Goal: Task Accomplishment & Management: Contribute content

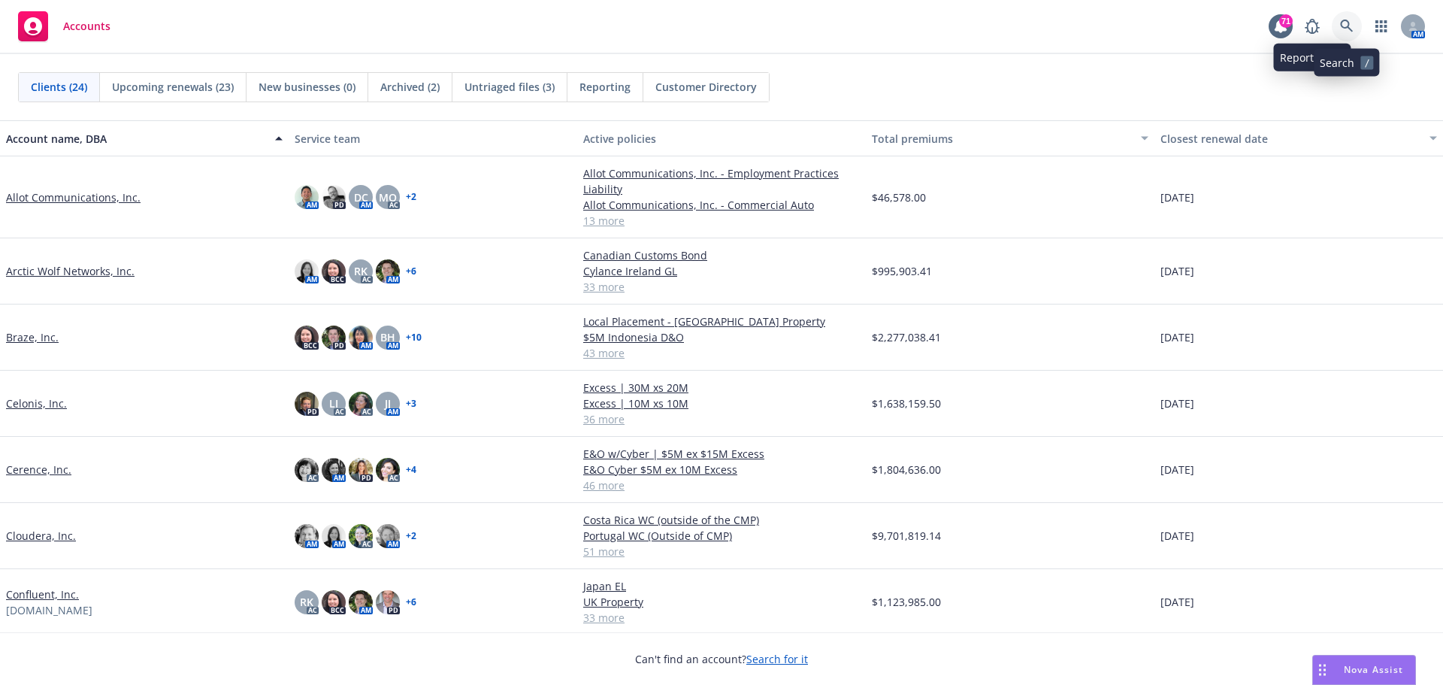
click at [1333, 26] on link at bounding box center [1347, 26] width 30 height 30
click at [41, 403] on link "Celonis, Inc." at bounding box center [36, 403] width 61 height 16
click at [41, 404] on link "Celonis, Inc." at bounding box center [36, 403] width 61 height 16
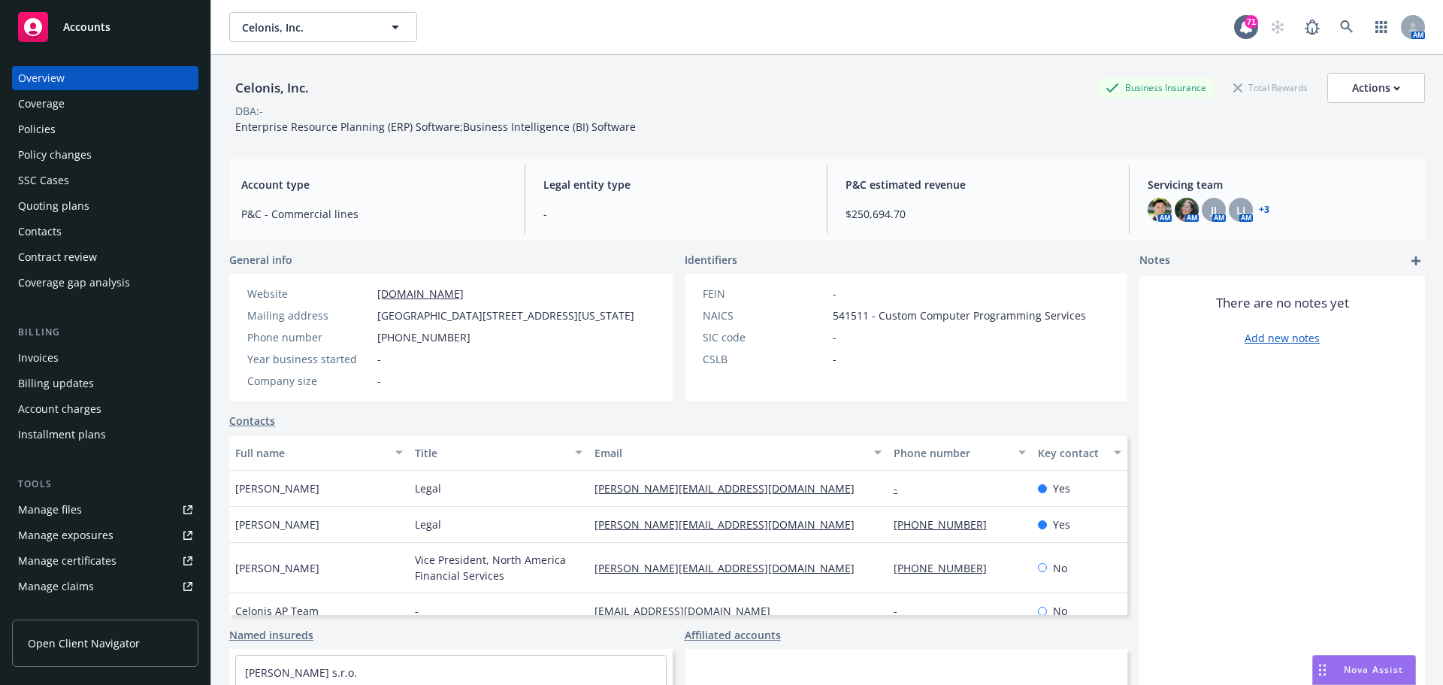
click at [56, 135] on div "Policies" at bounding box center [105, 129] width 174 height 24
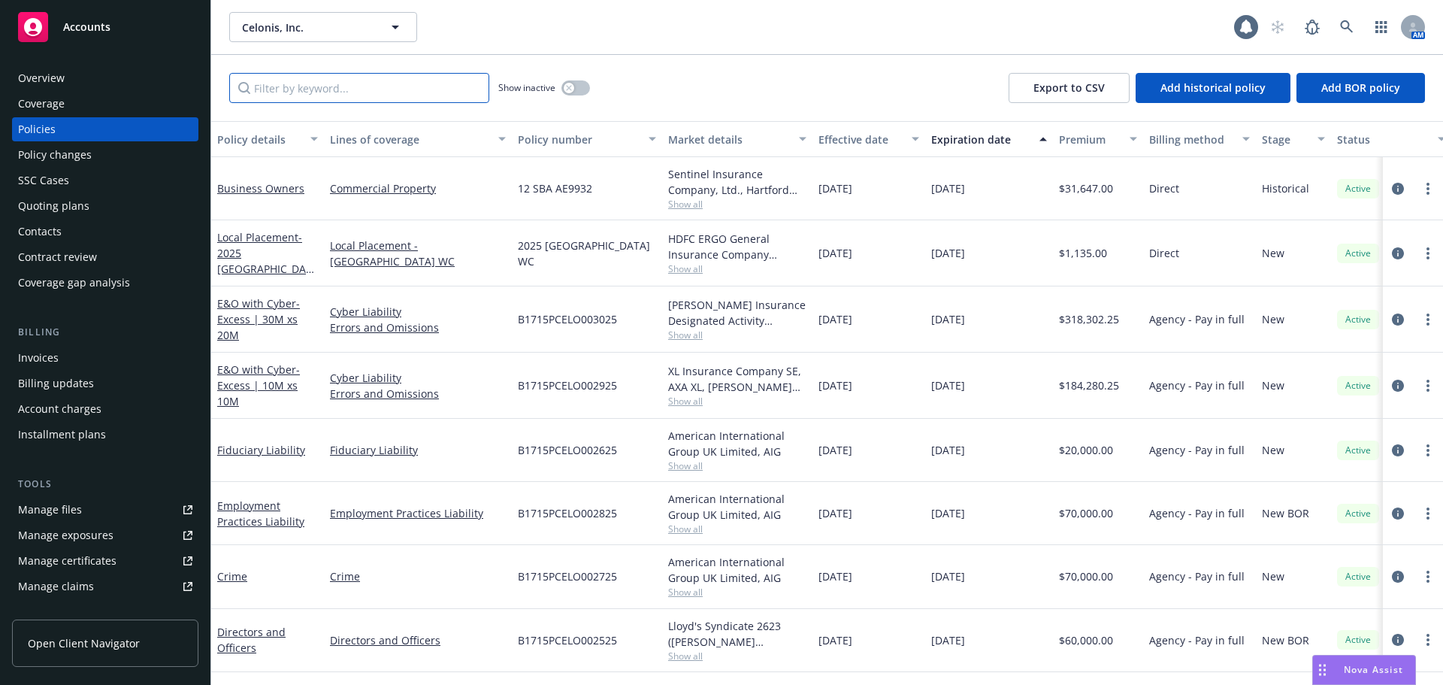
click at [328, 82] on input "Filter by keyword..." at bounding box center [359, 88] width 260 height 30
type input "[GEOGRAPHIC_DATA]"
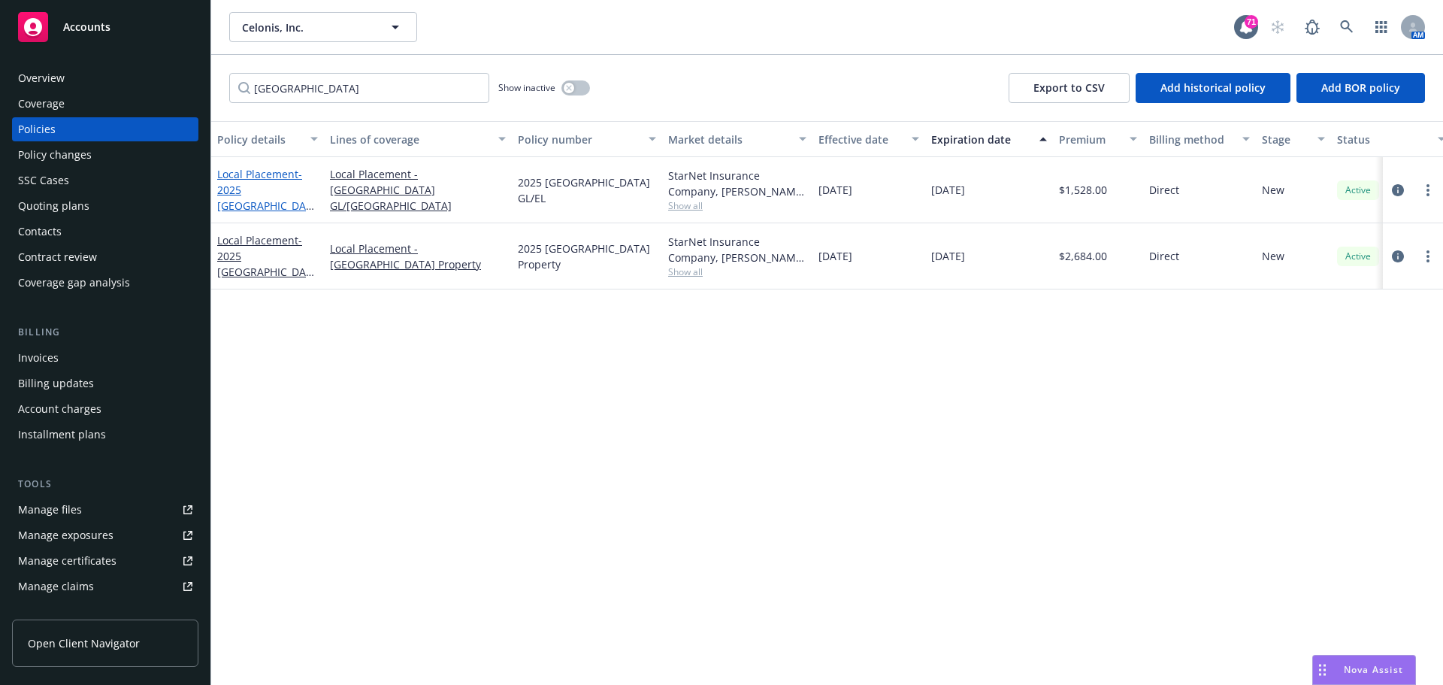
click at [265, 191] on span "- 2025 Spain GL/EL" at bounding box center [265, 198] width 97 height 62
click at [265, 191] on div "Celonis, Inc. Celonis, Inc. 71 AM Spain Show inactive Export to CSV Add histori…" at bounding box center [827, 342] width 1232 height 685
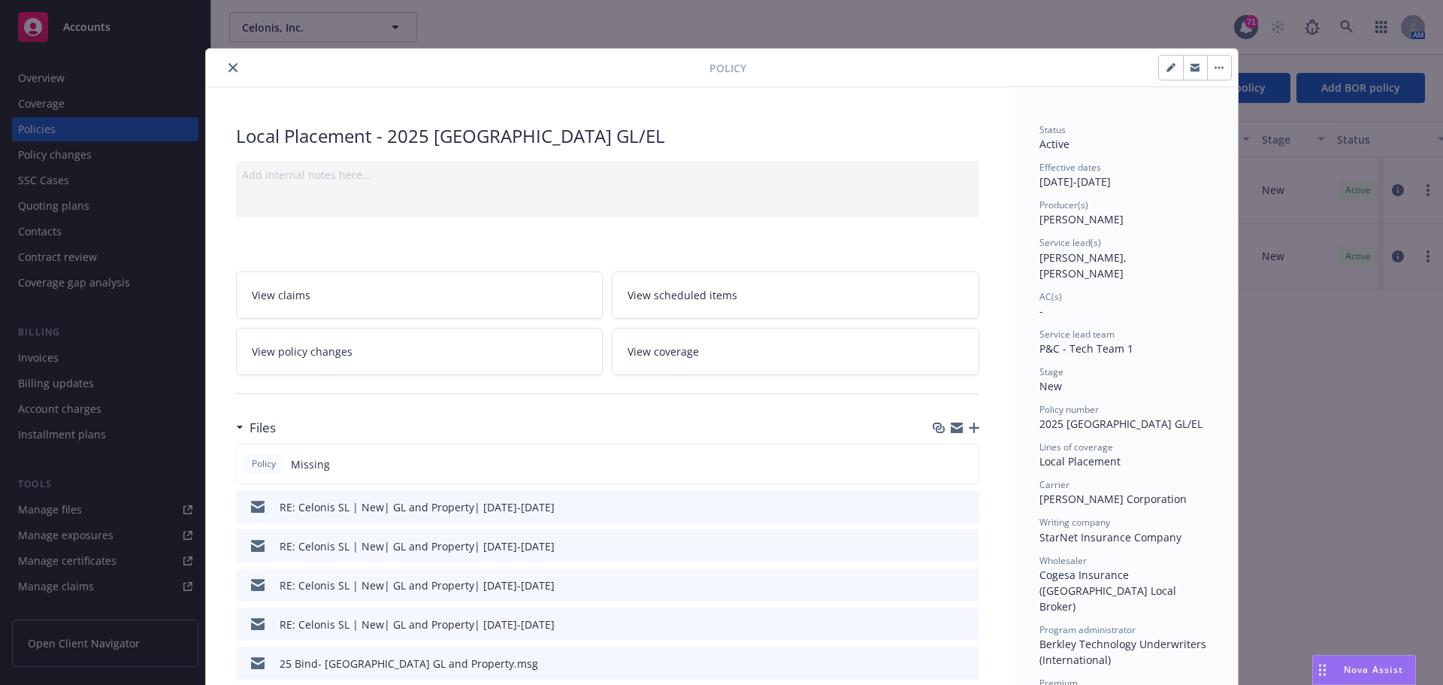
click at [228, 67] on icon "close" at bounding box center [232, 67] width 9 height 9
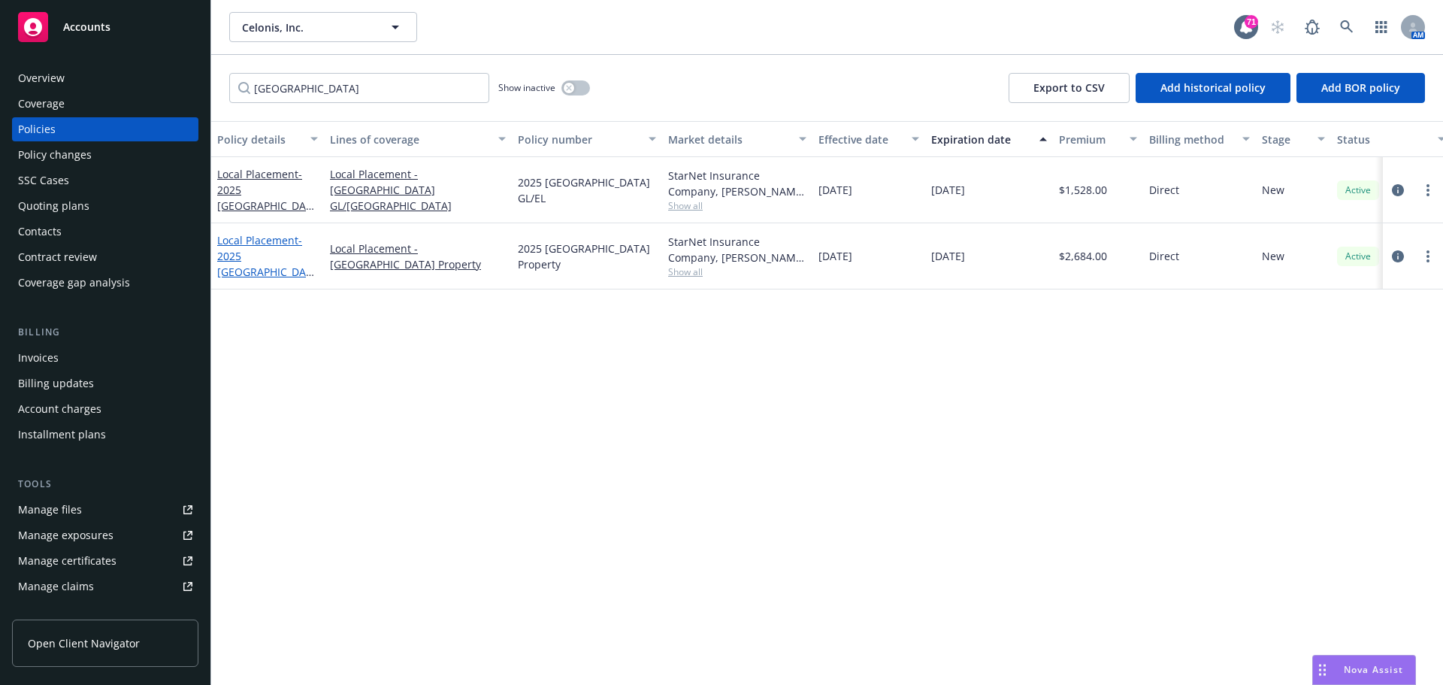
click at [270, 263] on span "- 2025 Spain Property" at bounding box center [265, 264] width 97 height 62
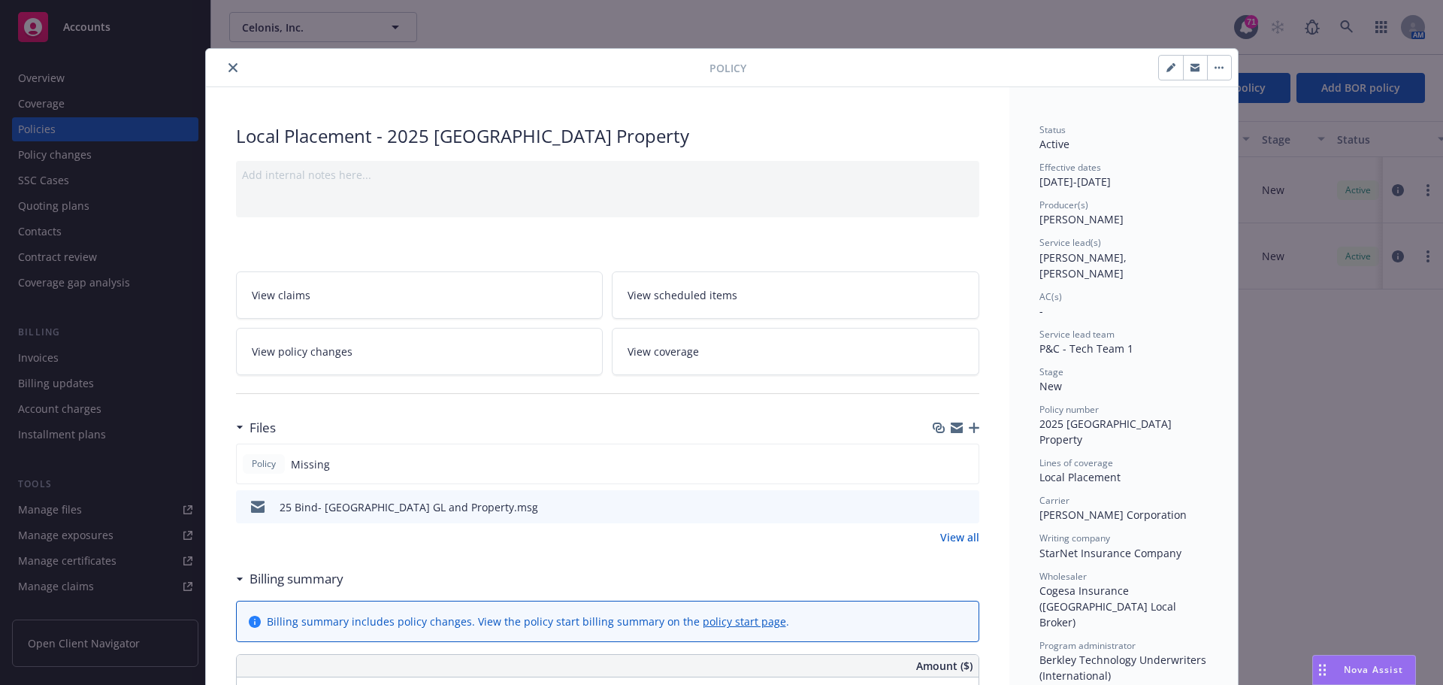
click at [1183, 74] on button "button" at bounding box center [1195, 68] width 24 height 24
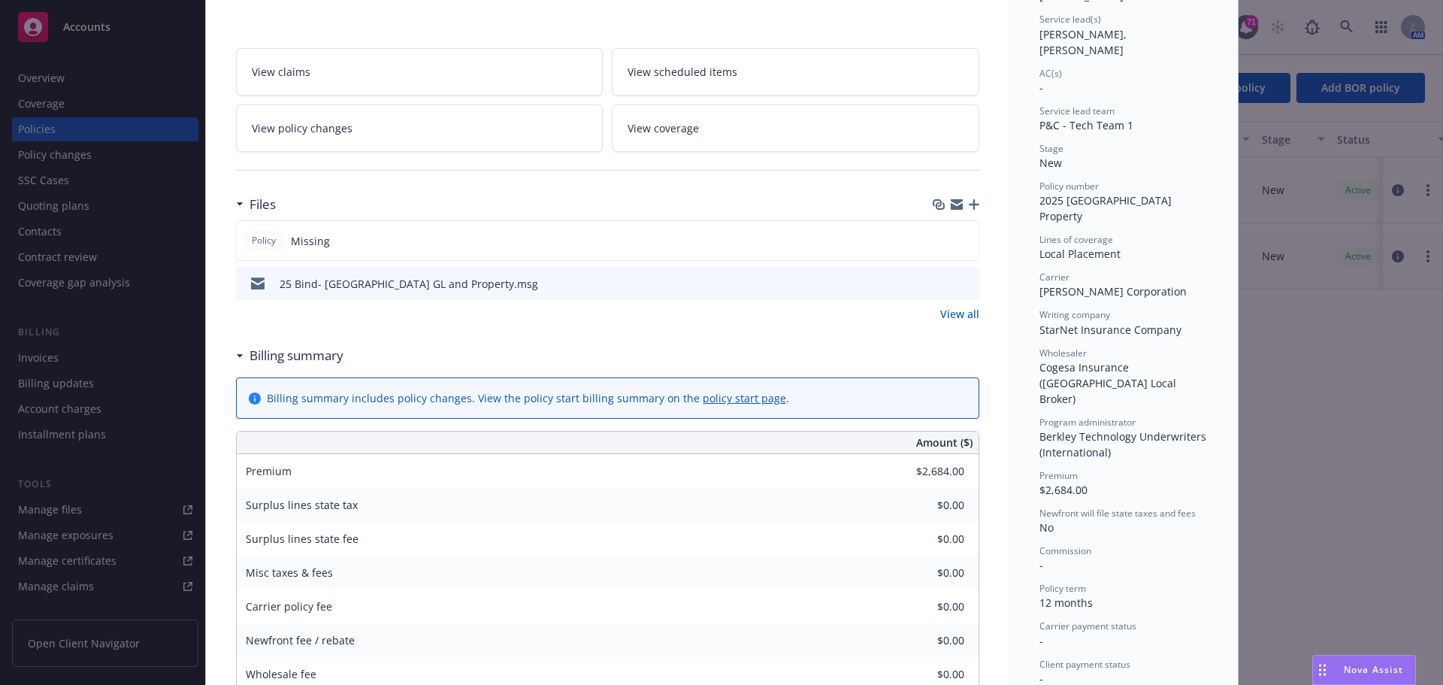
scroll to position [225, 0]
click at [971, 206] on icon "button" at bounding box center [974, 202] width 11 height 11
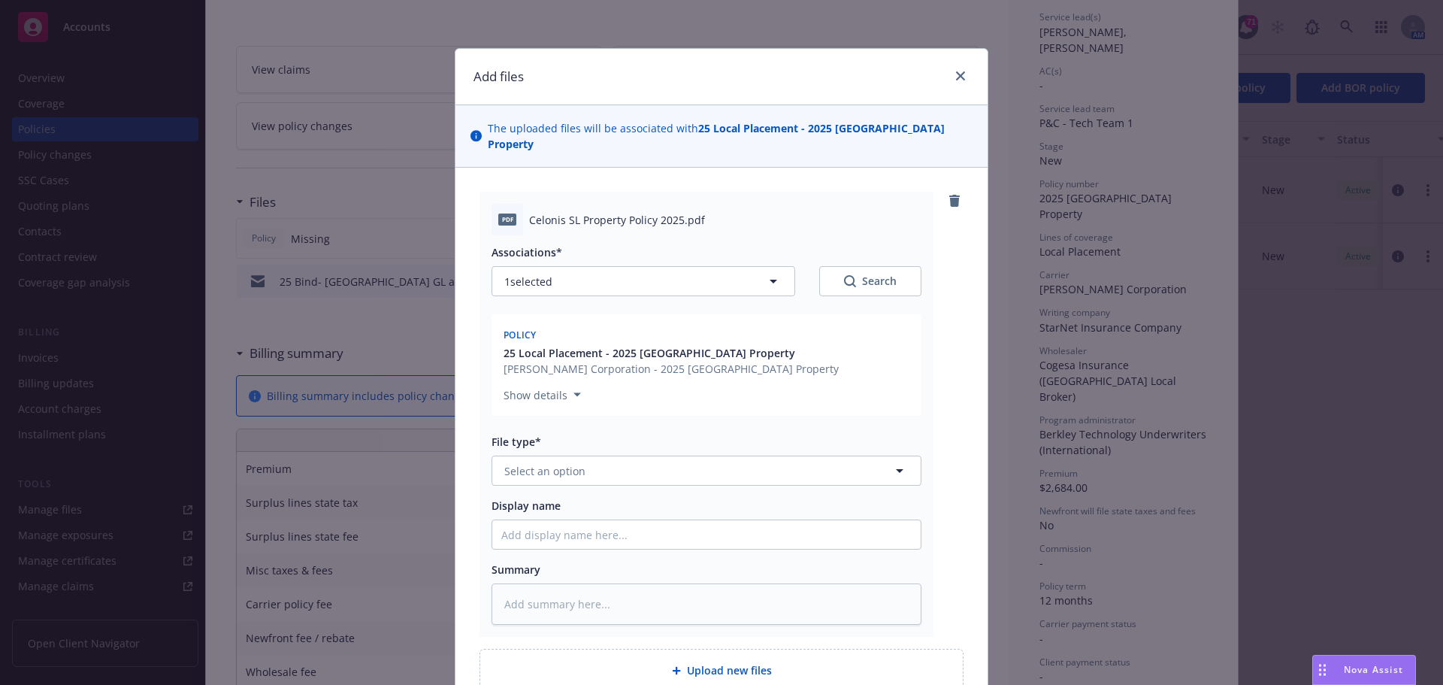
click at [580, 437] on div "File type* Select an option" at bounding box center [706, 460] width 430 height 52
click at [561, 463] on span "Select an option" at bounding box center [544, 471] width 81 height 16
type input "Policy"
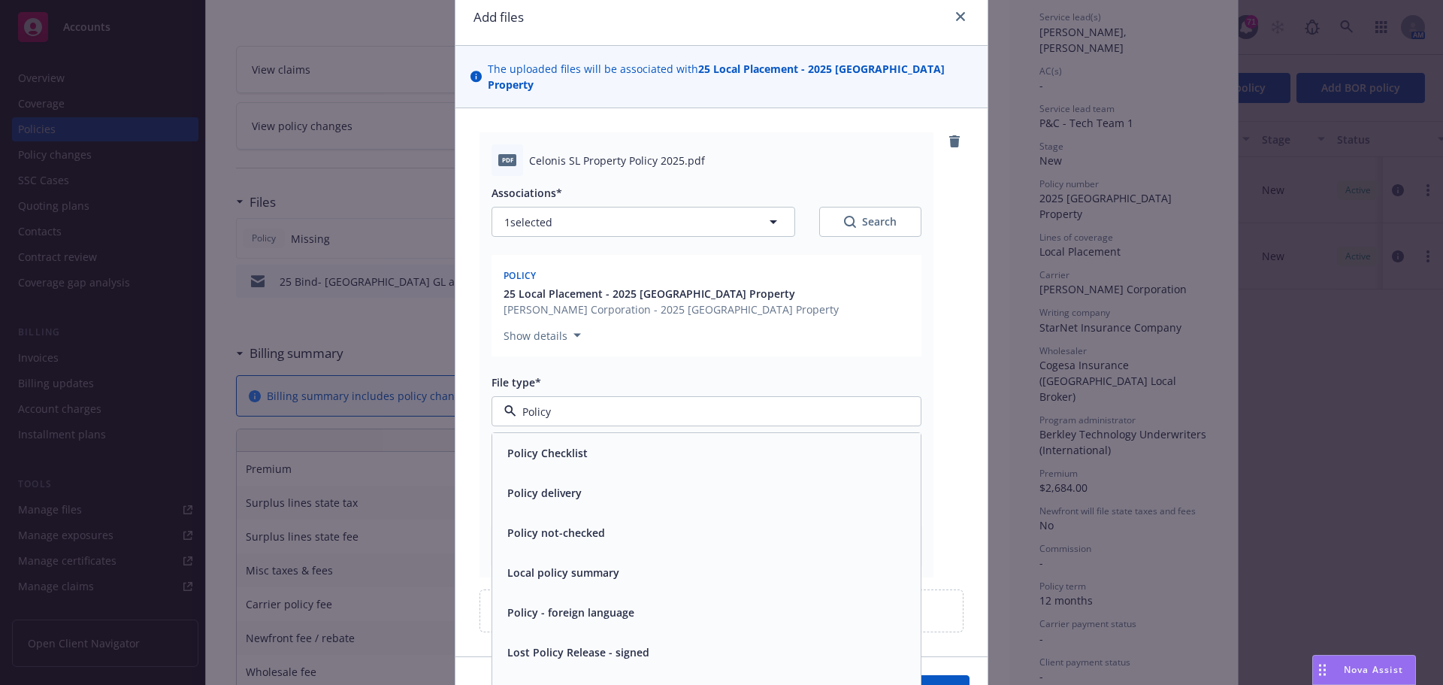
scroll to position [0, 0]
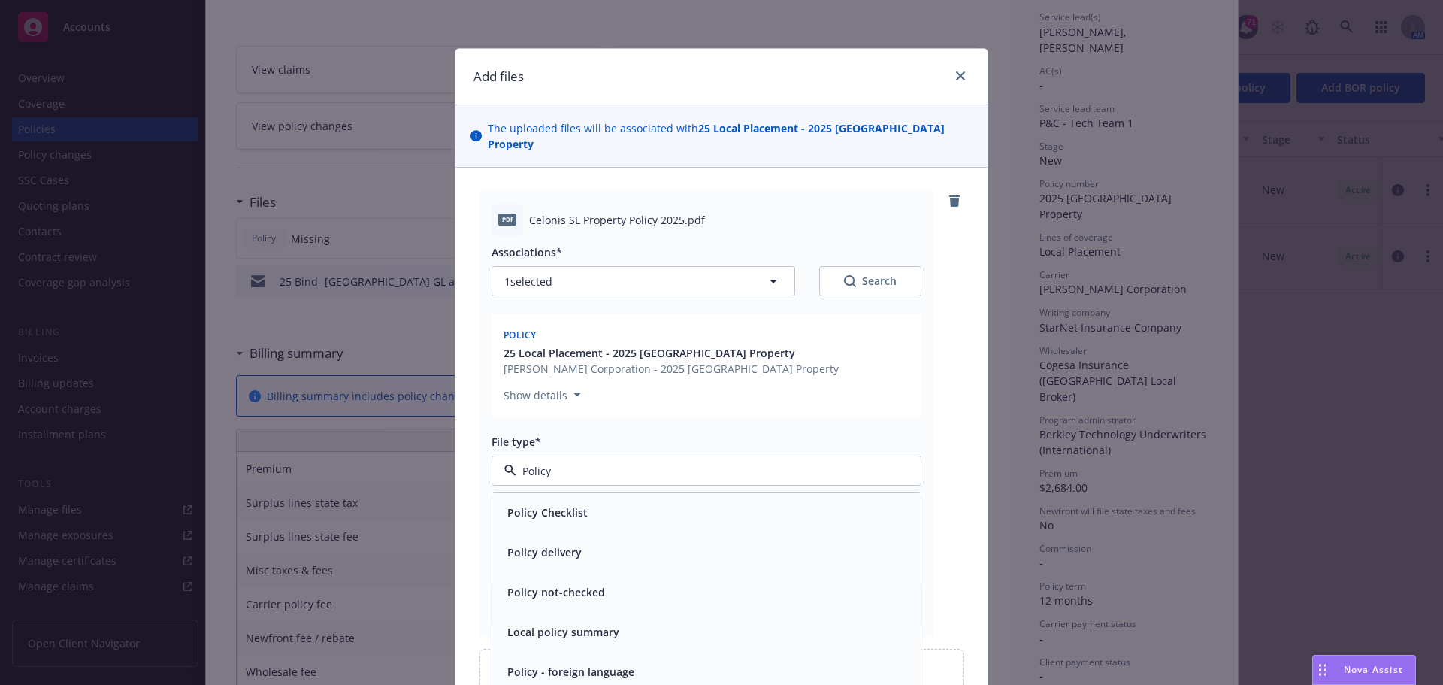
click at [577, 463] on input "Policy" at bounding box center [703, 471] width 374 height 16
type input "Polic"
click at [558, 492] on div "Policy" at bounding box center [706, 512] width 428 height 40
click at [559, 525] on input "Display name" at bounding box center [706, 534] width 428 height 29
type textarea "x"
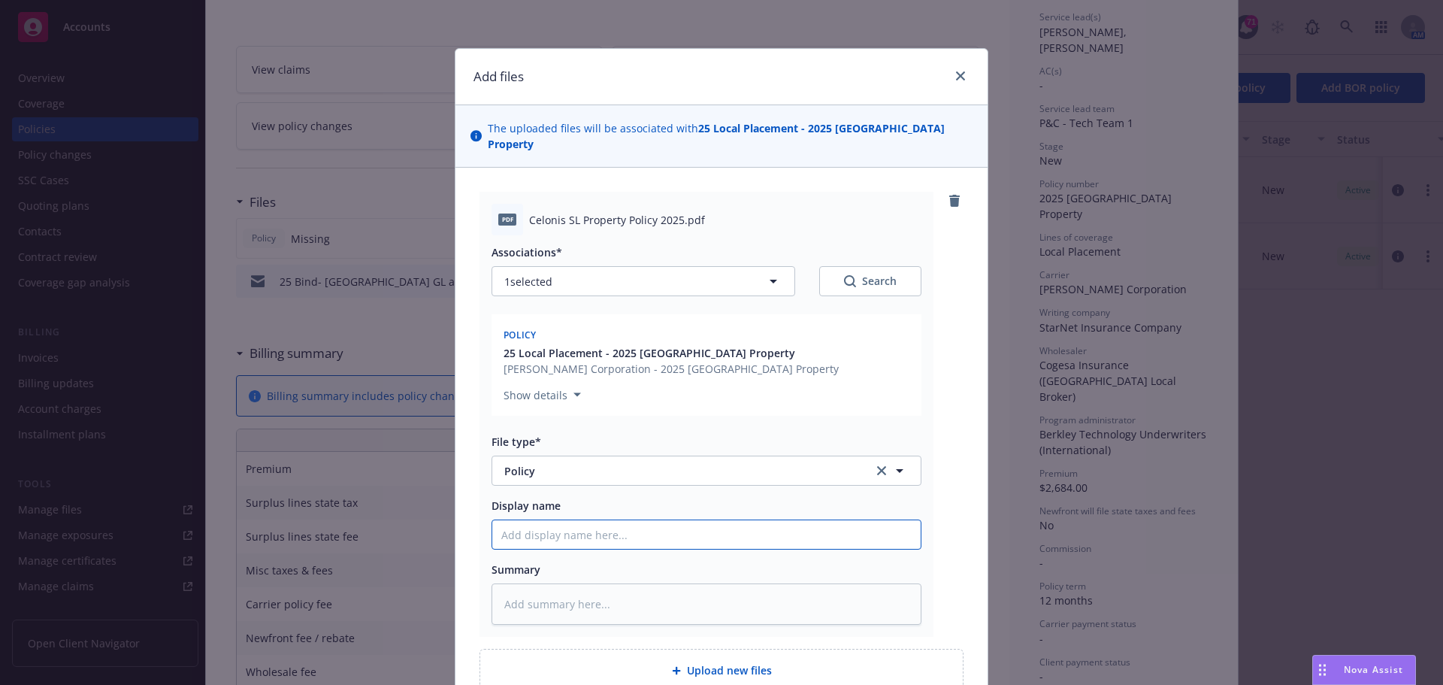
type input "S"
type textarea "x"
type input "Sa"
type textarea "x"
type input "S"
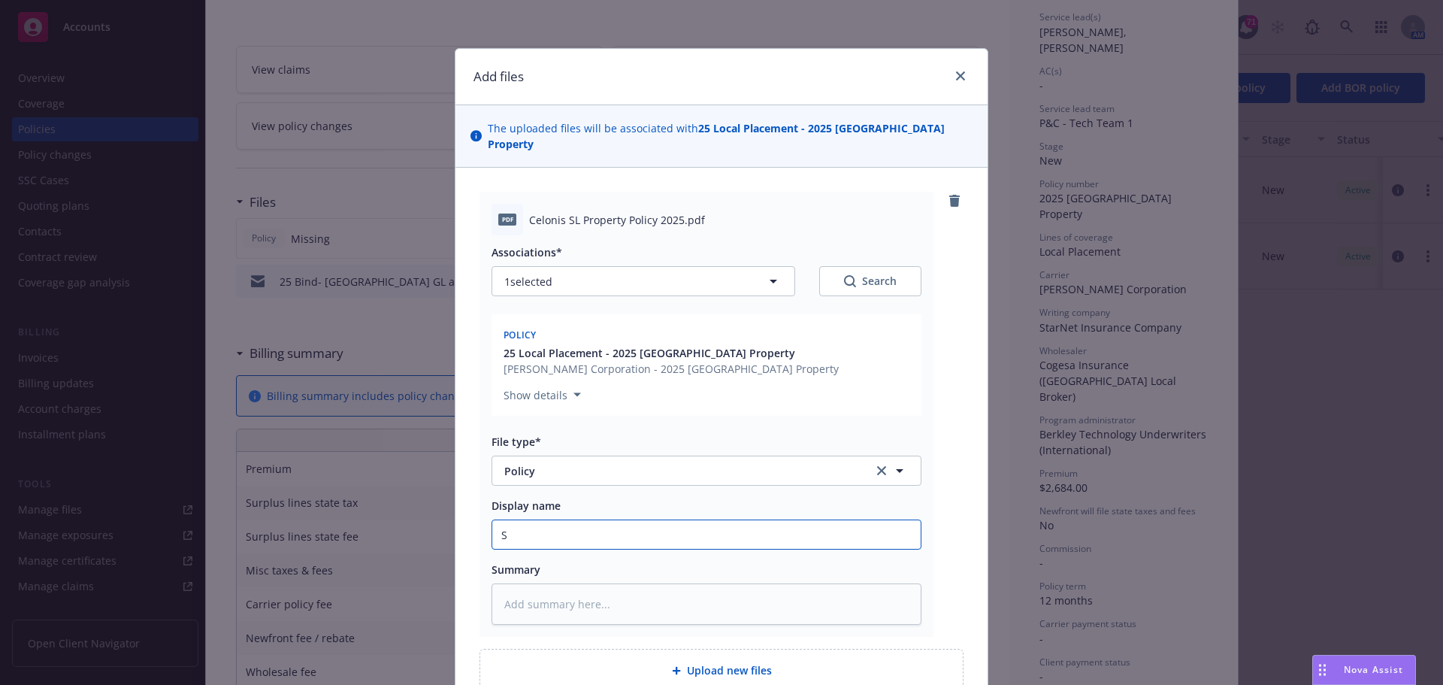
type textarea "x"
type input "Sp"
type textarea "x"
type input "Spa"
type textarea "x"
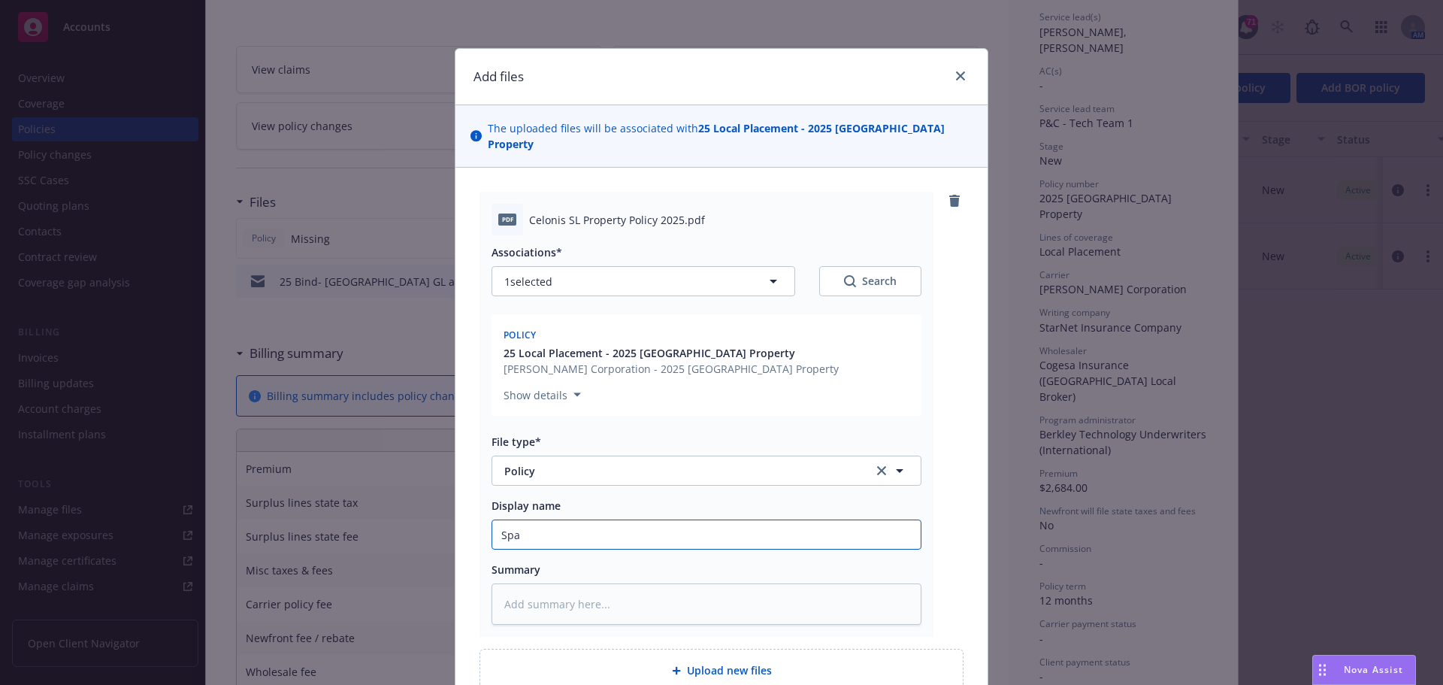
type input "Spai"
type textarea "x"
type input "[GEOGRAPHIC_DATA]-"
type textarea "x"
type input "Spain-0"
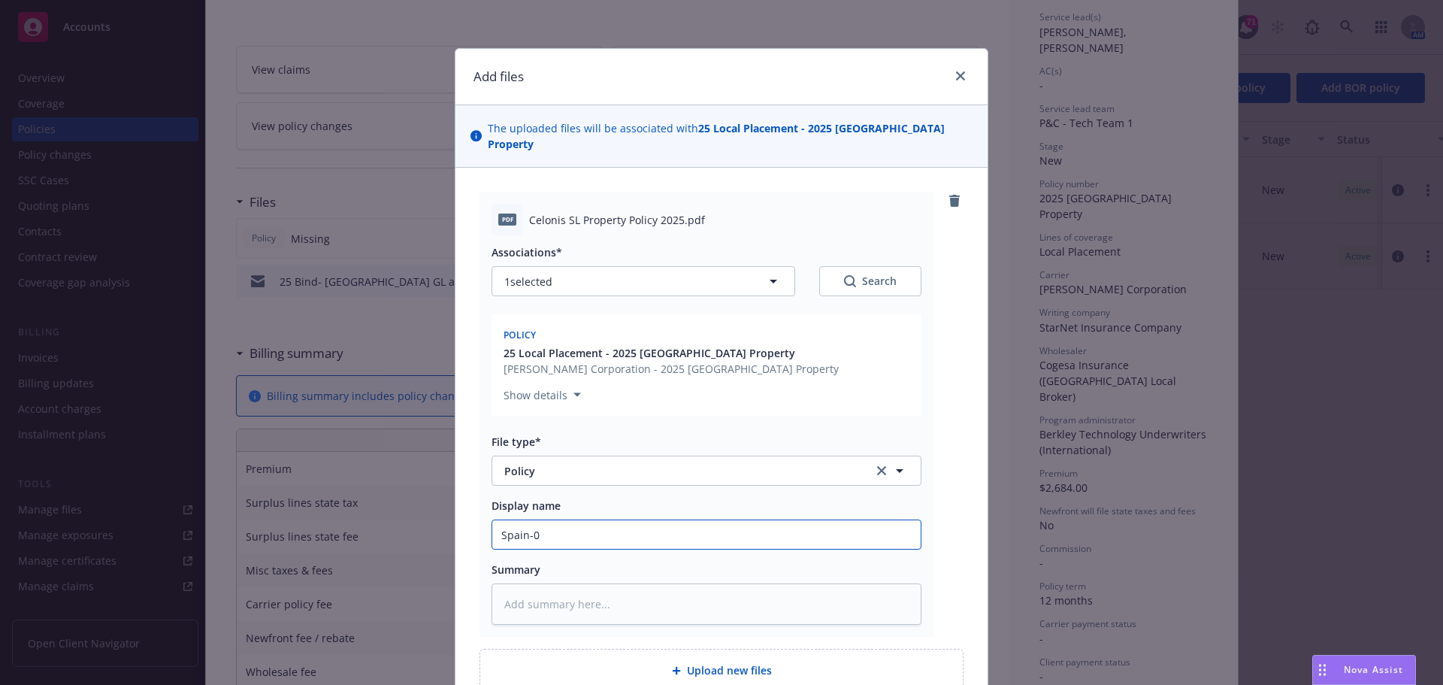
type textarea "x"
type input "Spain-0"
type textarea "x"
type input "Spain-0"
type textarea "x"
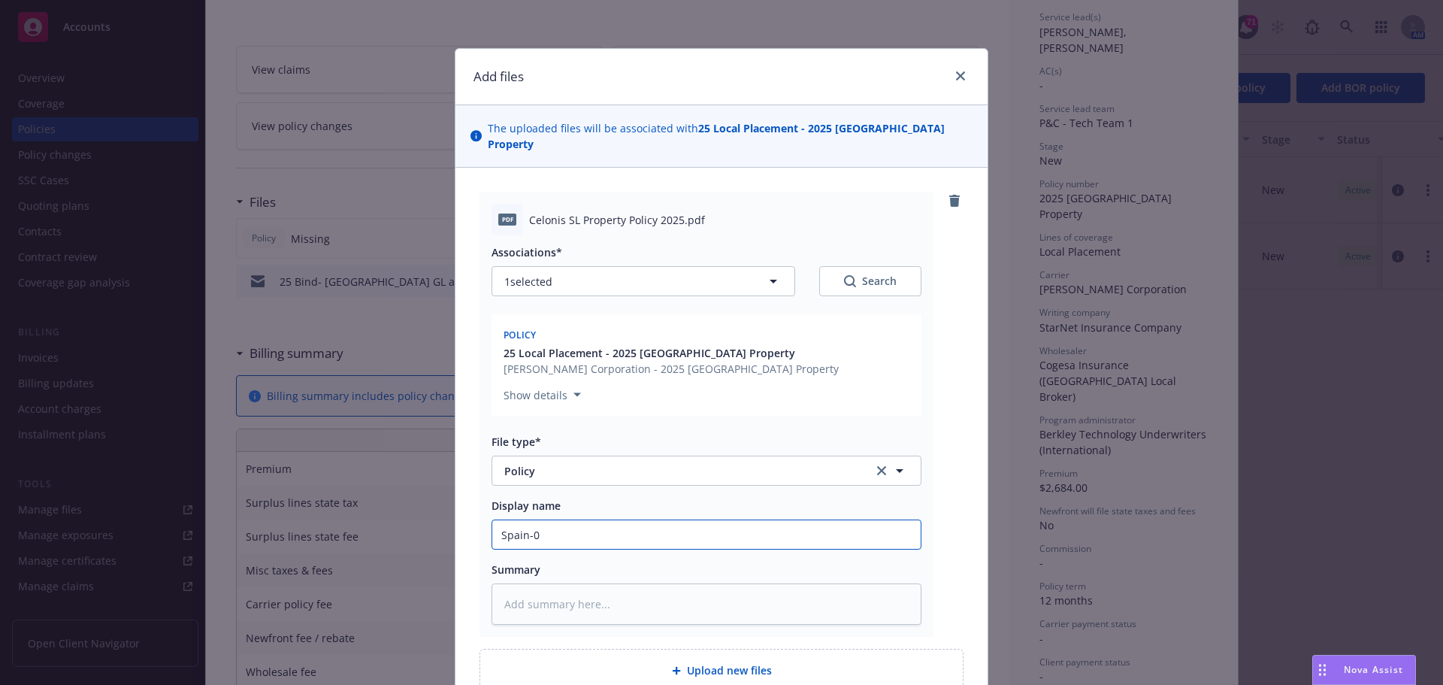
type input "[GEOGRAPHIC_DATA]-"
type textarea "x"
type input "[GEOGRAPHIC_DATA]-"
type textarea "x"
type input "Spain- C"
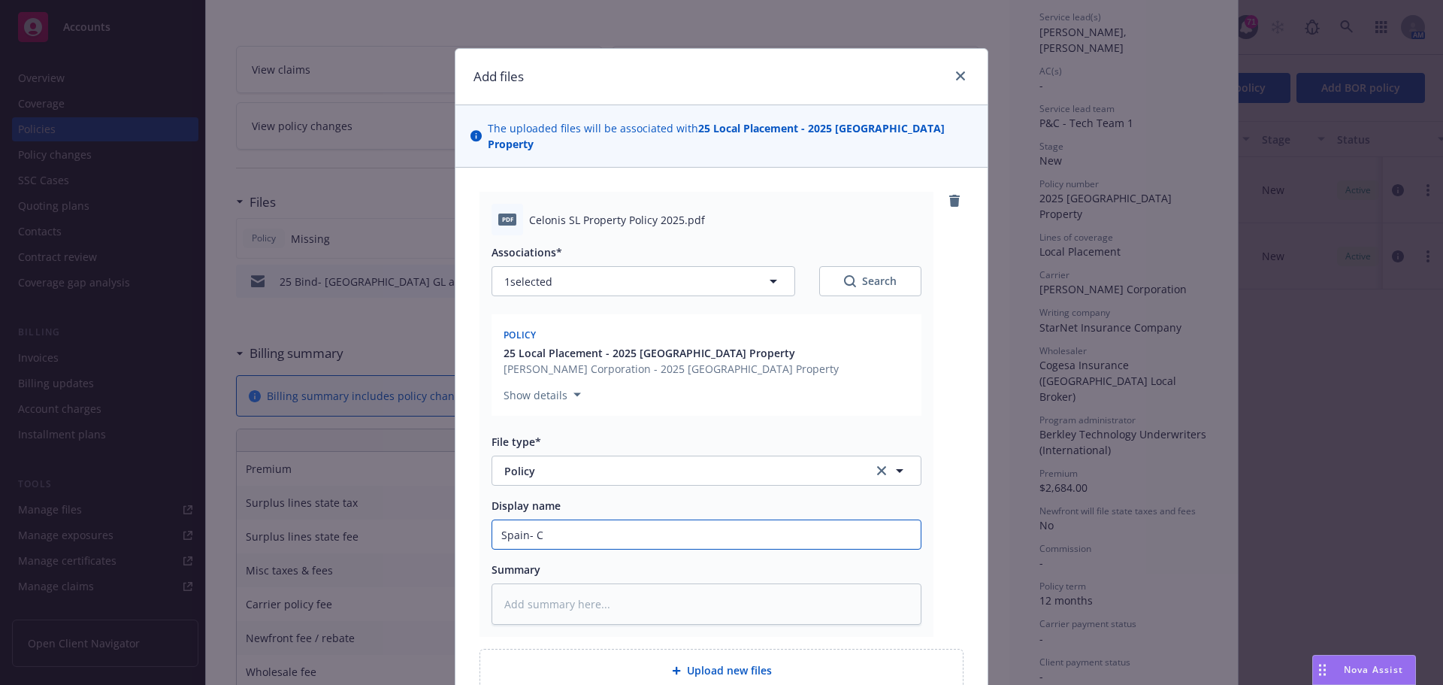
type textarea "x"
type input "Spain- Ce"
type textarea "x"
type input "Spain- Cel"
type textarea "x"
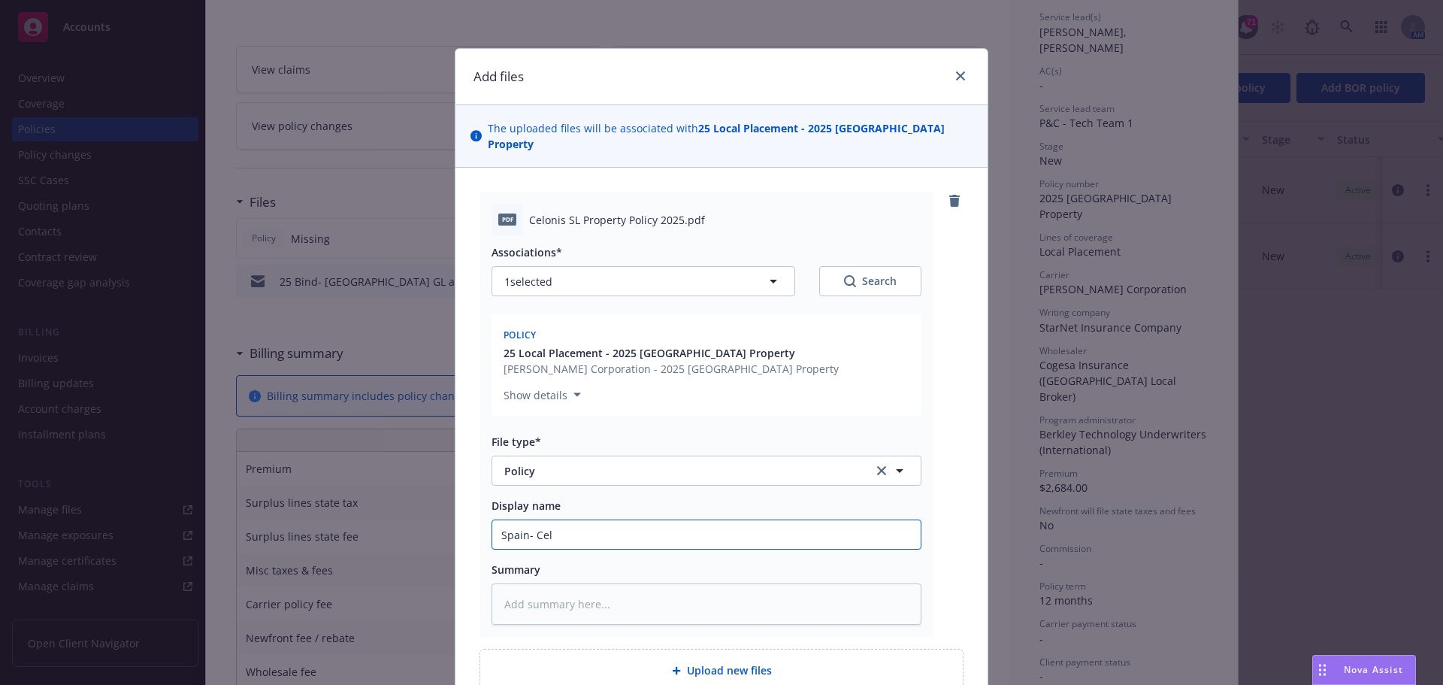
type input "Spain- Celo"
type textarea "x"
type input "Spain- Celon"
type textarea "x"
type input "Spain- Celoni"
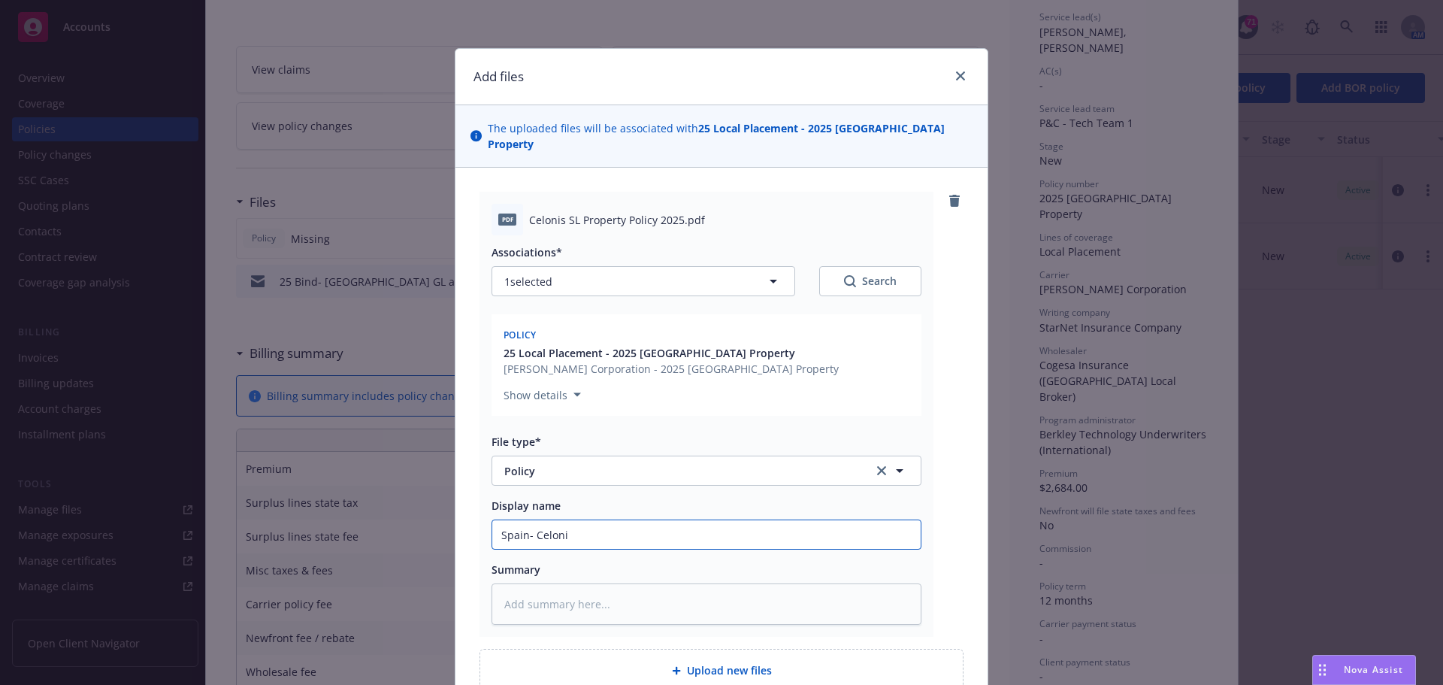
type textarea "x"
type input "Spain- Celonis"
type textarea "x"
type input "Spain- Celonis P"
type textarea "x"
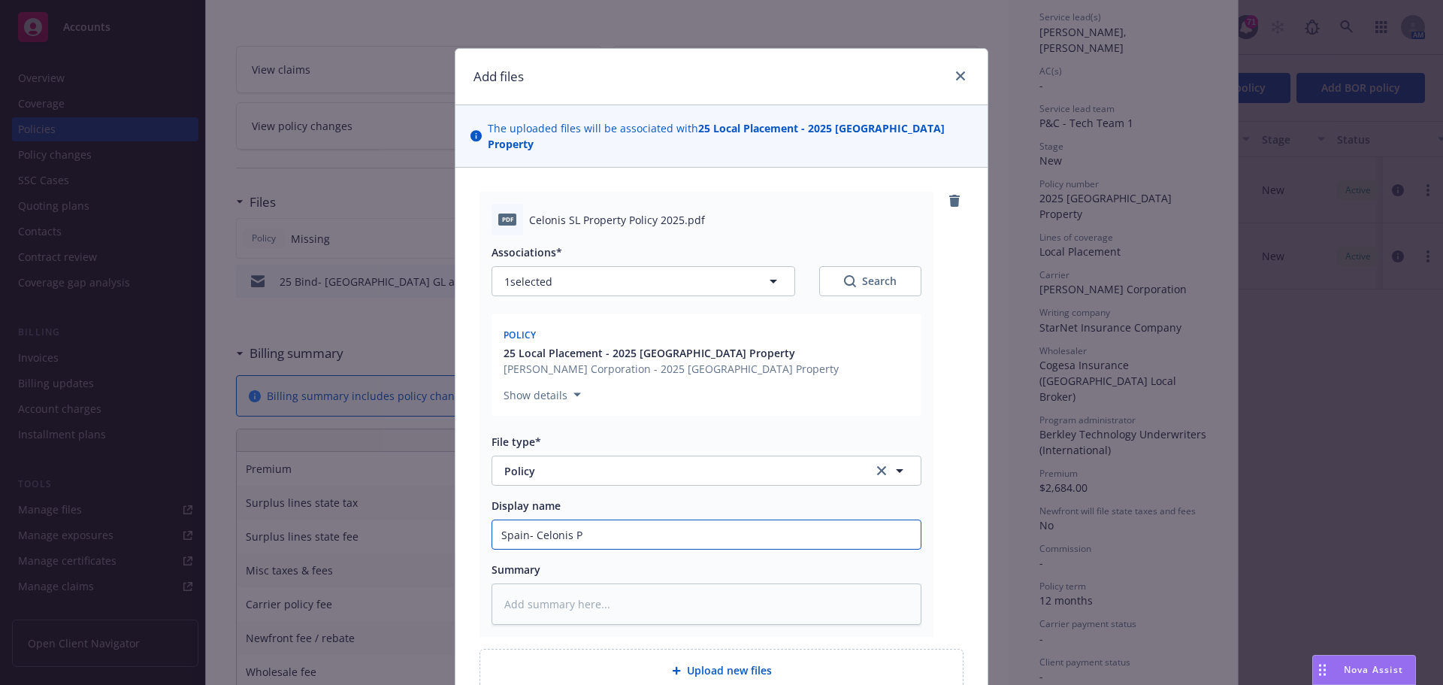
type input "Spain- Celonis Pr"
type textarea "x"
type input "Spain- Celonis Pro"
type textarea "x"
type input "Spain- Celonis Prop"
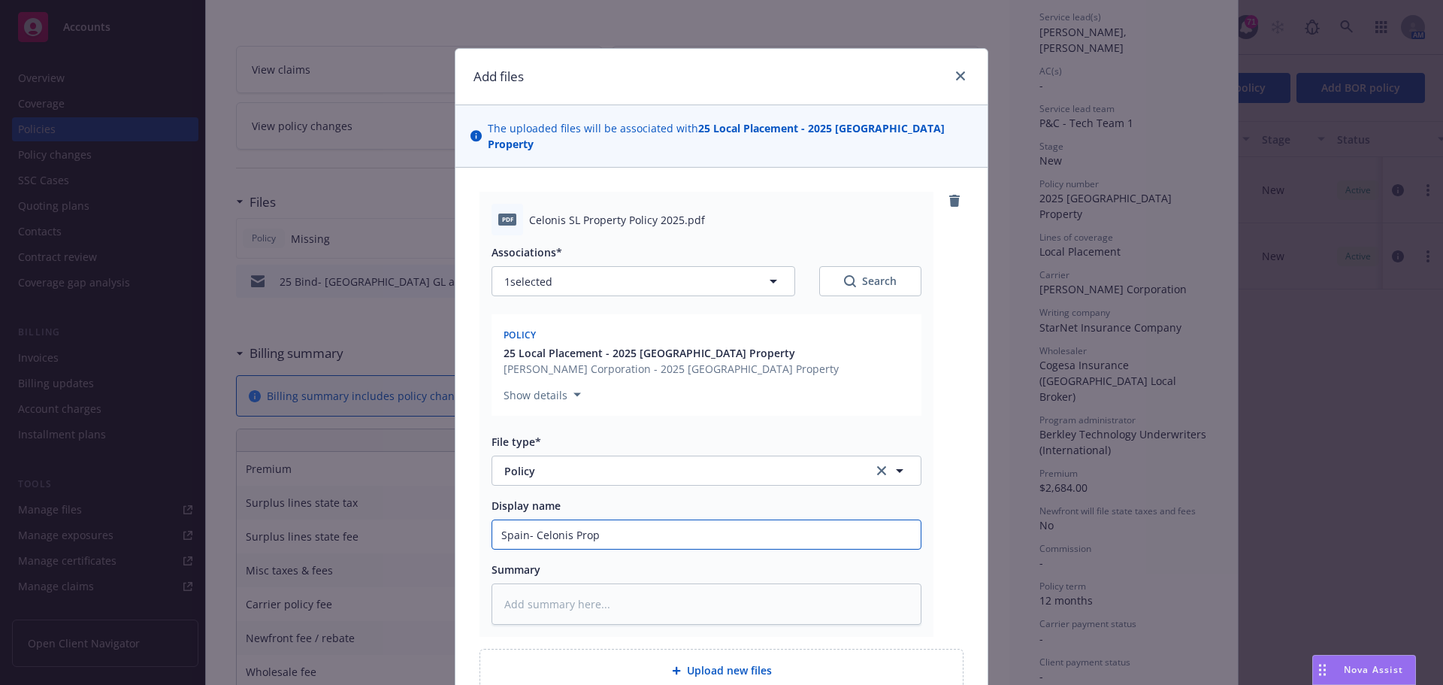
type textarea "x"
type input "Spain- Celonis Prope"
type textarea "x"
type input "Spain- Celonis Proper"
type textarea "x"
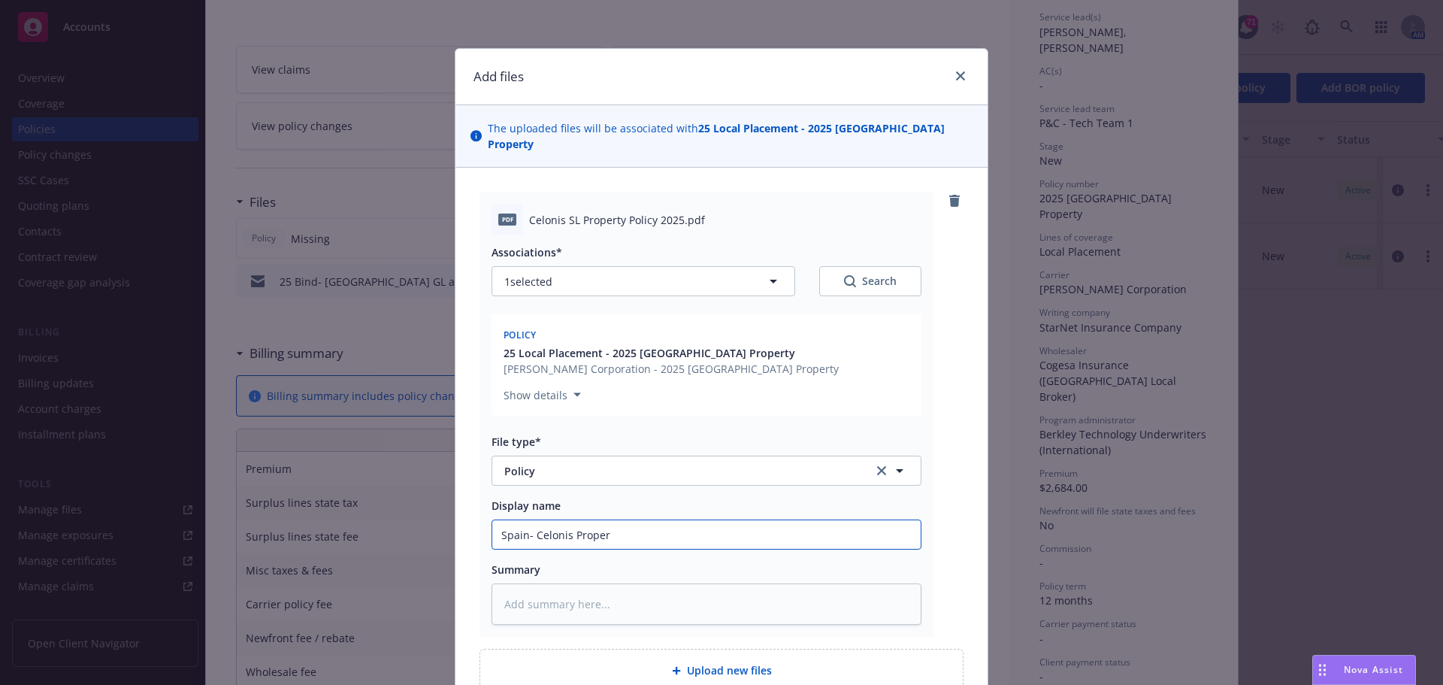
type input "Spain- Celonis Propert"
type textarea "x"
type input "Spain- Celonis Property"
type textarea "x"
type input "Spain- Celonis Property"
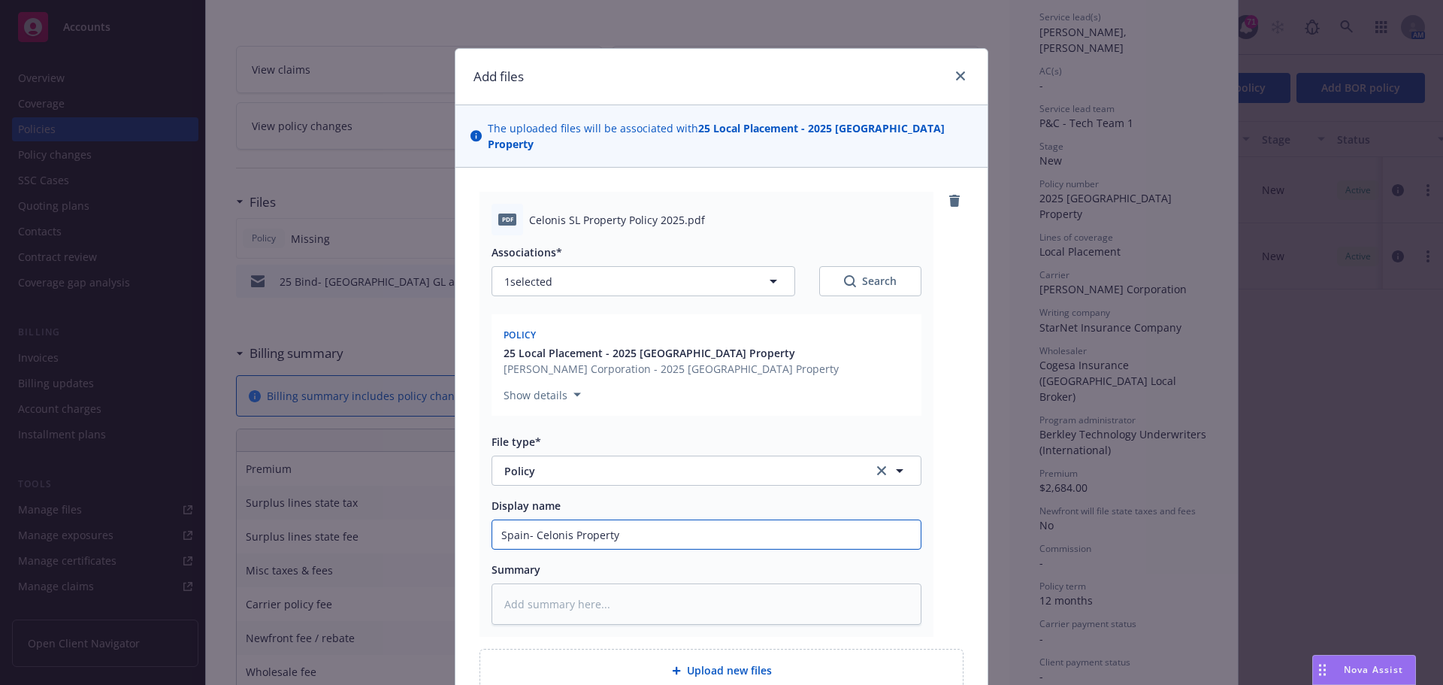
type textarea "x"
type input "Spain- Celonis Property P"
type textarea "x"
type input "Spain- Celonis Property Po"
type textarea "x"
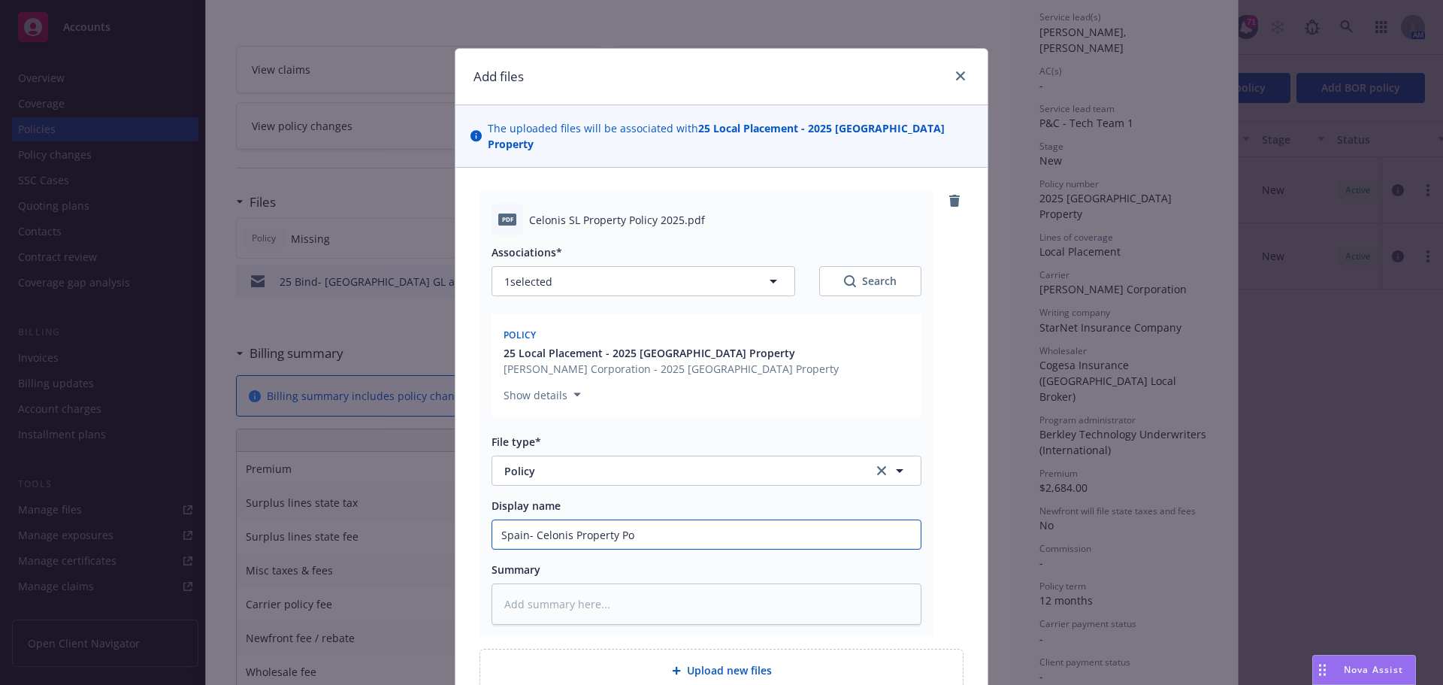
type input "Spain- Celonis Property Pol"
type textarea "x"
type input "Spain- Celonis Property Poli"
type textarea "x"
type input "Spain- Celonis Property Polic"
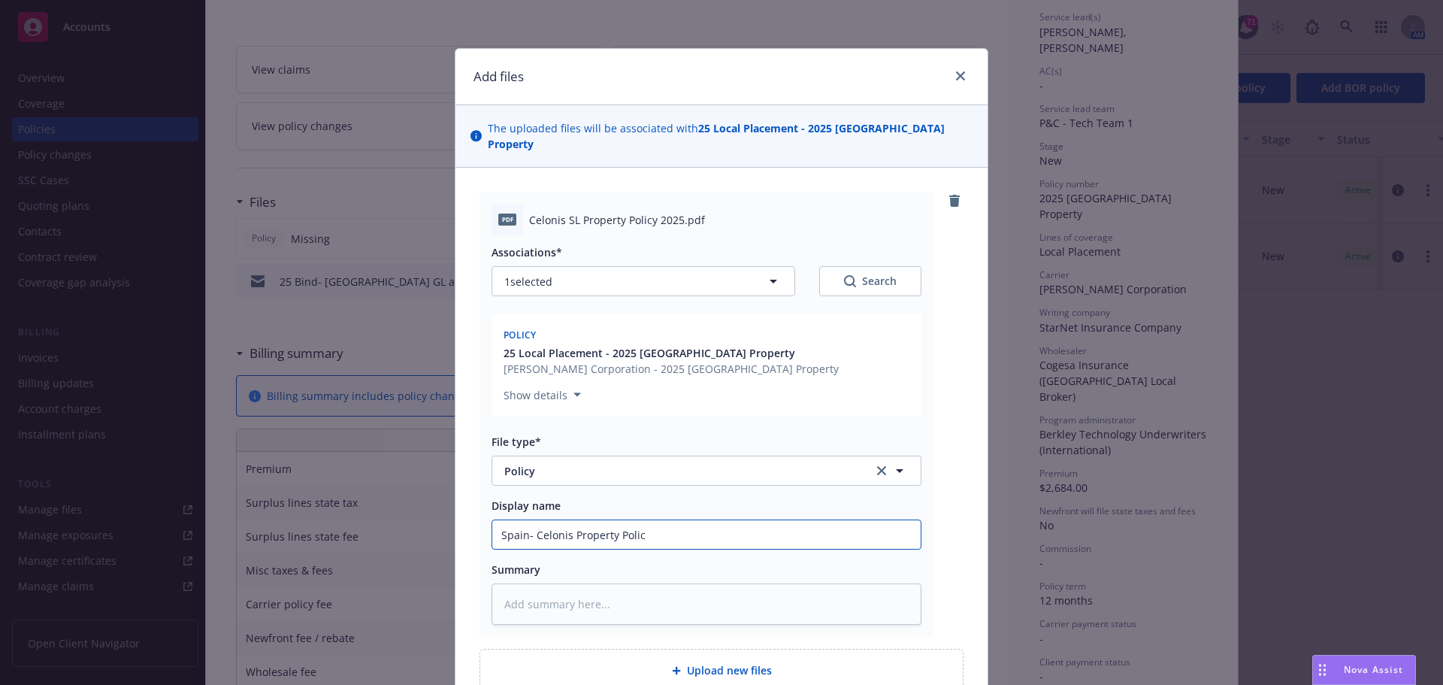
type textarea "x"
type input "Spain- Celonis Property Policy"
type textarea "x"
type input "Spain- Celonis Property Policy"
type textarea "x"
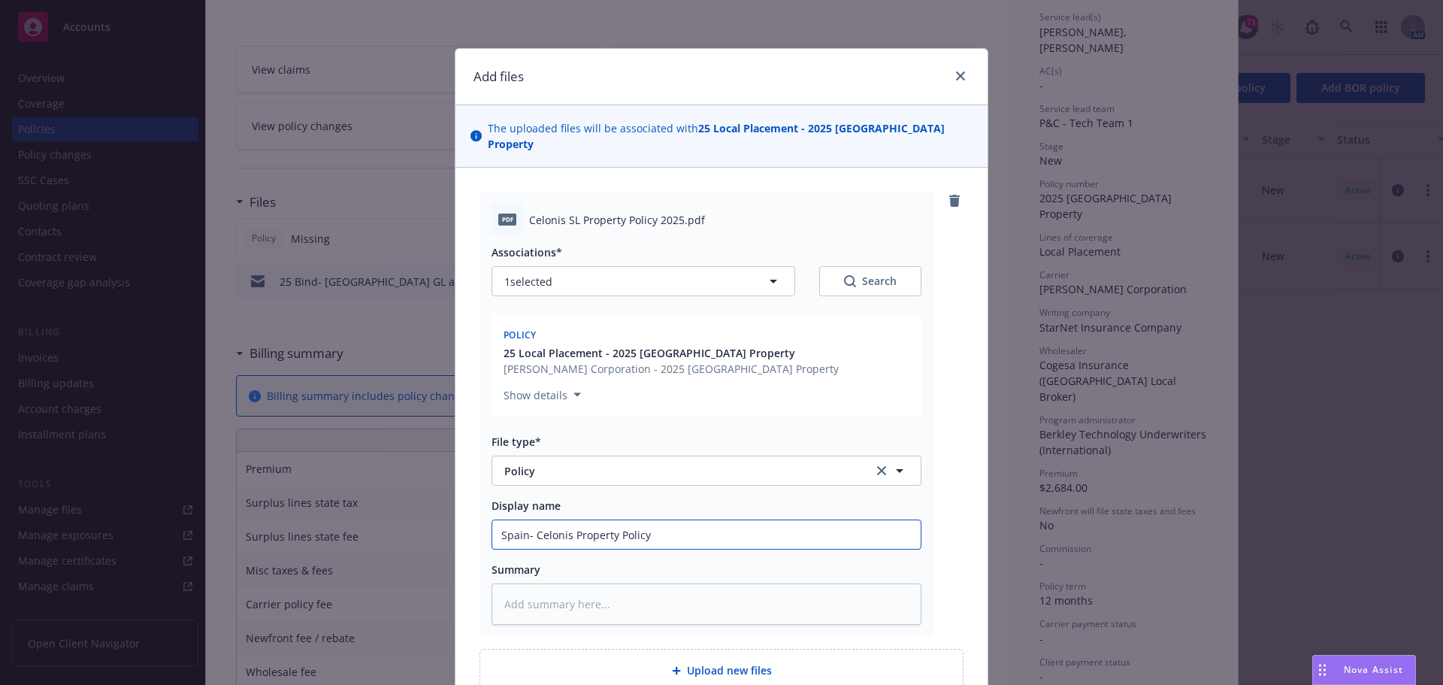
type input "Spain- Celonis Property Policy 2"
type textarea "x"
type input "Spain- Celonis Property Policy 20"
type textarea "x"
type input "Spain- Celonis Property Policy 2"
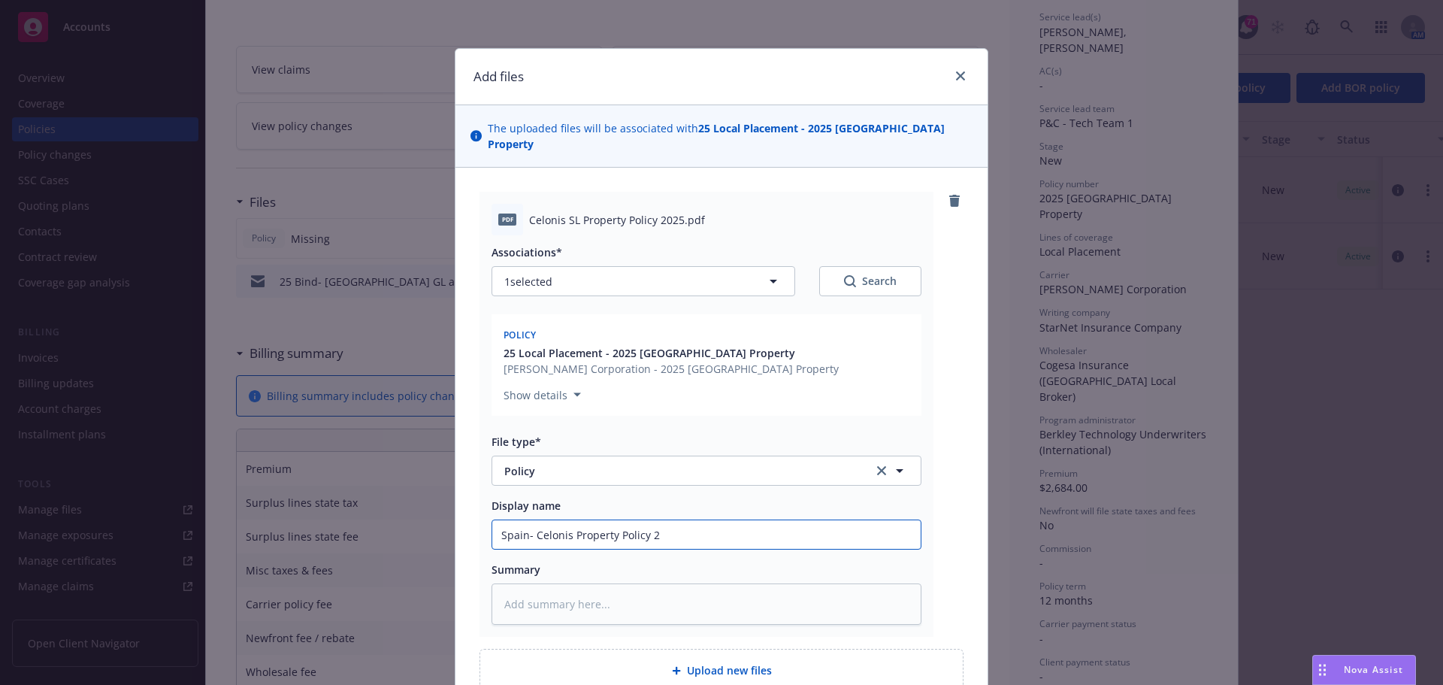
type textarea "x"
type input "Spain- Celonis Property Policy 25"
type textarea "x"
type input "Spain- Celonis Property Policy 25-"
type textarea "x"
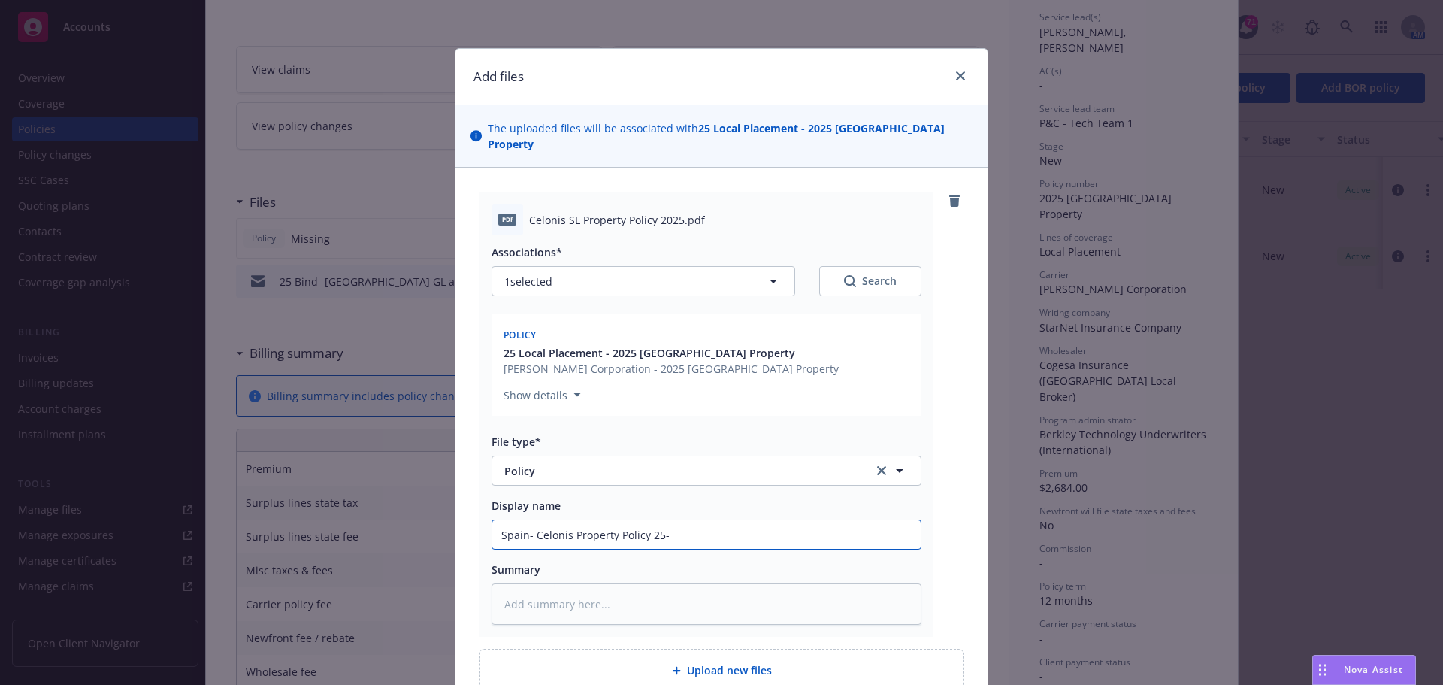
type input "Spain- Celonis Property Policy 25-2"
type textarea "x"
type input "Spain- Celonis Property Policy 25-26"
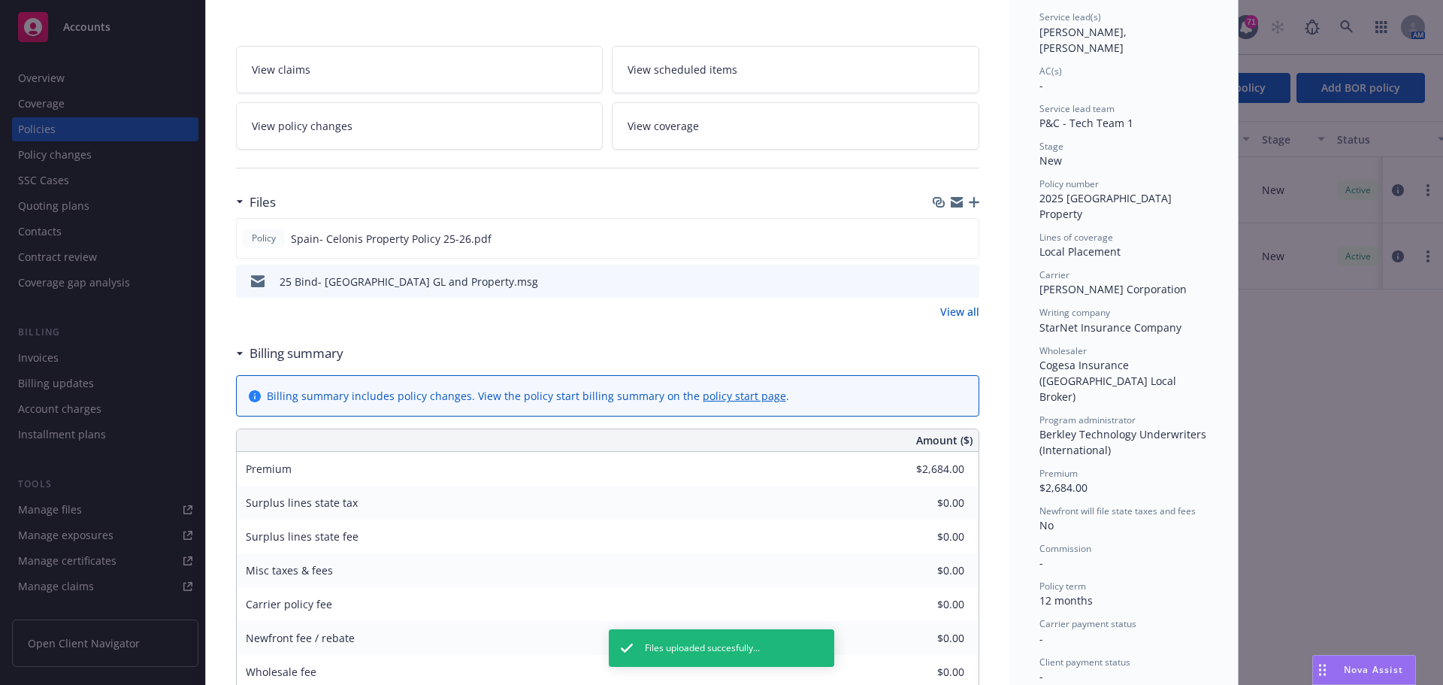
click at [974, 200] on div "Local Placement - 2025 Spain Property Add internal notes here... View claims Vi…" at bounding box center [607, 444] width 803 height 1165
click at [969, 202] on icon "button" at bounding box center [974, 202] width 11 height 11
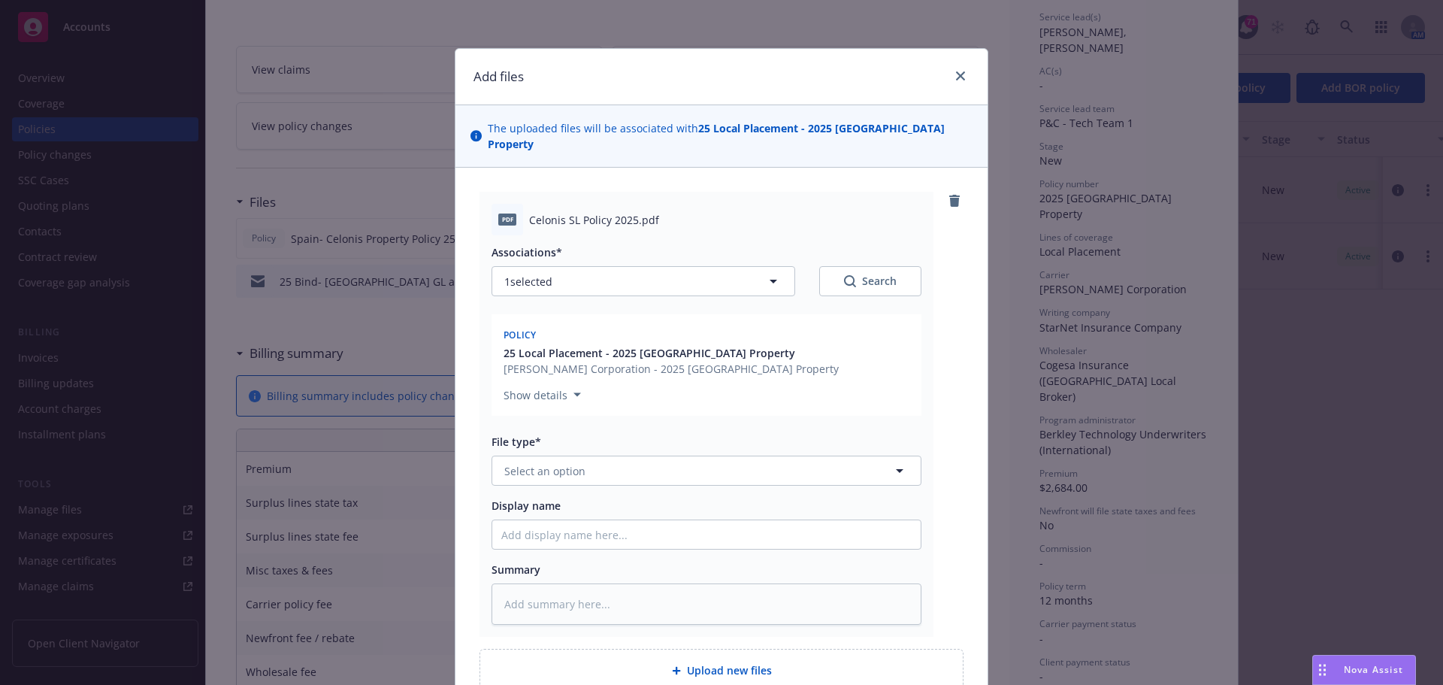
type textarea "x"
click at [604, 464] on button "Select an option" at bounding box center [706, 470] width 430 height 30
type input "invoice"
click at [587, 544] on span "Invoice - Third Party" at bounding box center [559, 552] width 104 height 16
click at [513, 531] on input "Display name" at bounding box center [706, 534] width 428 height 29
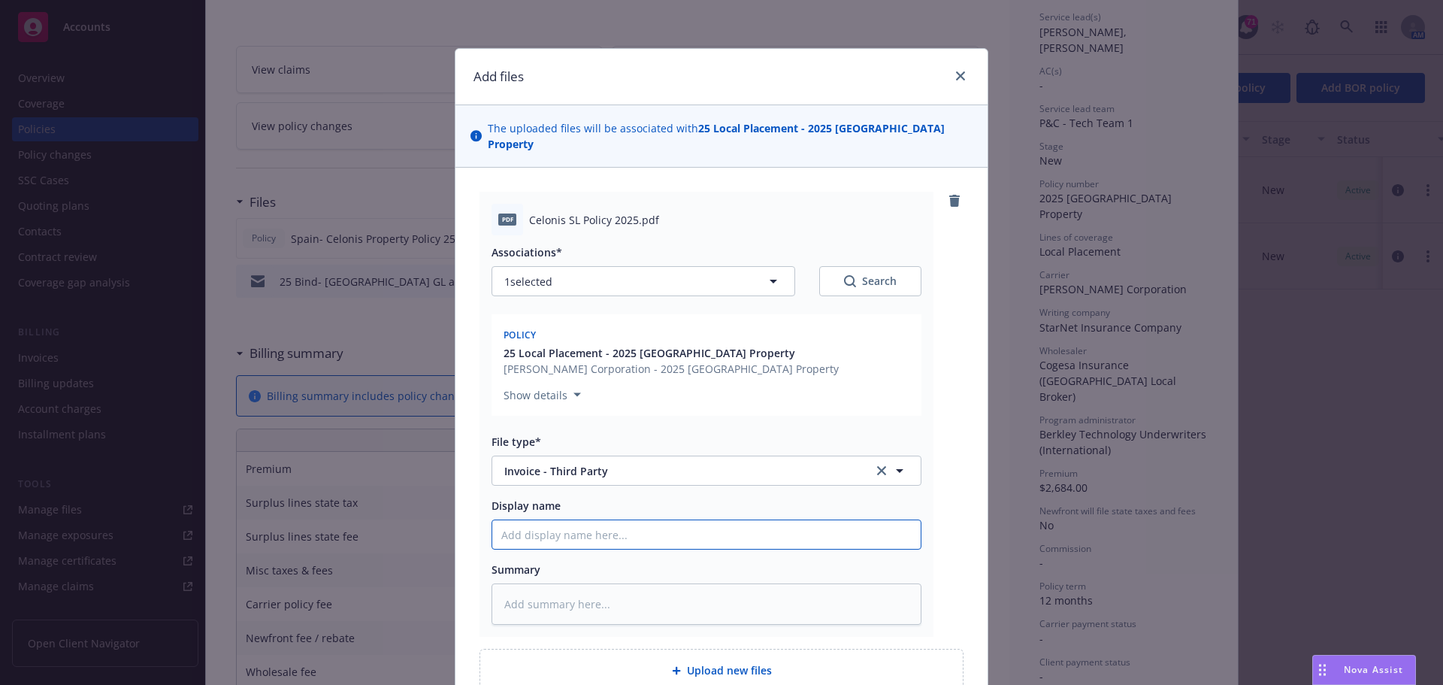
type textarea "x"
type input "S"
type textarea "x"
type input "S"
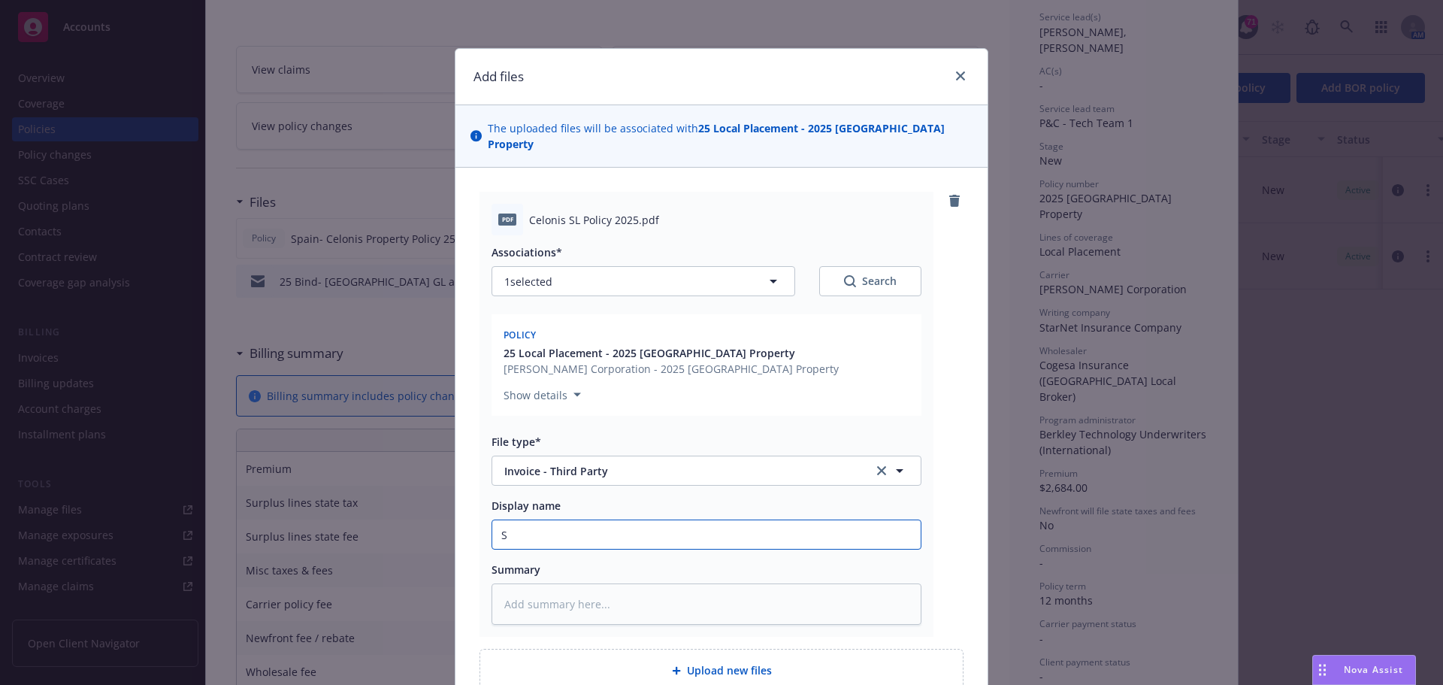
type textarea "x"
type input "Sp"
type textarea "x"
type input "Spa"
type textarea "x"
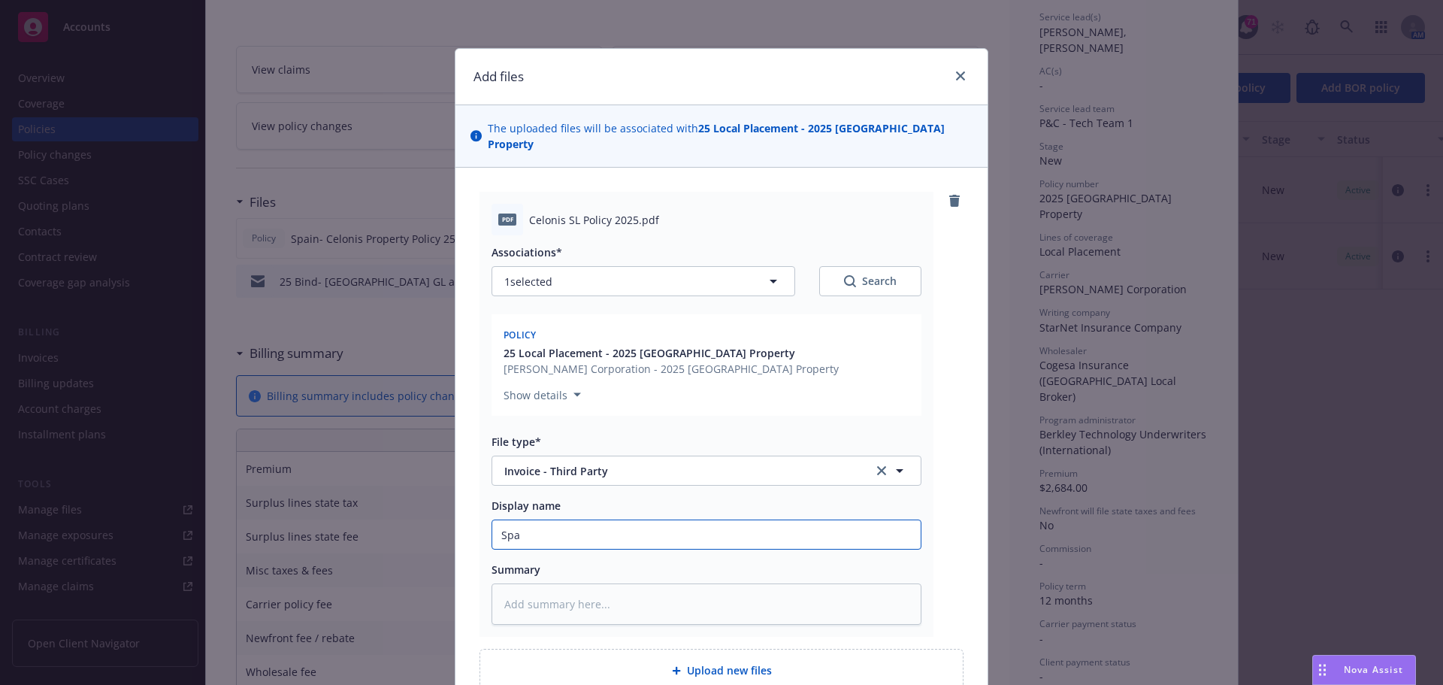
type input "Spai"
type textarea "x"
type input "[GEOGRAPHIC_DATA]"
type textarea "x"
type input "[GEOGRAPHIC_DATA]"
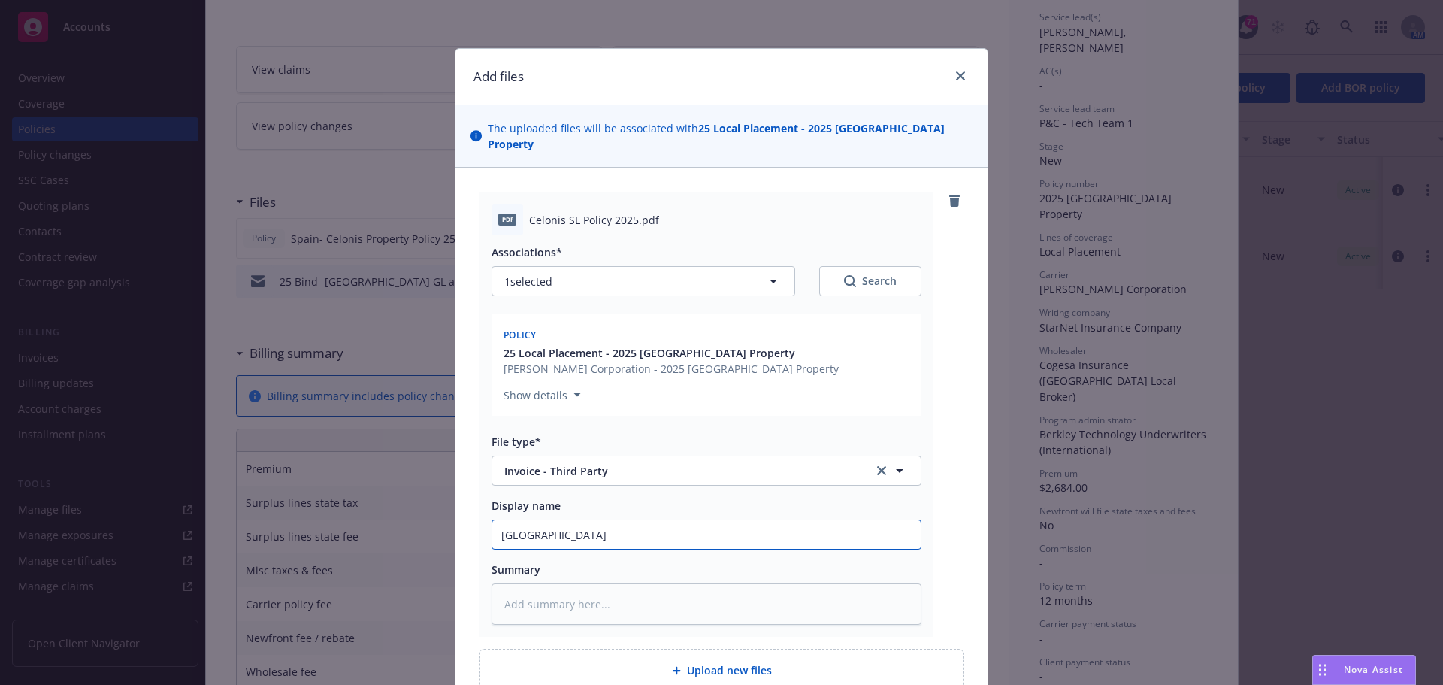
type textarea "x"
type input "Spain -"
type textarea "x"
type input "Spain -"
type textarea "x"
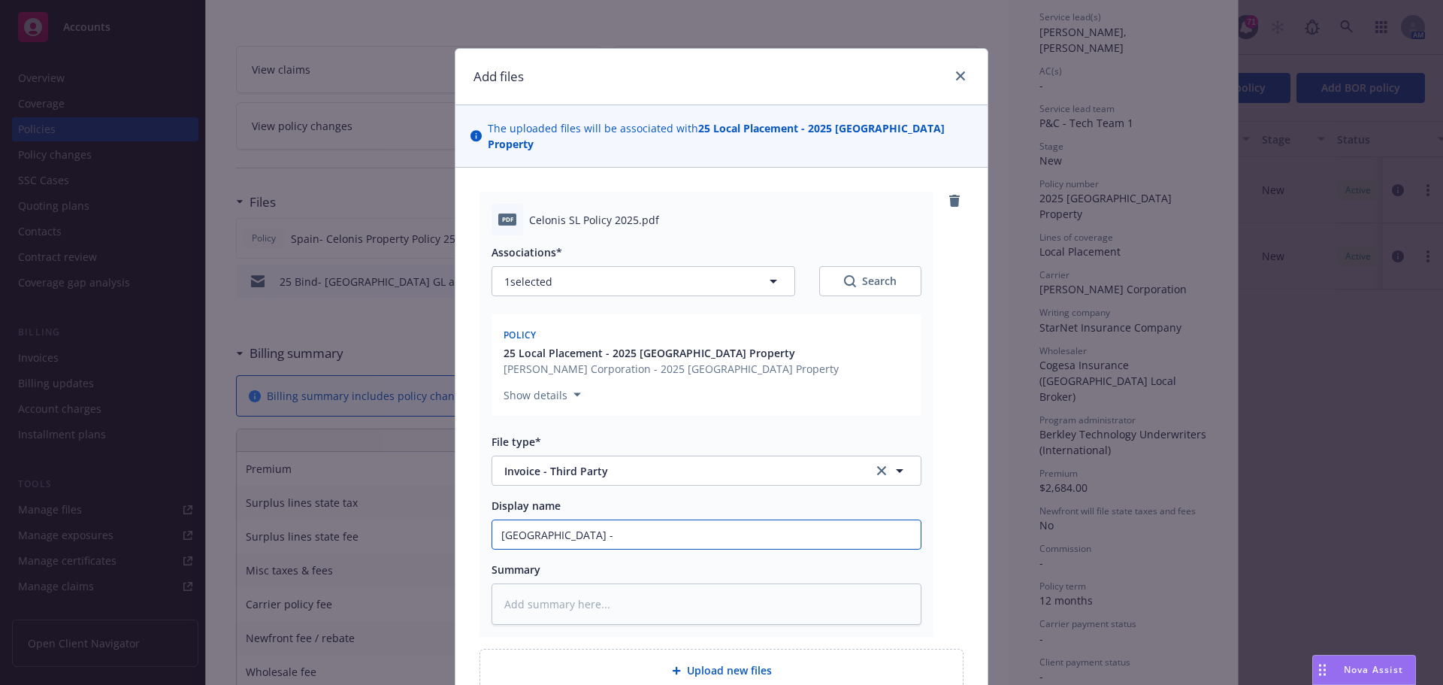
type input "Spain - C"
type textarea "x"
type input "Spain -"
type textarea "x"
type input "Spain -"
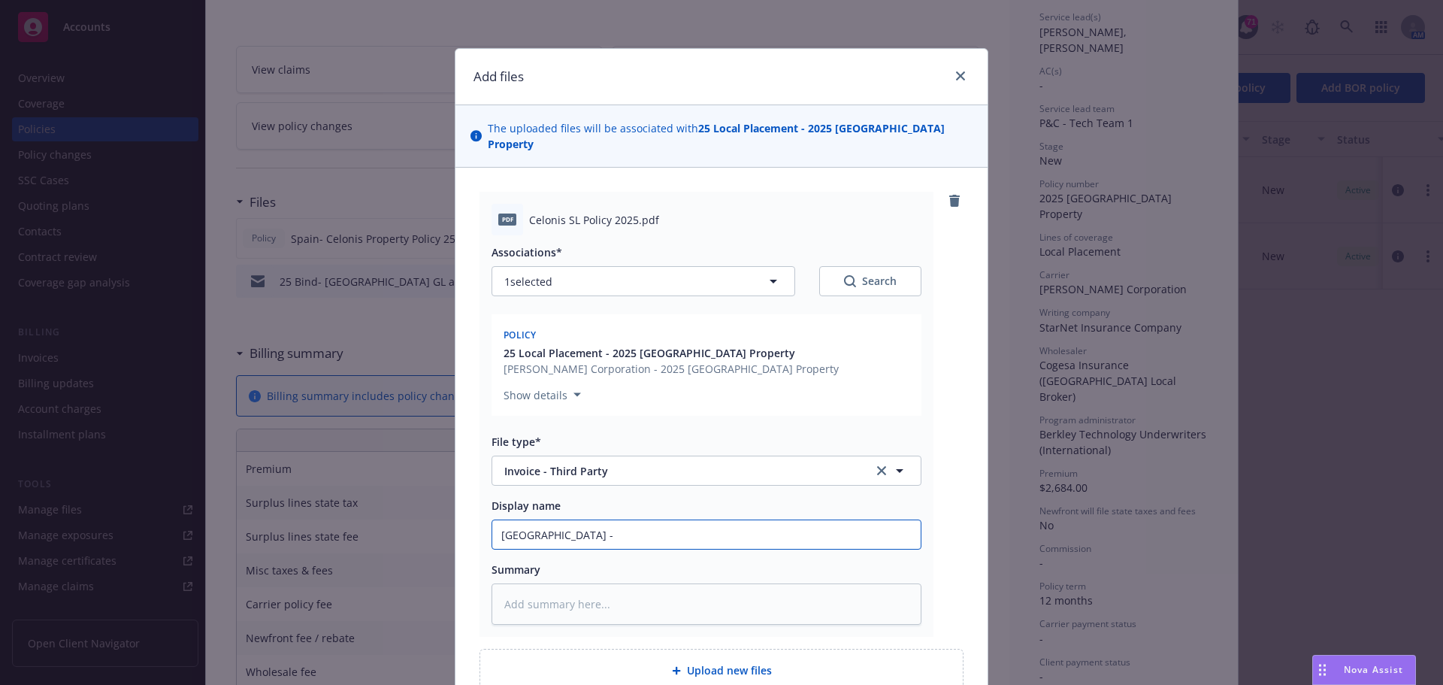
type textarea "x"
type input "[GEOGRAPHIC_DATA]"
type textarea "x"
type input "[GEOGRAPHIC_DATA]"
type textarea "x"
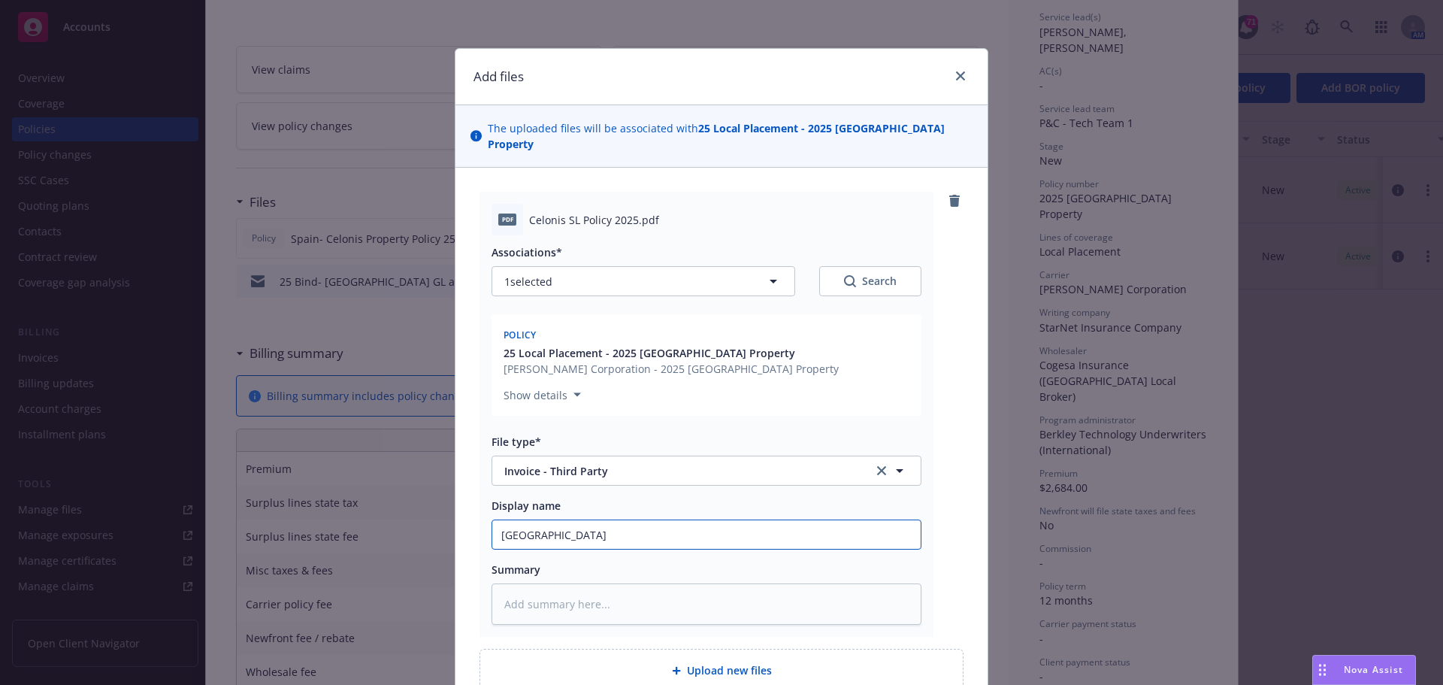
type input "[GEOGRAPHIC_DATA]-"
type textarea "x"
type input "[GEOGRAPHIC_DATA]-"
type textarea "x"
type input "Spain- C"
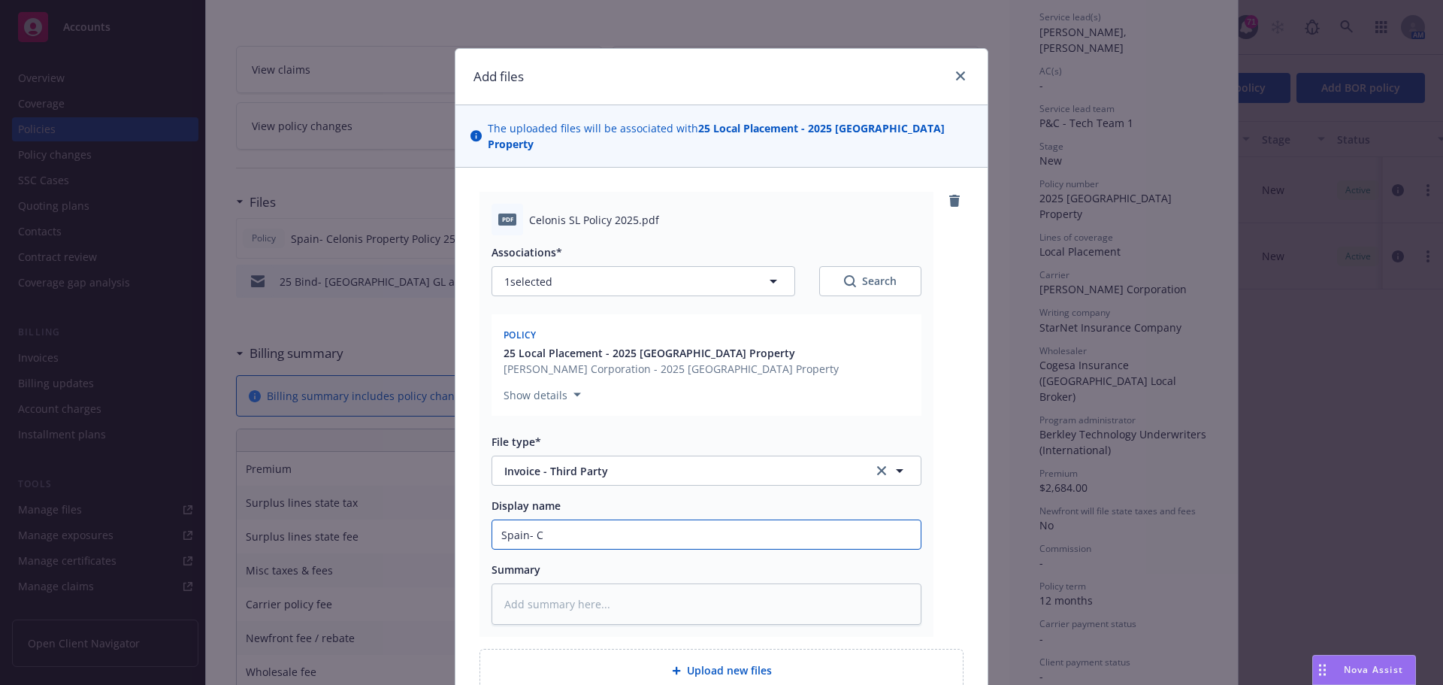
type textarea "x"
type input "Spain- Ce"
type textarea "x"
type input "Spain- Cel"
type textarea "x"
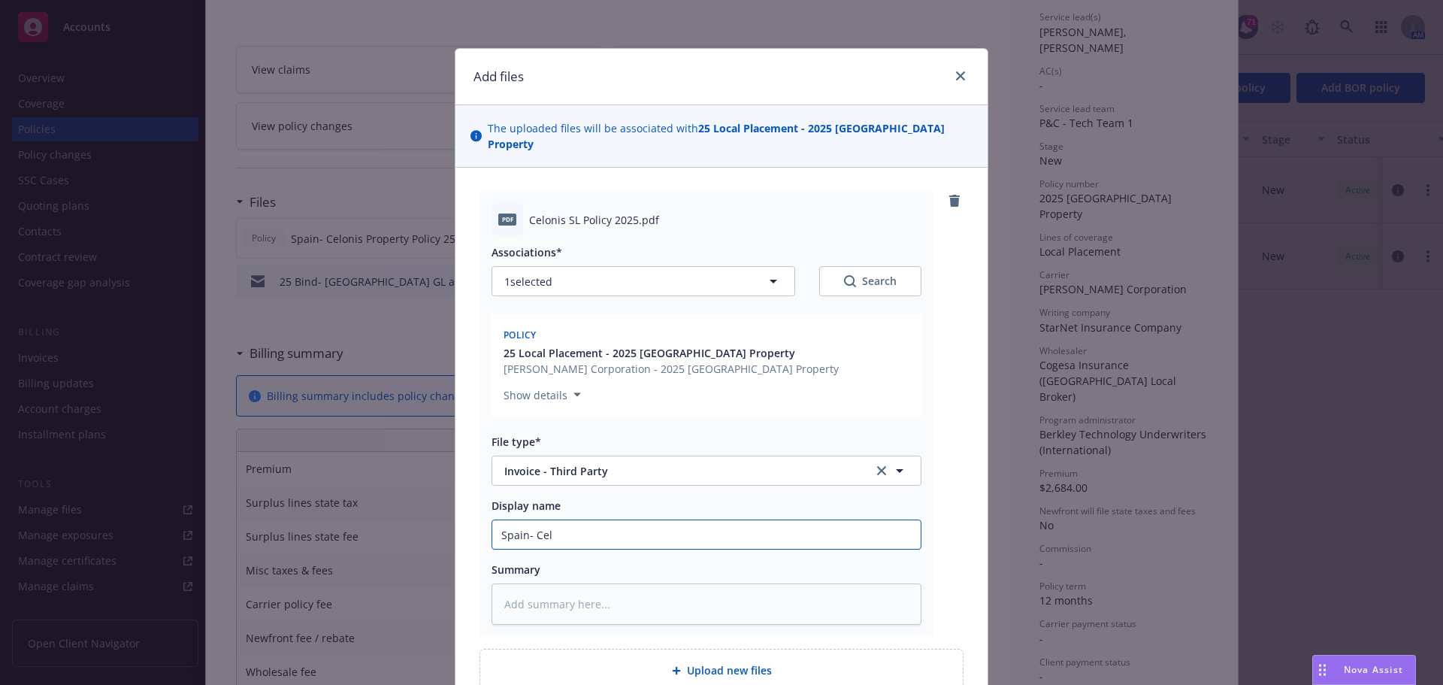
type input "Spain- Celo"
type textarea "x"
type input "Spain- Celon"
type textarea "x"
type input "Spain- Celoni"
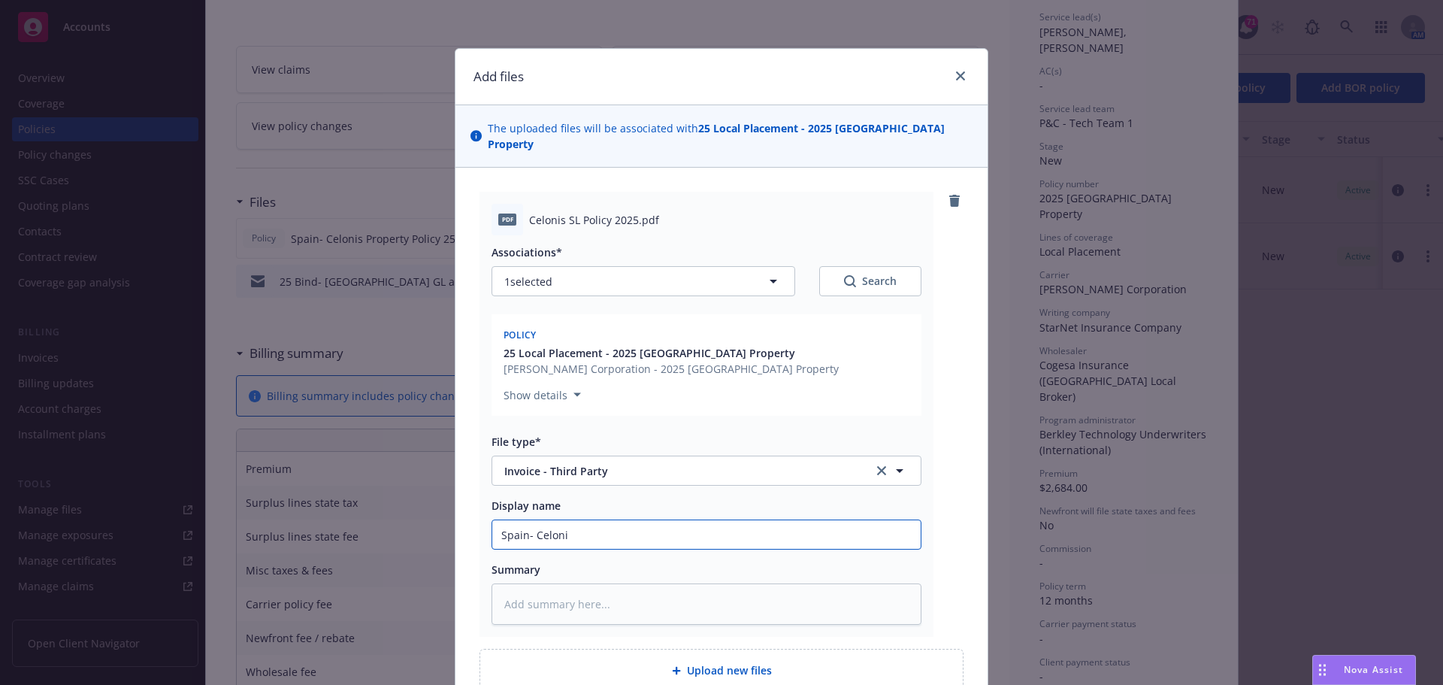
type textarea "x"
type input "Spain- Celonis"
type textarea "x"
type input "Spain- Celonis"
type textarea "x"
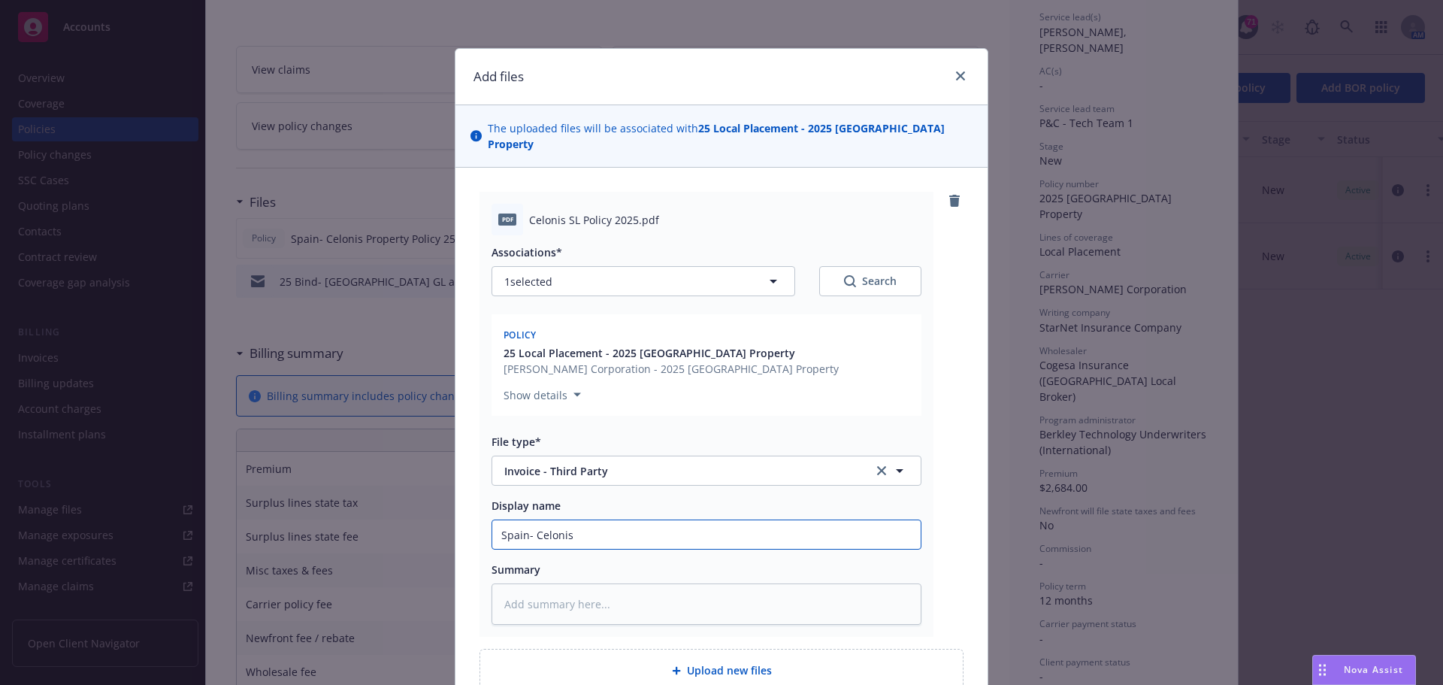
type input "Spain- Celonis P"
type textarea "x"
type input "Spain- Celonis Pr"
type textarea "x"
type input "Spain- Celonis Pro"
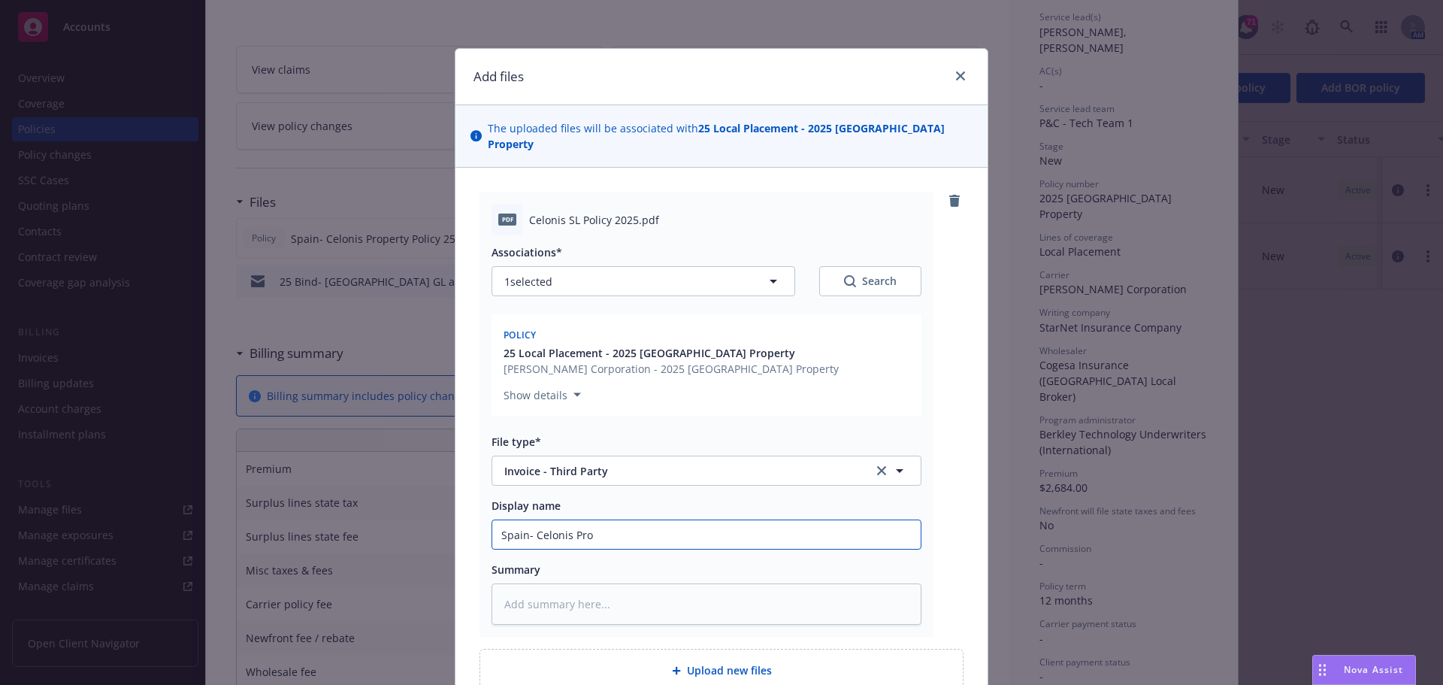
type textarea "x"
type input "Spain- Celonis Prop"
type textarea "x"
type input "Spain- Celonis Prope"
type textarea "x"
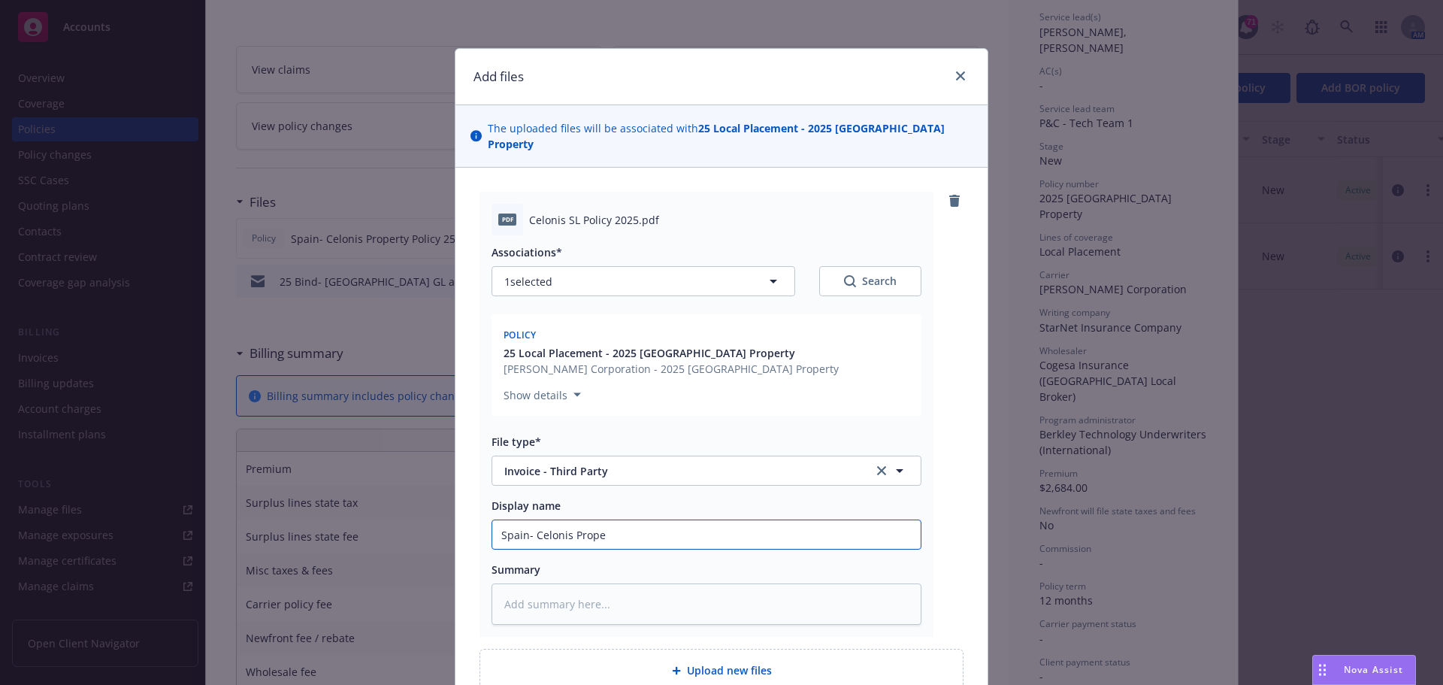
type input "Spain- Celonis Proper"
type textarea "x"
type input "Spain- Celonis Property"
type textarea "x"
type input "Spain- Celonis Property"
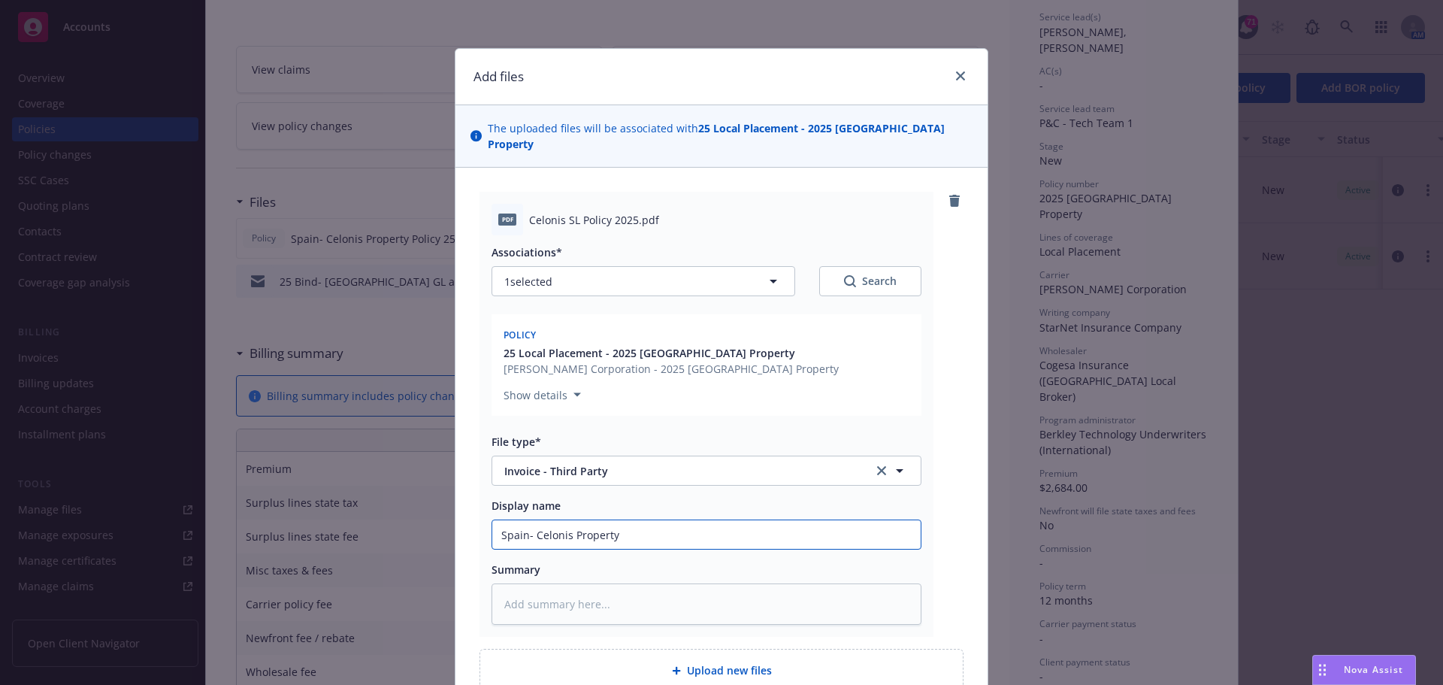
type textarea "x"
type input "Spain- Celonis Property I"
type textarea "x"
type input "Spain- Celonis Property In"
type textarea "x"
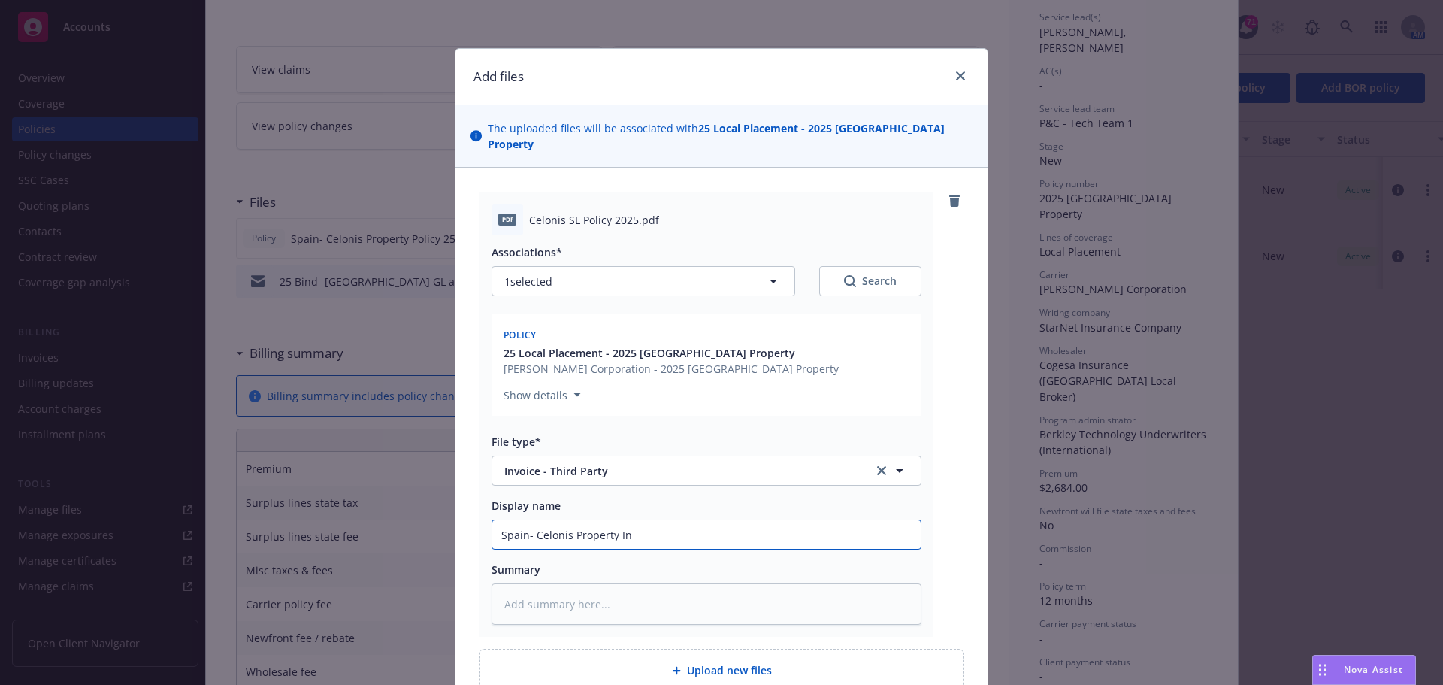
type input "Spain- Celonis Property Inv"
type textarea "x"
type input "[GEOGRAPHIC_DATA]- Celonis Property Invo"
type textarea "x"
type input "Spain- Celonis Property Invoi"
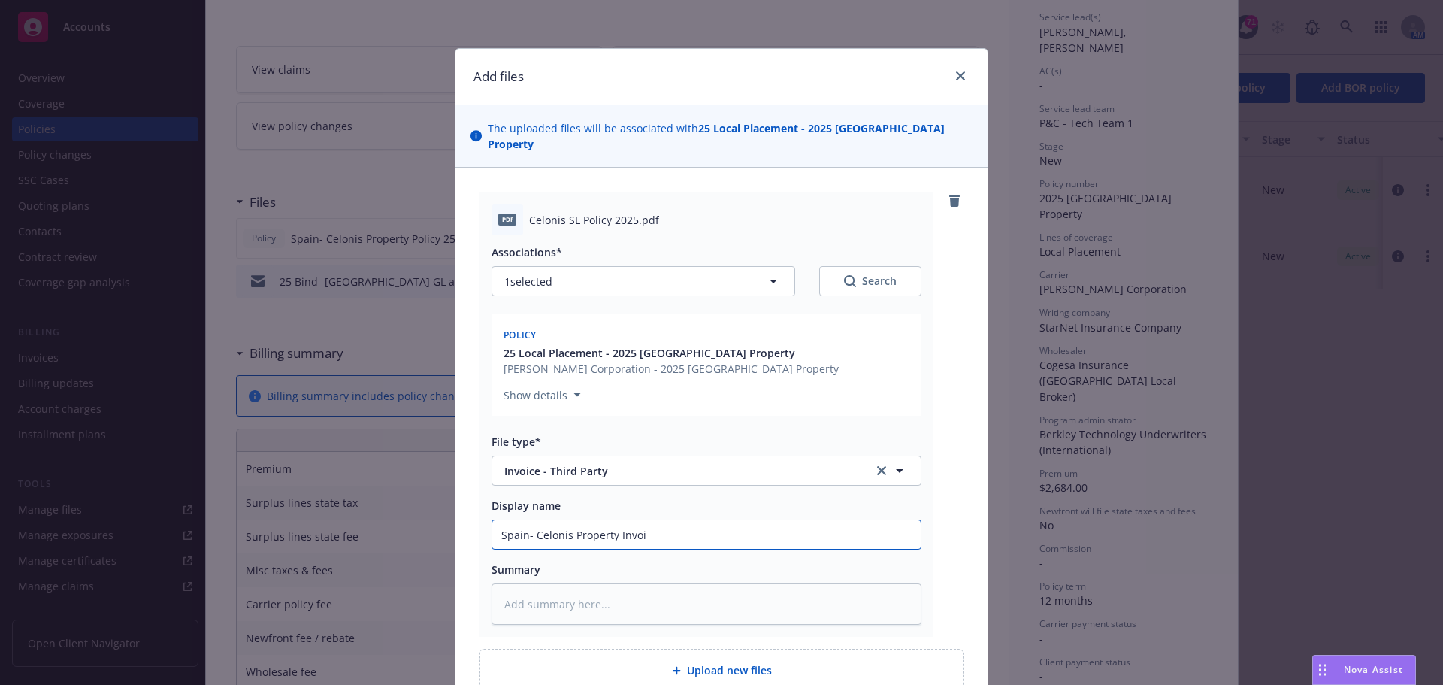
type textarea "x"
type input "Spain- Celonis Property Invoic"
type textarea "x"
type input "Spain- Celonis Property Invoice"
type textarea "x"
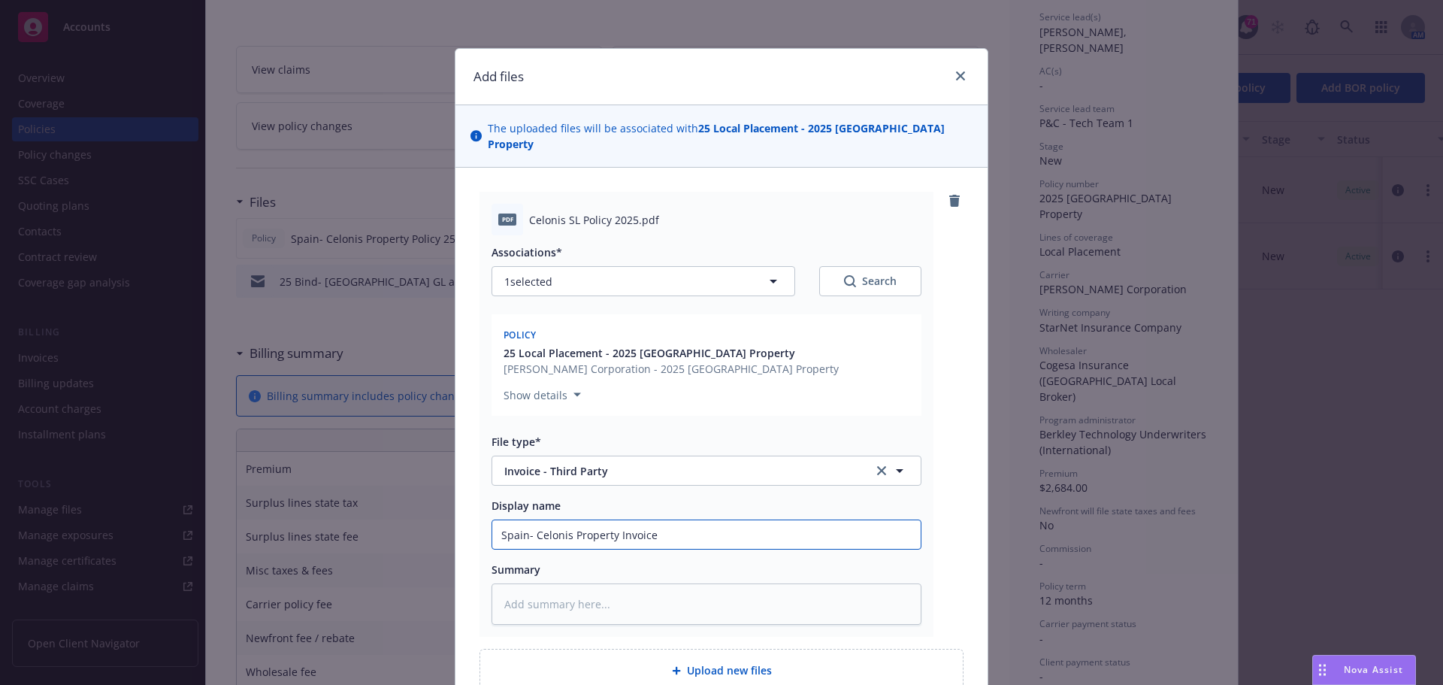
type input "Spain- Celonis Property Invoice"
type textarea "x"
type input "[GEOGRAPHIC_DATA]- Celonis Property Invoice 2"
type textarea "x"
type input "Spain- Celonis Property Invoice 25"
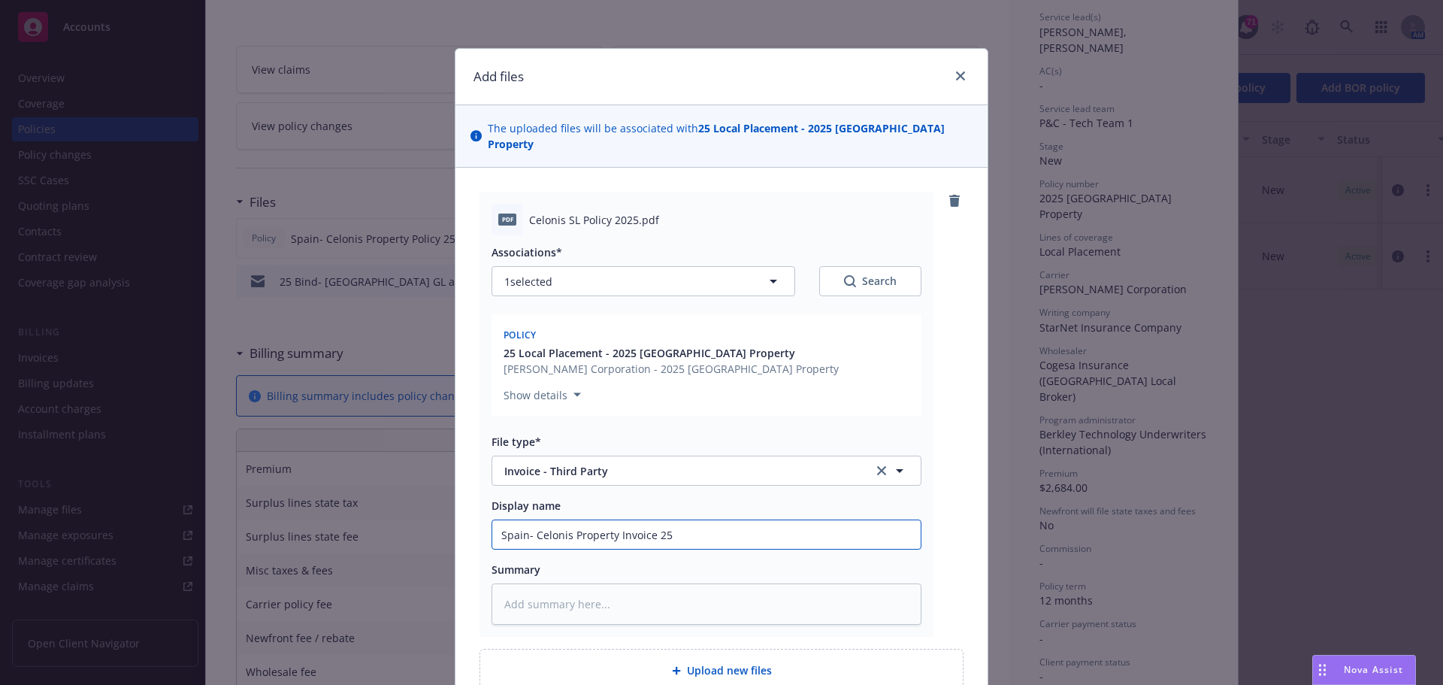
type textarea "x"
type input "Spain- Celonis Property Invoice 25-"
type textarea "x"
type input "Spain- Celonis Property Invoice 25-2"
type textarea "x"
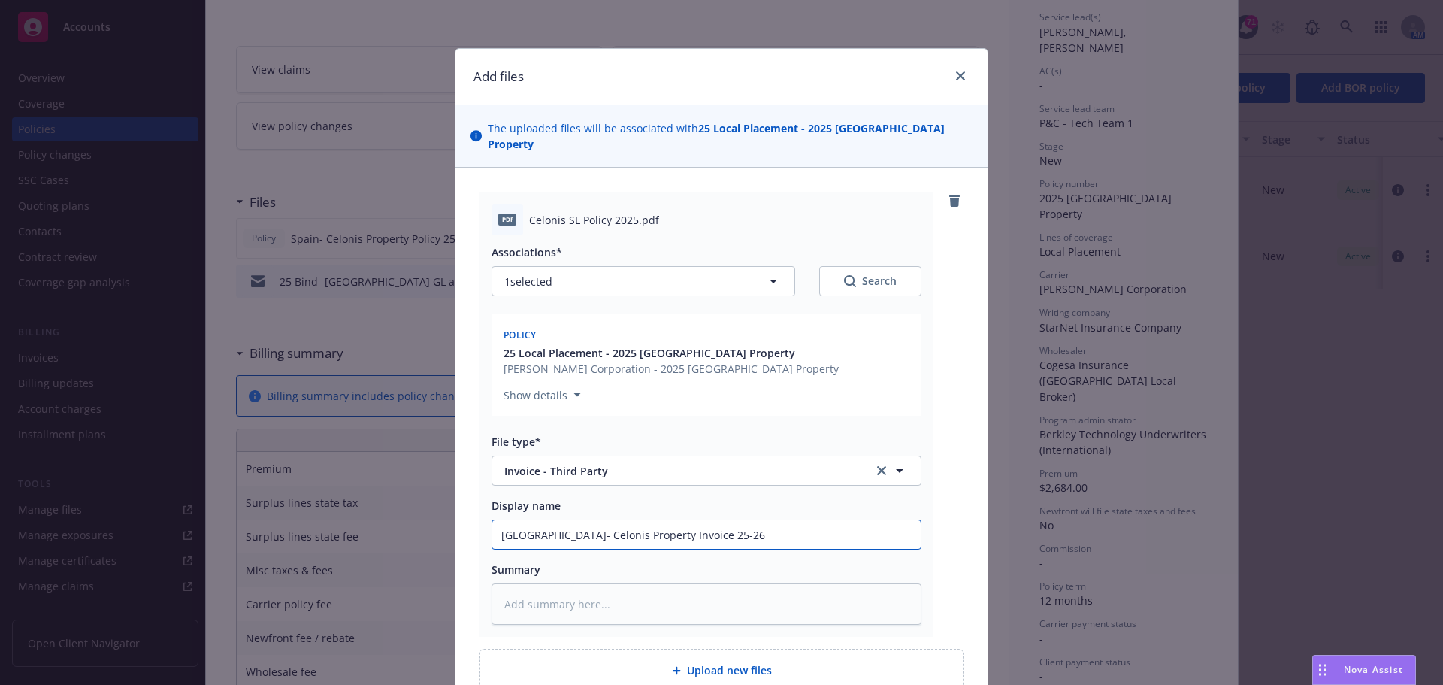
type input "[GEOGRAPHIC_DATA]- Celonis Property Invoice 25-26"
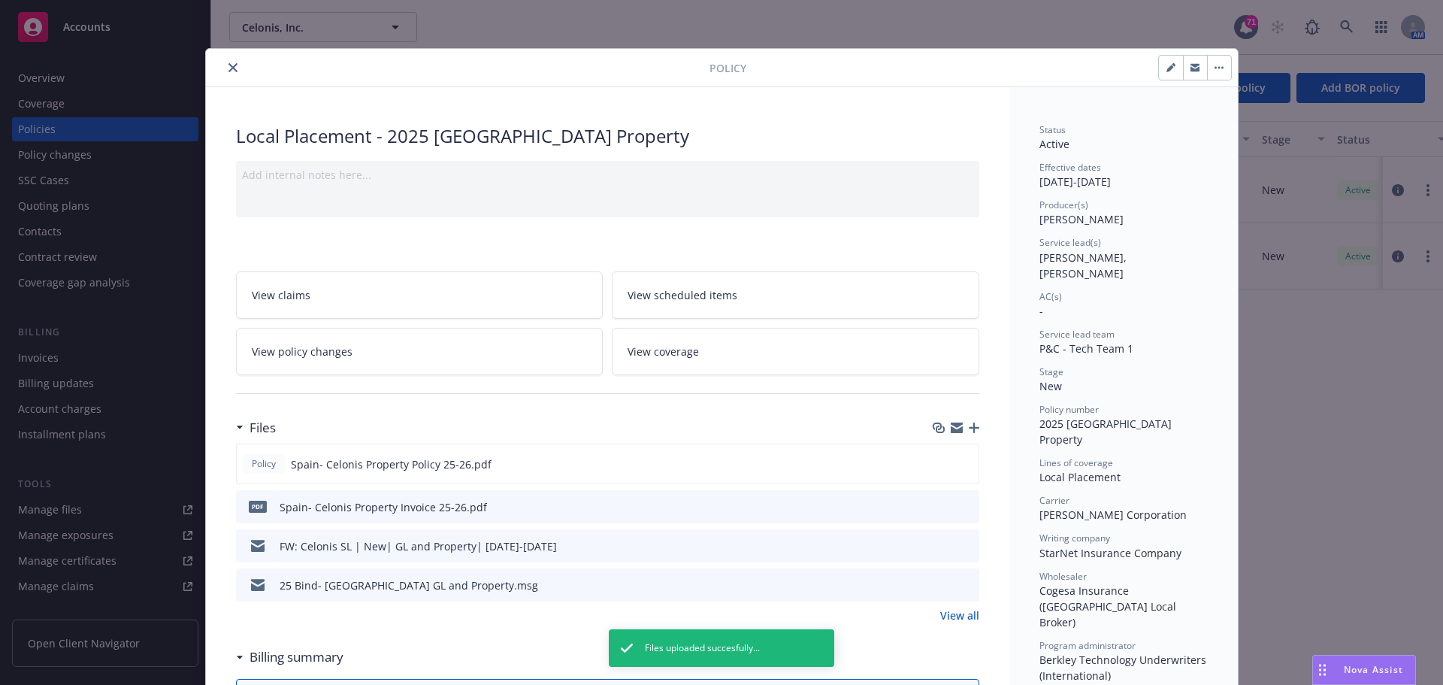
click at [228, 66] on icon "close" at bounding box center [232, 67] width 9 height 9
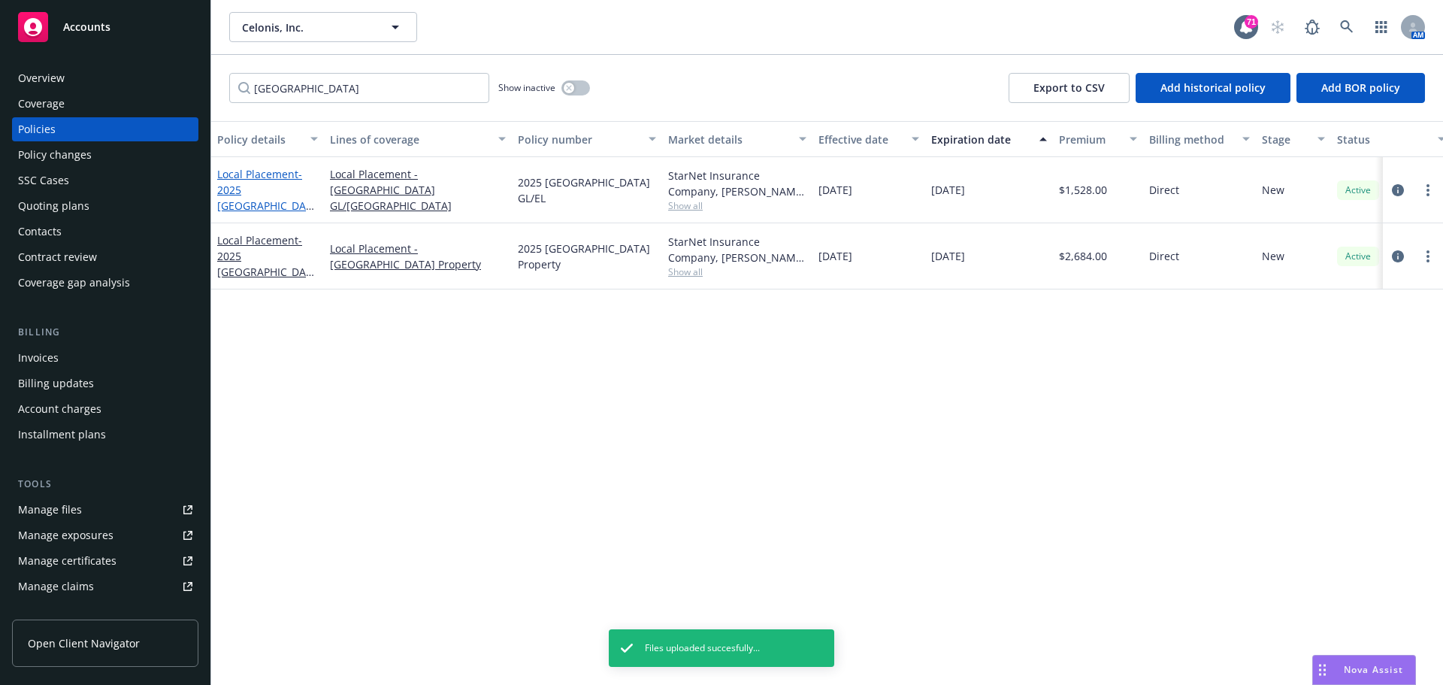
click at [265, 177] on link "Local Placement - 2025 Spain GL/EL" at bounding box center [264, 198] width 95 height 62
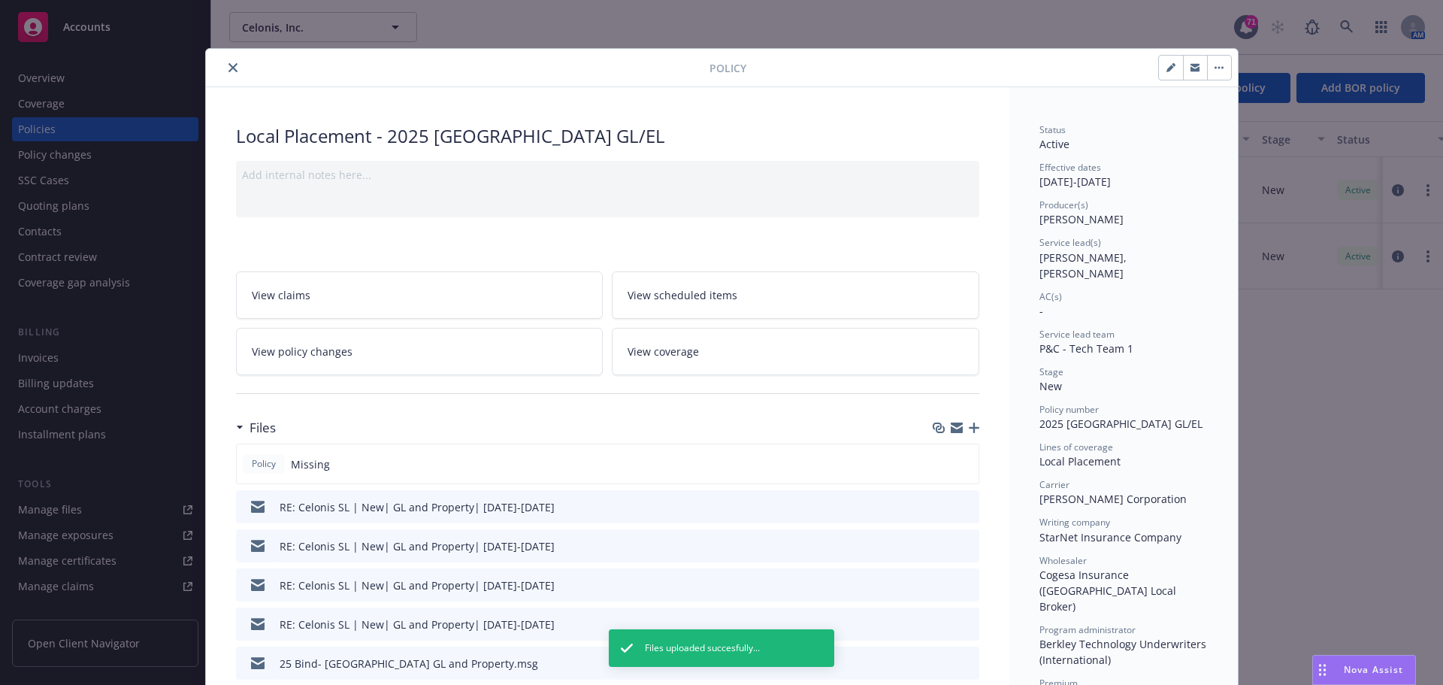
scroll to position [45, 0]
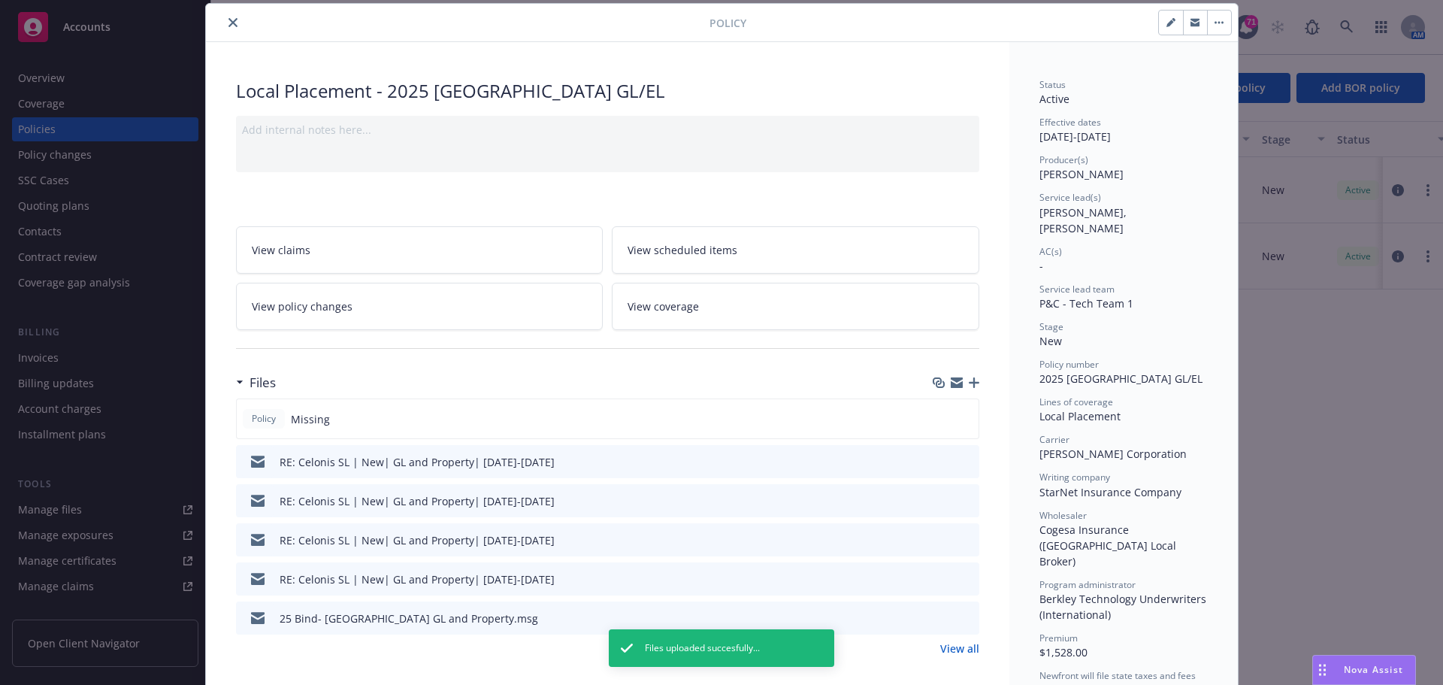
click at [969, 382] on icon "button" at bounding box center [974, 382] width 11 height 11
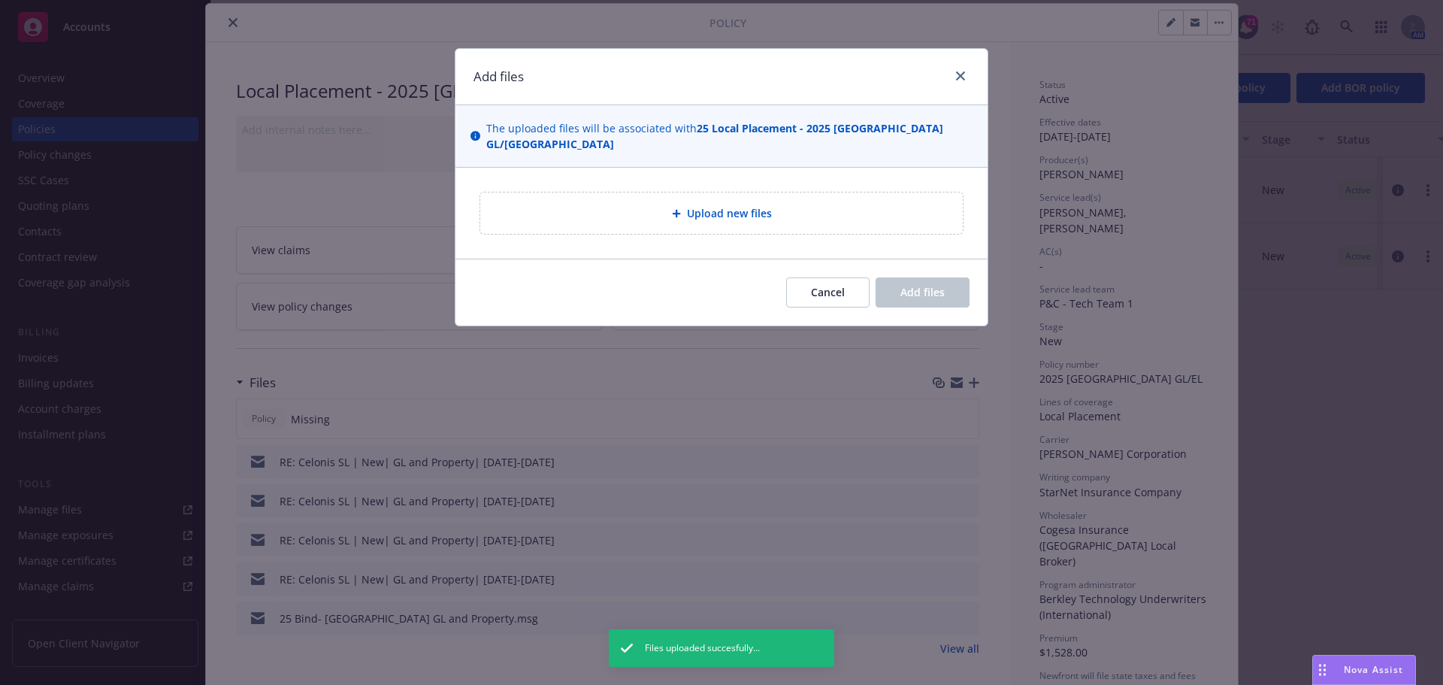
type textarea "x"
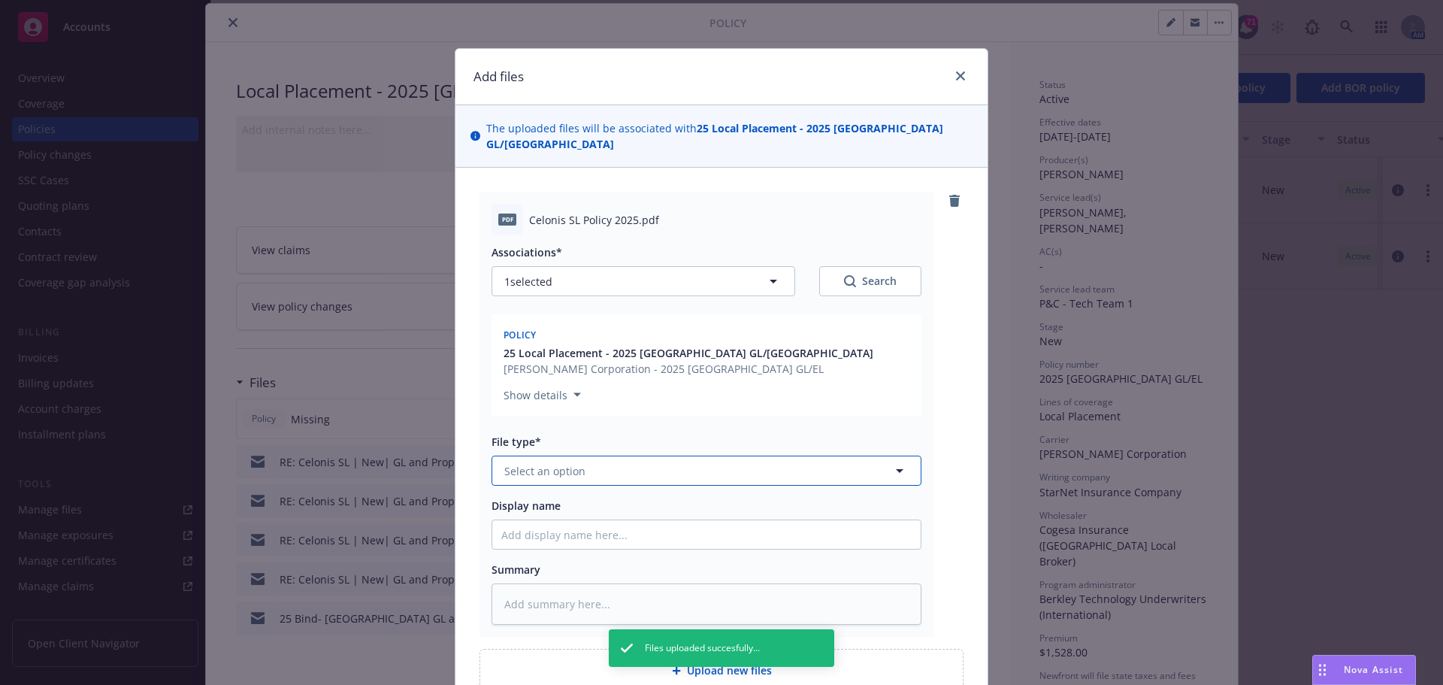
click at [564, 463] on span "Select an option" at bounding box center [544, 471] width 81 height 16
type input "Poli"
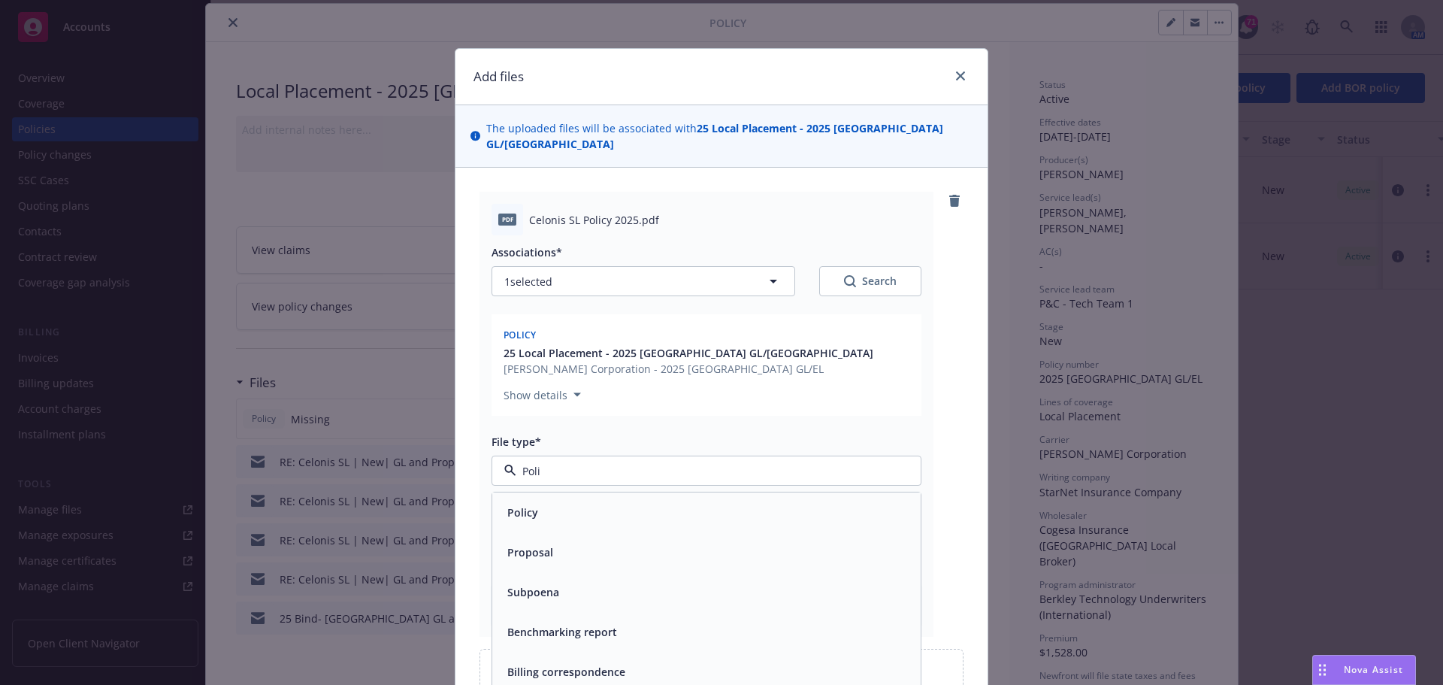
type textarea "x"
type input "Polic"
click at [555, 501] on div "Policy" at bounding box center [706, 512] width 410 height 22
click at [650, 525] on input "Display name" at bounding box center [706, 534] width 428 height 29
type textarea "x"
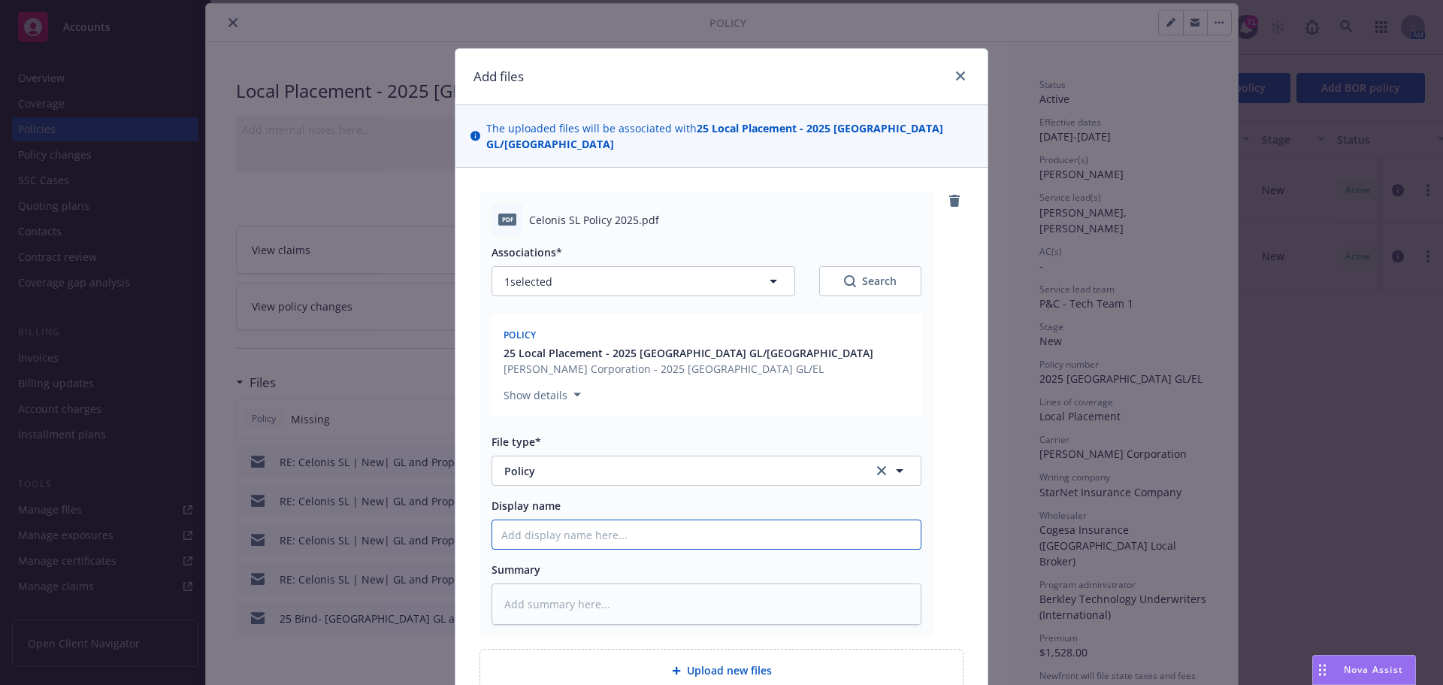
type input "P"
type textarea "x"
type input "I"
type textarea "x"
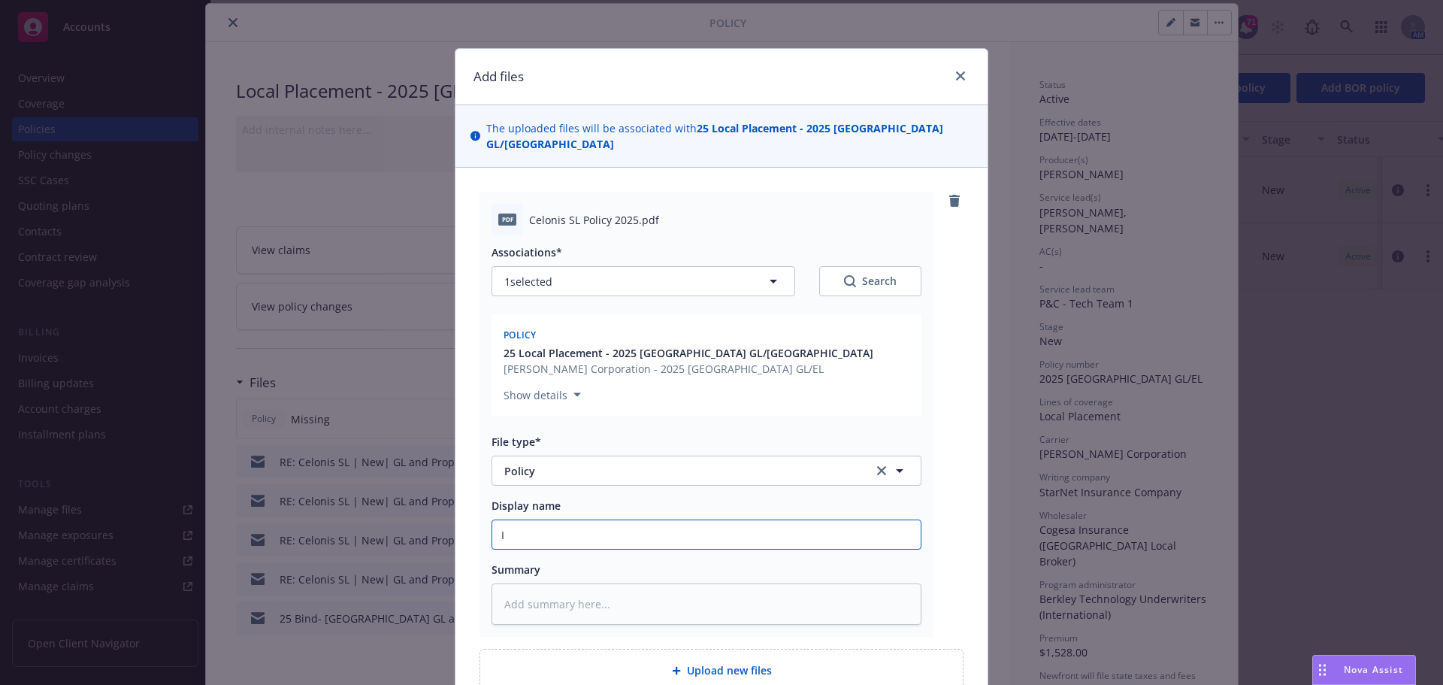
type input "In"
type textarea "x"
type input "I"
type textarea "x"
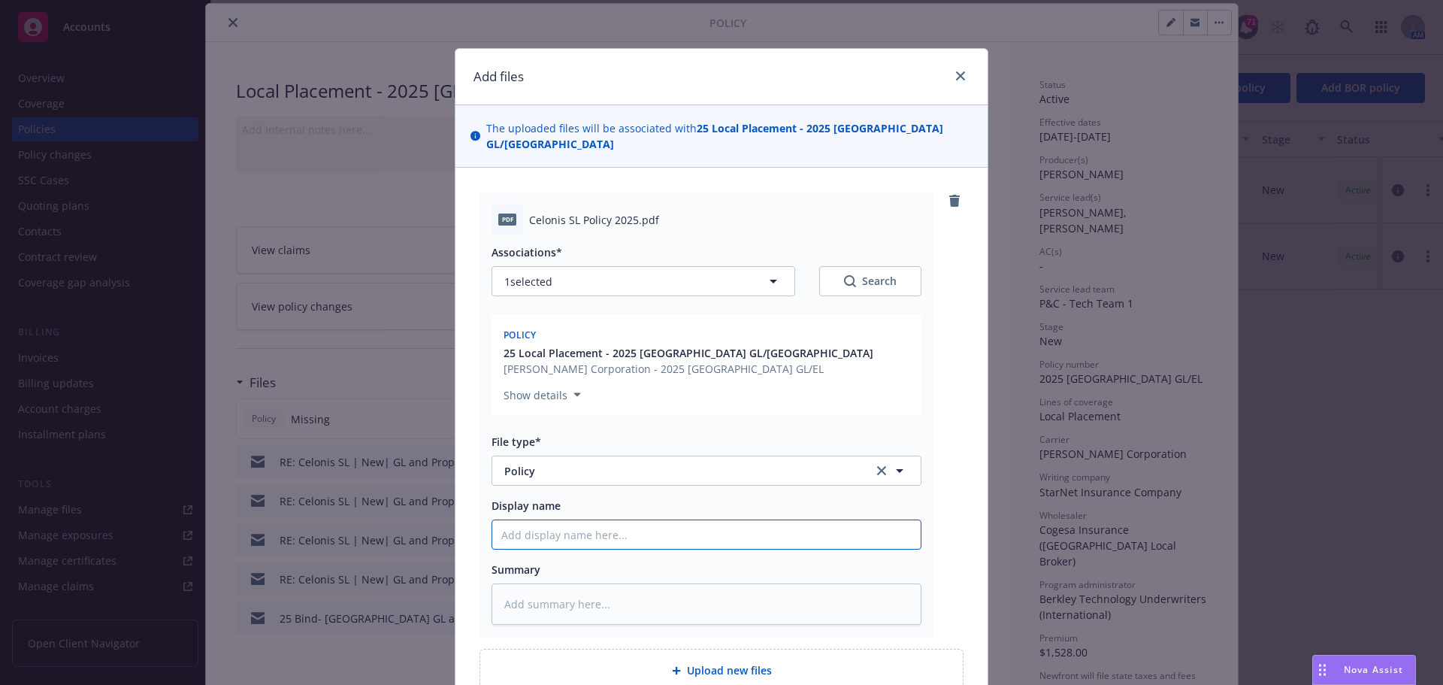
type input "S"
type textarea "x"
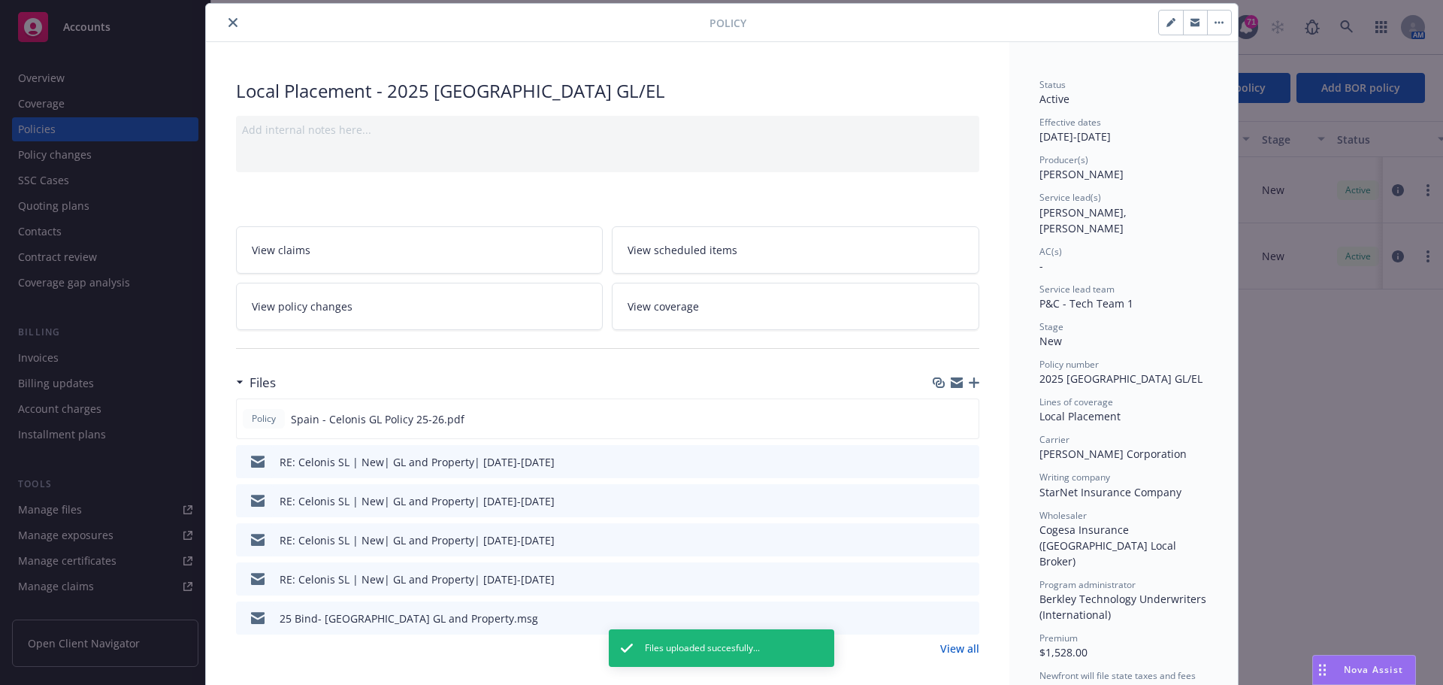
click at [971, 380] on icon "button" at bounding box center [974, 382] width 11 height 11
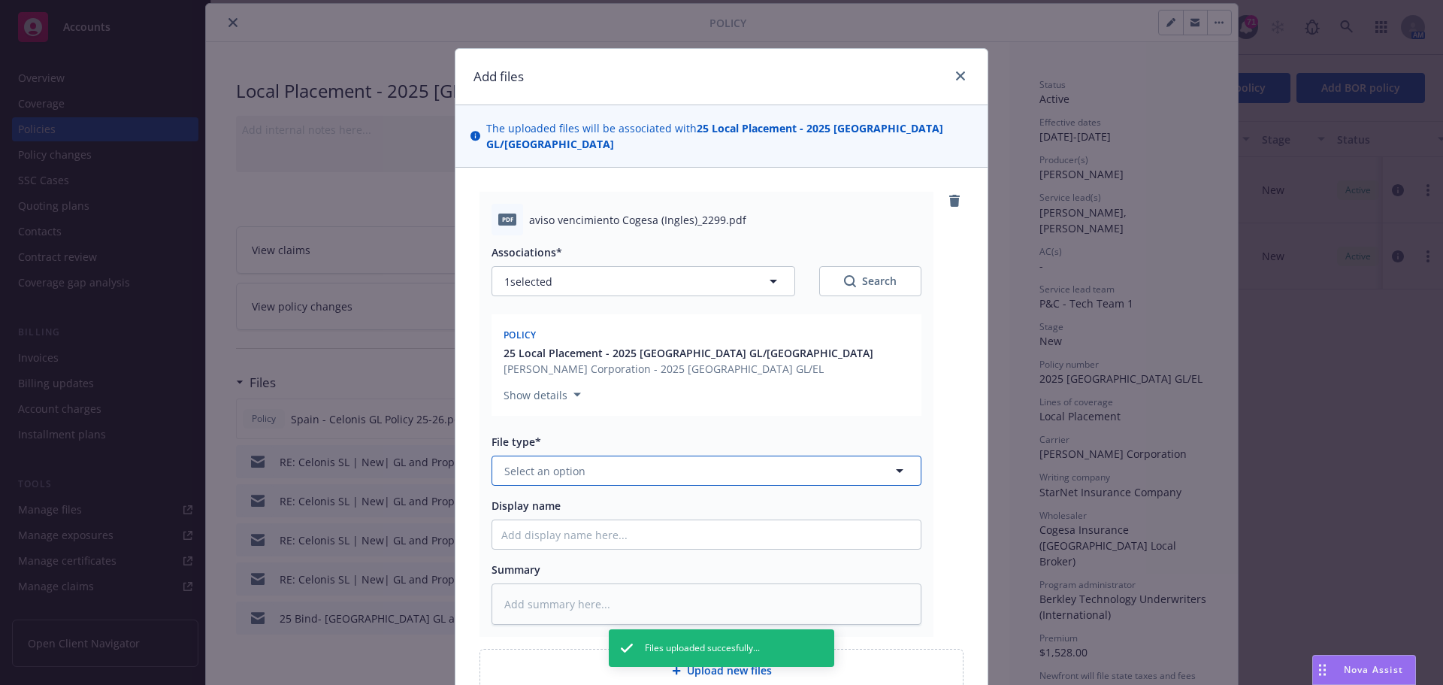
click at [531, 463] on span "Select an option" at bounding box center [544, 471] width 81 height 16
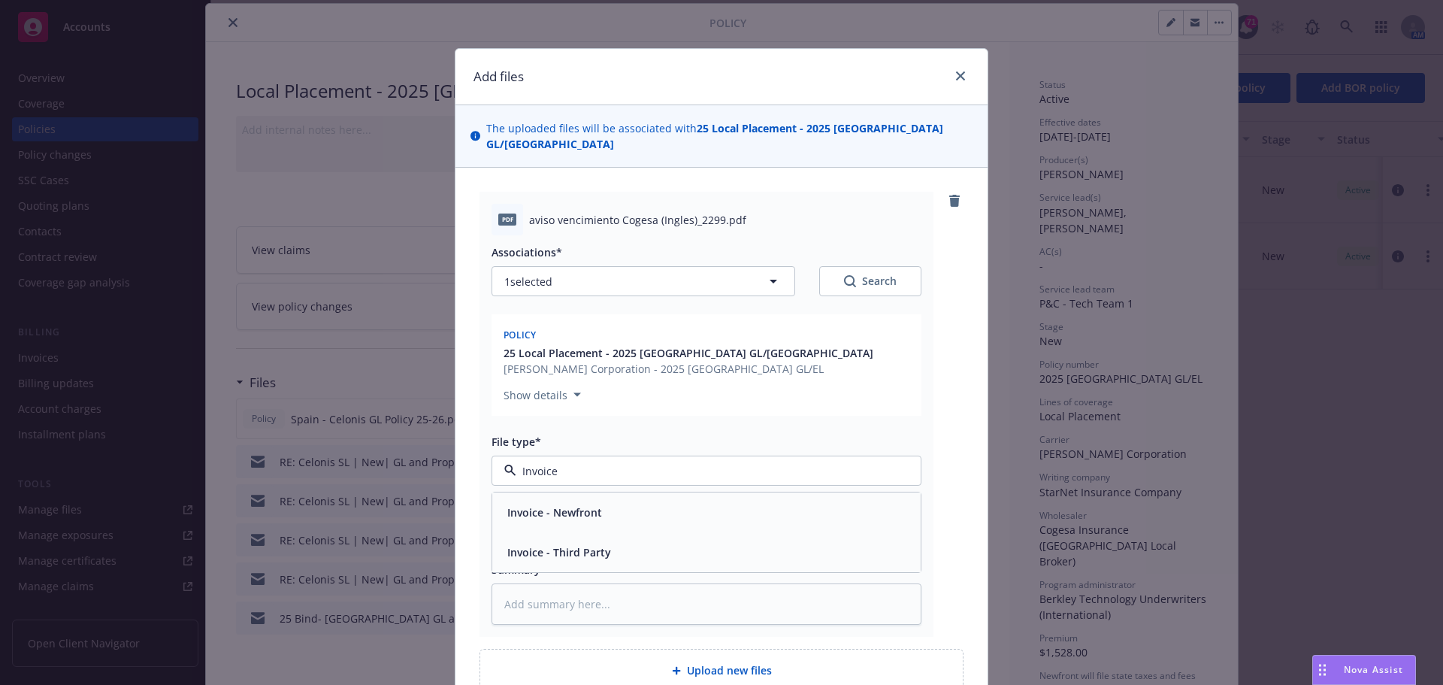
click at [580, 544] on span "Invoice - Third Party" at bounding box center [559, 552] width 104 height 16
click at [552, 520] on input "Display name" at bounding box center [706, 534] width 428 height 29
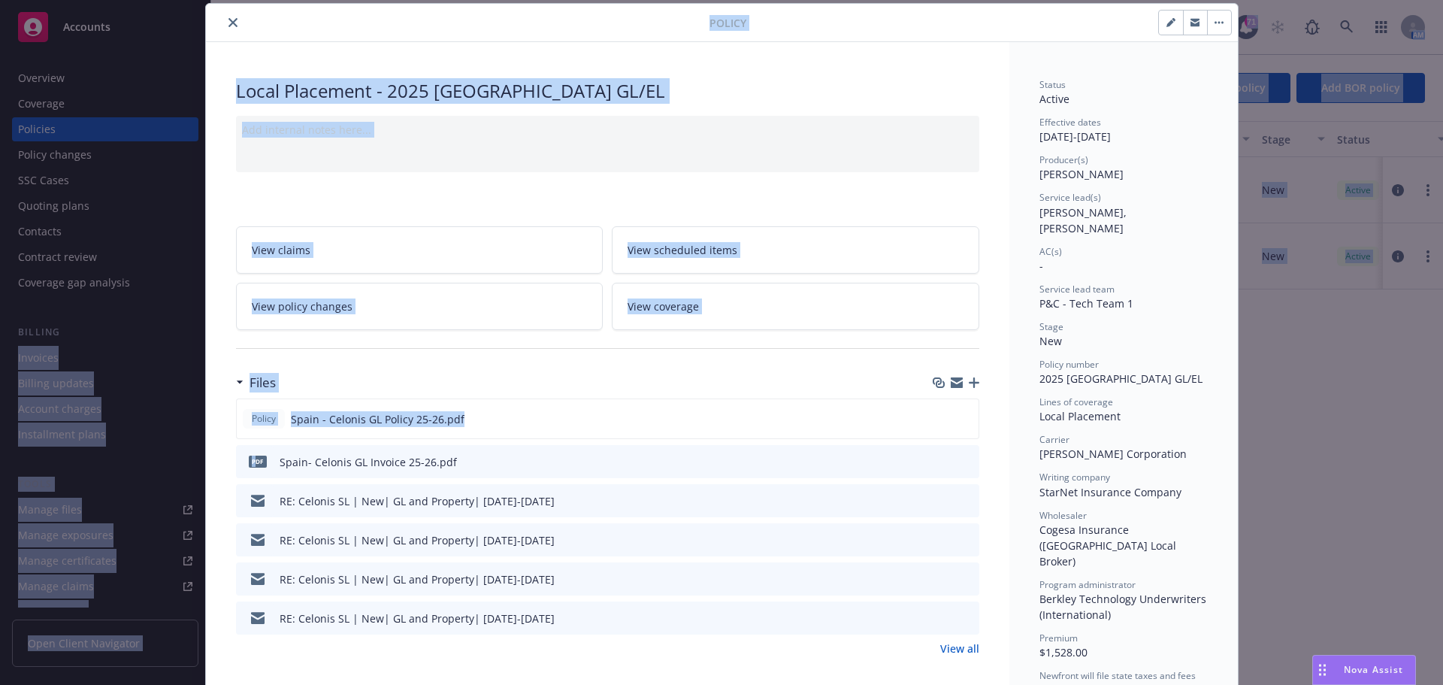
drag, startPoint x: 250, startPoint y: 463, endPoint x: -955, endPoint y: 366, distance: 1209.3
click at [0, 366] on html "Accounts Overview Coverage Policies Policy changes SSC Cases Quoting plans Cont…" at bounding box center [721, 342] width 1443 height 685
click at [729, 428] on div "Policy Spain - Celonis GL Policy 25-26.pdf" at bounding box center [607, 418] width 743 height 41
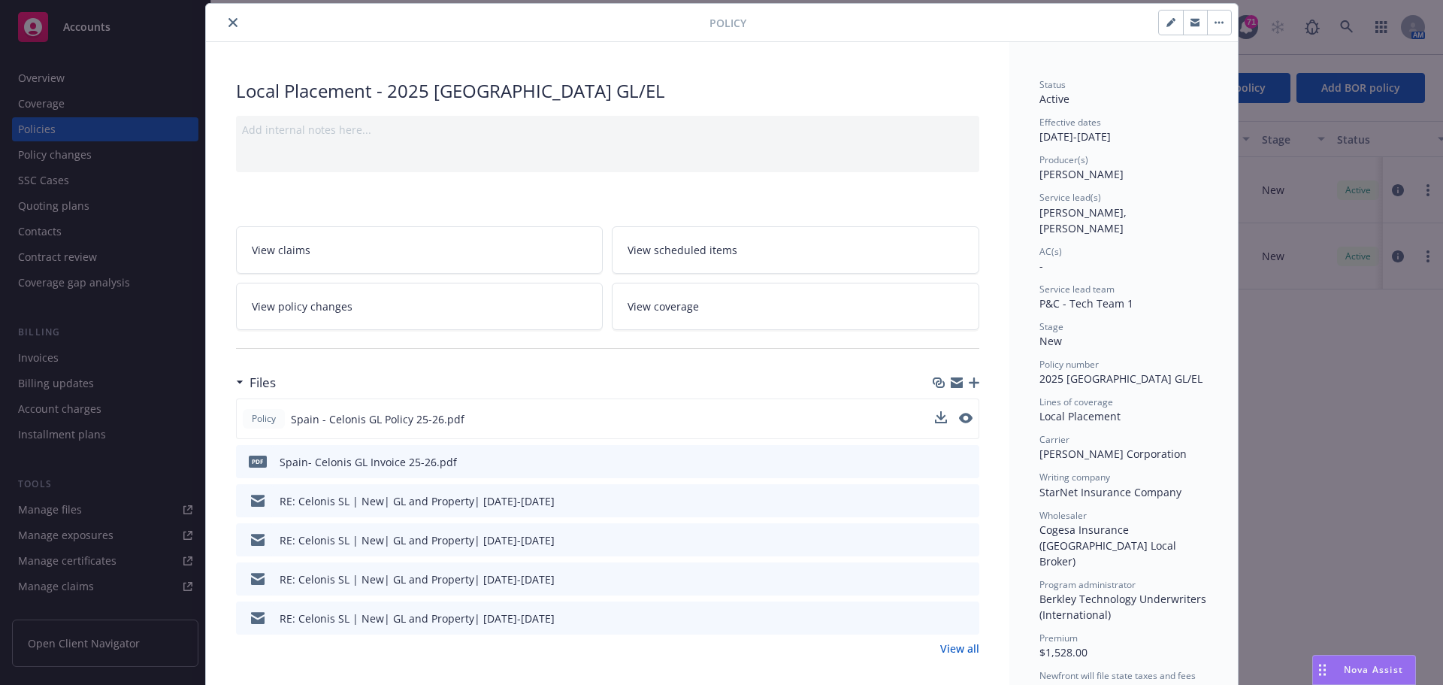
click at [926, 422] on div "Policy Spain - Celonis GL Policy 25-26.pdf" at bounding box center [607, 418] width 743 height 41
click at [939, 461] on icon "download file" at bounding box center [940, 461] width 12 height 12
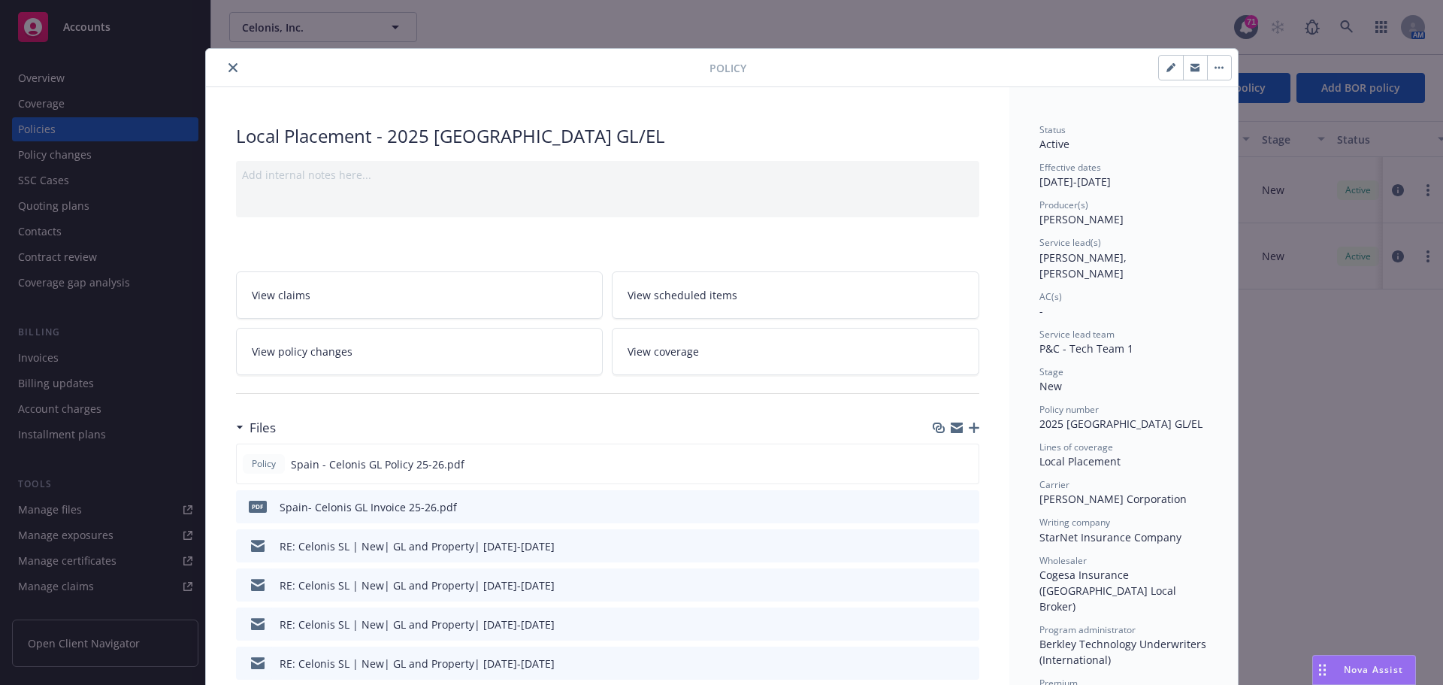
click at [228, 68] on icon "close" at bounding box center [232, 67] width 9 height 9
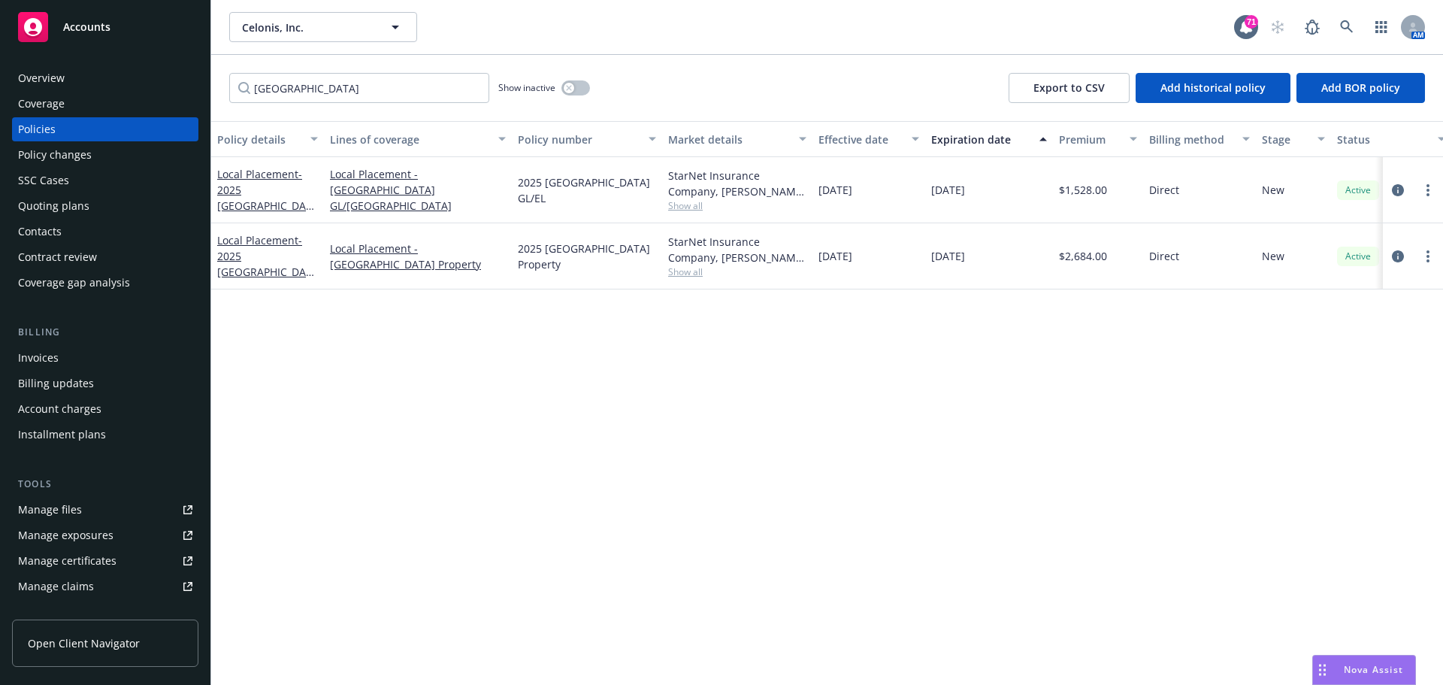
click at [225, 63] on div "Spain Show inactive Export to CSV Add historical policy Add BOR policy" at bounding box center [827, 88] width 1232 height 66
click at [262, 265] on span "- 2025 Spain Property" at bounding box center [265, 264] width 97 height 62
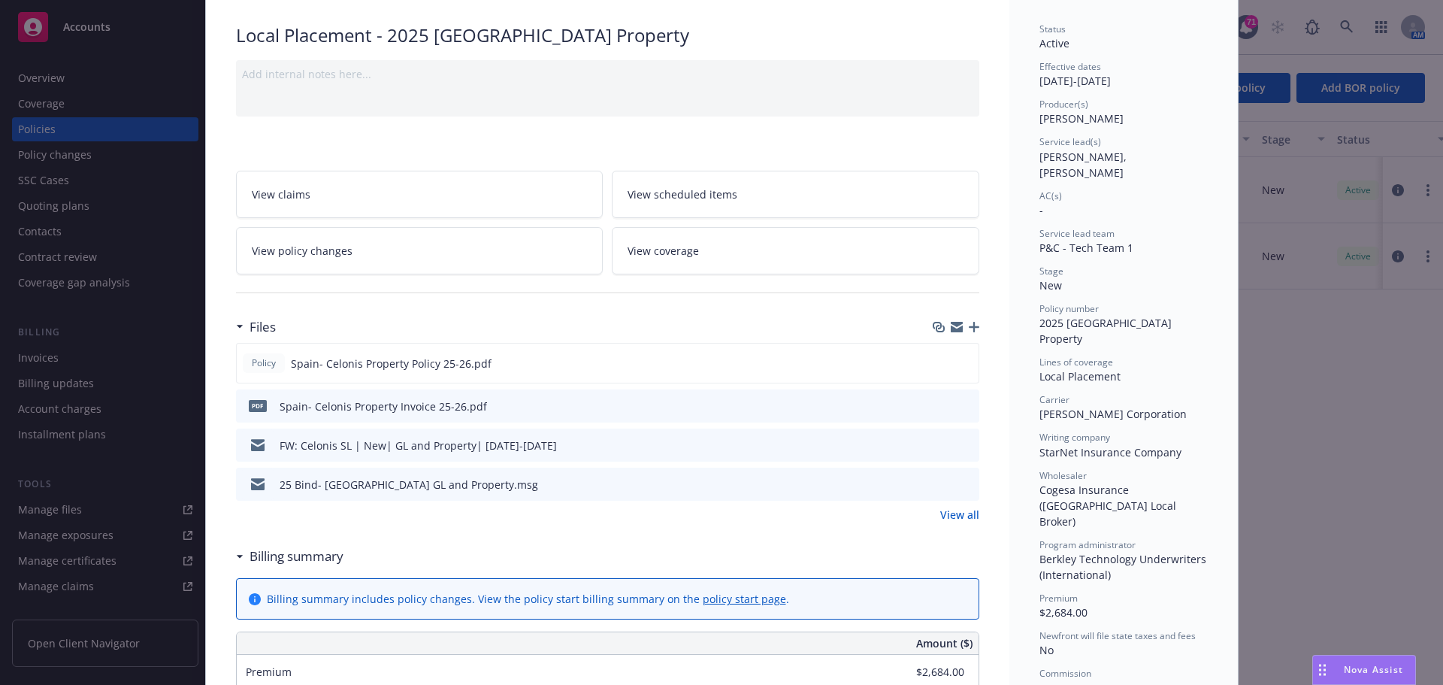
scroll to position [195, 0]
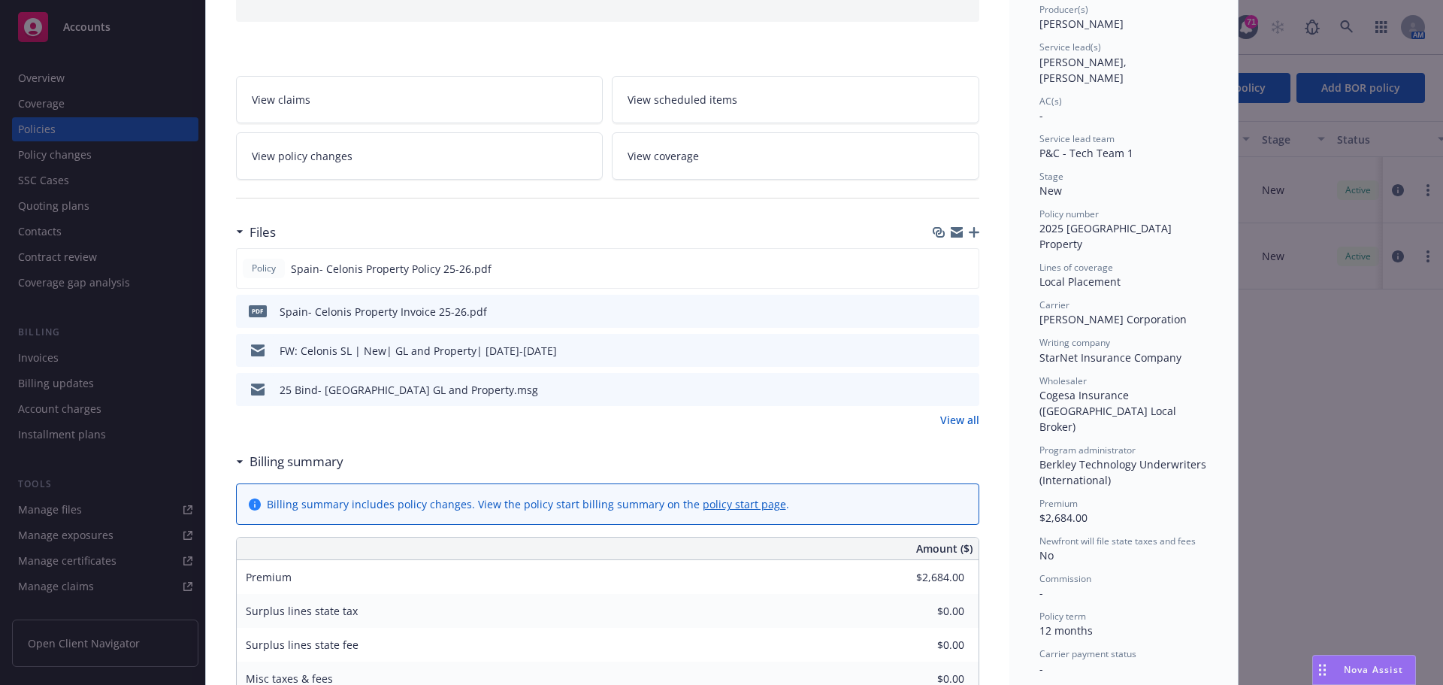
click at [924, 312] on div "pdf Spain- Celonis Property Invoice 25-26.pdf" at bounding box center [607, 311] width 743 height 33
click at [935, 310] on icon "download file" at bounding box center [940, 308] width 10 height 9
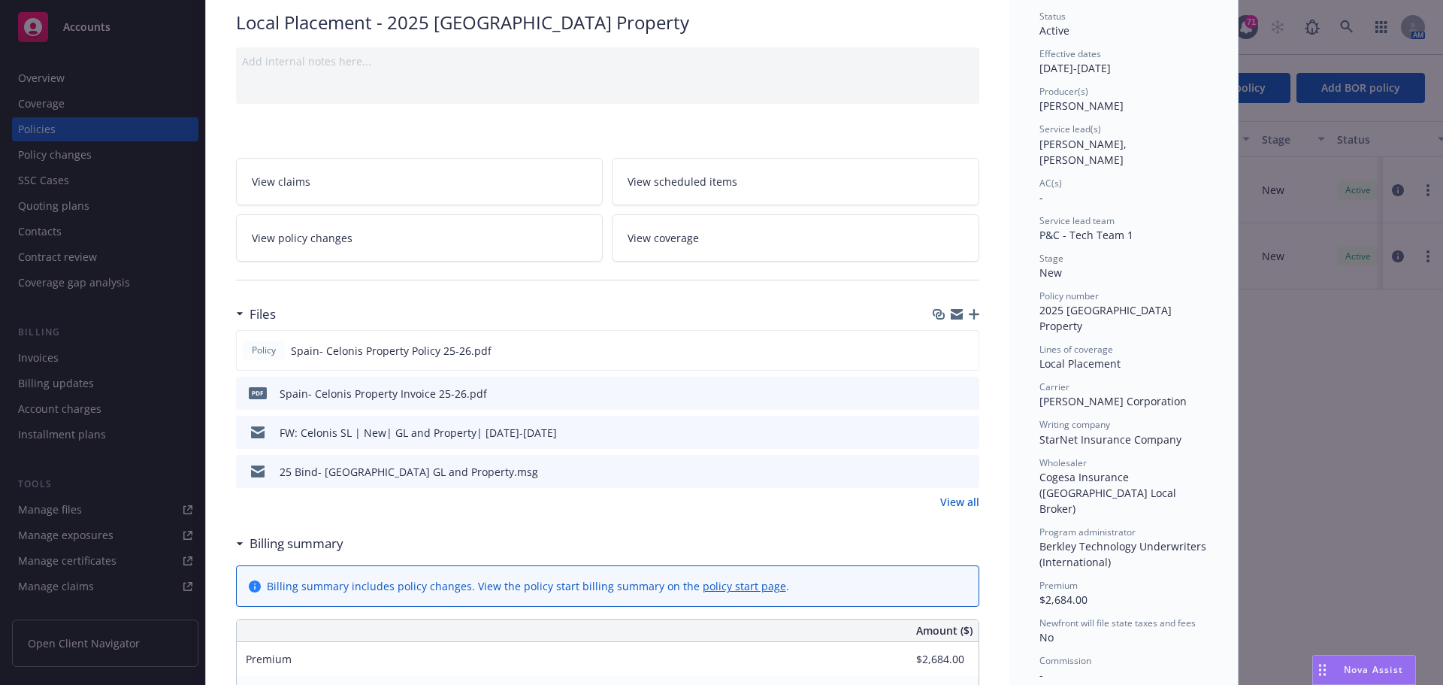
scroll to position [0, 0]
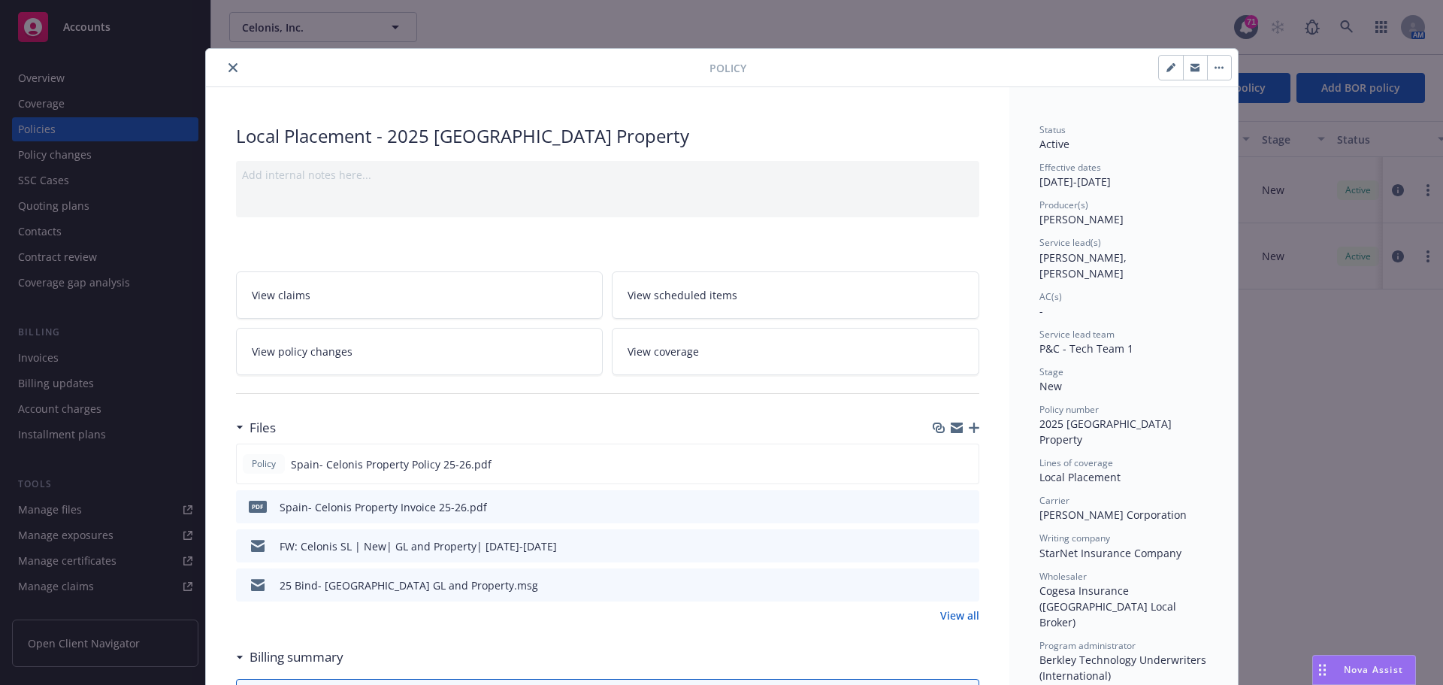
click at [243, 66] on div at bounding box center [461, 68] width 498 height 18
click at [212, 73] on div at bounding box center [461, 68] width 498 height 18
click at [224, 70] on button "close" at bounding box center [233, 68] width 18 height 18
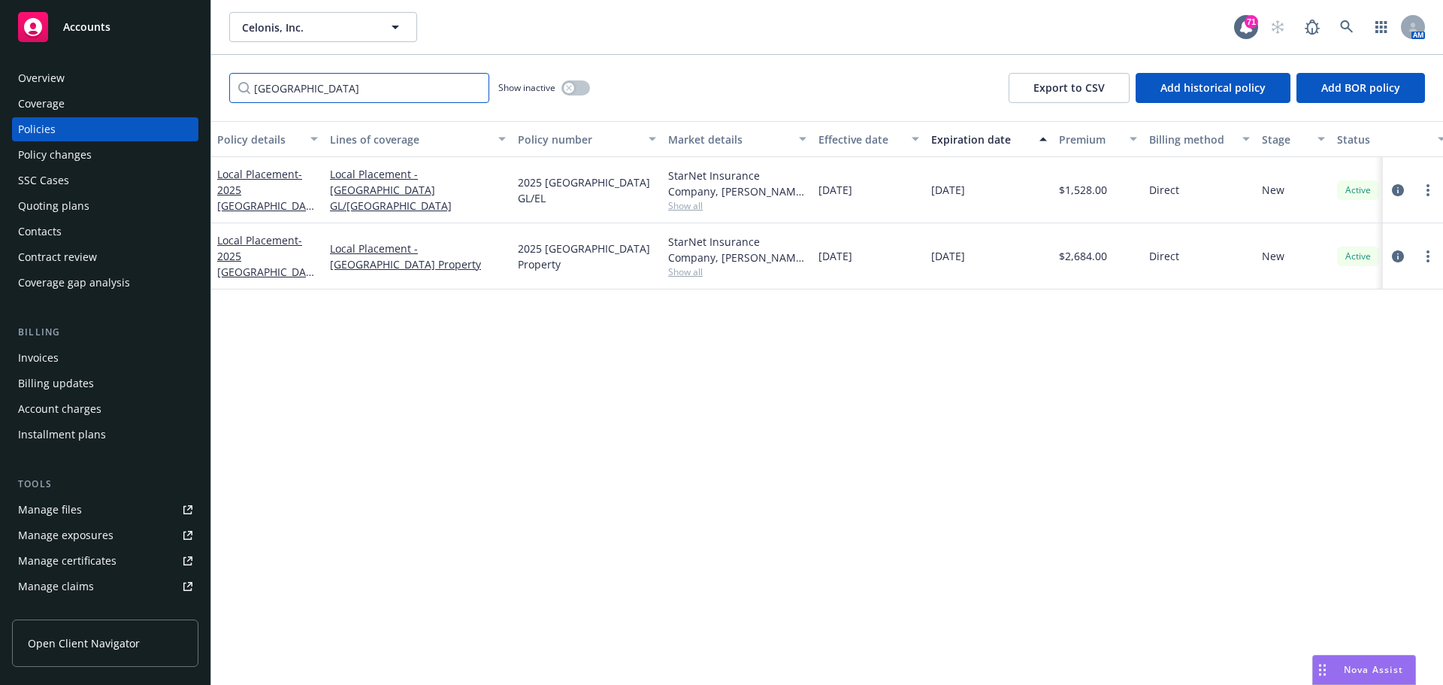
click at [290, 83] on input "[GEOGRAPHIC_DATA]" at bounding box center [359, 88] width 260 height 30
drag, startPoint x: 297, startPoint y: 83, endPoint x: 108, endPoint y: 93, distance: 188.9
click at [108, 93] on div "Accounts Overview Coverage Policies Policy changes SSC Cases Quoting plans Cont…" at bounding box center [721, 342] width 1443 height 685
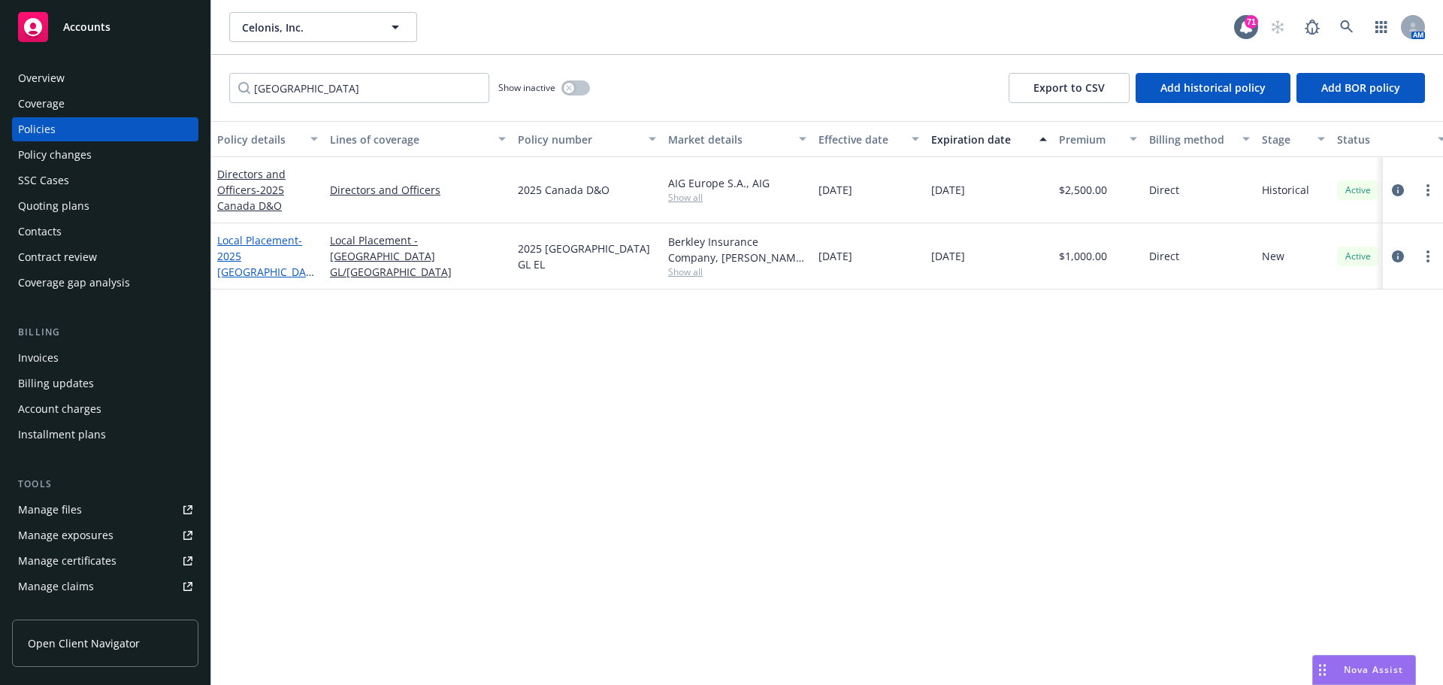
click at [243, 252] on link "Local Placement - 2025 Canada GL EL" at bounding box center [264, 264] width 95 height 62
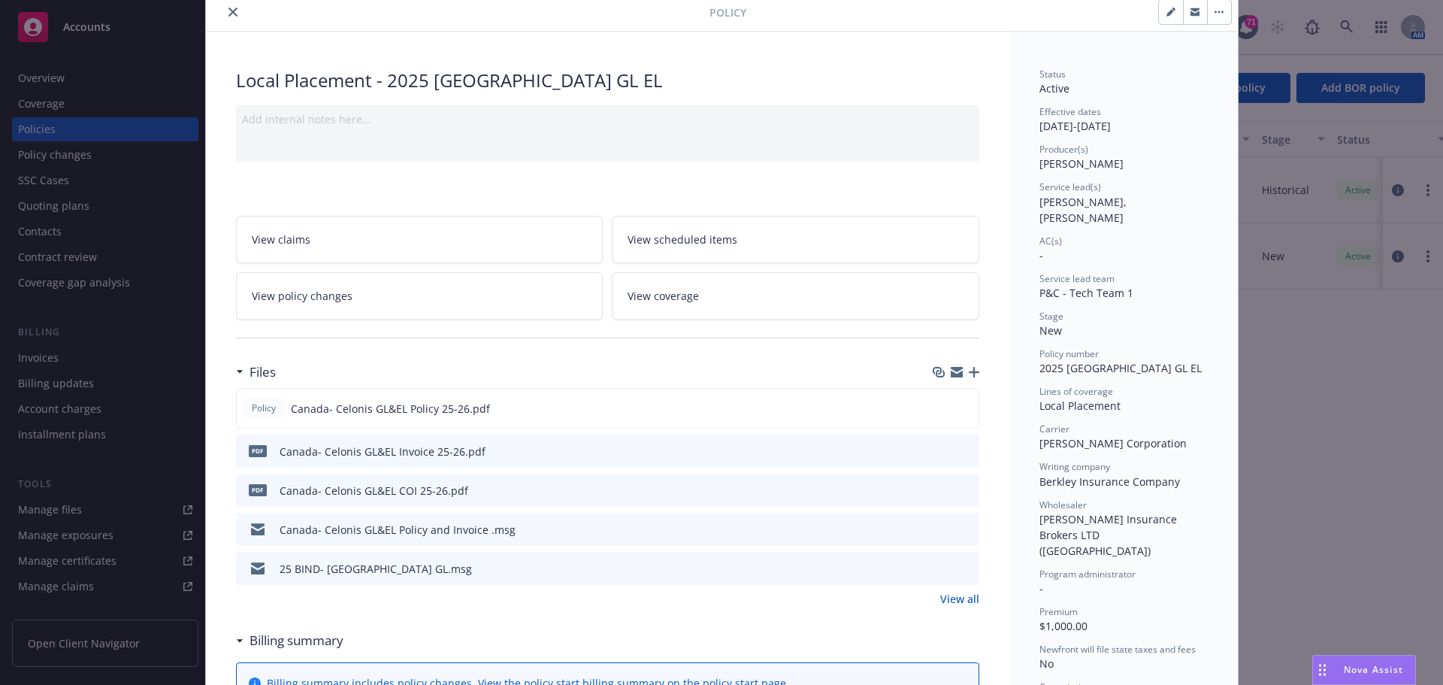
scroll to position [150, 0]
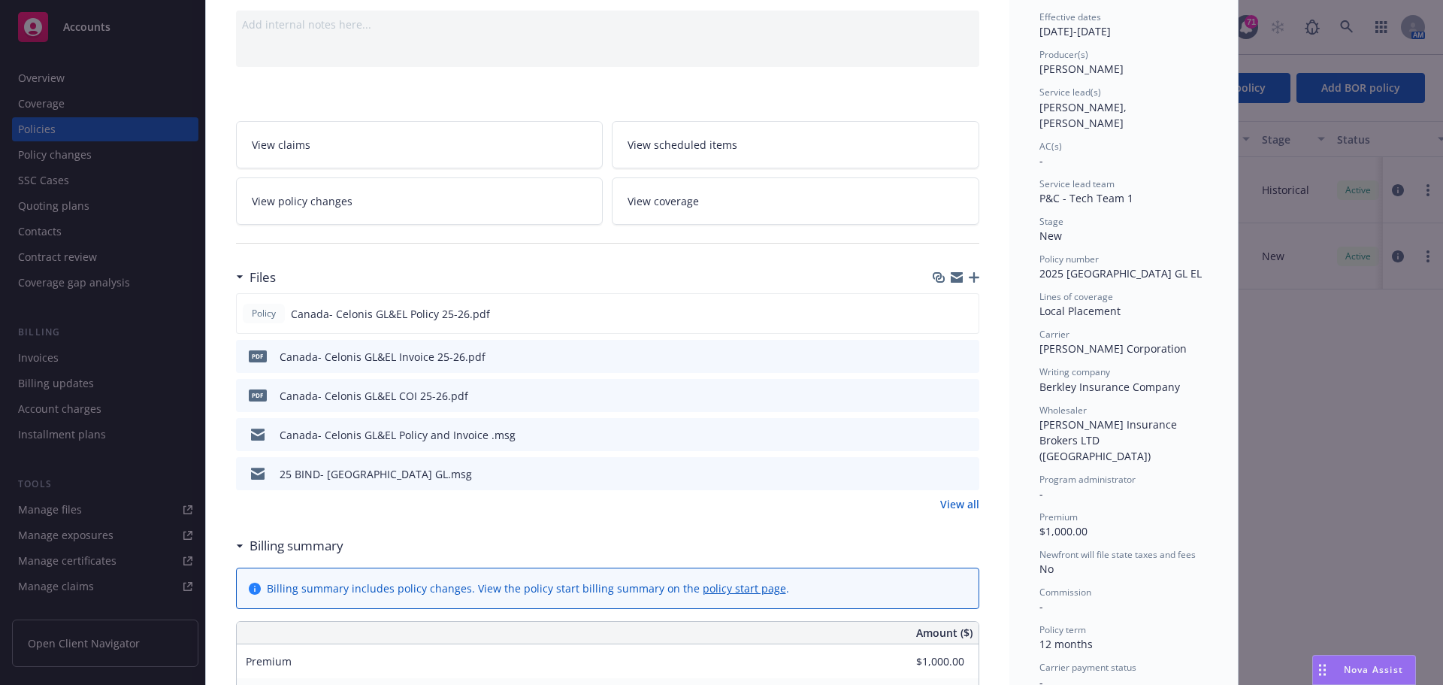
click at [935, 355] on icon "download file" at bounding box center [940, 353] width 10 height 9
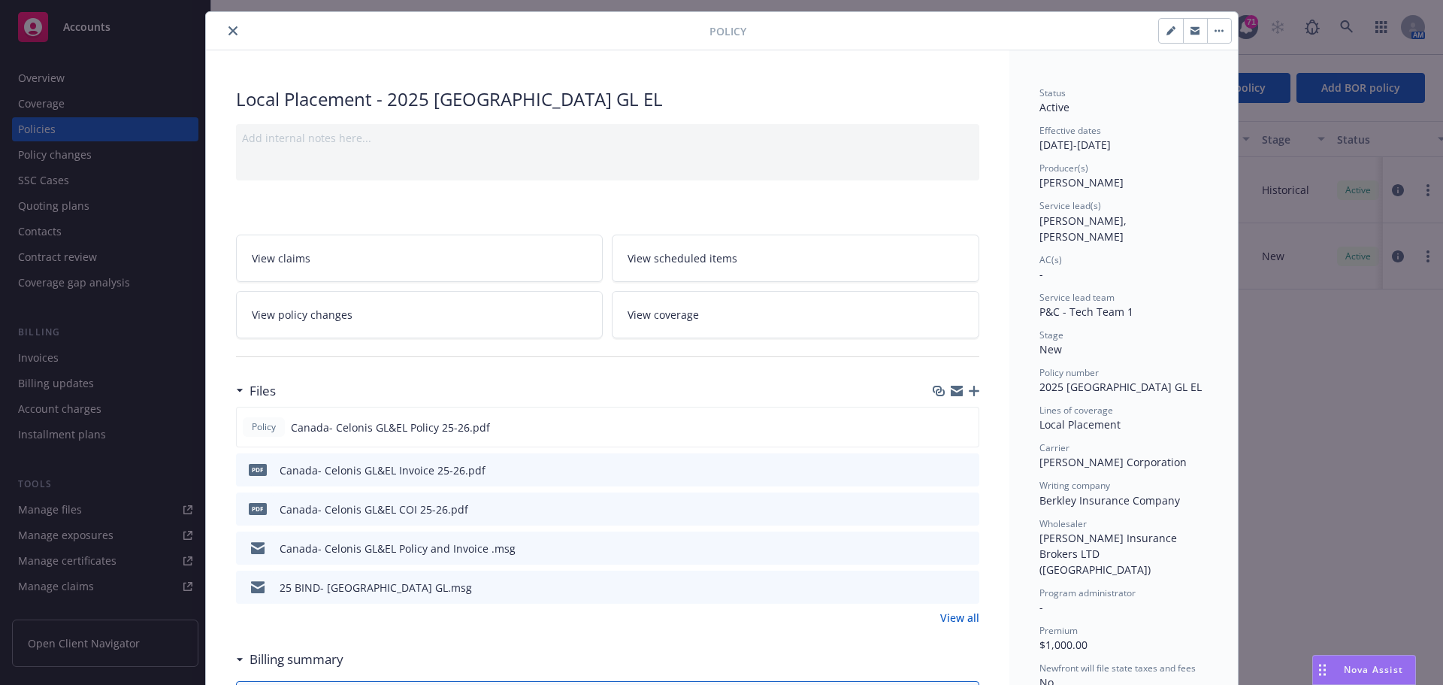
scroll to position [0, 0]
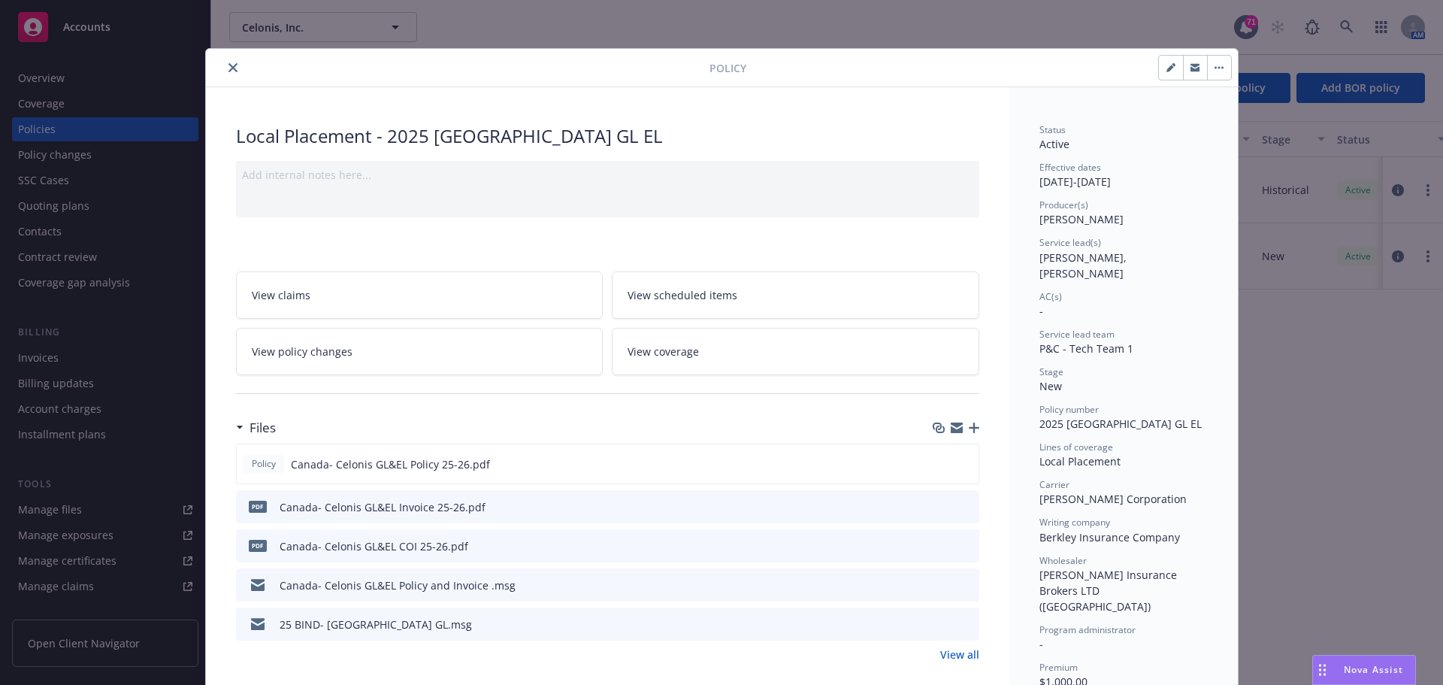
click at [224, 64] on button "close" at bounding box center [233, 68] width 18 height 18
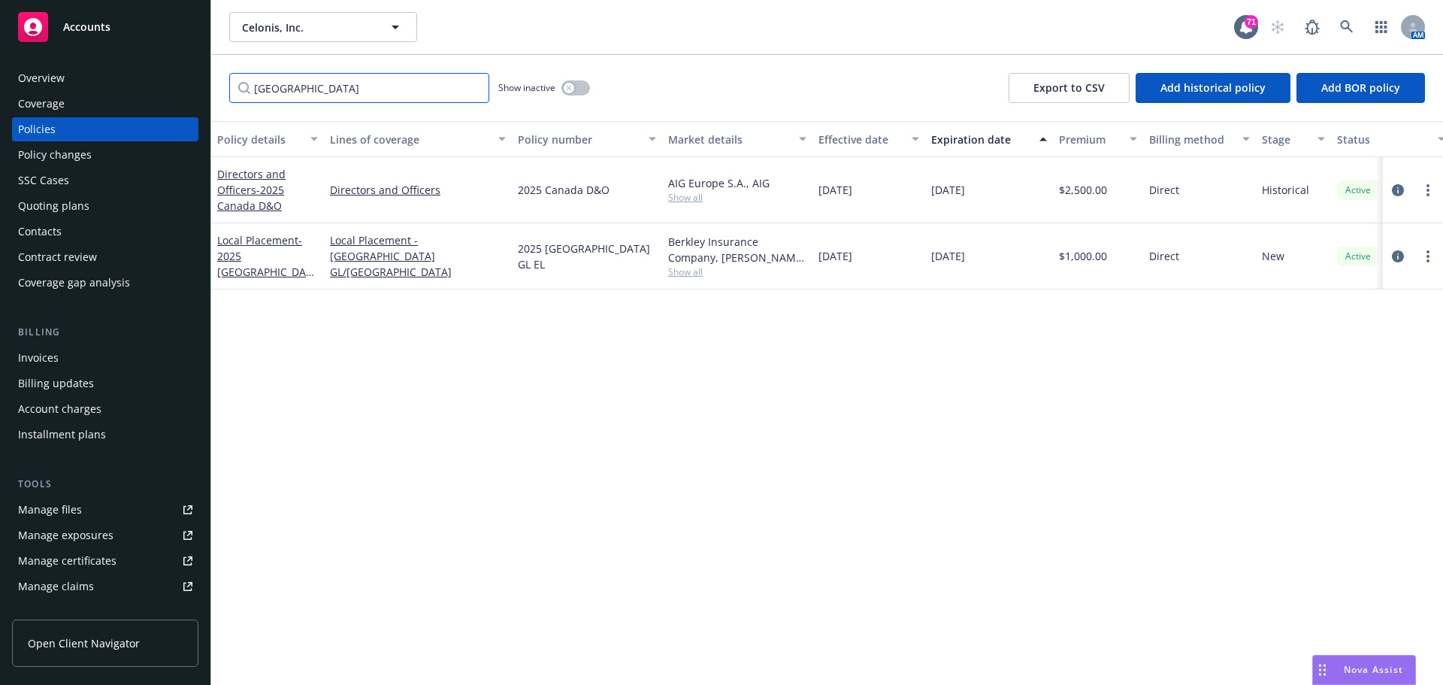
click at [293, 87] on input "Canada" at bounding box center [359, 88] width 260 height 30
drag, startPoint x: 297, startPoint y: 86, endPoint x: 97, endPoint y: 88, distance: 199.9
click at [100, 83] on div "Accounts Overview Coverage Policies Policy changes SSC Cases Quoting plans Cont…" at bounding box center [721, 342] width 1443 height 685
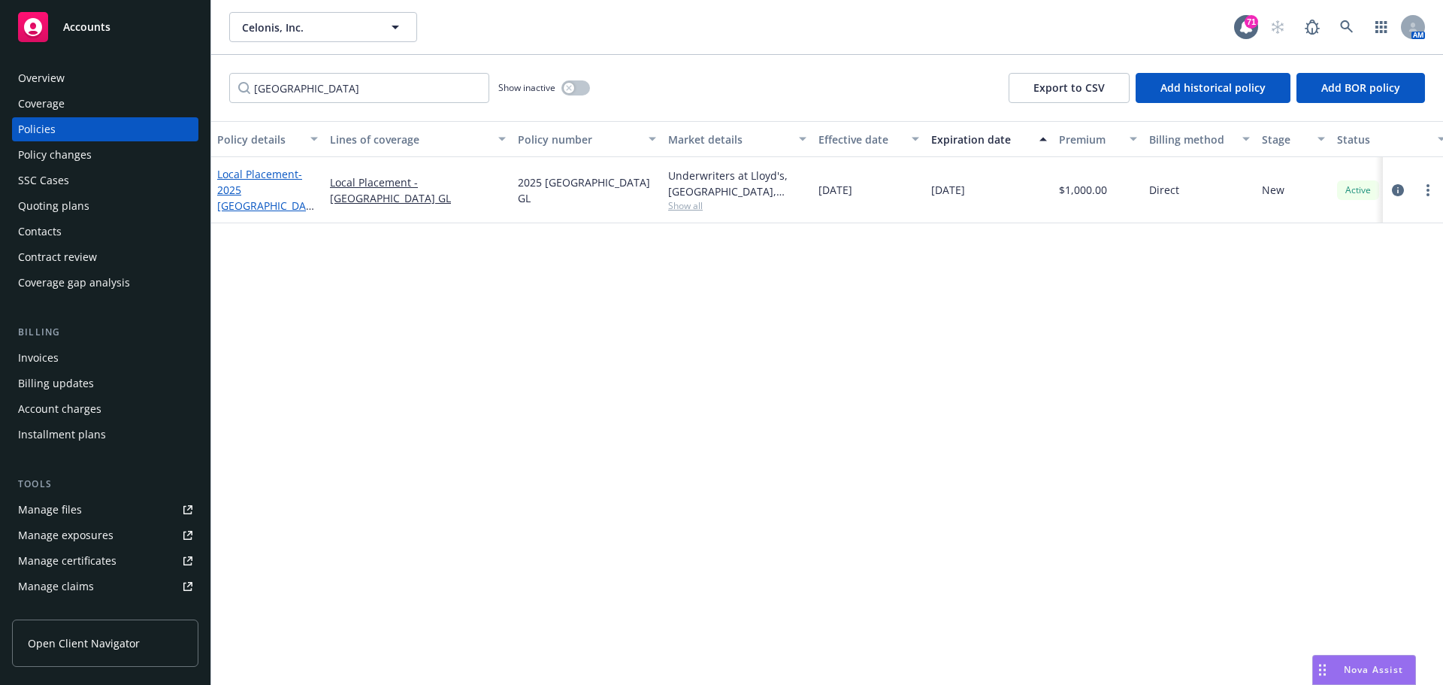
click at [276, 201] on span "- 2025 Switzerland GL" at bounding box center [265, 198] width 97 height 62
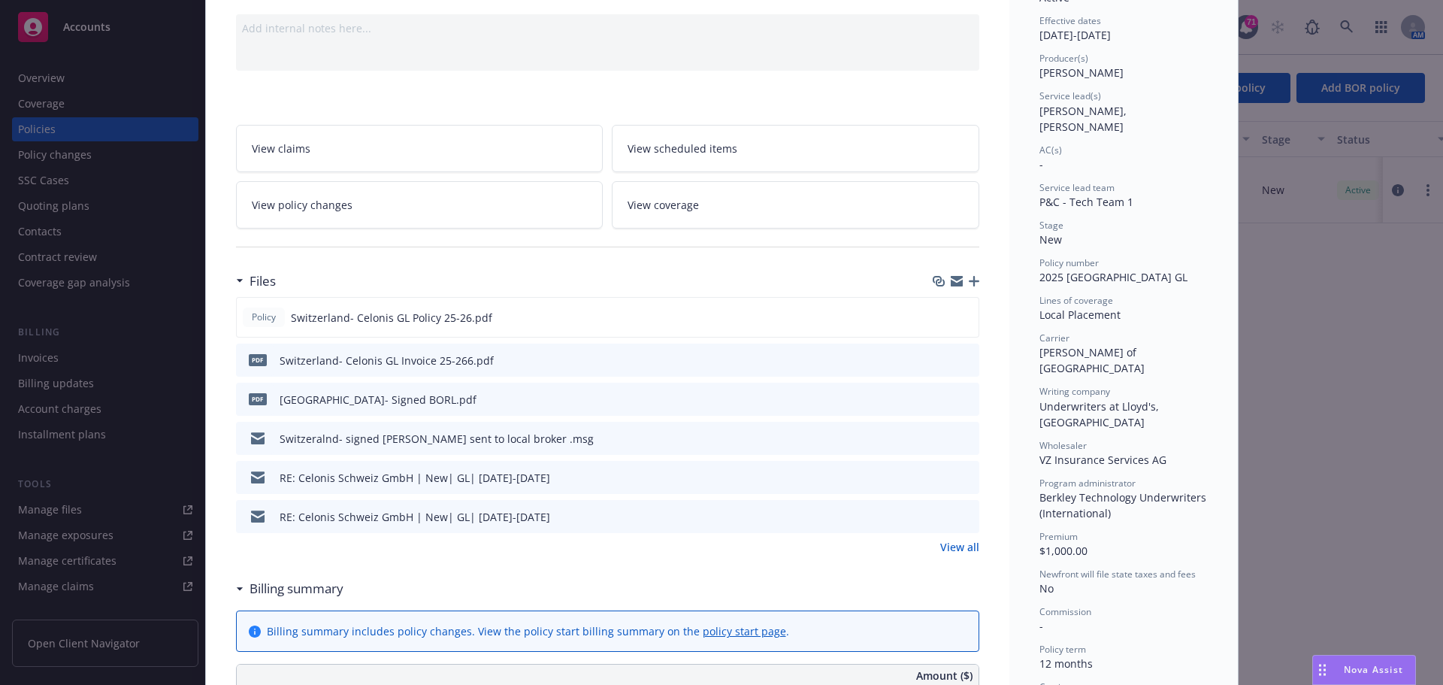
scroll to position [301, 0]
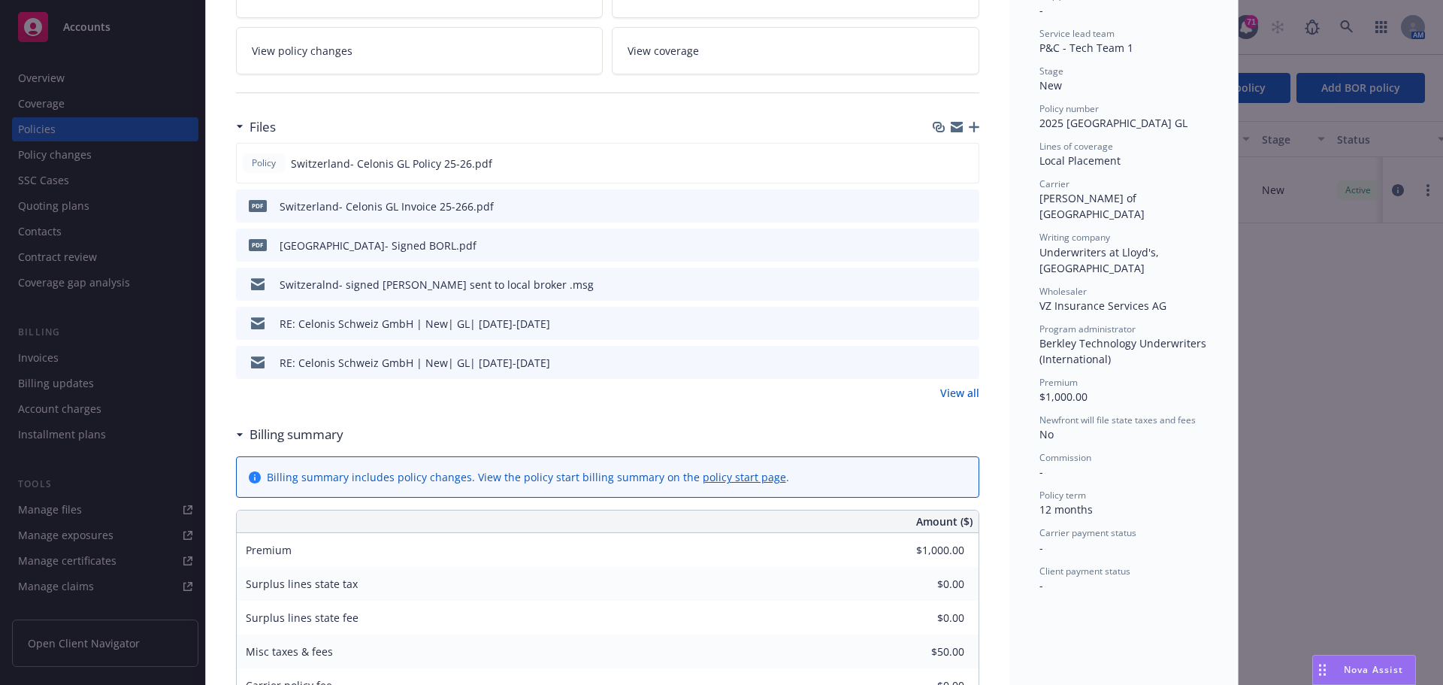
click at [934, 203] on icon "download file" at bounding box center [940, 205] width 12 height 12
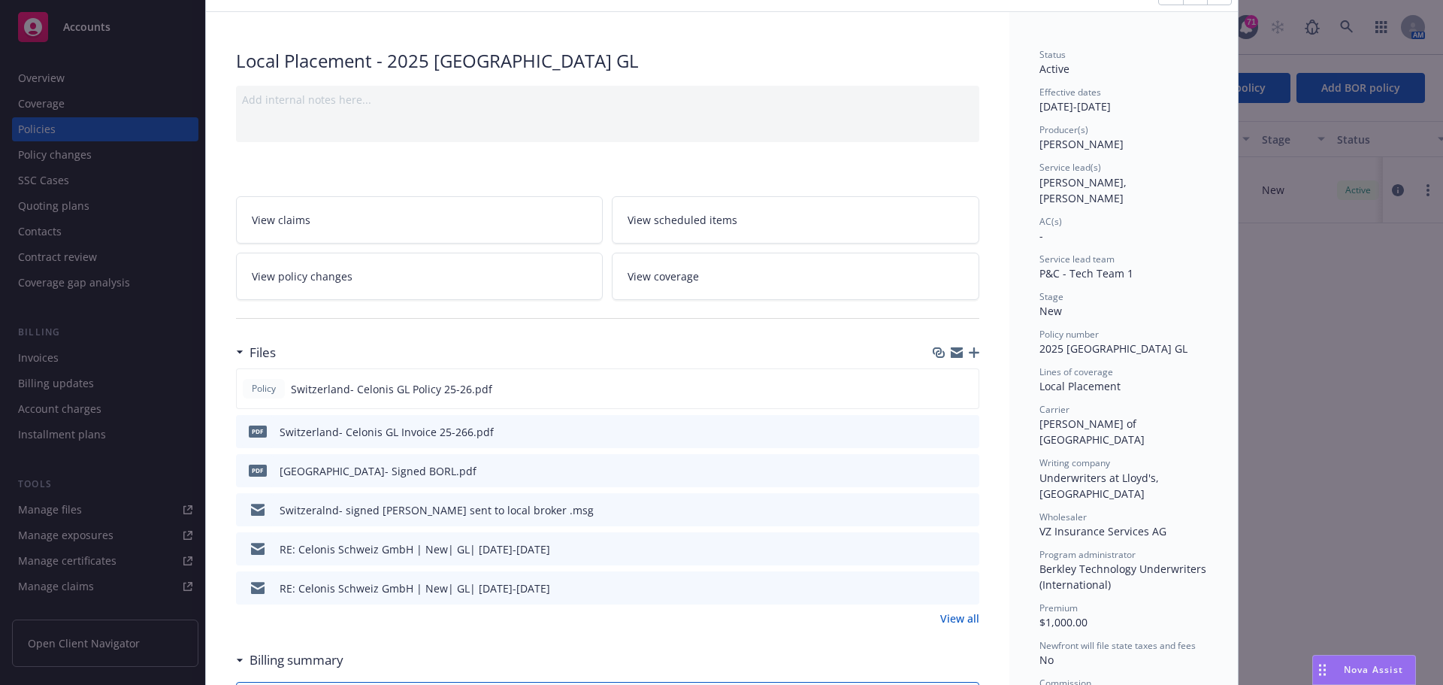
scroll to position [0, 0]
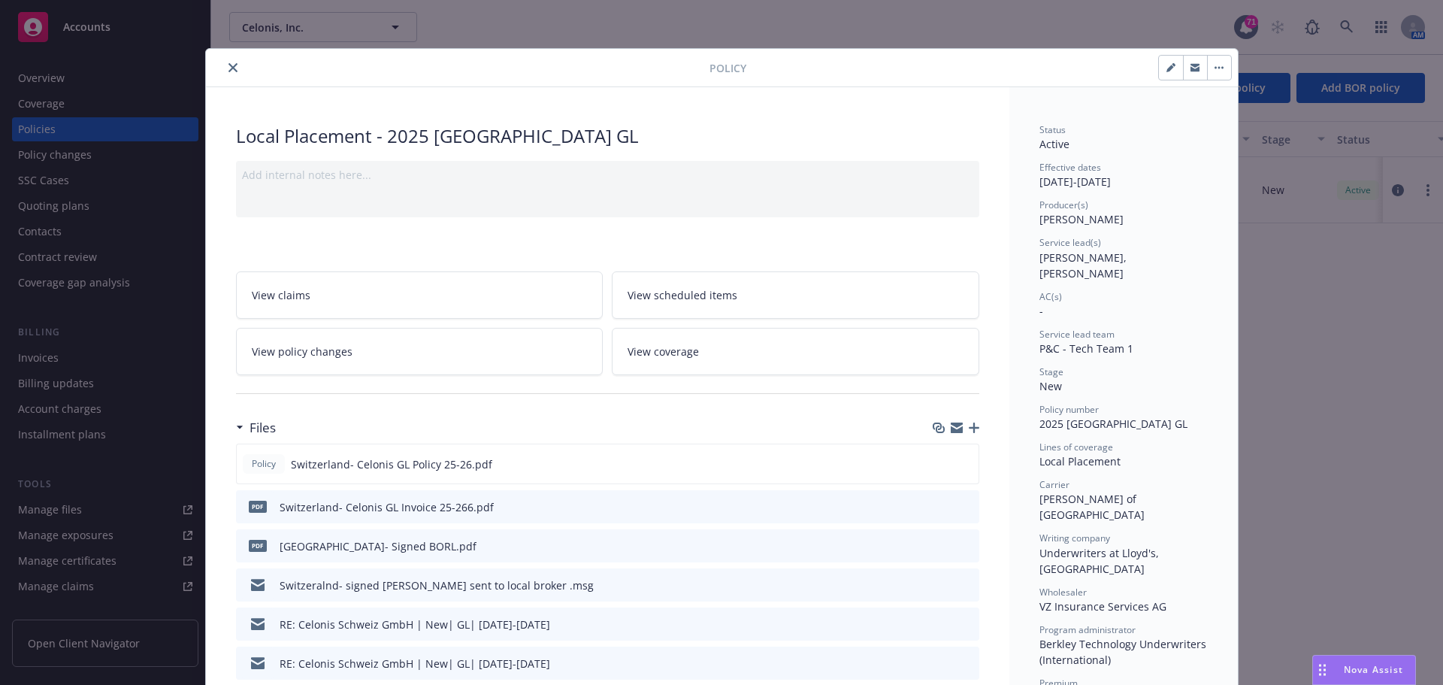
click at [225, 62] on button "close" at bounding box center [233, 68] width 18 height 18
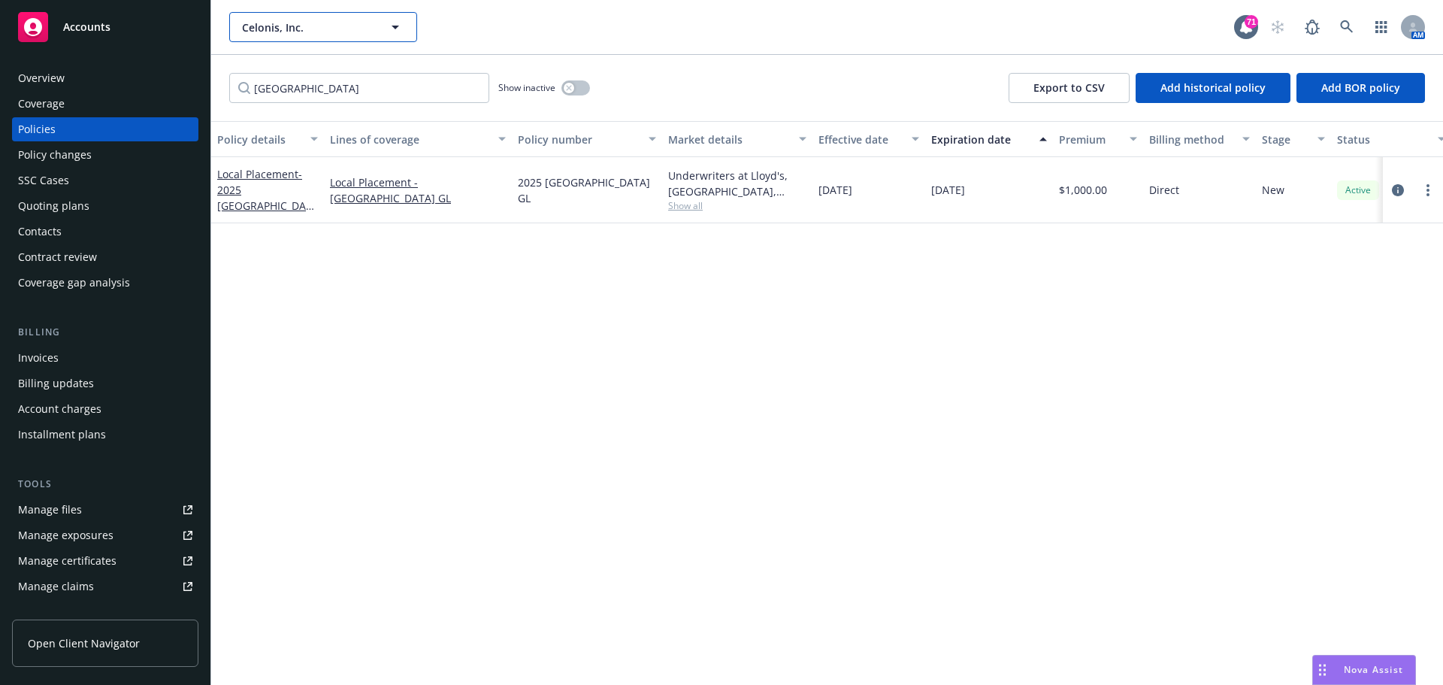
drag, startPoint x: 301, startPoint y: 34, endPoint x: 330, endPoint y: 36, distance: 29.4
click at [303, 33] on span "Celonis, Inc." at bounding box center [307, 28] width 130 height 16
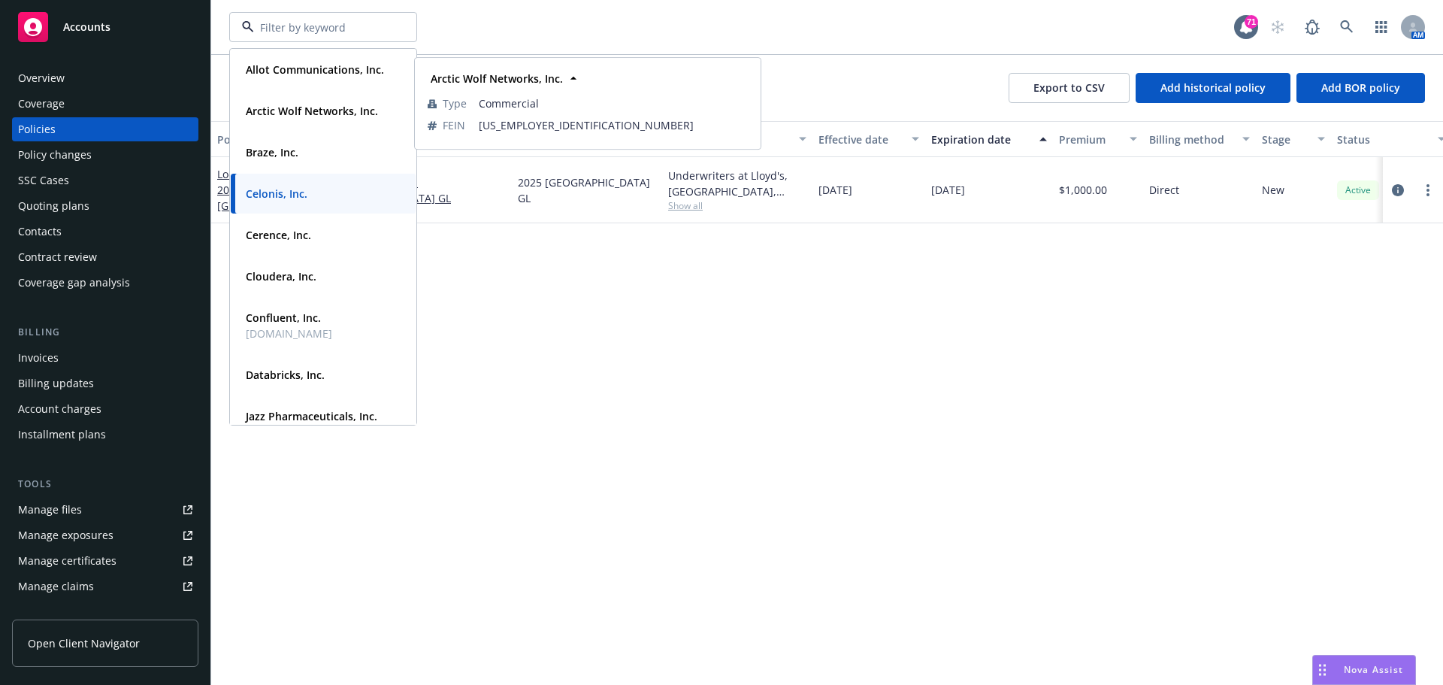
drag, startPoint x: 781, startPoint y: 265, endPoint x: 621, endPoint y: 171, distance: 185.6
click at [779, 264] on div "Policy details Lines of coverage Policy number Market details Effective date Ex…" at bounding box center [827, 403] width 1232 height 564
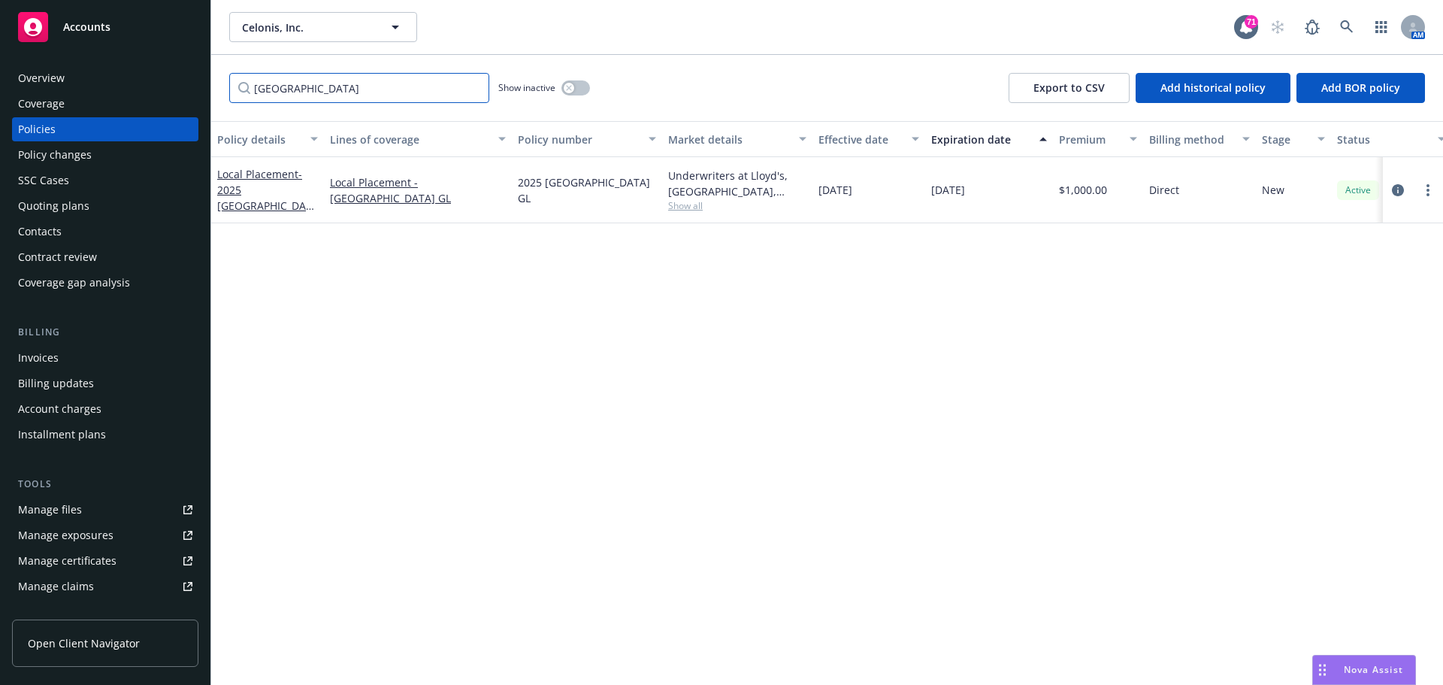
click at [372, 88] on input "Switzerland" at bounding box center [359, 88] width 260 height 30
drag, startPoint x: 129, startPoint y: 86, endPoint x: 41, endPoint y: 83, distance: 88.0
click at [39, 82] on div "Accounts Overview Coverage Policies Policy changes SSC Cases Quoting plans Cont…" at bounding box center [721, 342] width 1443 height 685
click at [267, 201] on span "- 2025 United Kingdom EL" at bounding box center [265, 198] width 97 height 62
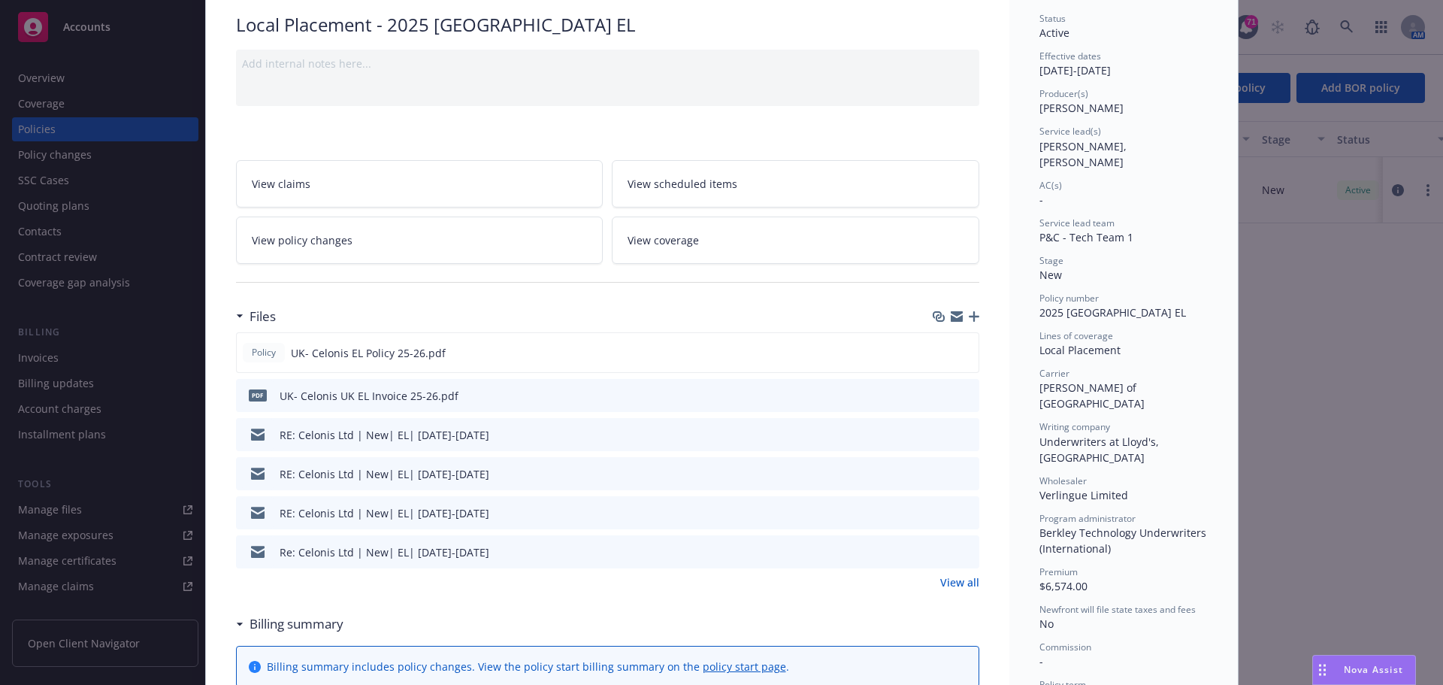
scroll to position [225, 0]
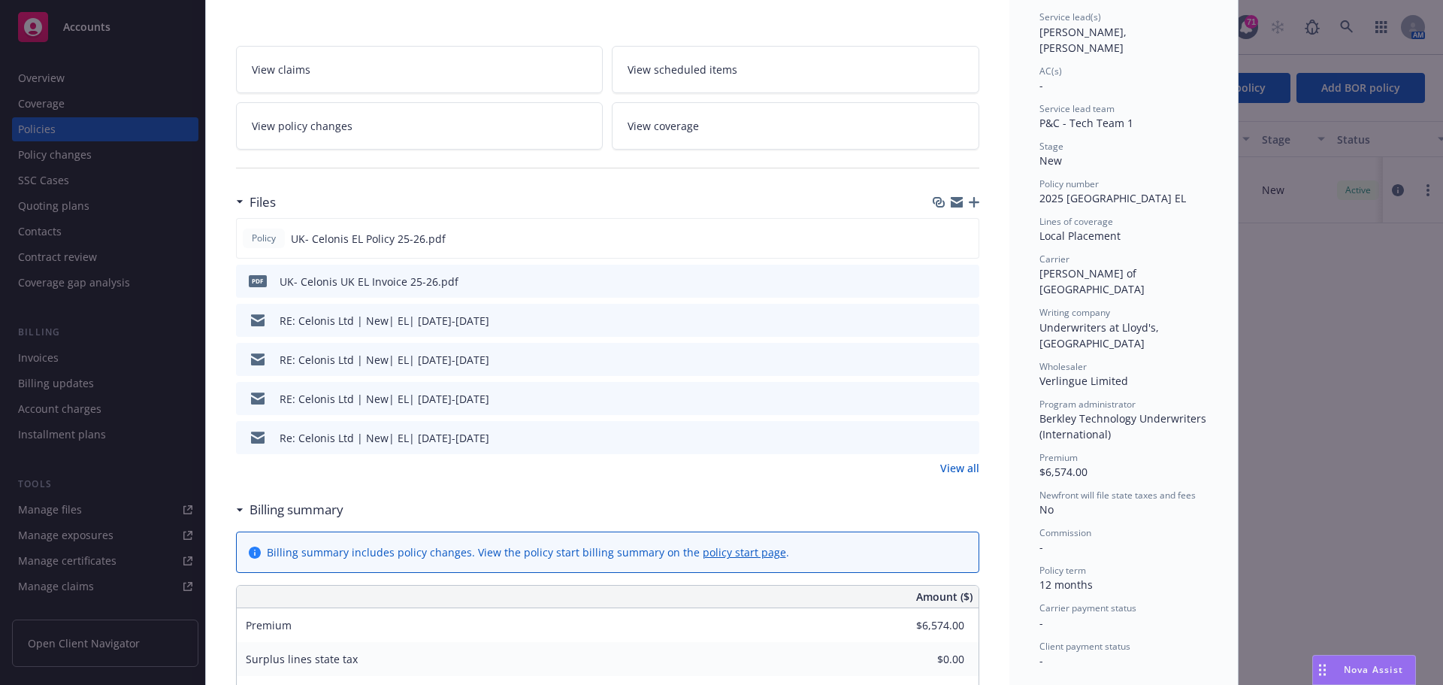
click at [945, 279] on div at bounding box center [955, 282] width 38 height 16
click at [940, 282] on button "download file" at bounding box center [940, 280] width 15 height 15
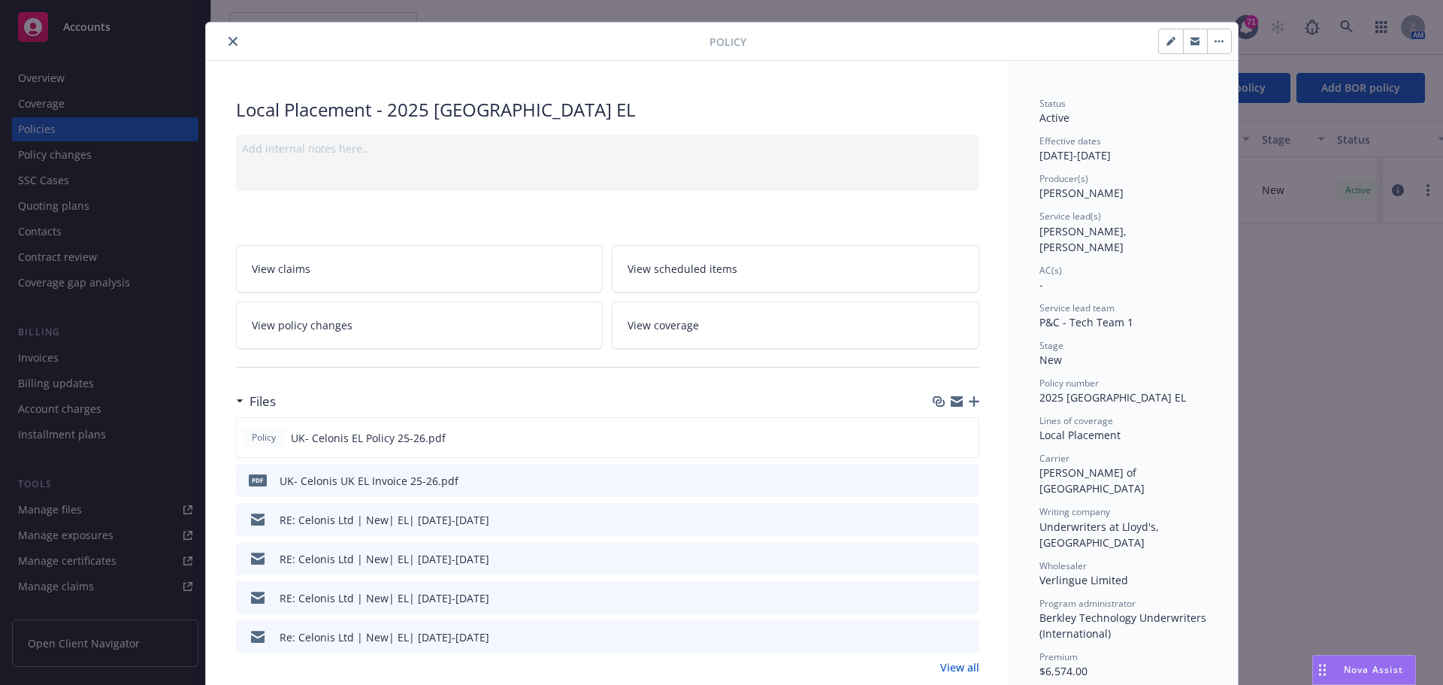
scroll to position [0, 0]
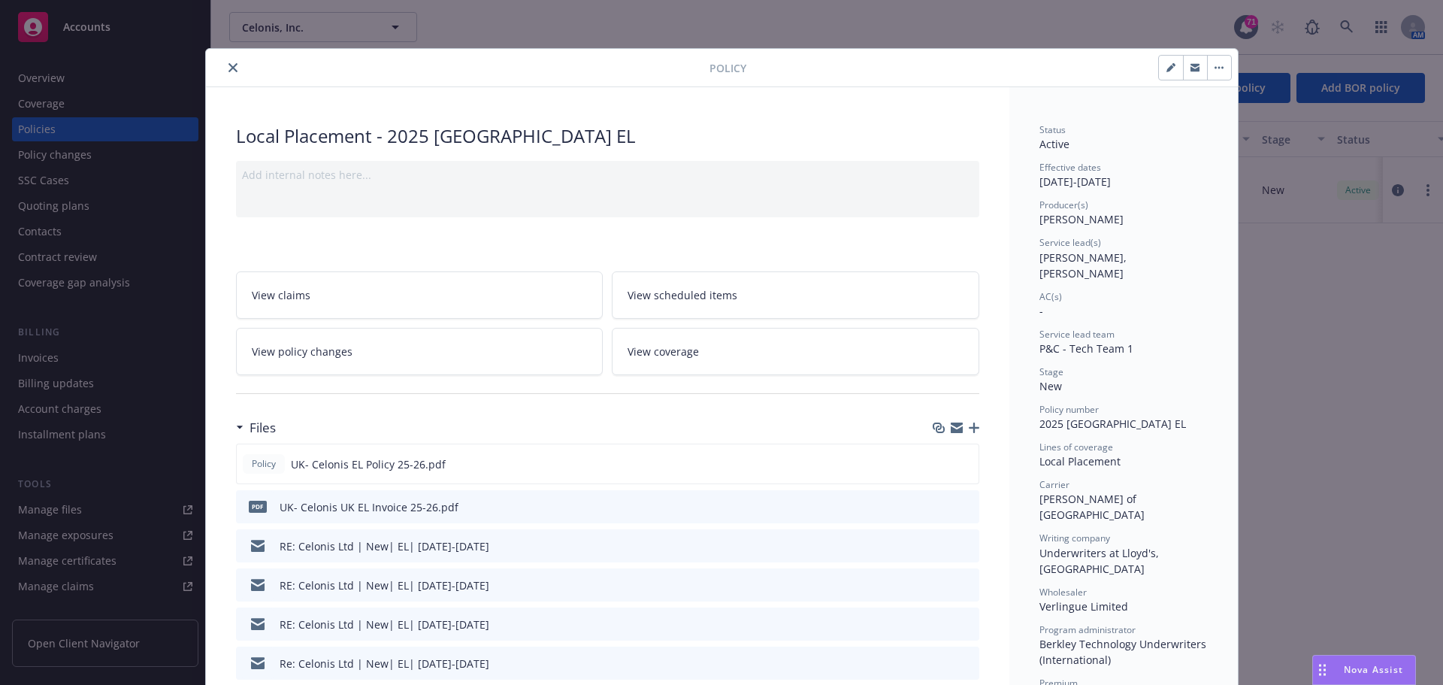
click at [224, 65] on button "close" at bounding box center [233, 68] width 18 height 18
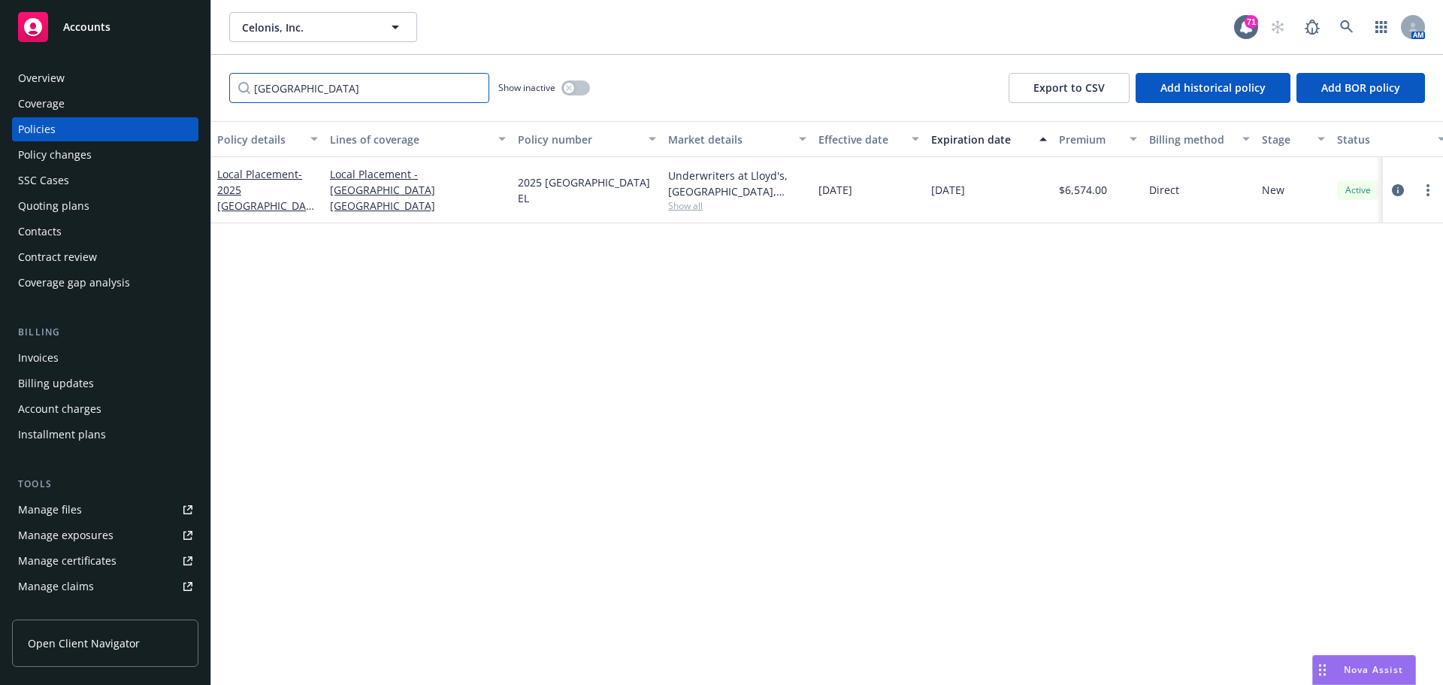
click at [320, 92] on input "United Kingdom" at bounding box center [359, 88] width 260 height 30
drag, startPoint x: 349, startPoint y: 92, endPoint x: 58, endPoint y: 93, distance: 290.8
click at [60, 93] on div "Accounts Overview Coverage Policies Policy changes SSC Cases Quoting plans Cont…" at bounding box center [721, 342] width 1443 height 685
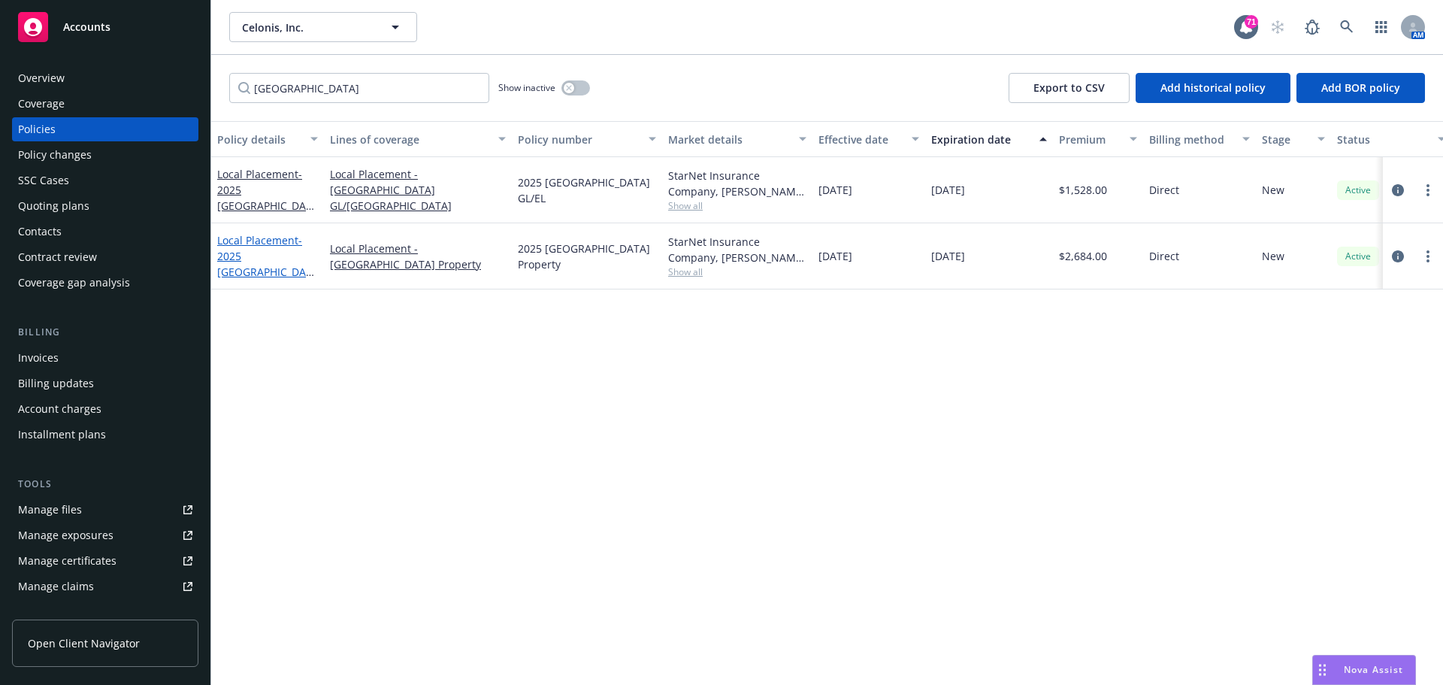
click at [257, 256] on span "- 2025 Spain Property" at bounding box center [265, 264] width 97 height 62
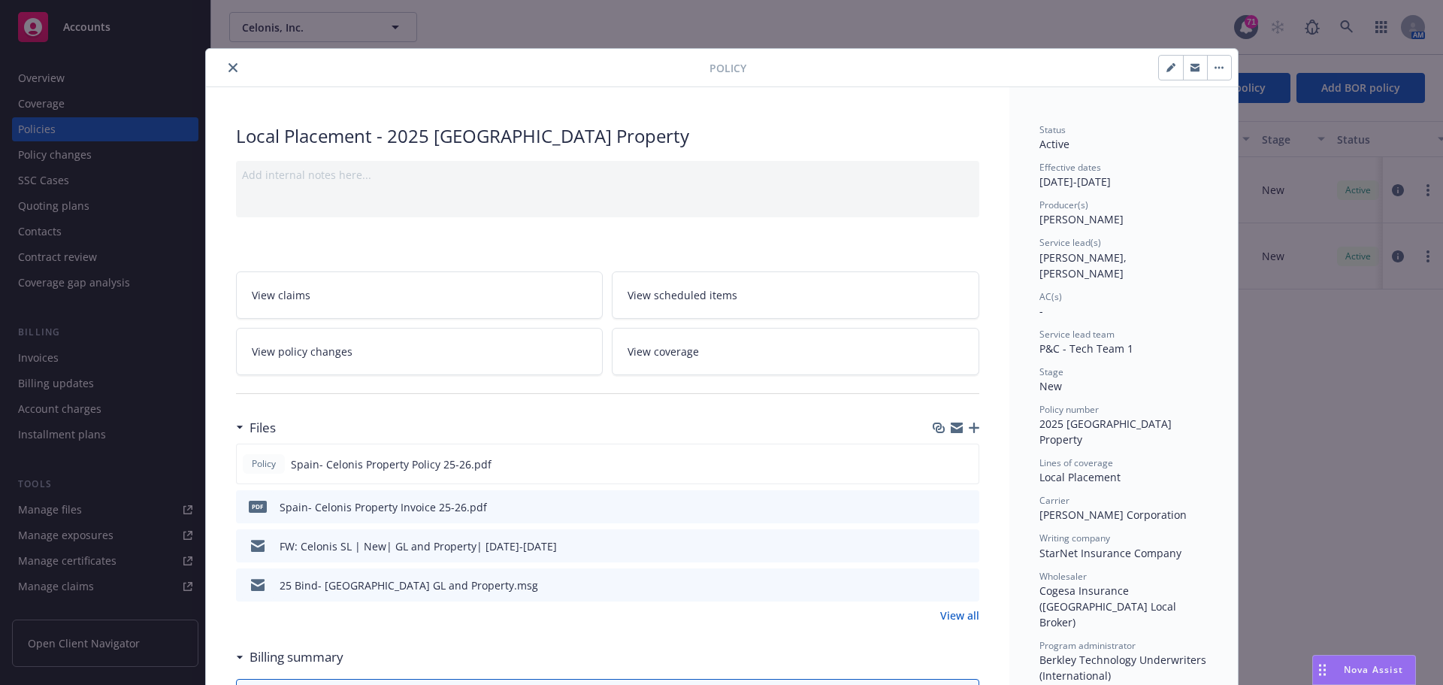
scroll to position [45, 0]
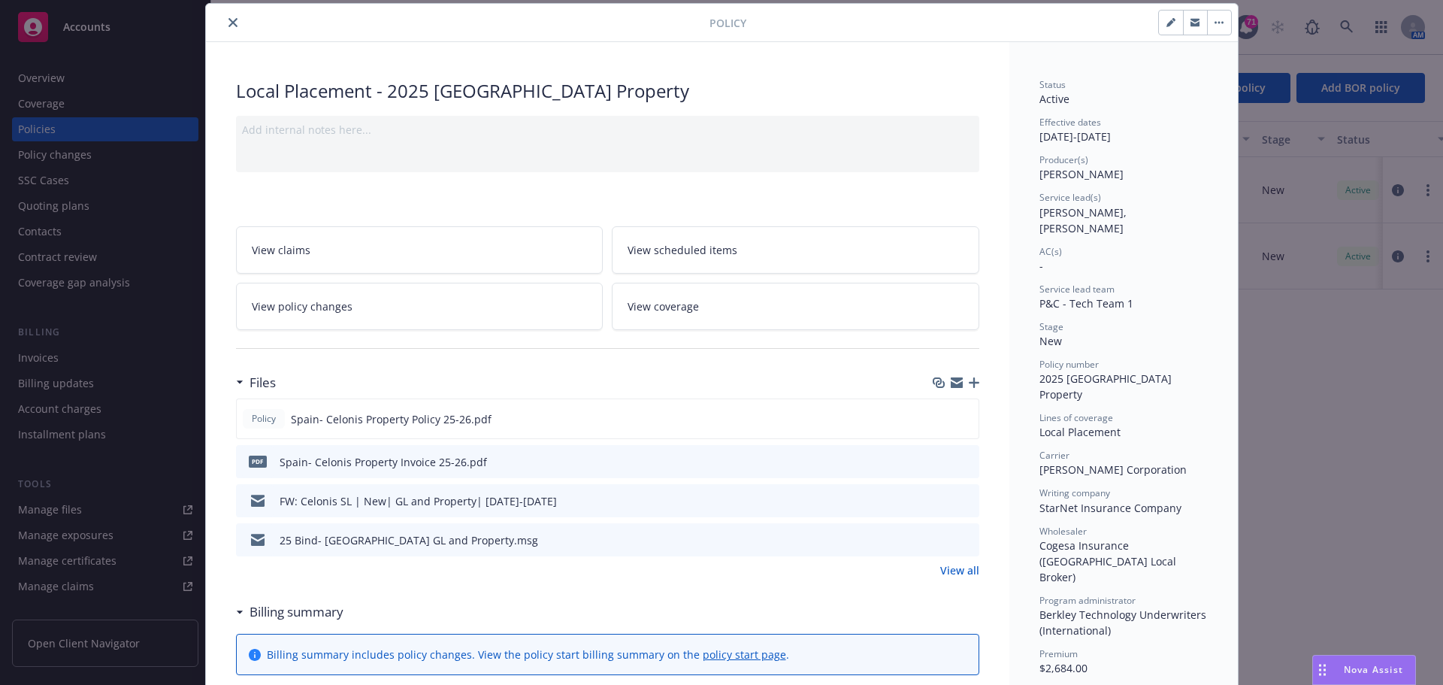
click at [961, 464] on icon "preview file" at bounding box center [965, 460] width 14 height 11
click at [957, 413] on icon "preview file" at bounding box center [964, 418] width 14 height 11
click at [259, 462] on span "pdf" at bounding box center [258, 460] width 18 height 11
click at [180, 513] on div "Policy Local Placement - 2025 Spain Property Add internal notes here... View cl…" at bounding box center [721, 342] width 1443 height 685
click at [174, 511] on div "Policy Local Placement - 2025 Spain Property Add internal notes here... View cl…" at bounding box center [721, 342] width 1443 height 685
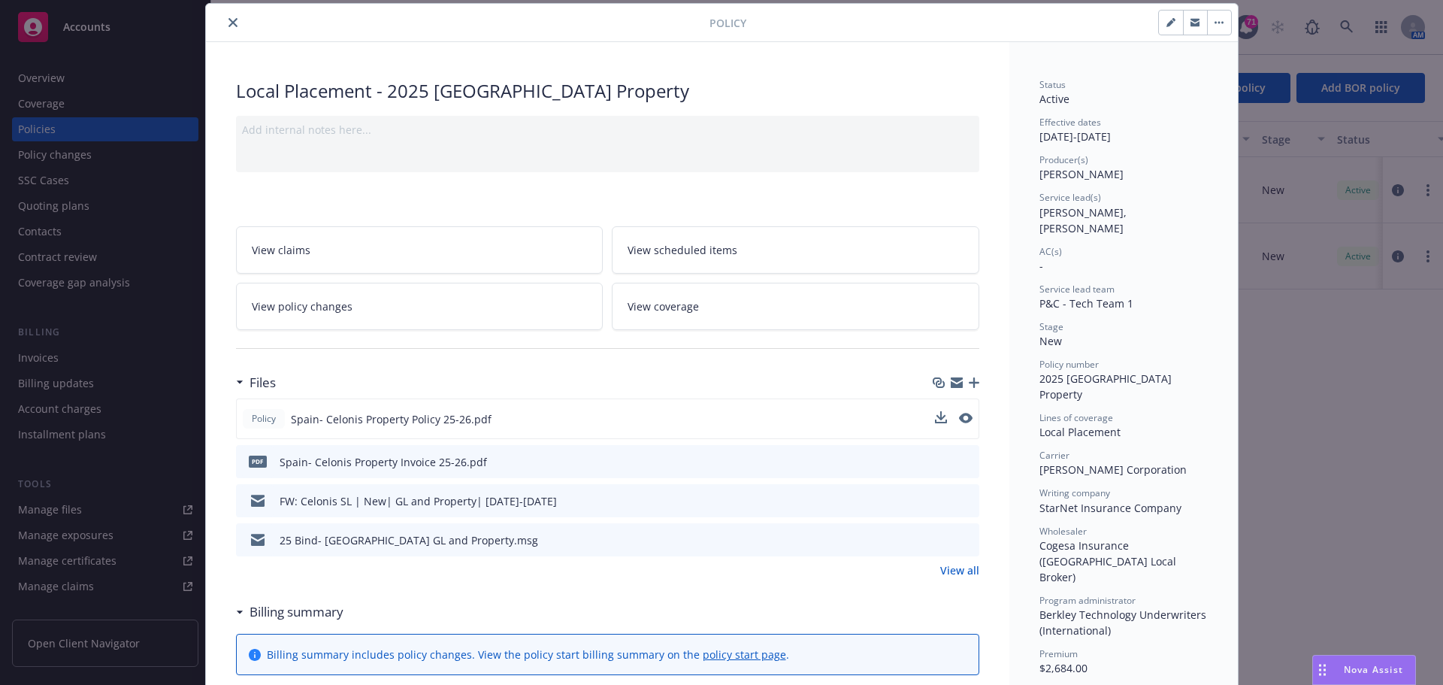
click at [228, 22] on icon "close" at bounding box center [232, 22] width 9 height 9
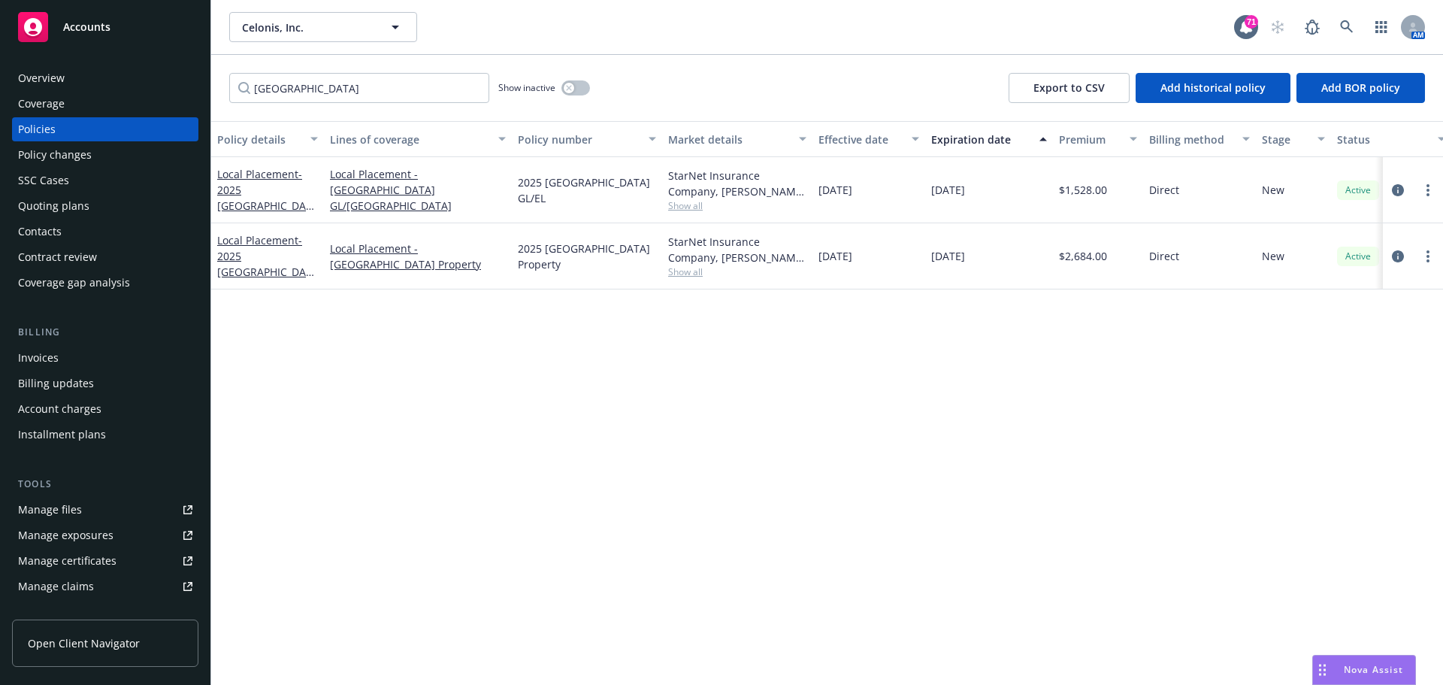
click at [176, 514] on link "Manage files" at bounding box center [105, 510] width 186 height 24
click at [183, 507] on icon at bounding box center [187, 509] width 9 height 9
click at [262, 263] on span "- 2025 Spain Property" at bounding box center [265, 264] width 97 height 62
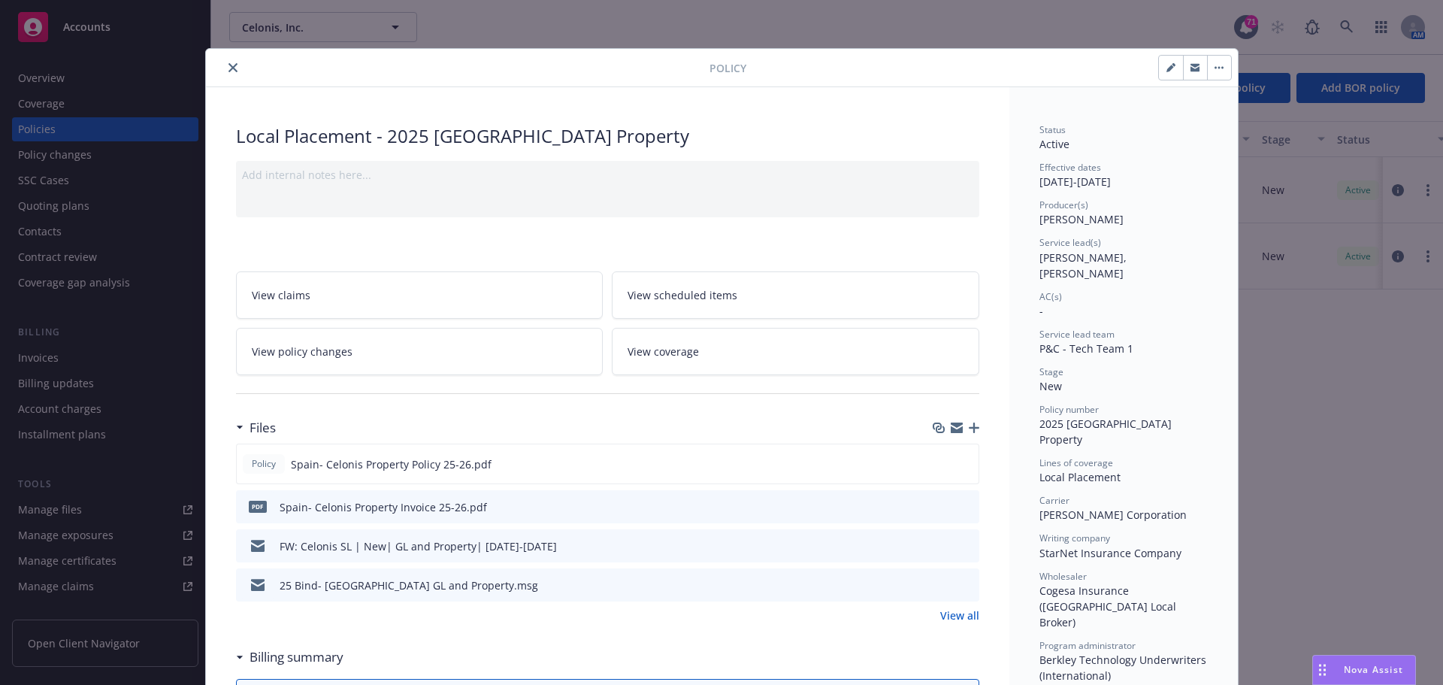
scroll to position [45, 0]
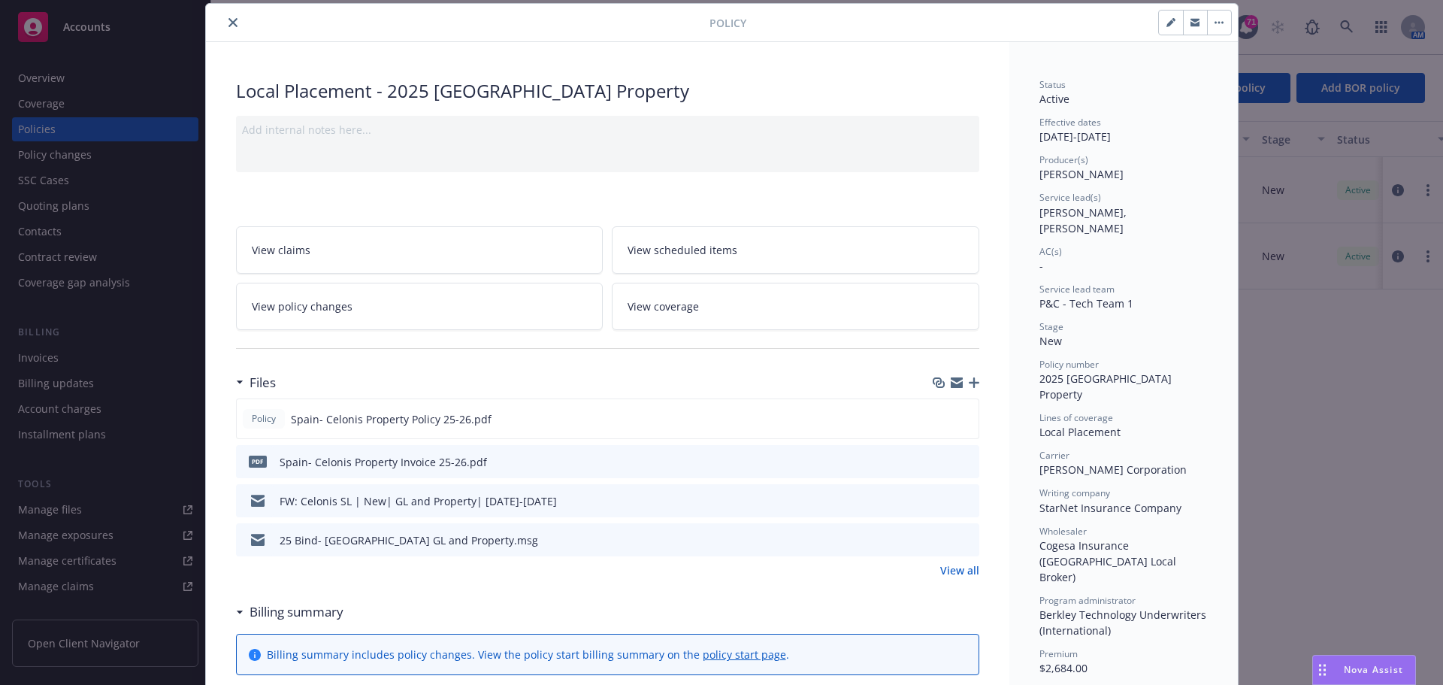
click at [962, 463] on icon "preview file" at bounding box center [965, 460] width 14 height 11
click at [934, 458] on icon "download file" at bounding box center [940, 461] width 12 height 12
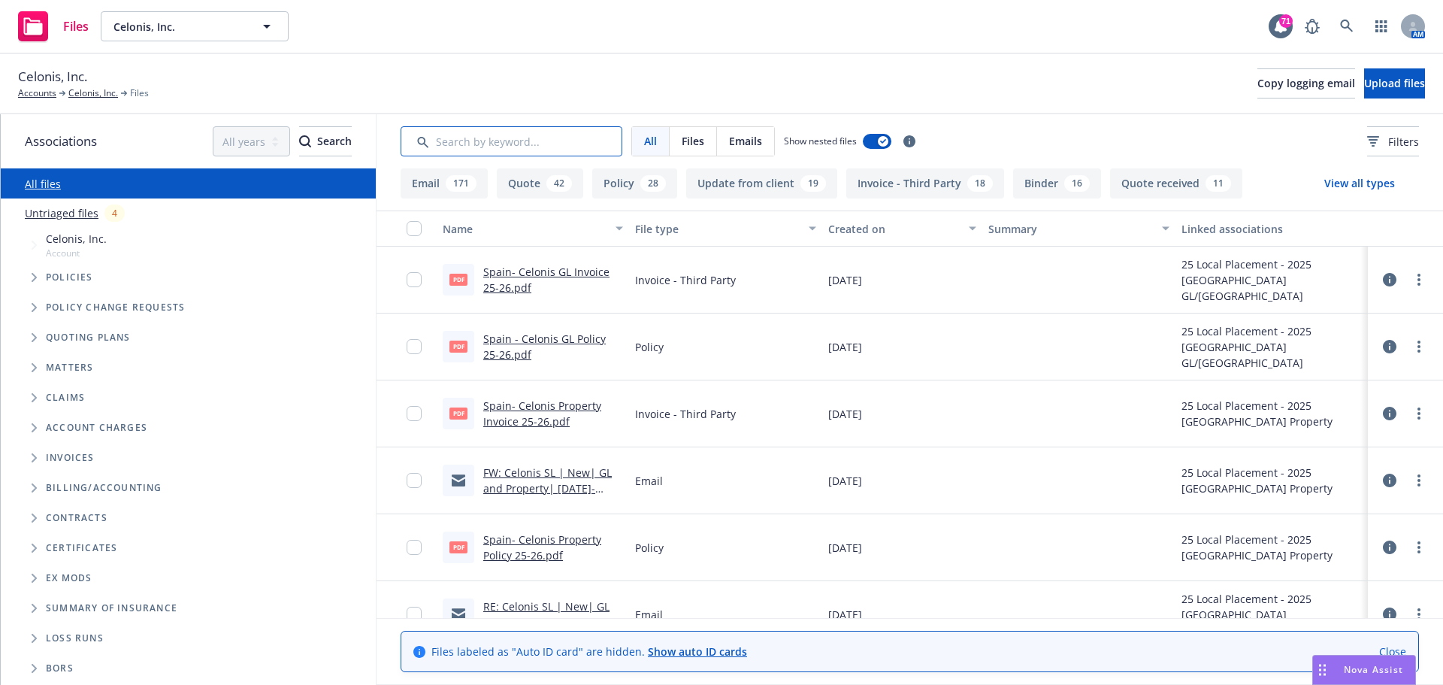
click at [468, 141] on input "Search by keyword..." at bounding box center [512, 141] width 222 height 30
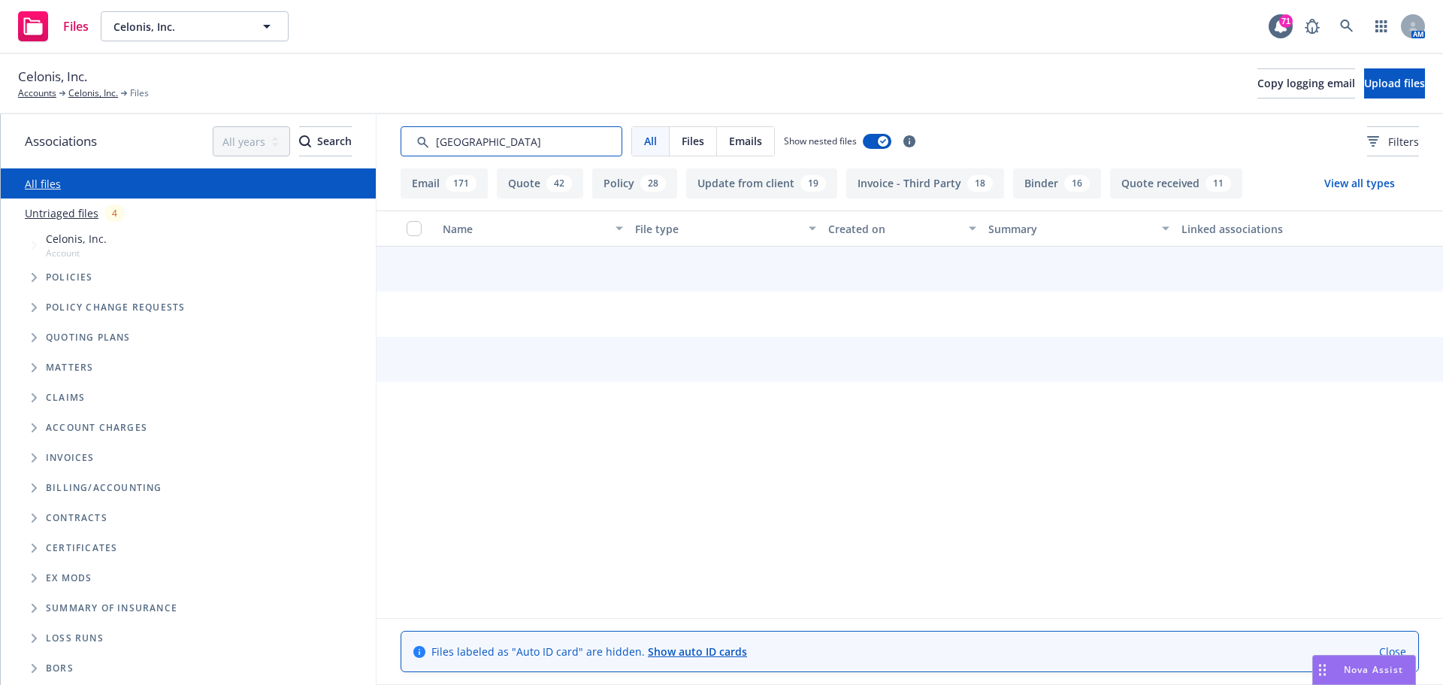
type input "spain"
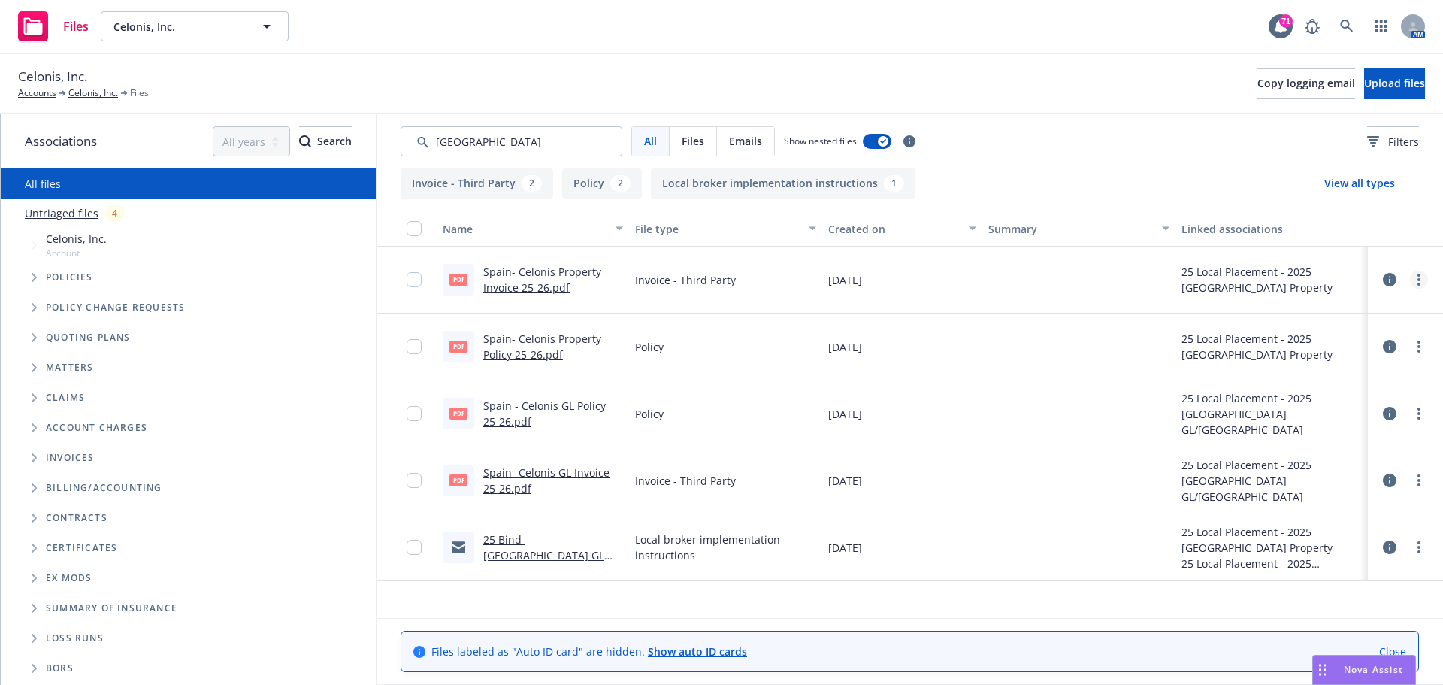
click at [1414, 277] on link "more" at bounding box center [1419, 280] width 18 height 18
click at [1314, 370] on link "Edit" at bounding box center [1353, 370] width 150 height 30
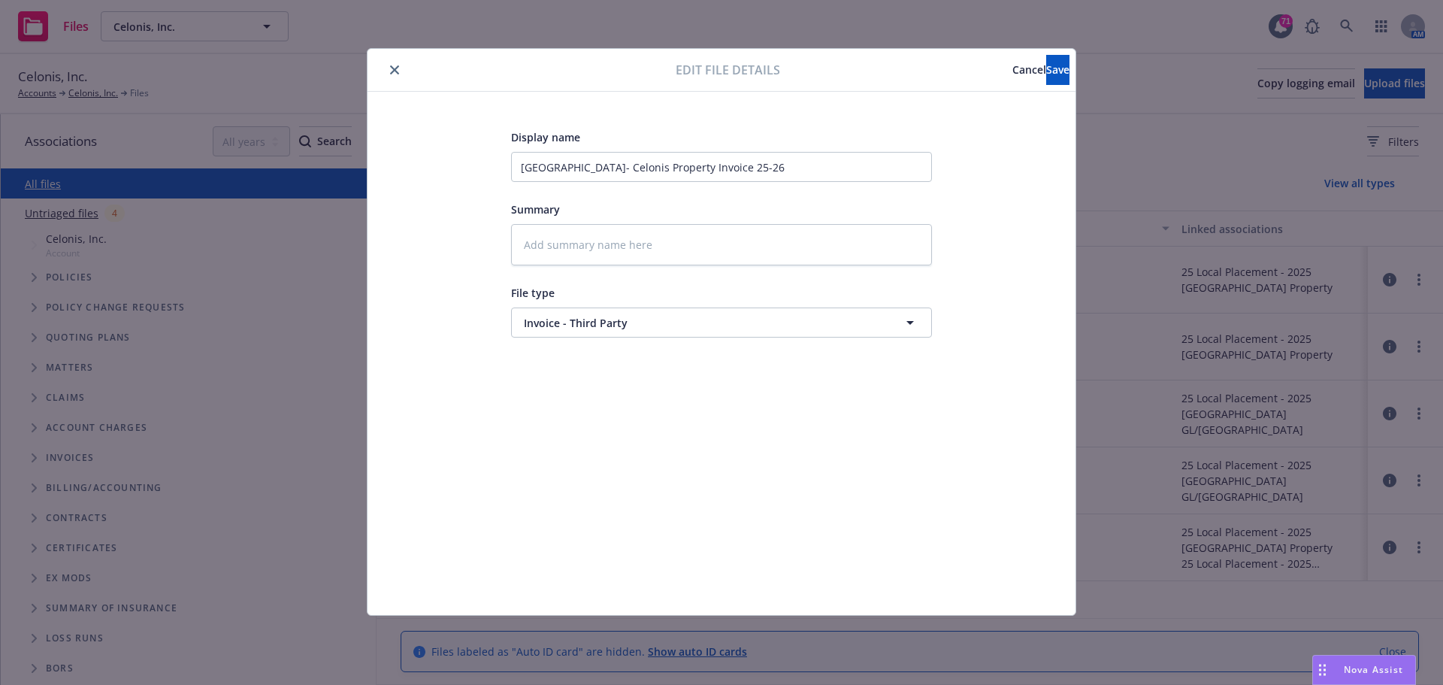
click at [391, 70] on icon "close" at bounding box center [394, 69] width 9 height 9
type textarea "x"
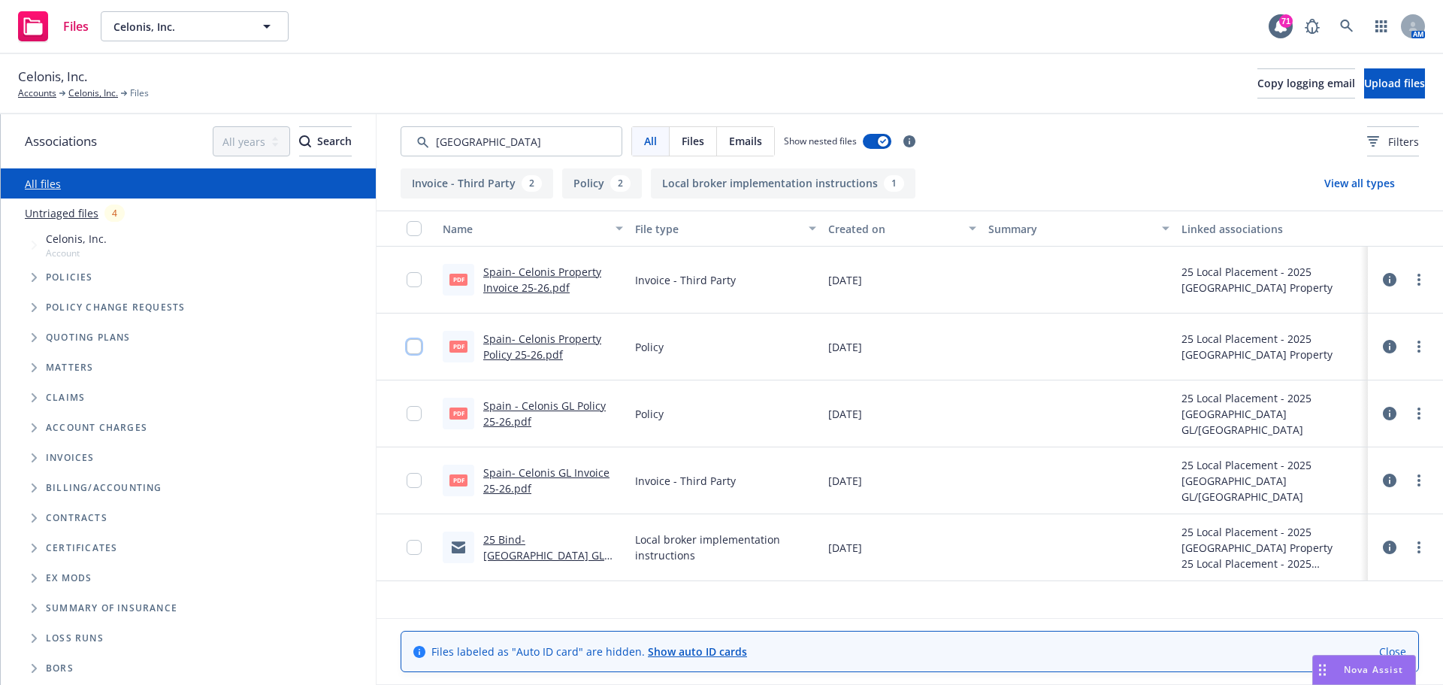
click at [415, 349] on input "checkbox" at bounding box center [414, 346] width 15 height 15
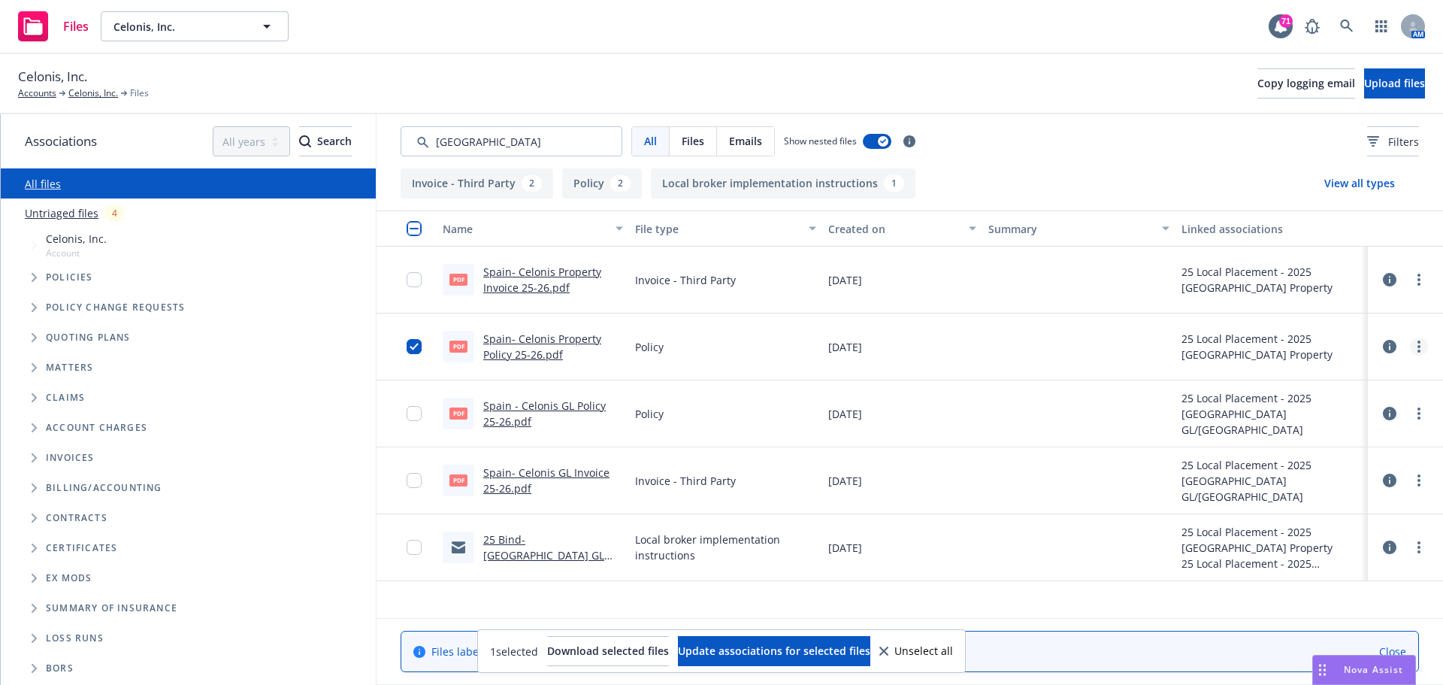
click at [1422, 349] on link "more" at bounding box center [1419, 346] width 18 height 18
click at [1303, 377] on link "Archive" at bounding box center [1353, 377] width 150 height 30
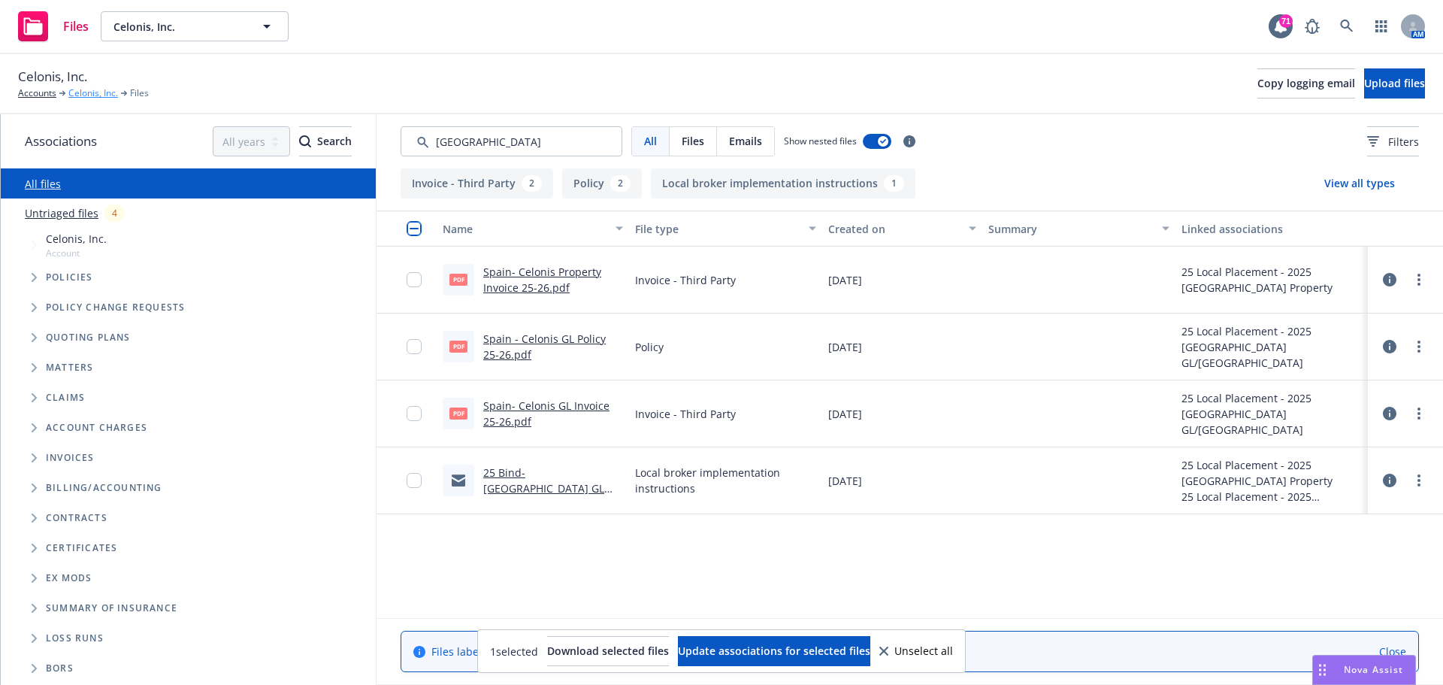
click at [99, 90] on link "Celonis, Inc." at bounding box center [93, 93] width 50 height 14
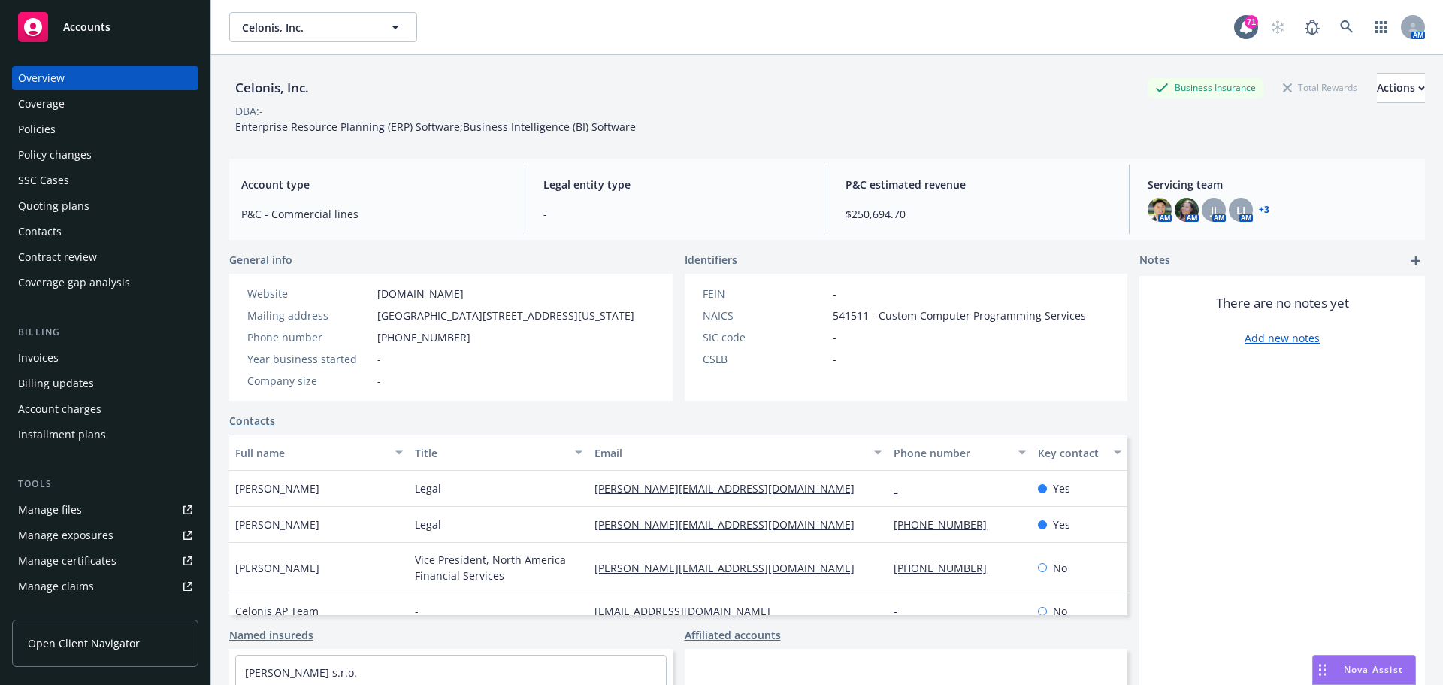
click at [40, 130] on div "Policies" at bounding box center [37, 129] width 38 height 24
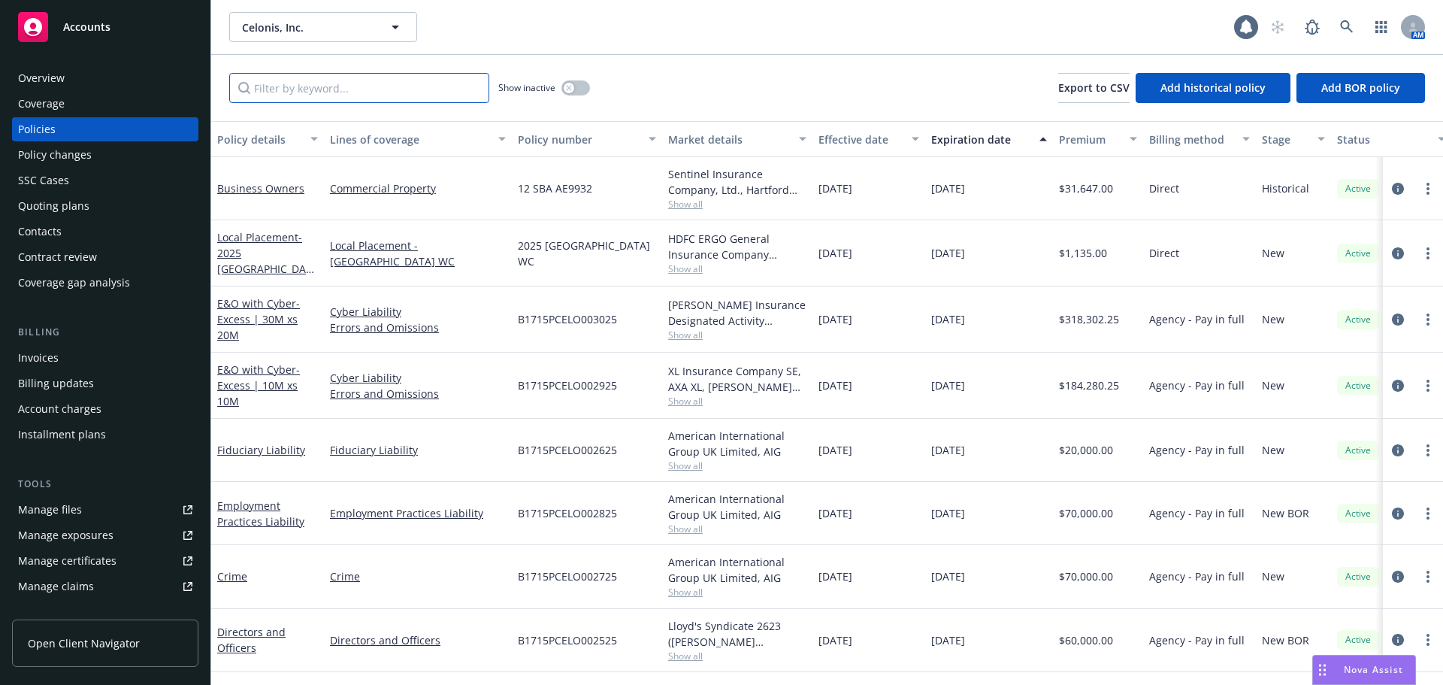
click at [375, 98] on input "Filter by keyword..." at bounding box center [359, 88] width 260 height 30
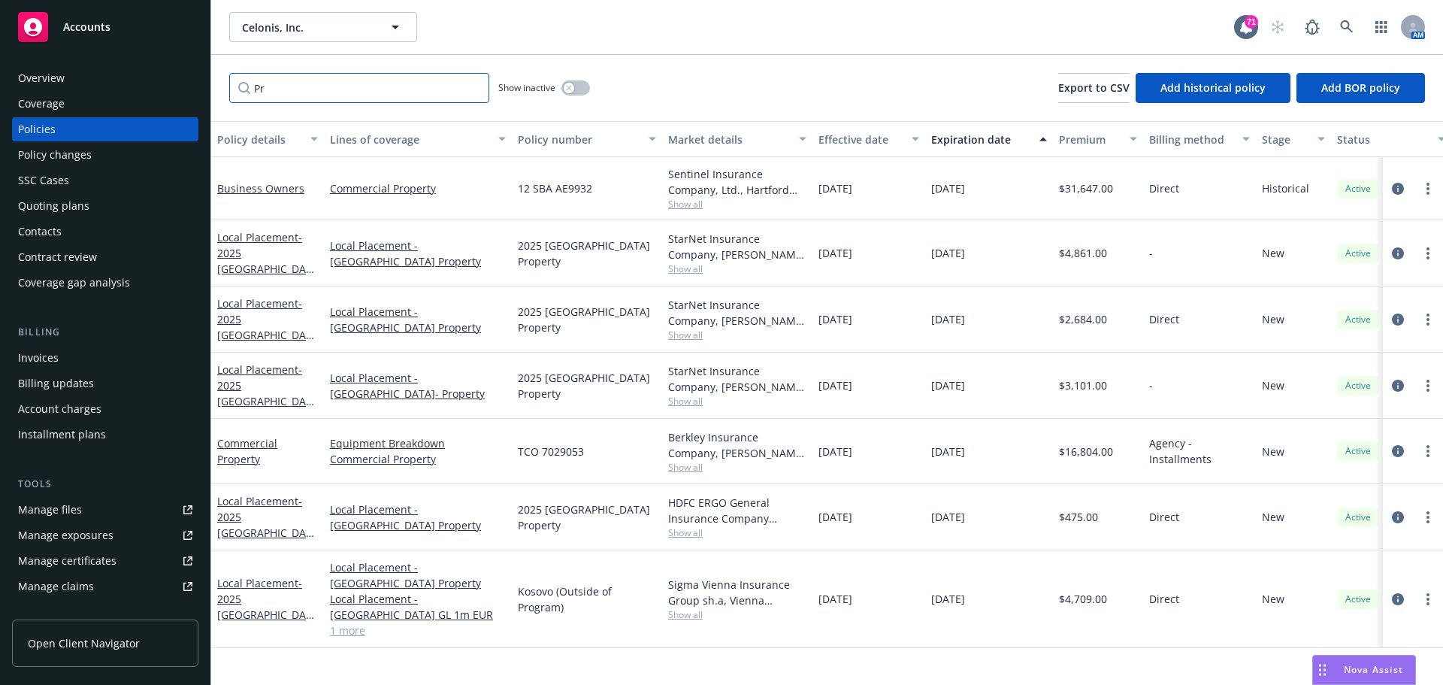
type input "P"
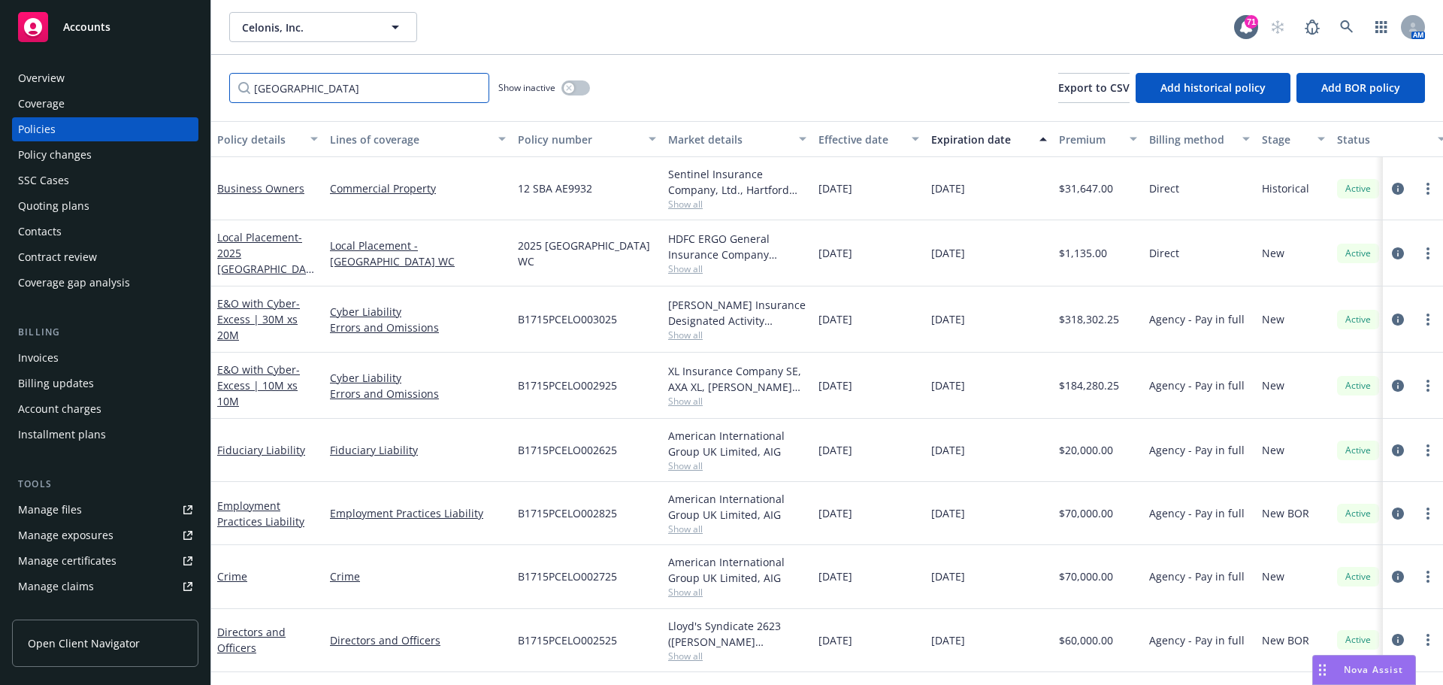
type input "Spain"
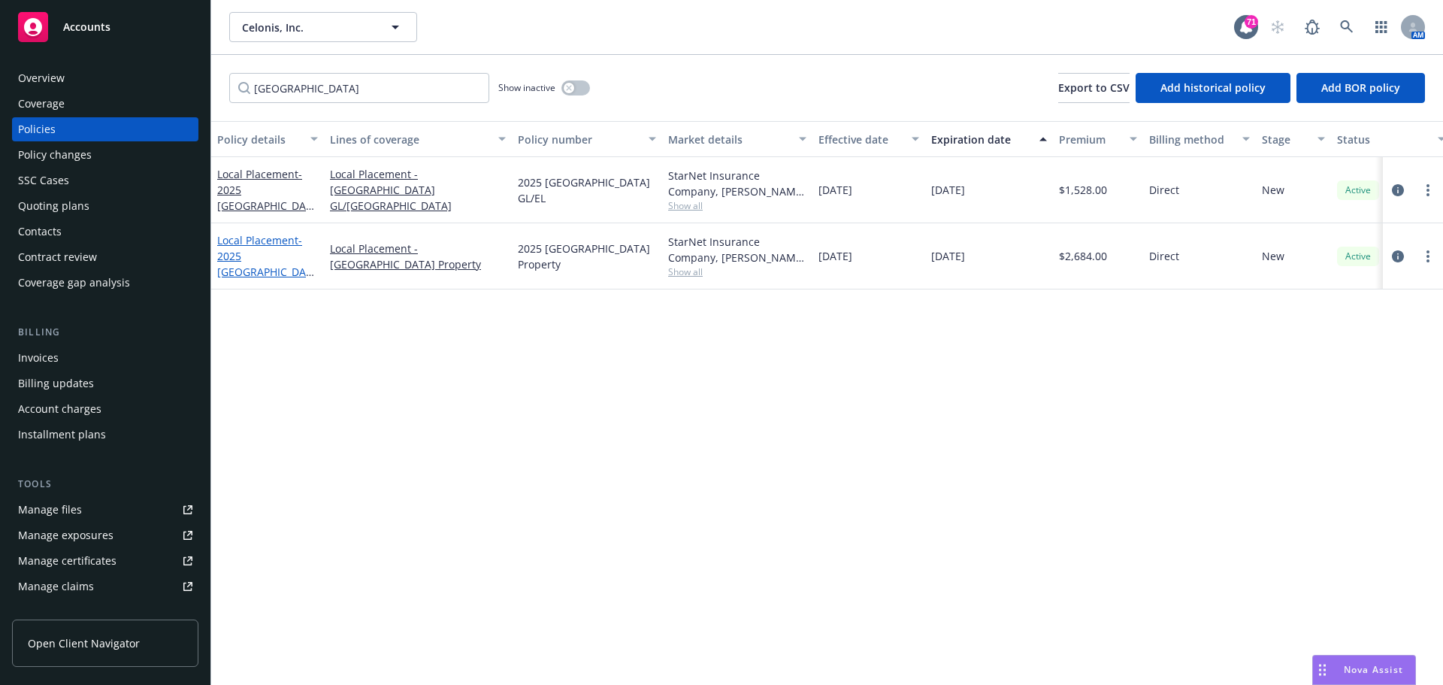
click at [278, 259] on span "- 2025 Spain Property" at bounding box center [265, 264] width 97 height 62
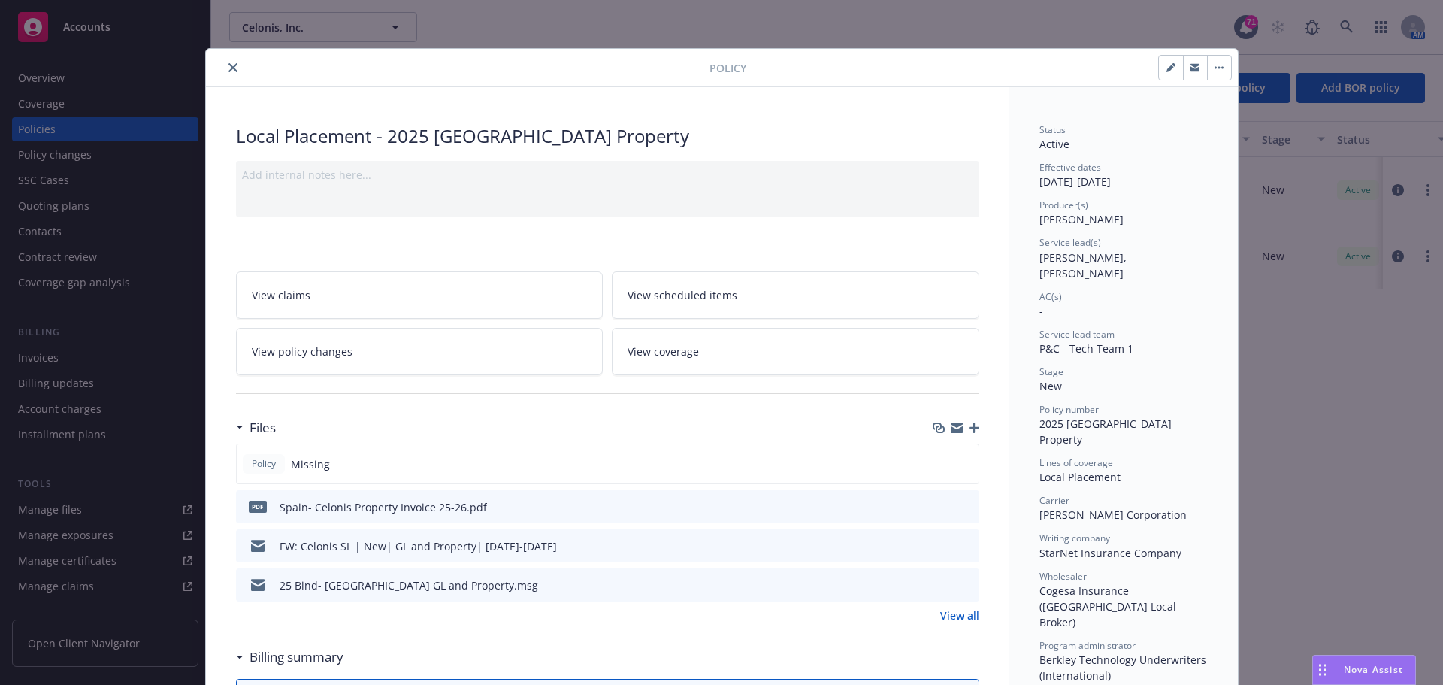
scroll to position [150, 0]
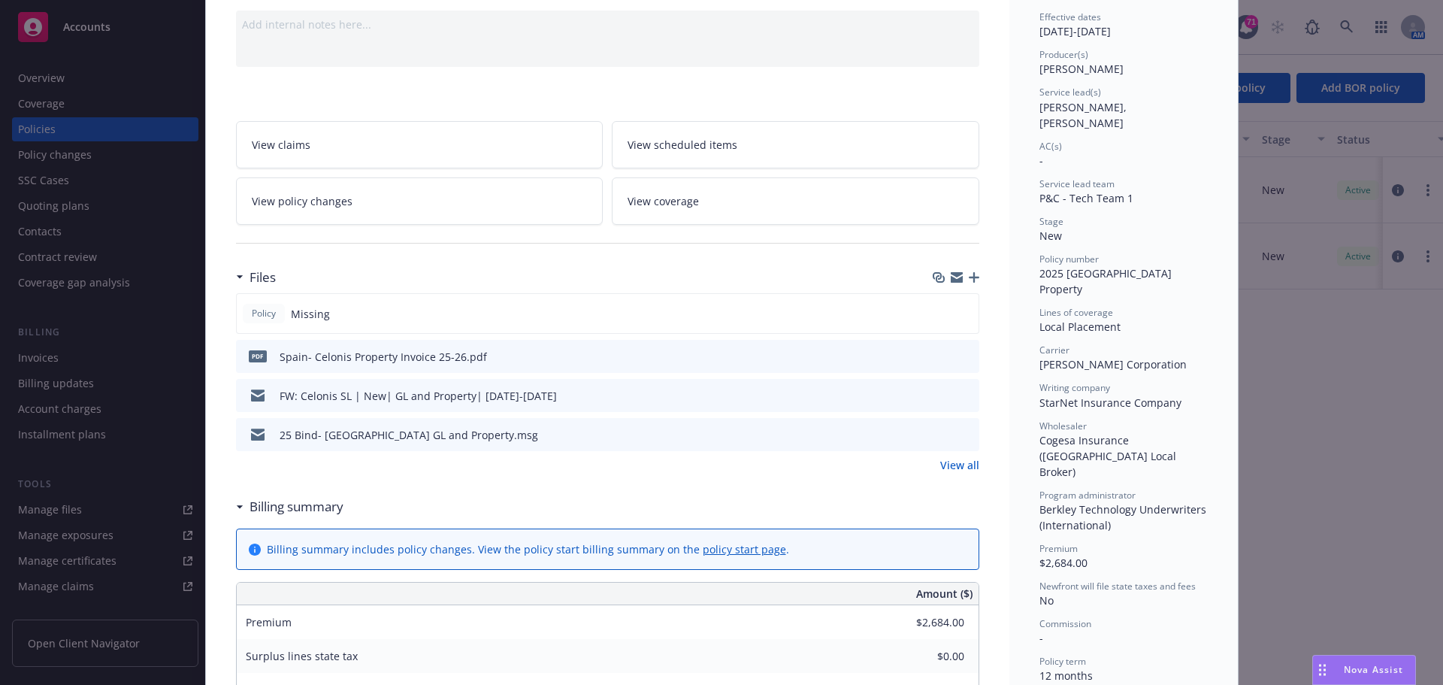
click at [274, 344] on div "pdf Spain- Celonis Property Invoice 25-26.pdf" at bounding box center [364, 356] width 245 height 32
click at [958, 352] on icon "preview file" at bounding box center [965, 355] width 14 height 11
click at [962, 352] on icon "preview file" at bounding box center [965, 355] width 14 height 11
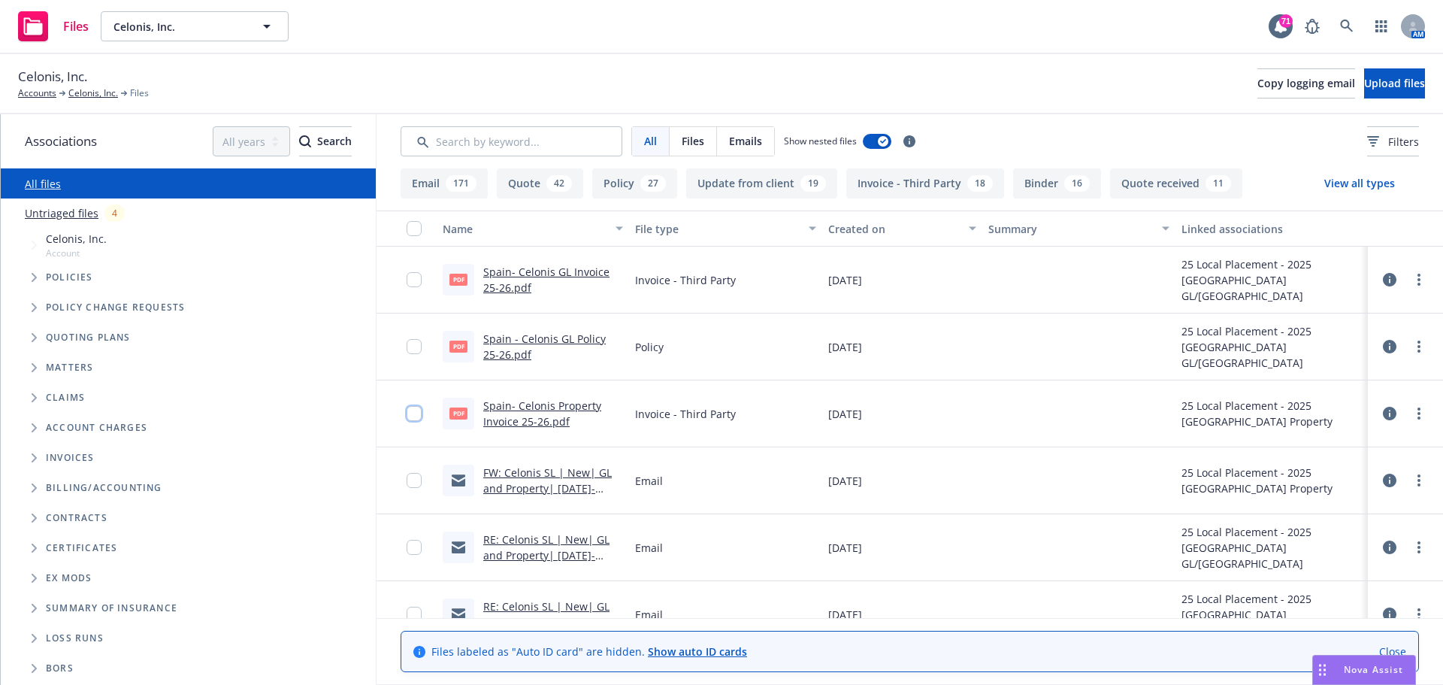
click at [410, 410] on input "checkbox" at bounding box center [414, 413] width 15 height 15
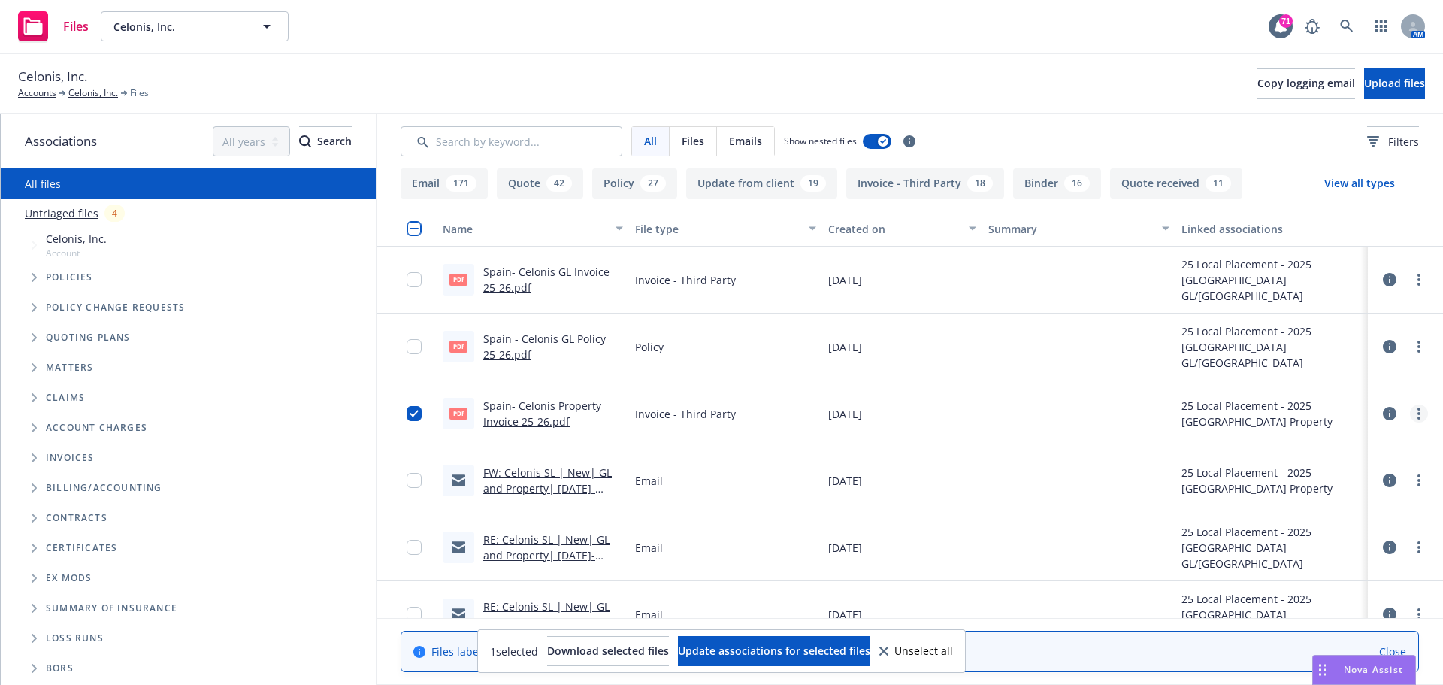
click at [1417, 418] on circle "more" at bounding box center [1418, 417] width 3 height 3
click at [1295, 501] on link "Edit" at bounding box center [1341, 504] width 150 height 30
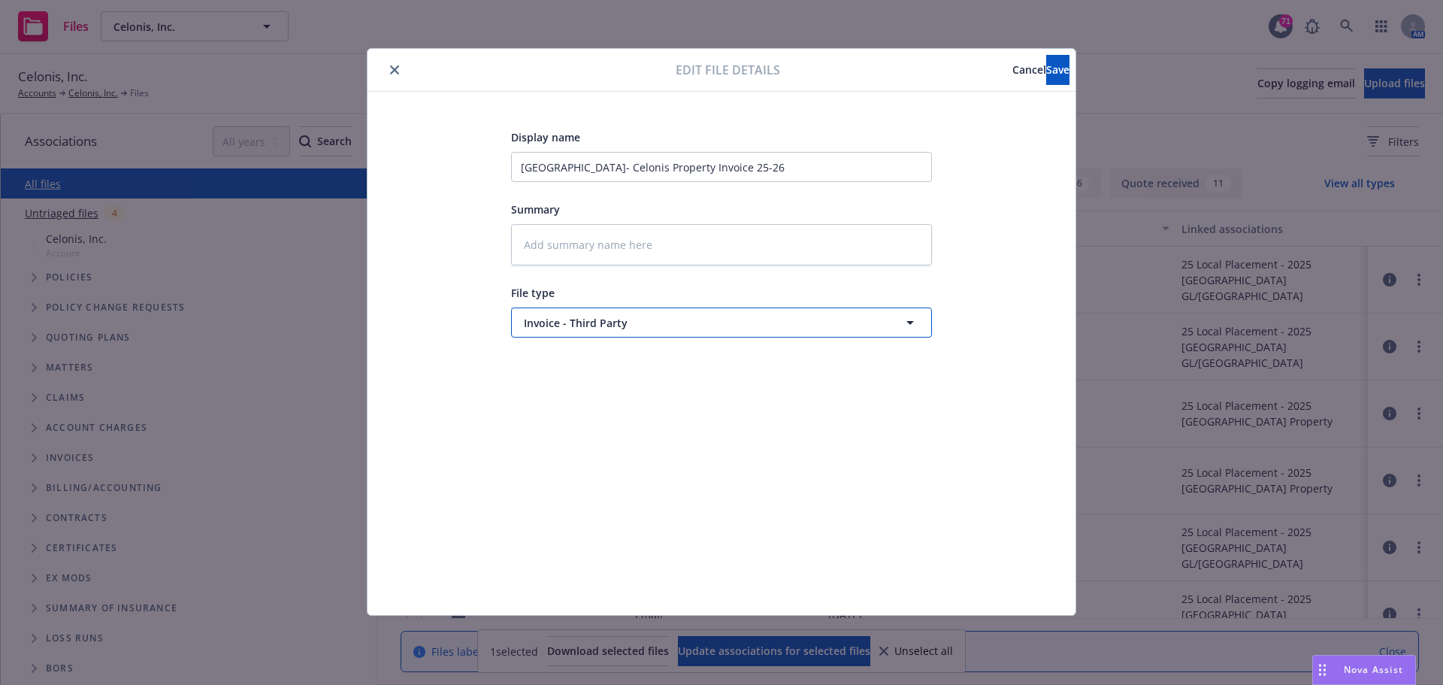
click at [674, 322] on span "Invoice - Third Party" at bounding box center [694, 323] width 340 height 16
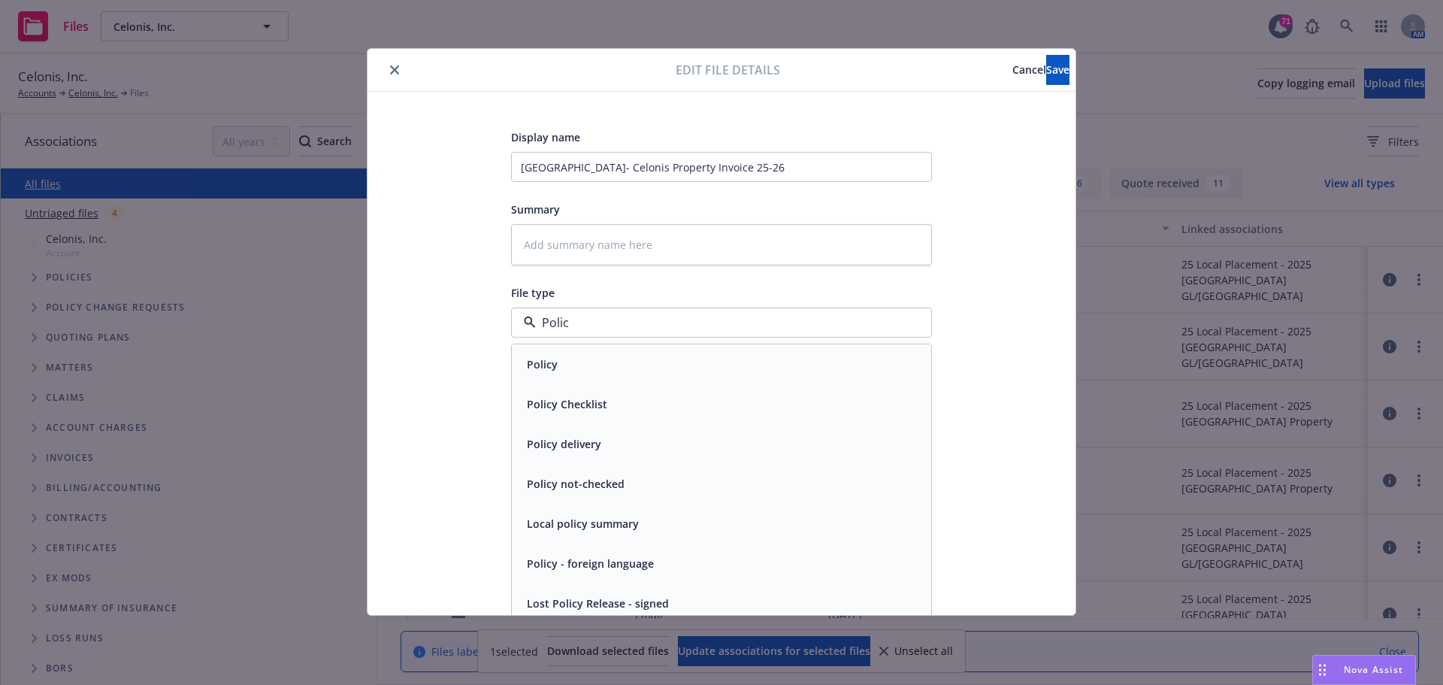
type input "Policy"
click at [610, 361] on div "Policy" at bounding box center [721, 364] width 401 height 22
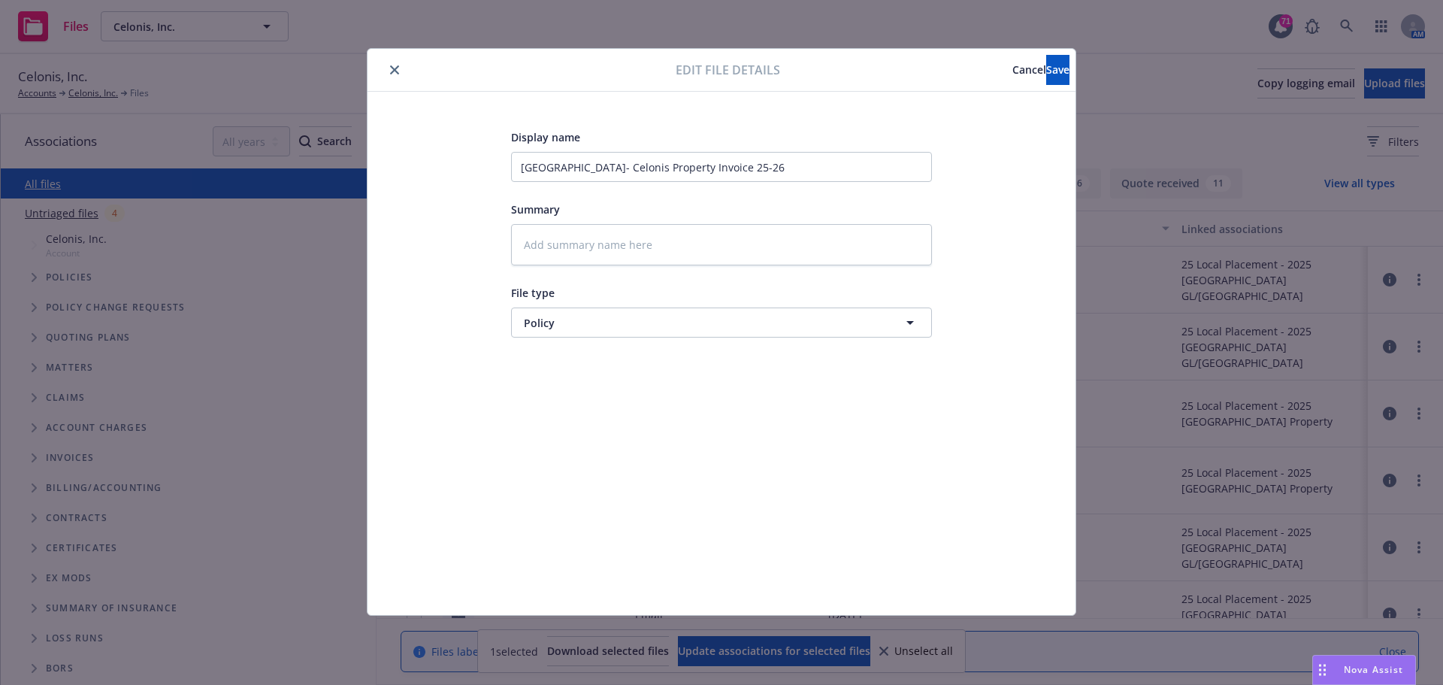
type textarea "x"
click at [721, 165] on input "[GEOGRAPHIC_DATA]- Celonis Property Invoice 25-26" at bounding box center [721, 167] width 421 height 30
drag, startPoint x: 721, startPoint y: 165, endPoint x: 642, endPoint y: 167, distance: 78.9
click at [642, 167] on input "[GEOGRAPHIC_DATA]- Celonis Property Invoice 25-26" at bounding box center [721, 167] width 421 height 30
type input "Spain- Celonis Property"
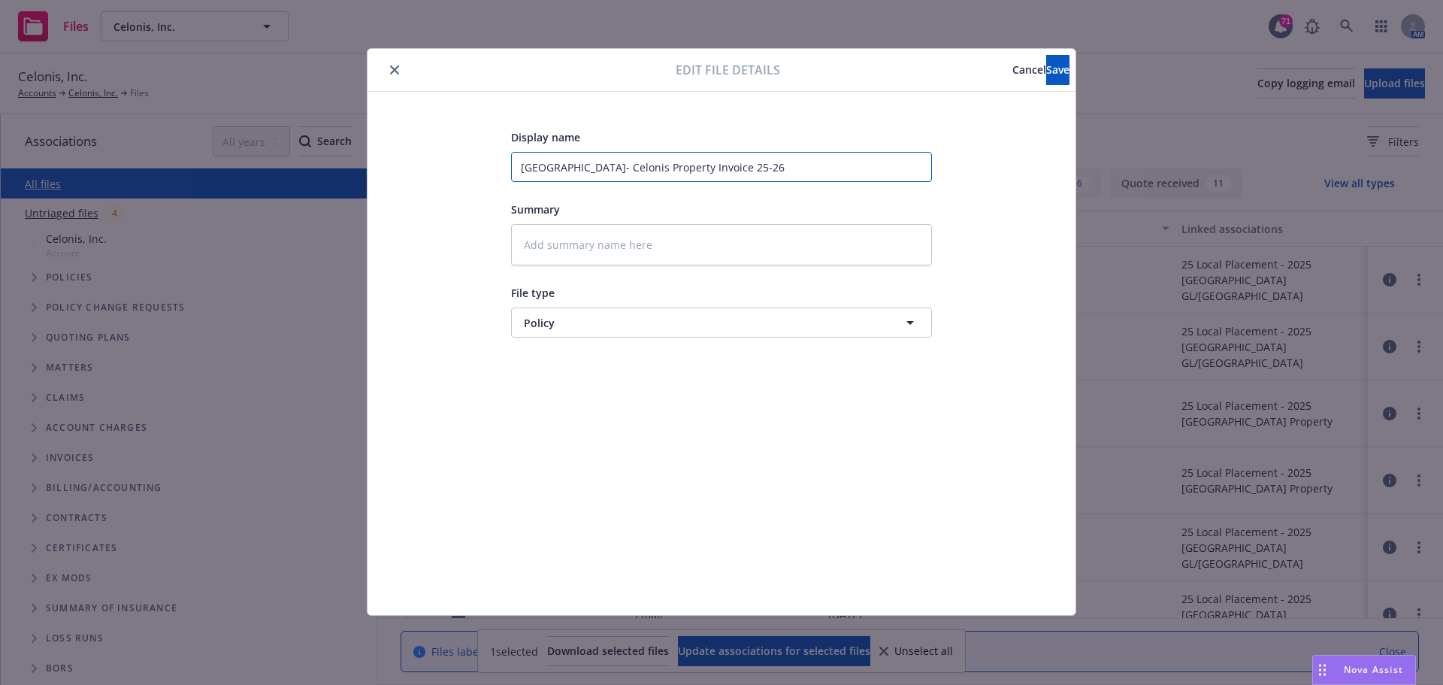
type textarea "x"
type input "Spain- Celonis Property P"
type textarea "x"
type input "Spain- Celonis Property Po"
type textarea "x"
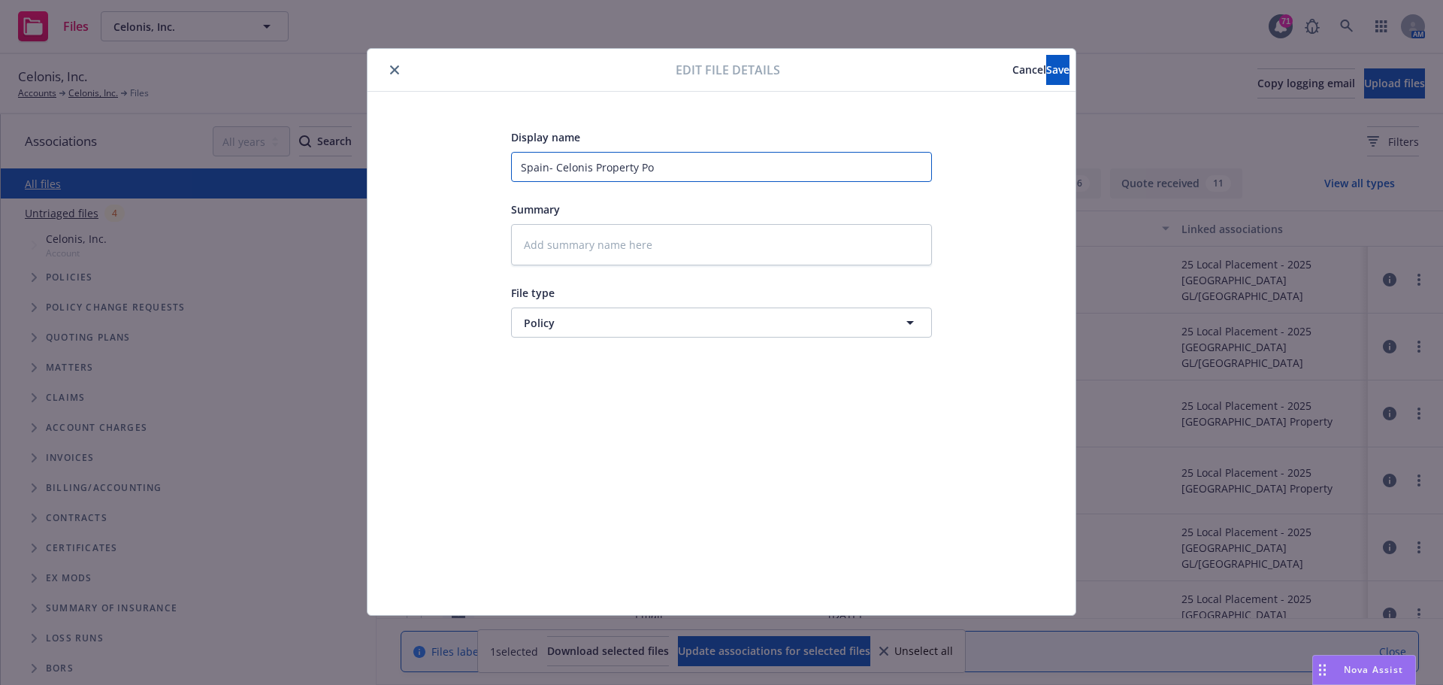
type input "Spain- Celonis Property Pol"
type textarea "x"
type input "Spain- Celonis Property Poli"
type textarea "x"
type input "Spain- Celonis Property Polic"
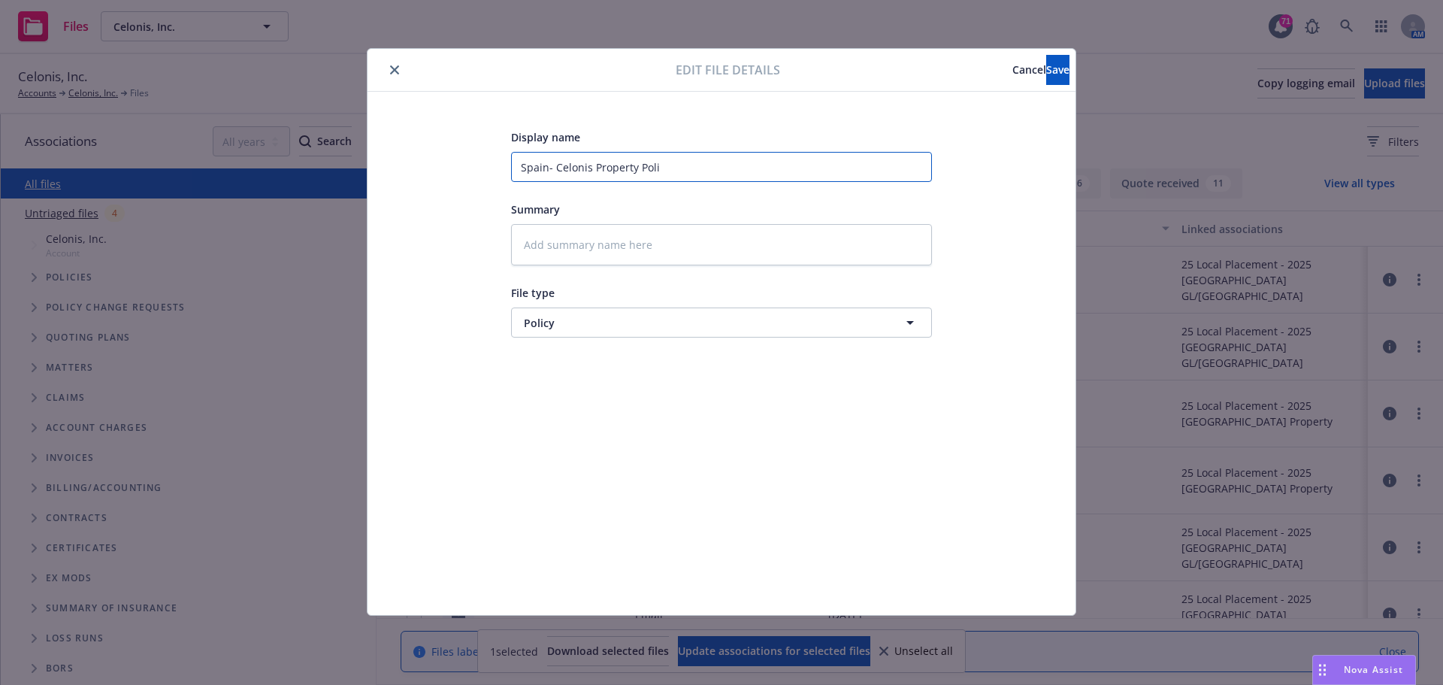
type textarea "x"
type input "Spain- Celonis Property Policy"
type textarea "x"
type input "Spain- Celonis Property Policy"
type textarea "x"
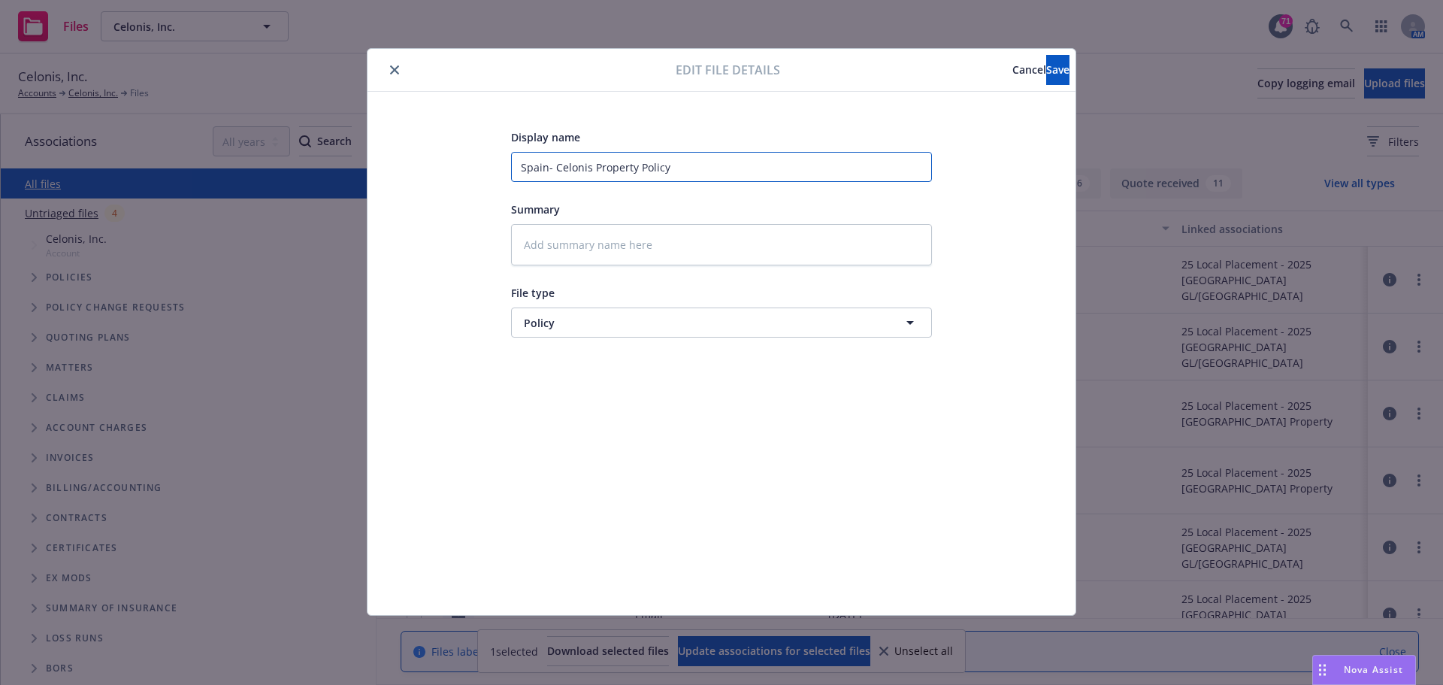
type input "Spain- Celonis Property Policy 2"
type textarea "x"
type input "Spain- Celonis Property Policy 25"
type textarea "x"
type input "Spain- Celonis Property Policy 25-"
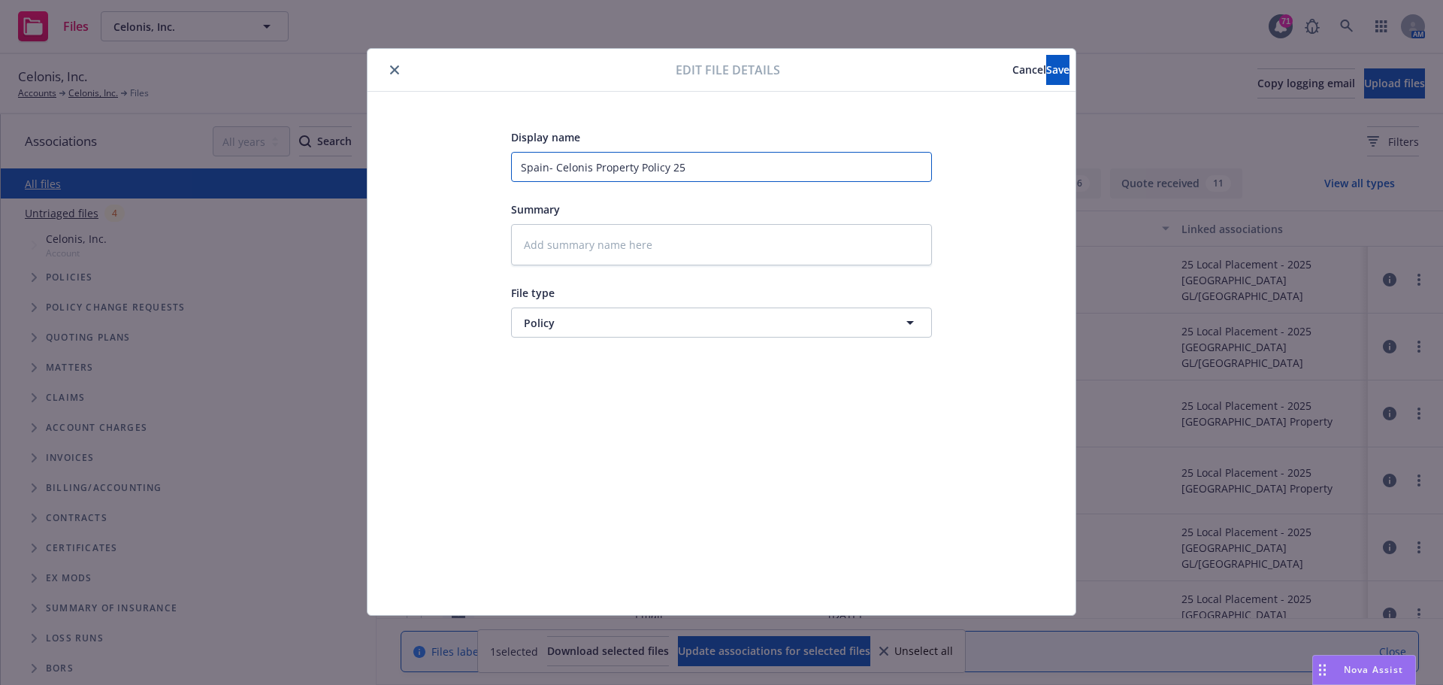
type textarea "x"
type input "Spain- Celonis Property Policy 25-2"
type textarea "x"
type input "Spain- Celonis Property Policy 25-26"
type textarea "x"
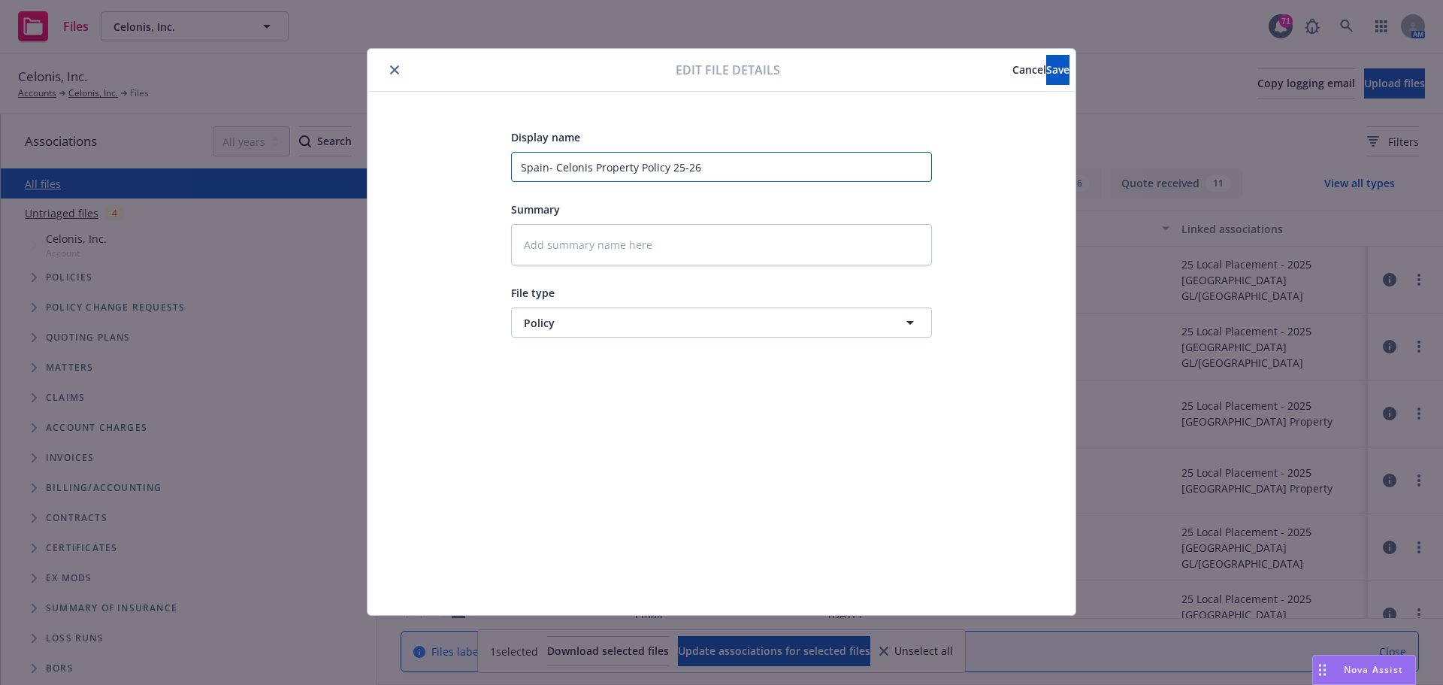
type input "Spain- Celonis Property Policy 25-26"
click at [1057, 72] on button "Save" at bounding box center [1057, 70] width 23 height 30
type textarea "x"
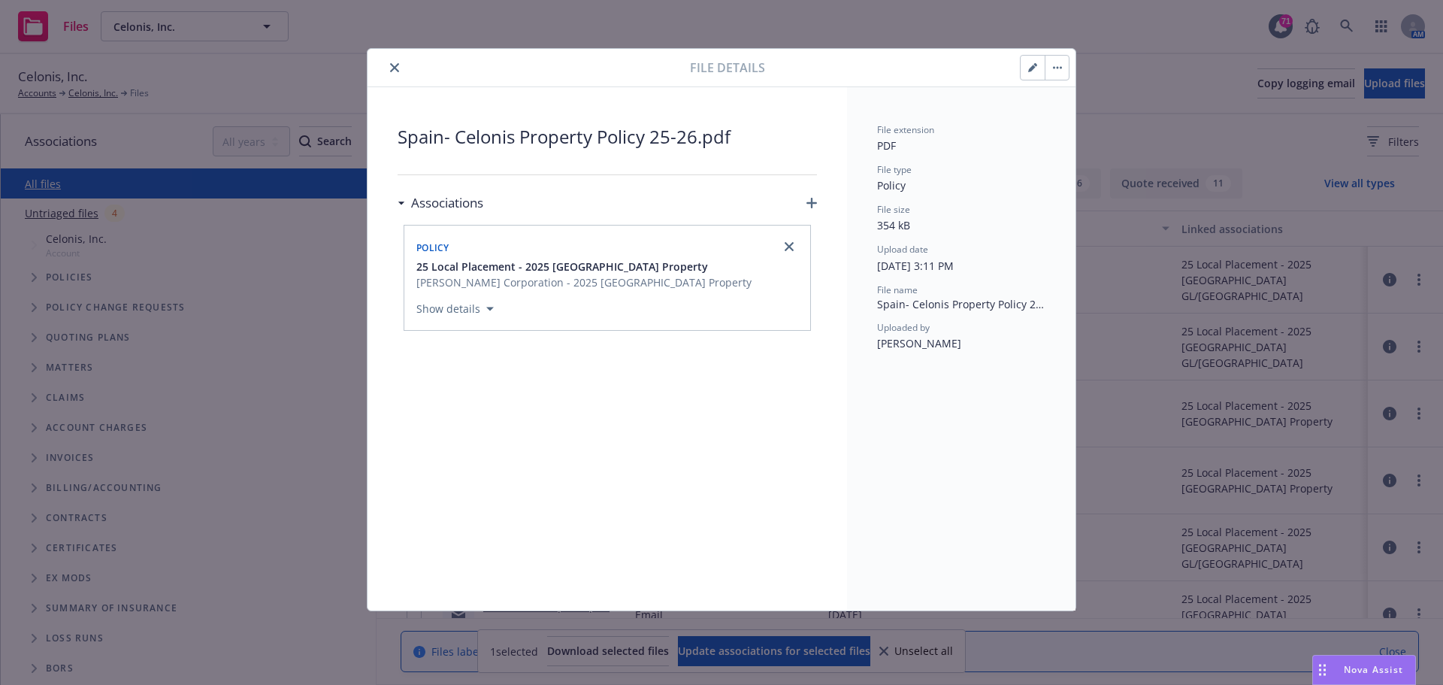
click at [395, 65] on icon "close" at bounding box center [394, 67] width 9 height 9
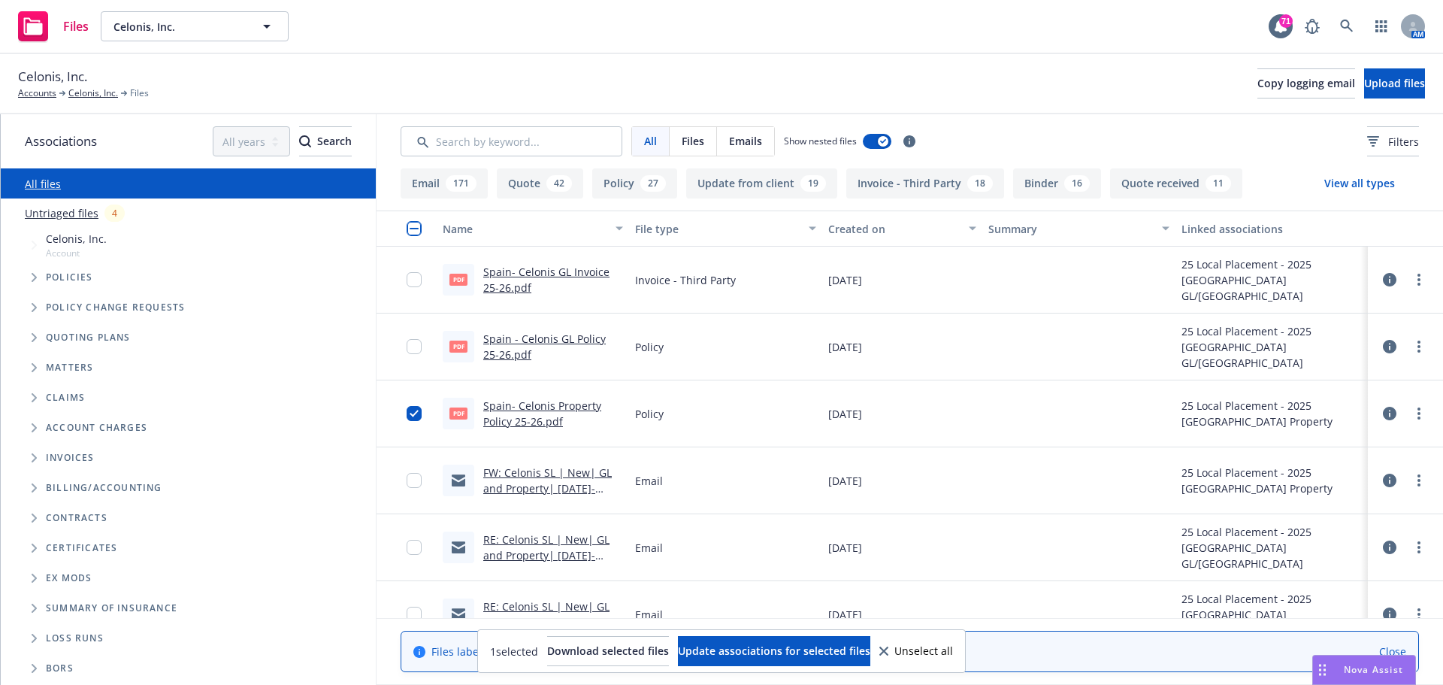
click at [522, 418] on link "Spain- Celonis Property Policy 25-26.pdf" at bounding box center [542, 413] width 118 height 30
click at [59, 279] on span "Policies" at bounding box center [69, 277] width 47 height 9
click at [39, 274] on span "Tree Example" at bounding box center [34, 277] width 24 height 24
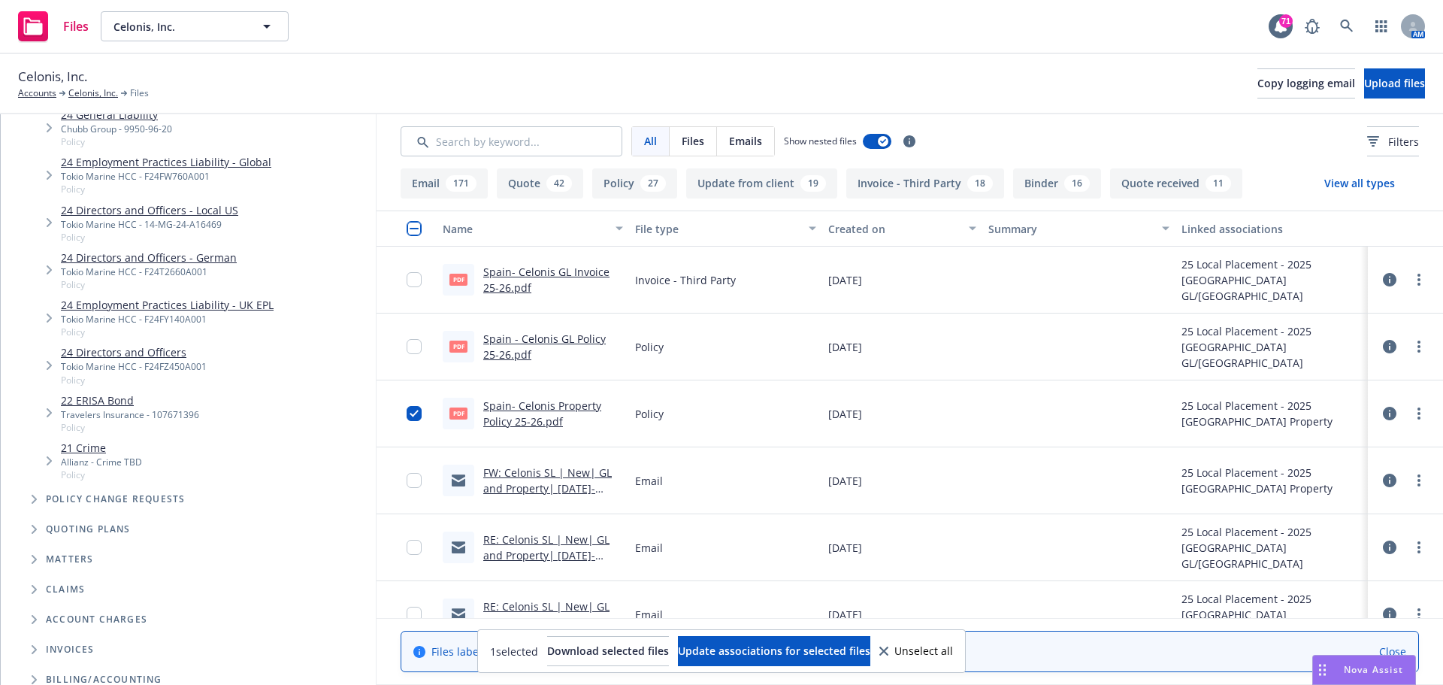
scroll to position [2255, 0]
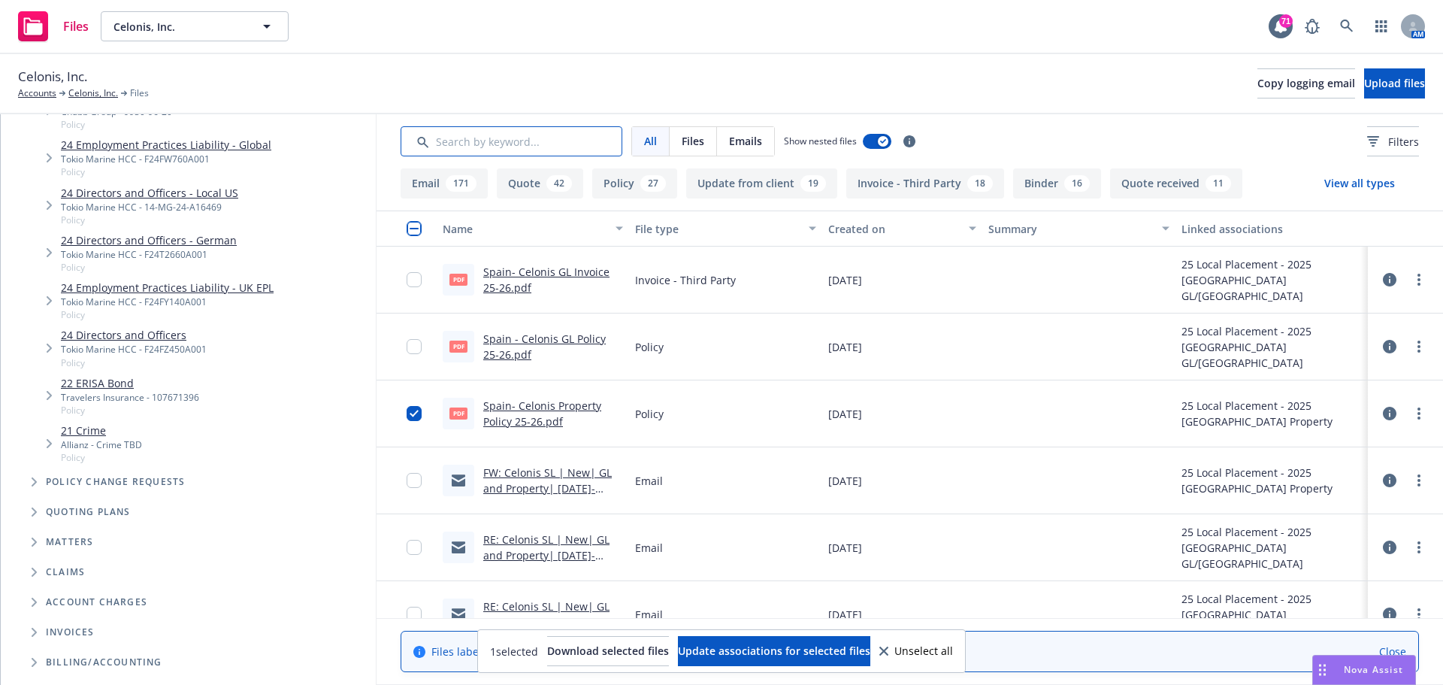
click at [528, 143] on input "Search by keyword..." at bounding box center [512, 141] width 222 height 30
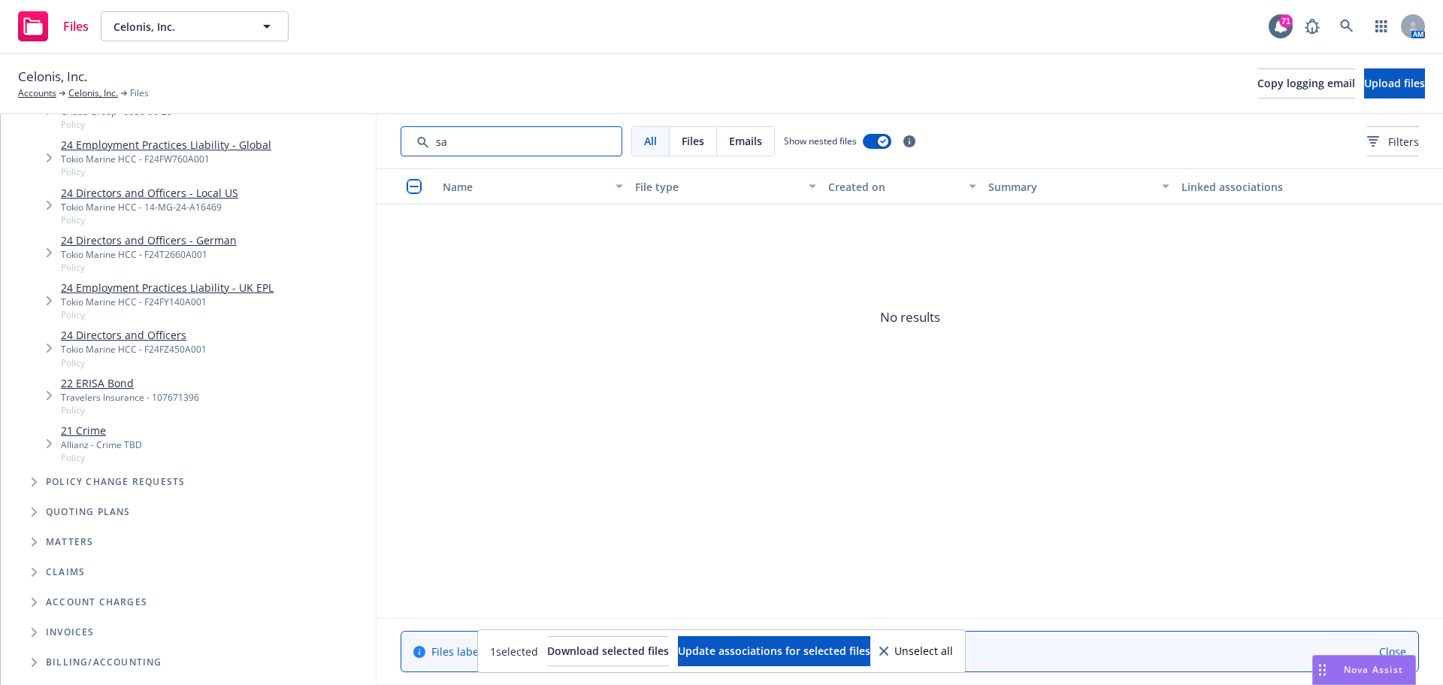
type input "s"
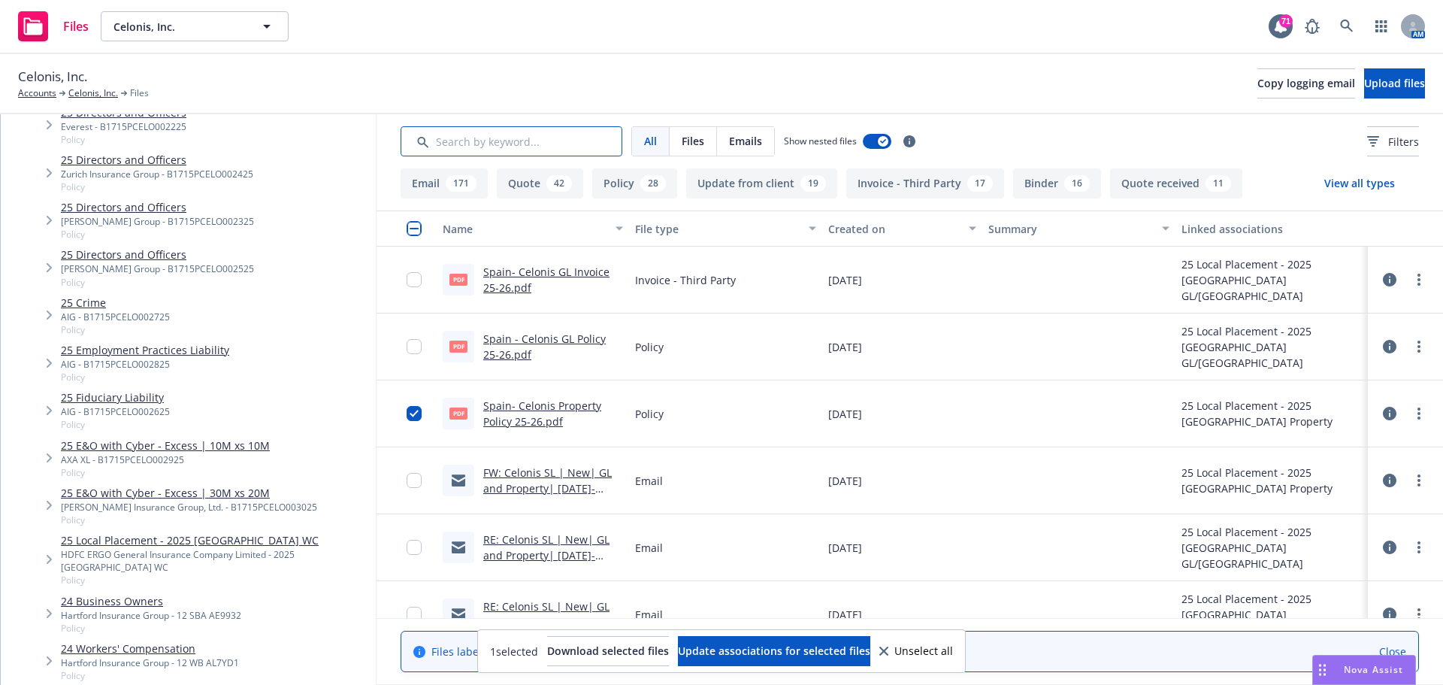
scroll to position [1353, 0]
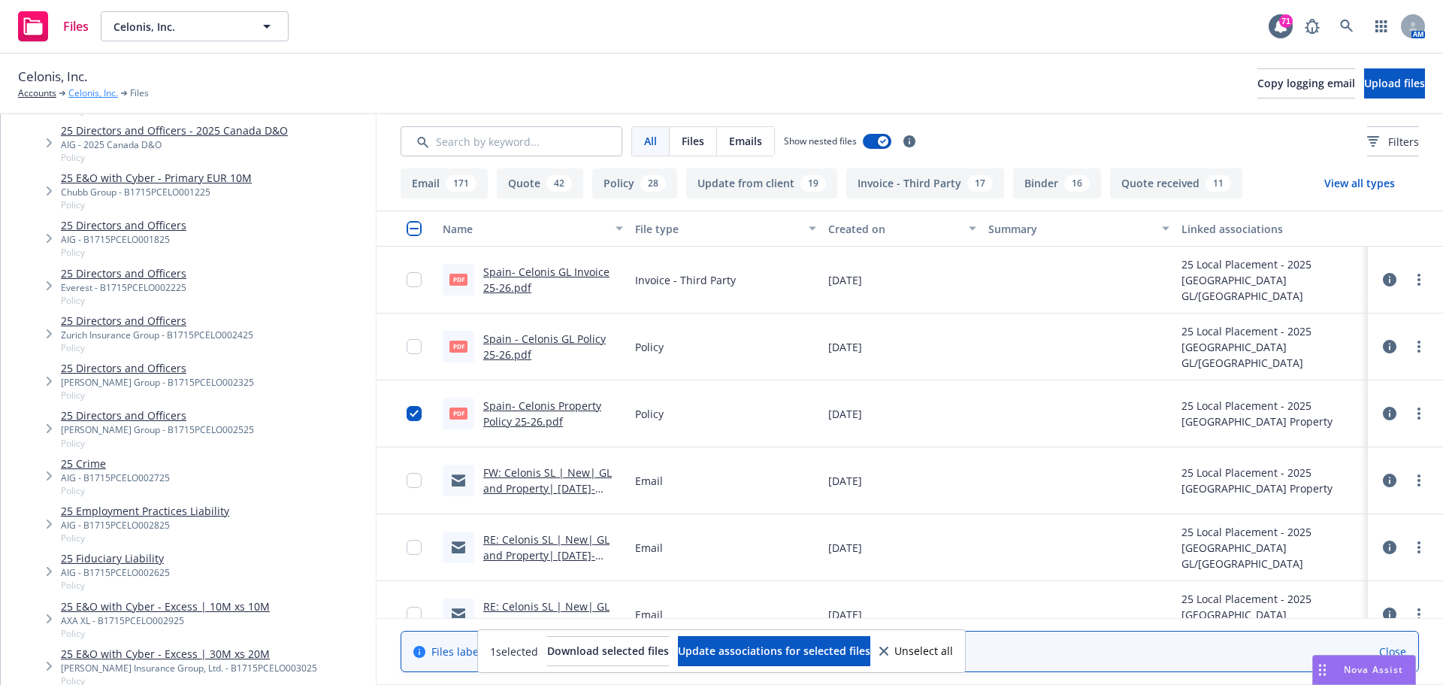
click at [93, 91] on link "Celonis, Inc." at bounding box center [93, 93] width 50 height 14
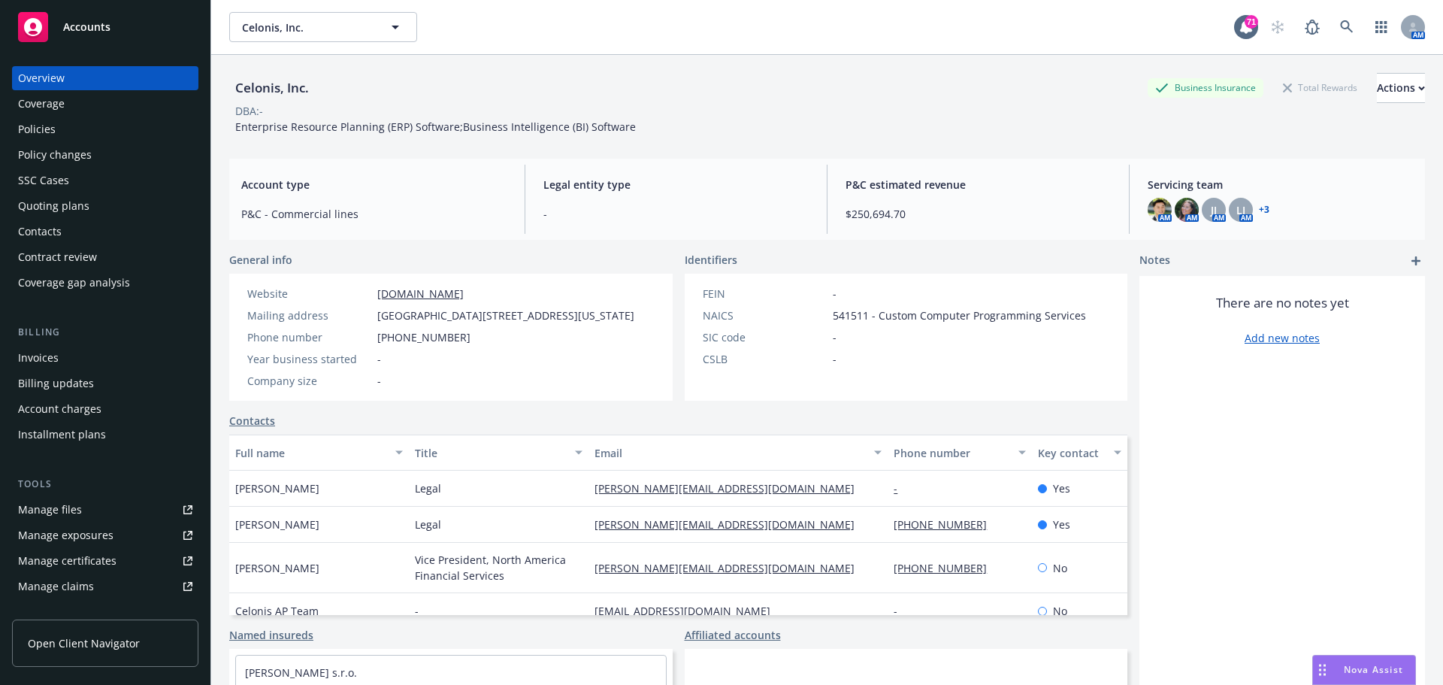
click at [57, 129] on div "Policies" at bounding box center [105, 129] width 174 height 24
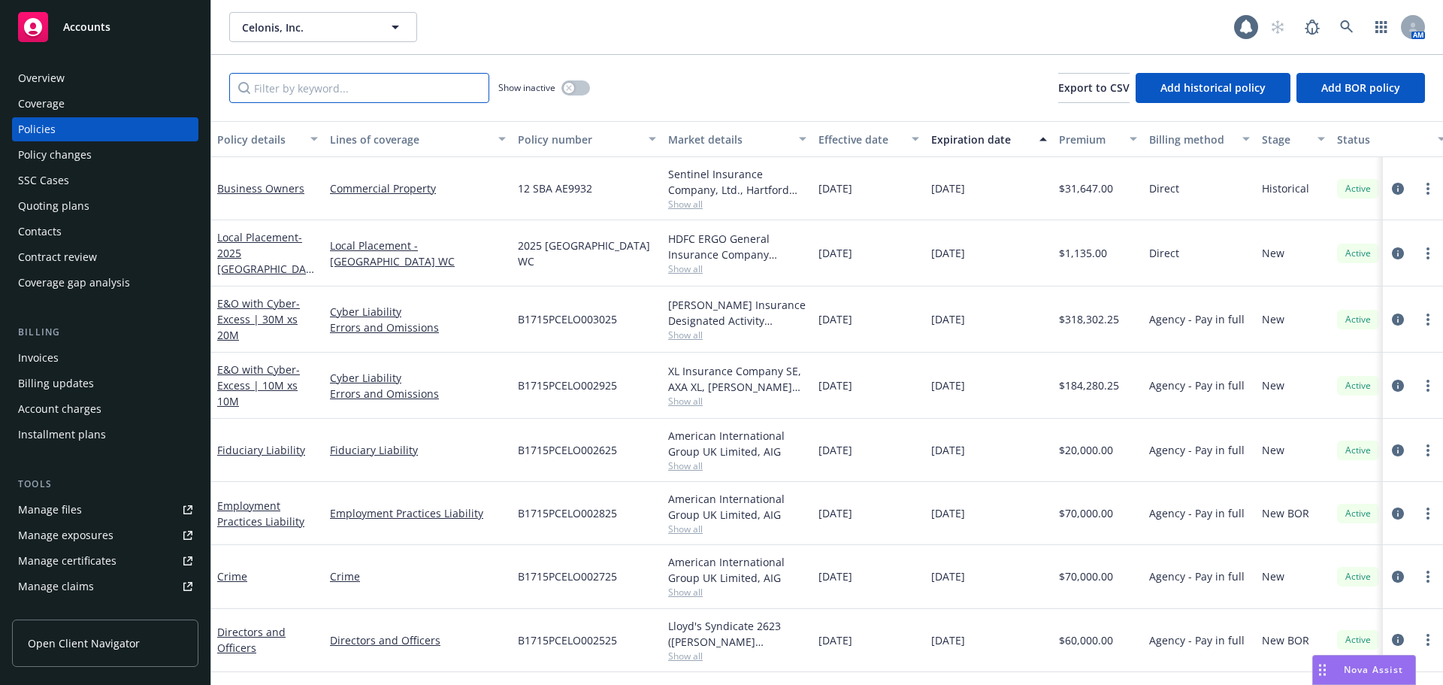
click at [303, 98] on input "Filter by keyword..." at bounding box center [359, 88] width 260 height 30
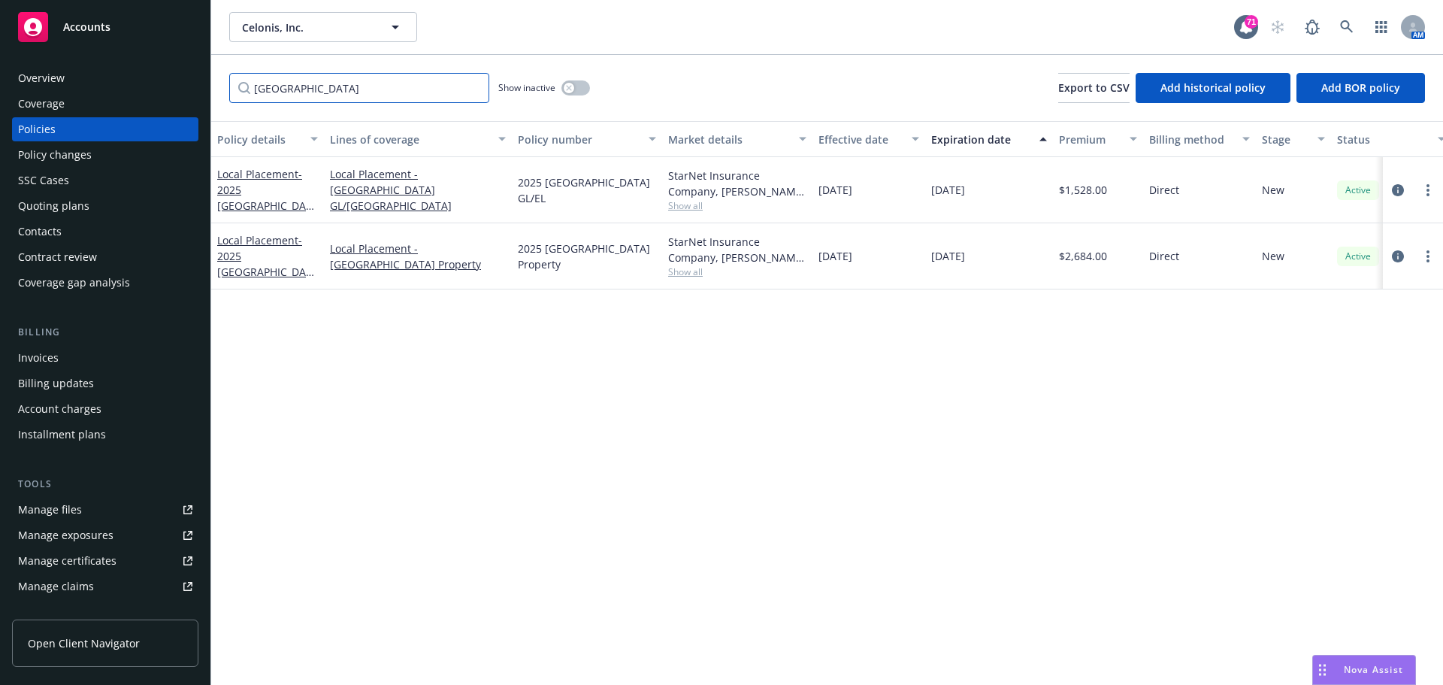
type input "[GEOGRAPHIC_DATA]"
click at [268, 249] on link "Local Placement - 2025 [GEOGRAPHIC_DATA] Property" at bounding box center [264, 264] width 95 height 62
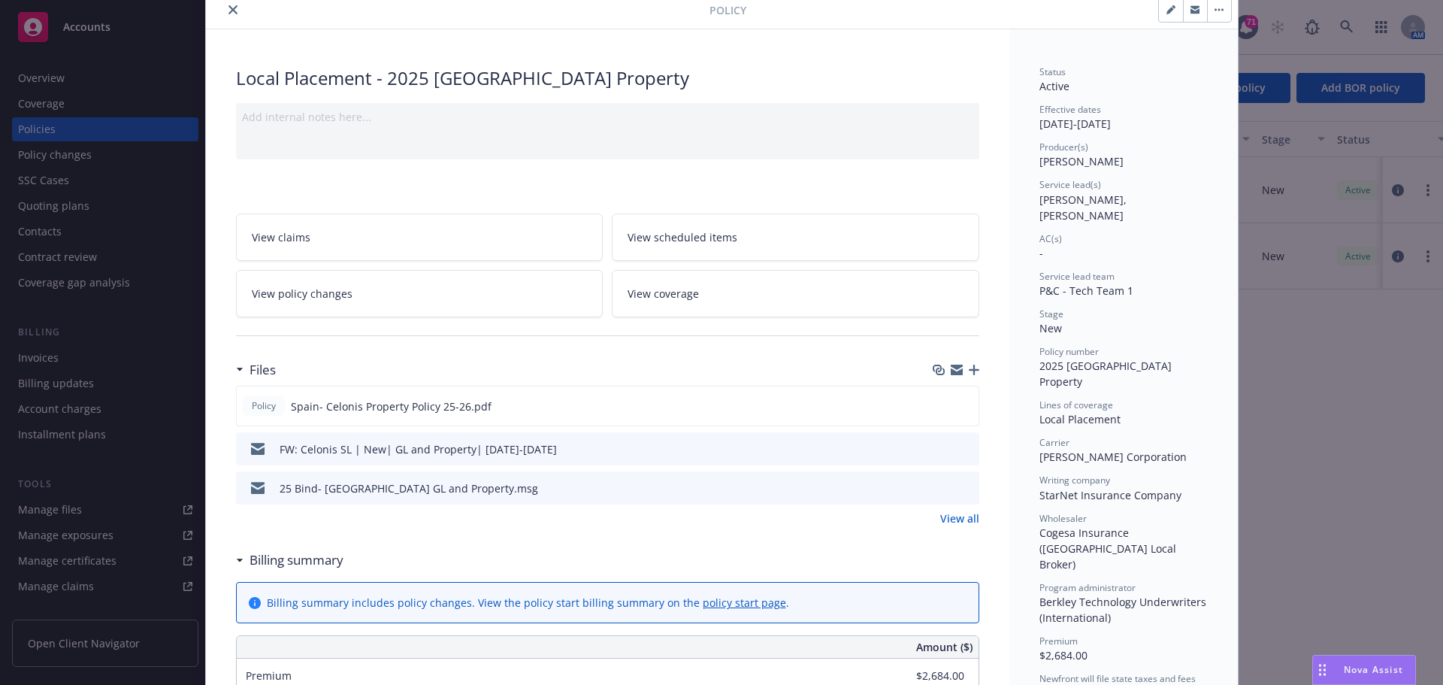
scroll to position [75, 0]
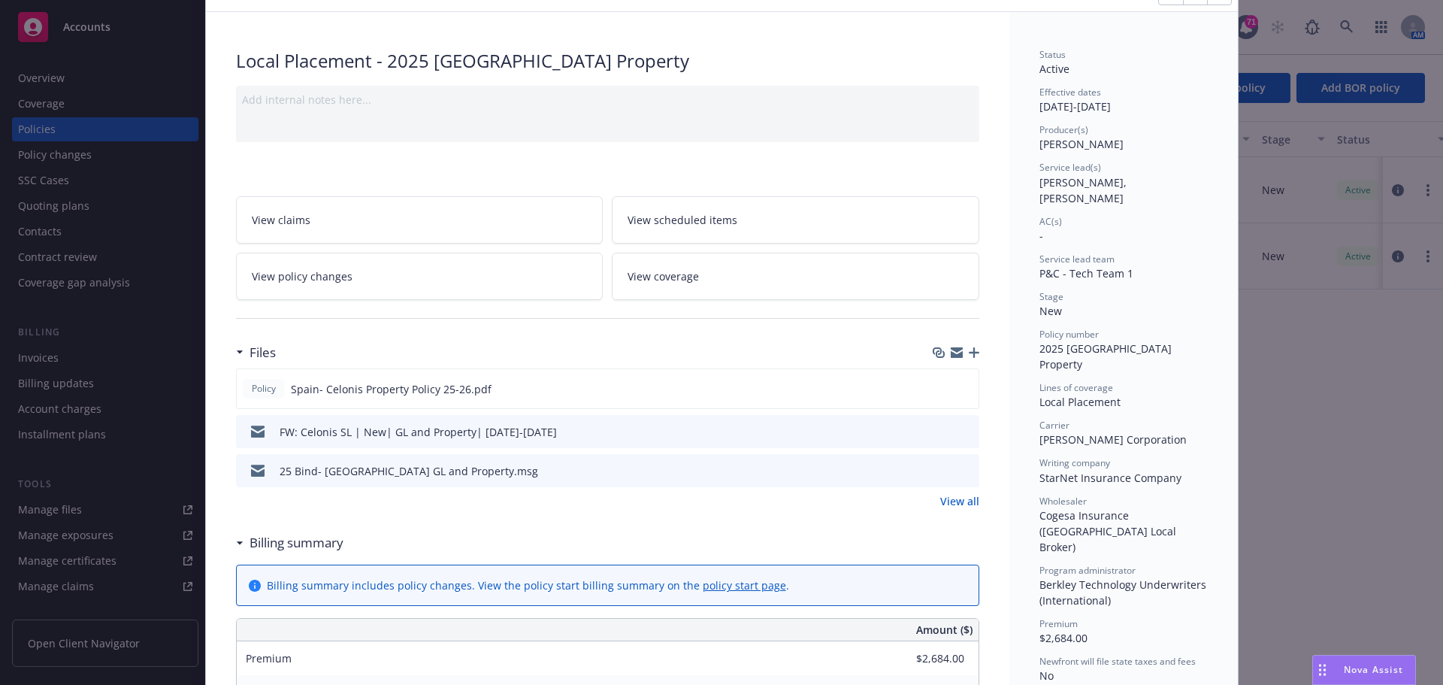
click at [971, 352] on icon "button" at bounding box center [974, 352] width 11 height 11
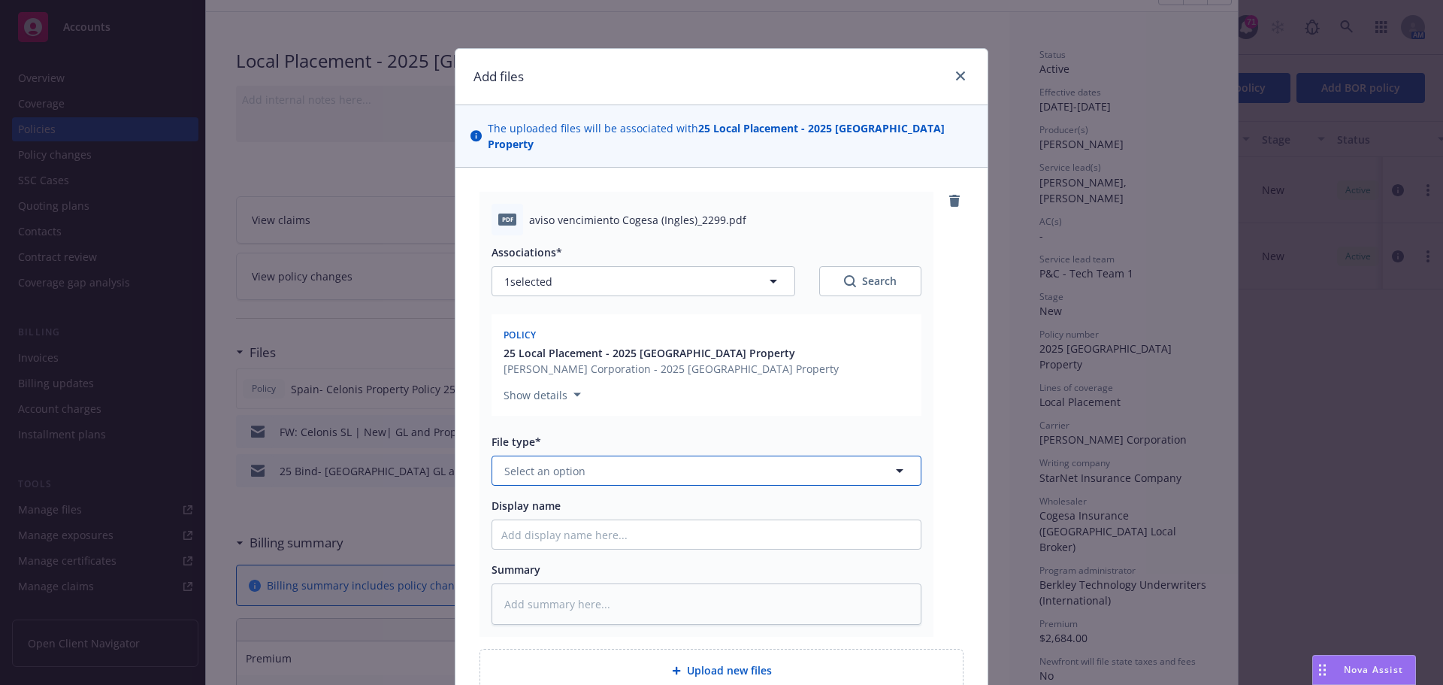
click at [545, 463] on span "Select an option" at bounding box center [544, 471] width 81 height 16
type input "Invoic"
click at [576, 544] on span "Invoice - Third Party" at bounding box center [559, 552] width 104 height 16
click at [567, 528] on input "Display name" at bounding box center [706, 534] width 428 height 29
type textarea "x"
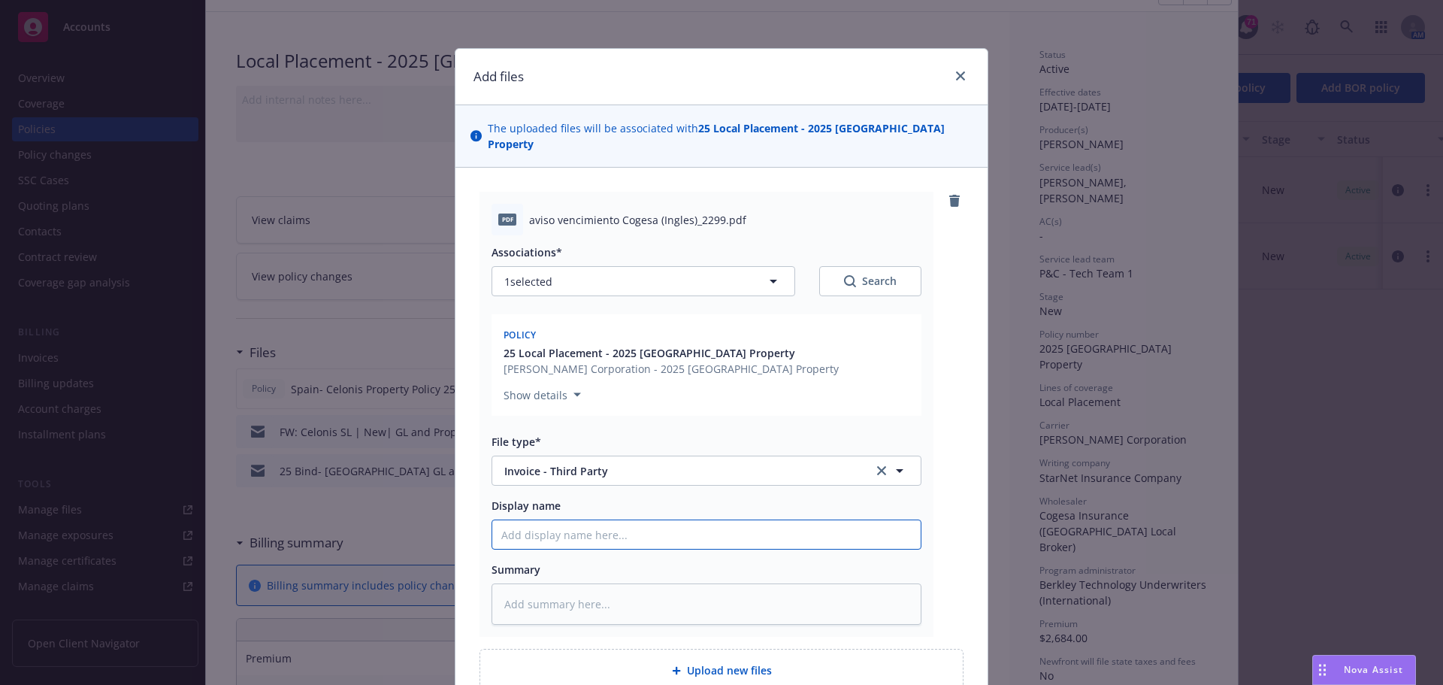
type input "S"
type textarea "x"
type input "Sa"
type textarea "x"
type input "S"
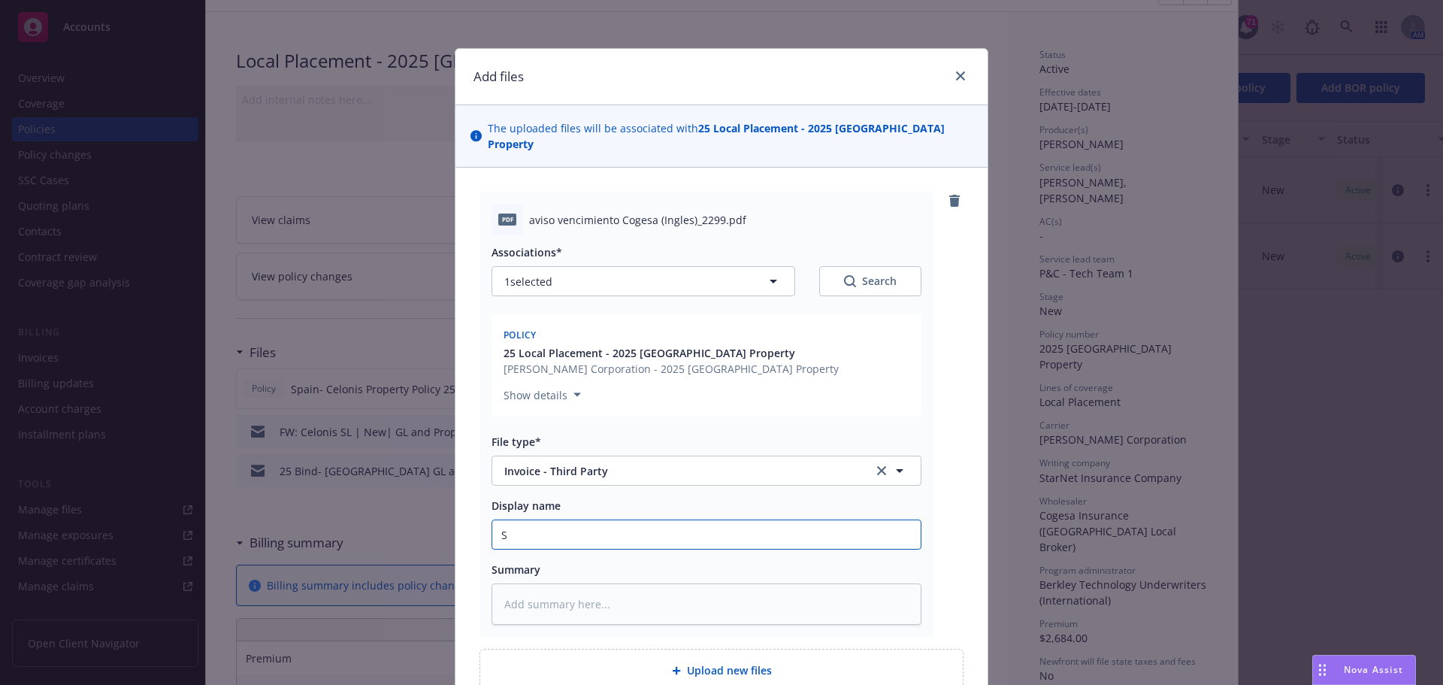
type textarea "x"
type input "Sp"
type textarea "x"
type input "Spa"
type textarea "x"
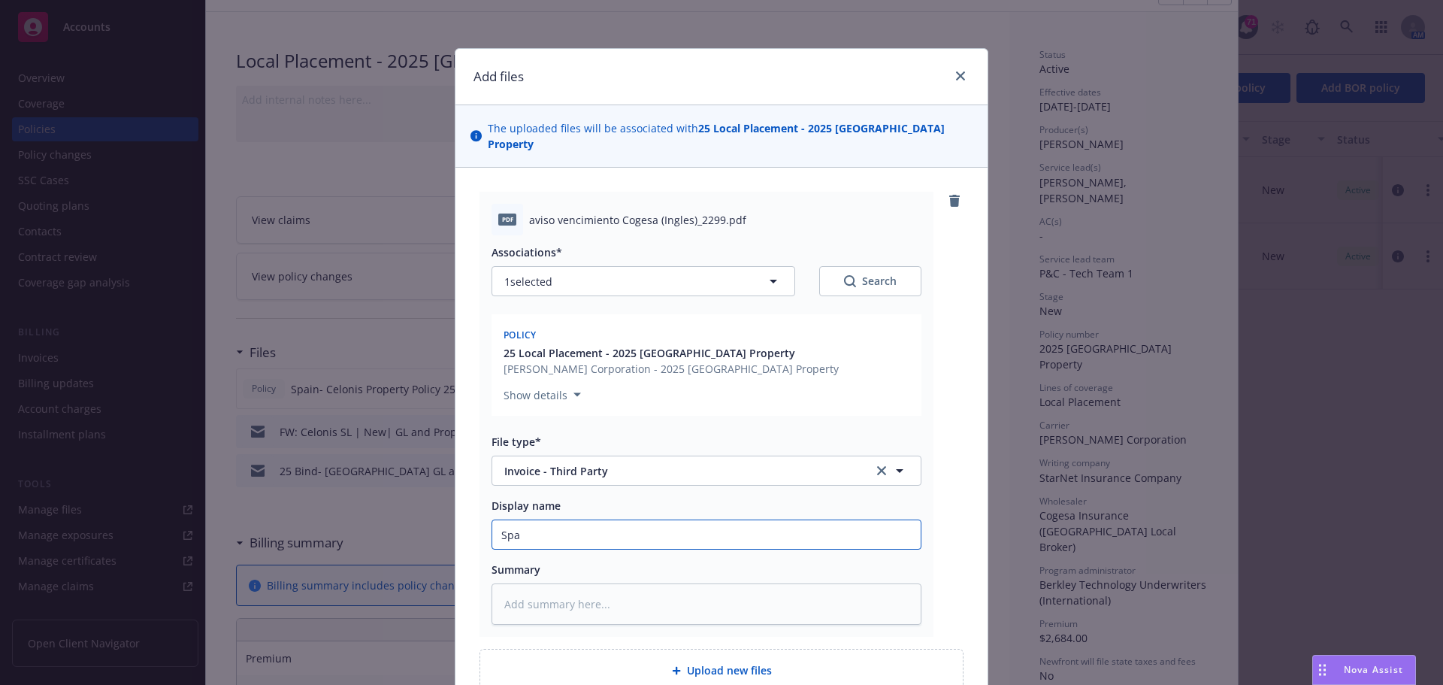
type input "Spai"
type textarea "x"
type input "[GEOGRAPHIC_DATA]"
type textarea "x"
type input "[GEOGRAPHIC_DATA]-"
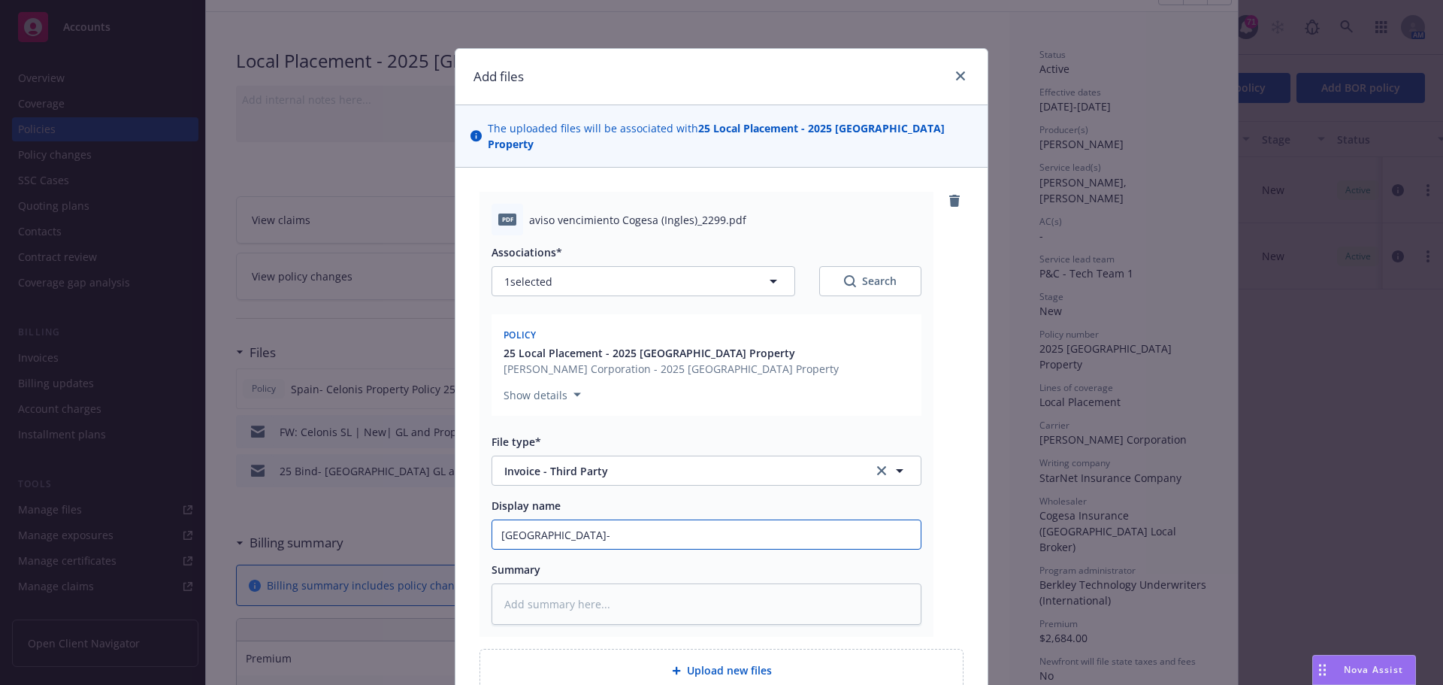
type textarea "x"
type input "[GEOGRAPHIC_DATA]-"
type textarea "x"
type input "Spain- C"
type textarea "x"
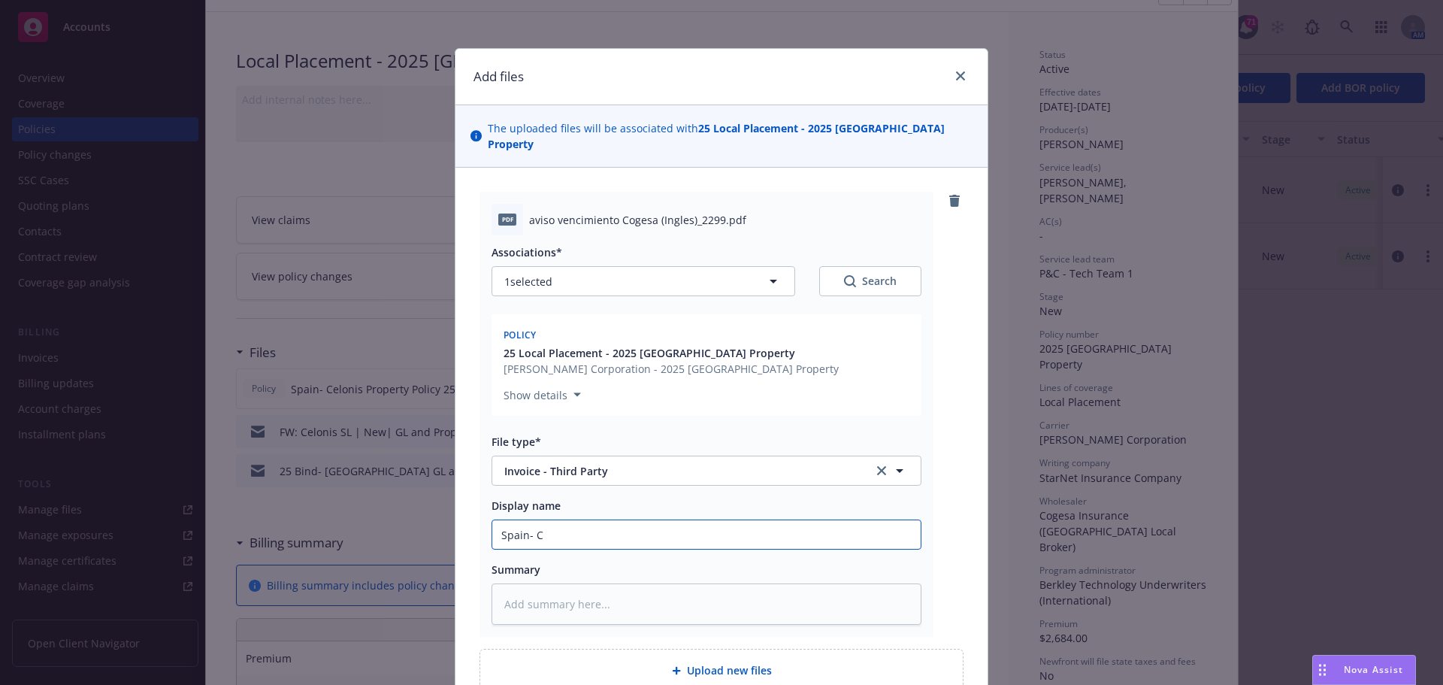
type input "Spain- Ce"
type textarea "x"
type input "Spain- Cel"
type textarea "x"
type input "Spain- Celo"
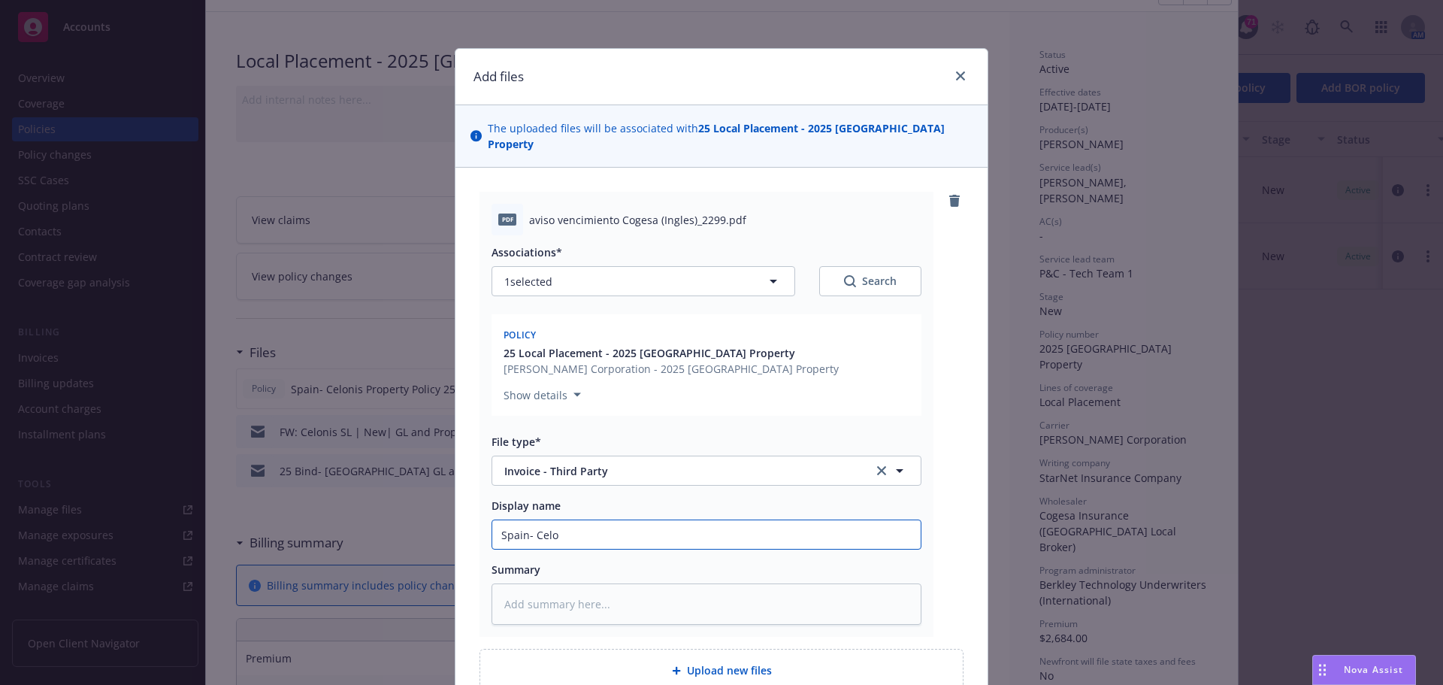
type textarea "x"
type input "Spain- Celon"
type textarea "x"
type input "Spain- Celoni"
type textarea "x"
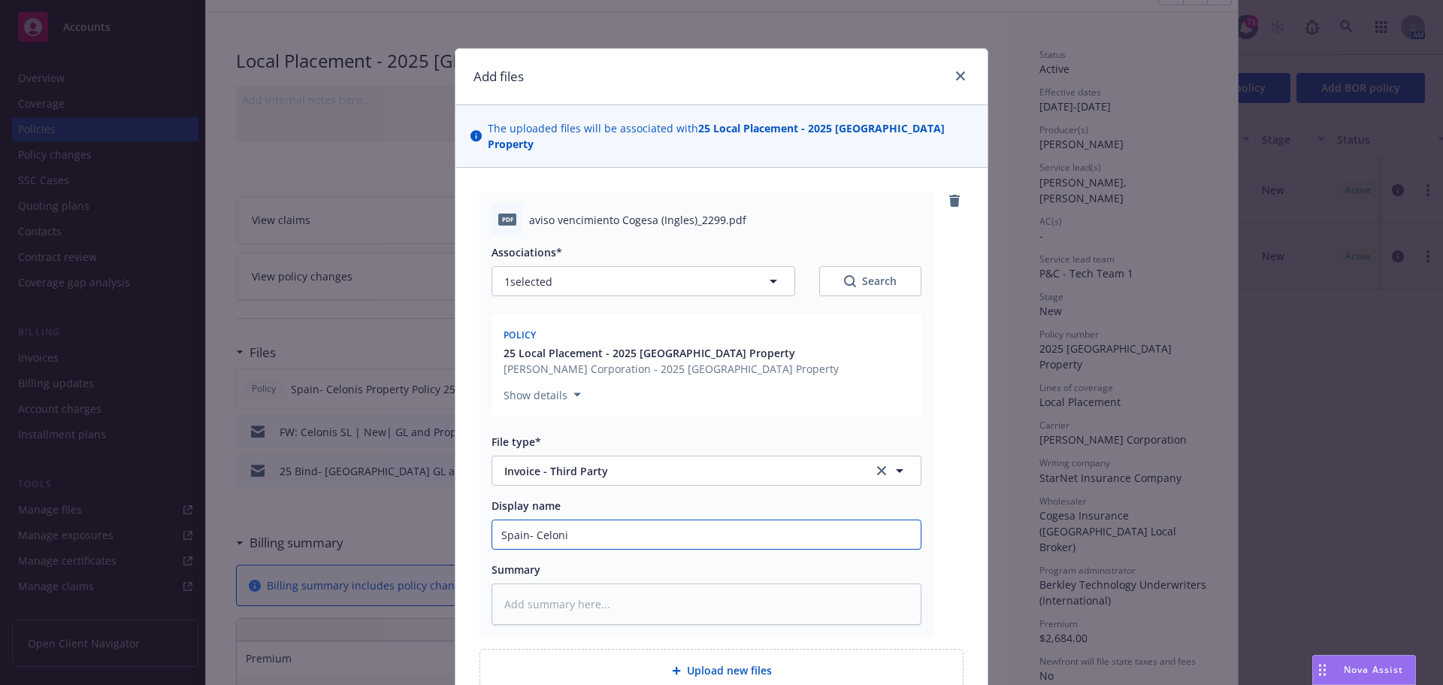
type input "Spain- Celonis"
type textarea "x"
type input "Spain- Celonis"
type textarea "x"
type input "Spain- Celonis P"
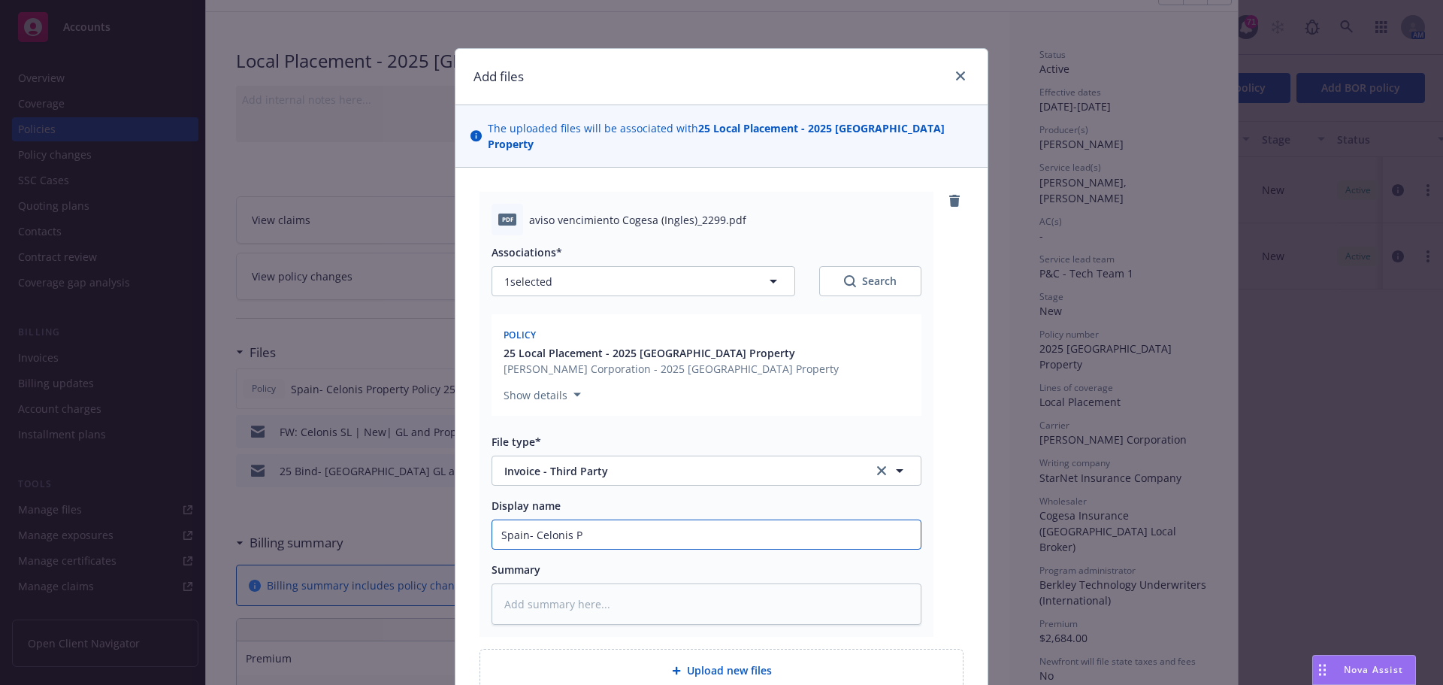
type textarea "x"
type input "Spain- Celonis Pr"
type textarea "x"
type input "Spain- Celonis Pro"
type textarea "x"
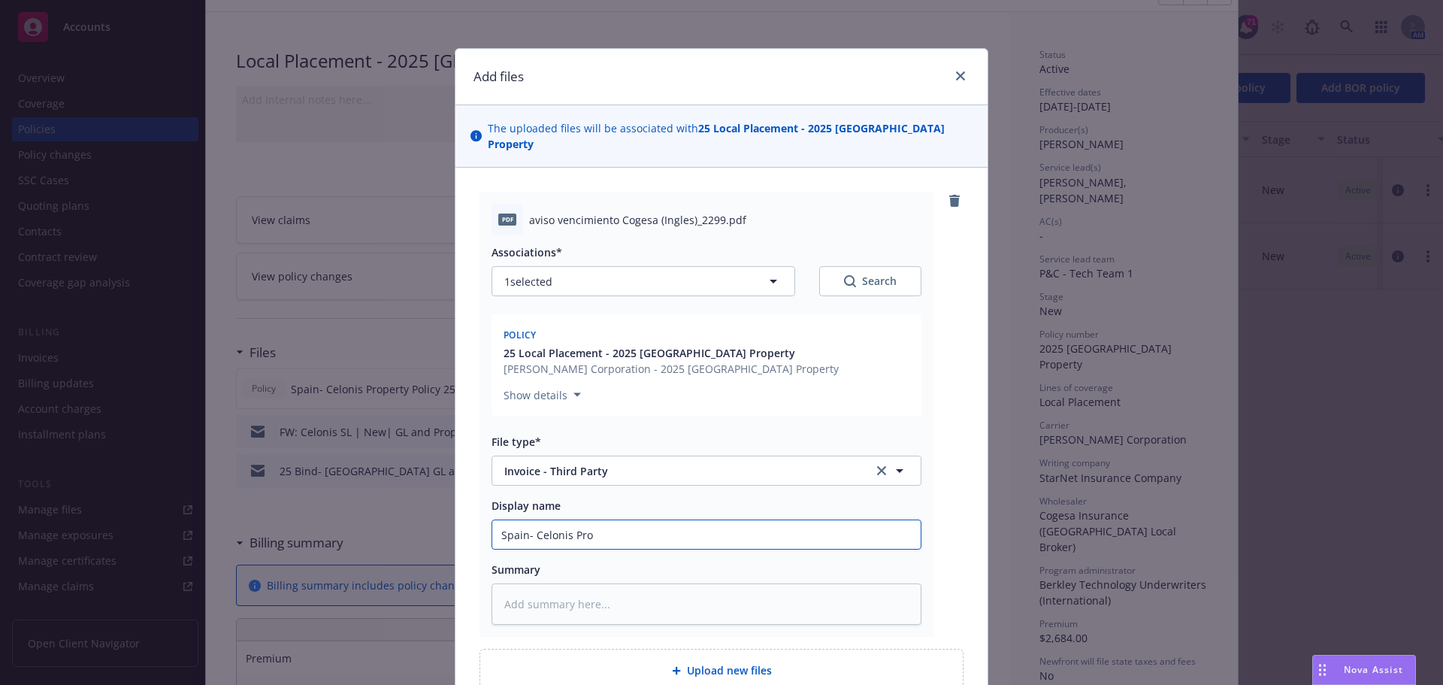
type input "Spain- Celonis Prop"
type textarea "x"
type input "Spain- Celonis Prope"
type textarea "x"
type input "Spain- Celonis Proper"
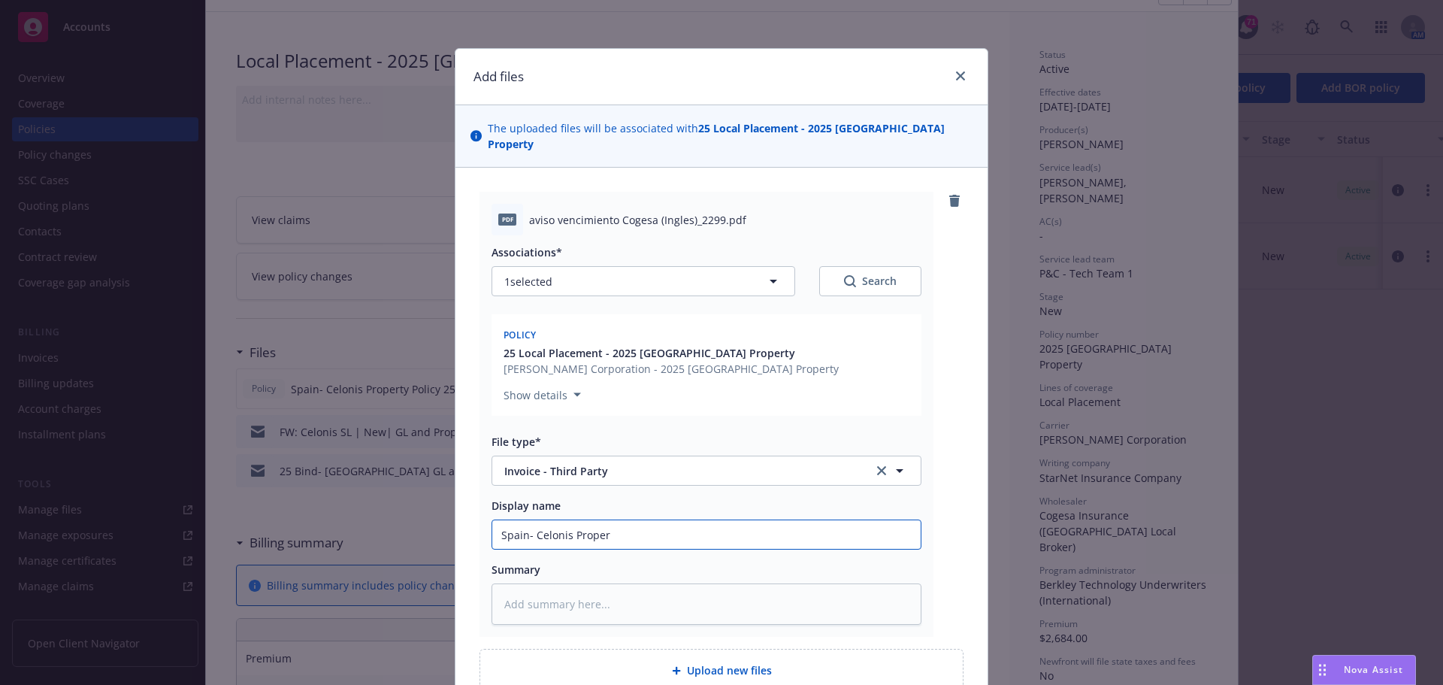
type textarea "x"
type input "Spain- Celonis Propert"
type textarea "x"
type input "Spain- Celonis Property"
type textarea "x"
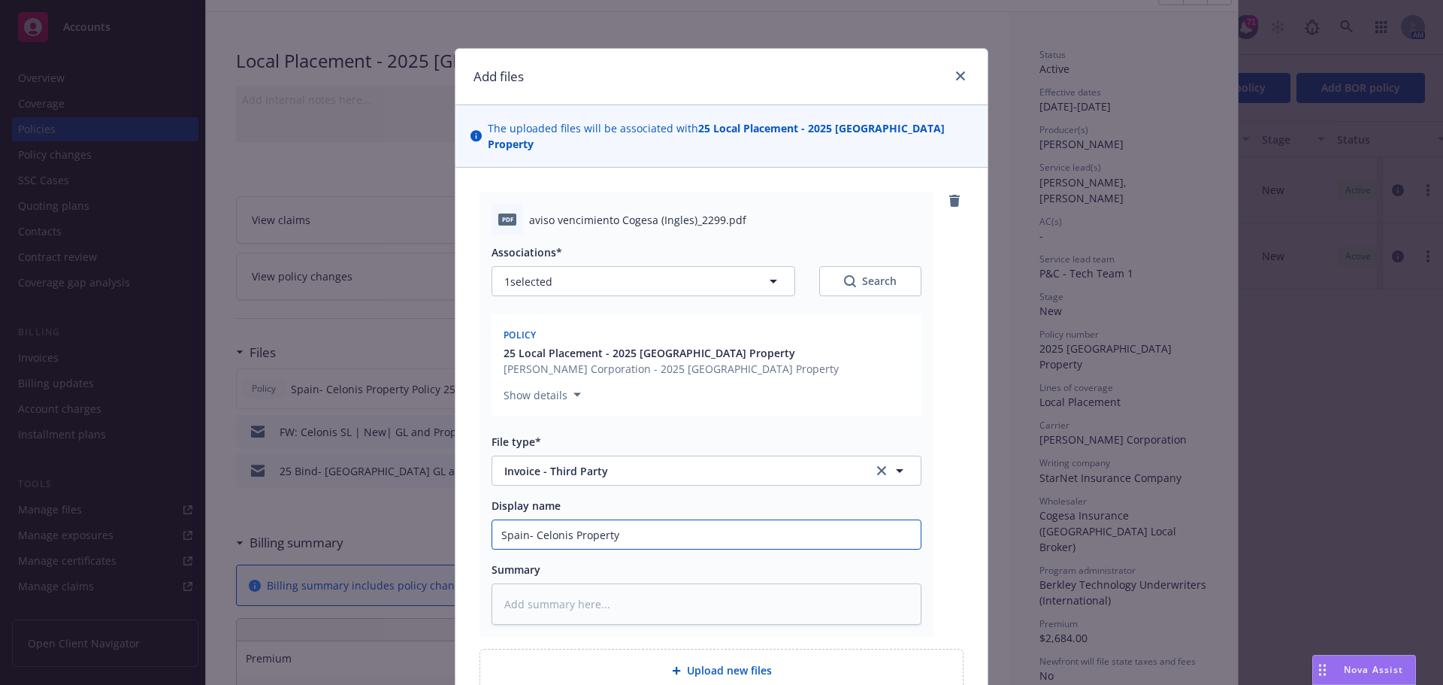
type input "Spain- Celonis Property"
type textarea "x"
type input "Spain- Celonis Property I"
type textarea "x"
type input "Spain- Celonis Property In"
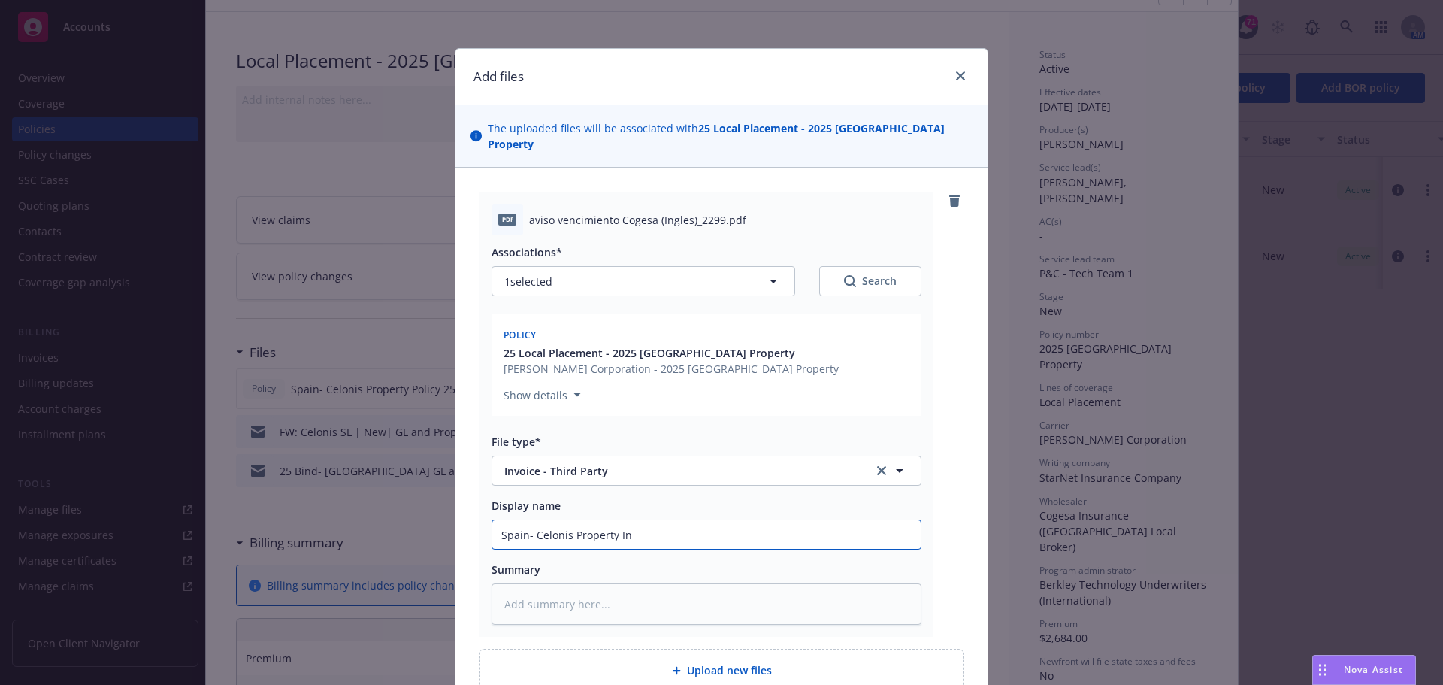
type textarea "x"
type input "Spain- Celonis Property Inv"
type textarea "x"
type input "[GEOGRAPHIC_DATA]- Celonis Property Invo"
type textarea "x"
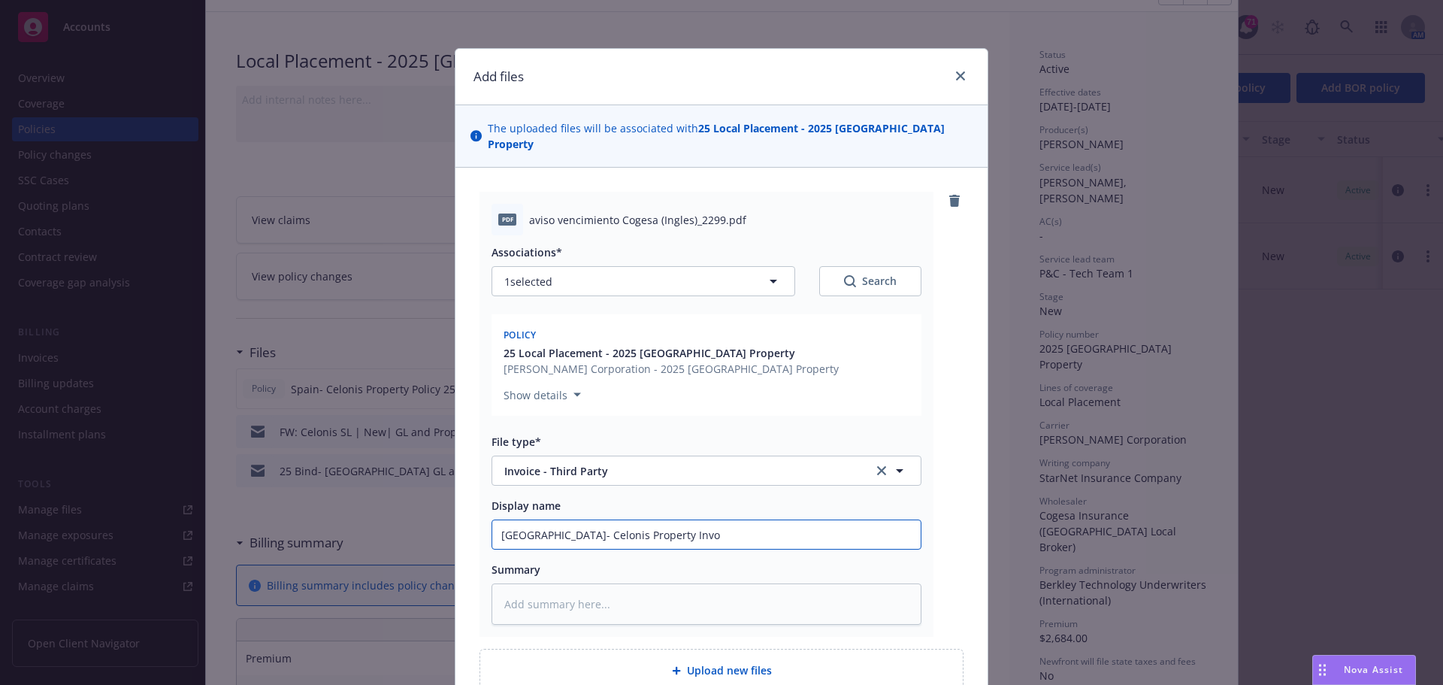
type input "Spain- Celonis Property Invoi"
type textarea "x"
type input "Spain- Celonis Property Invoic"
type textarea "x"
type input "Spain- Celonis Property Invoice"
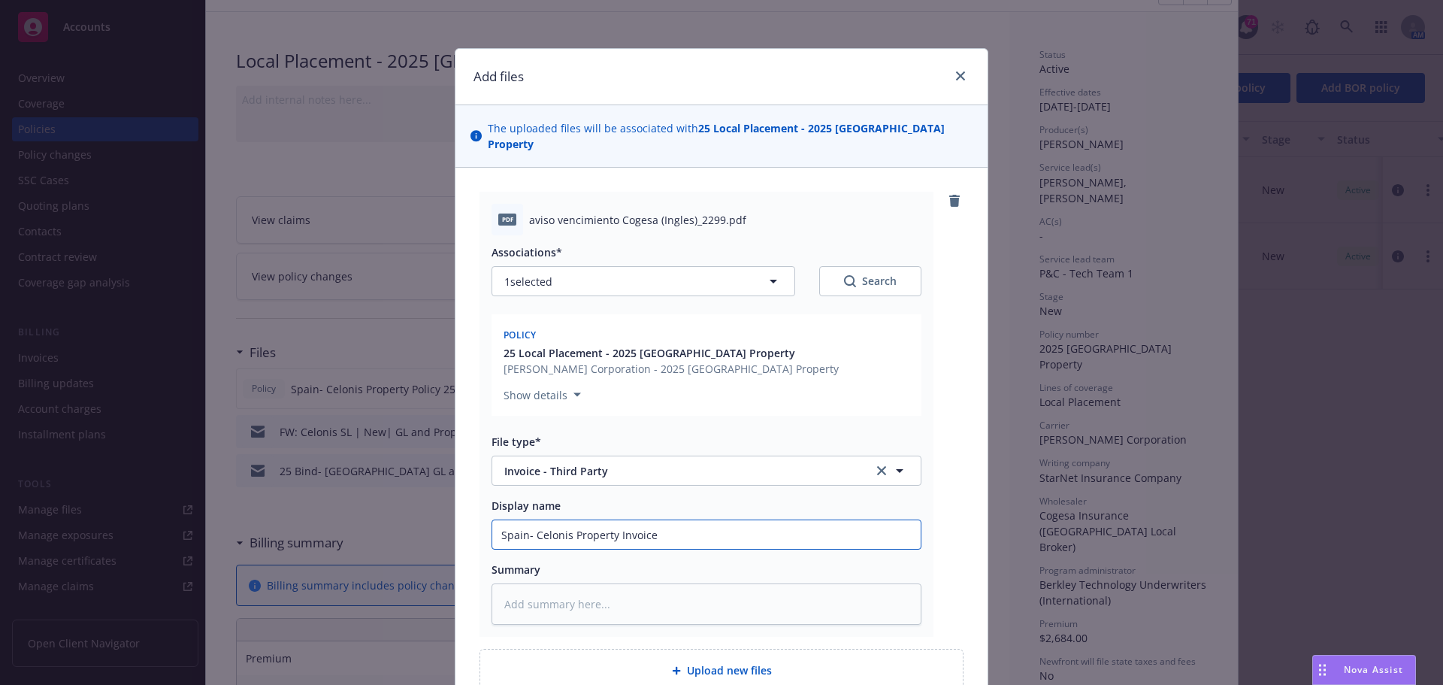
type textarea "x"
type input "Spain- Celonis Property Invoice"
type textarea "x"
type input "[GEOGRAPHIC_DATA]- Celonis Property Invoice 2"
type textarea "x"
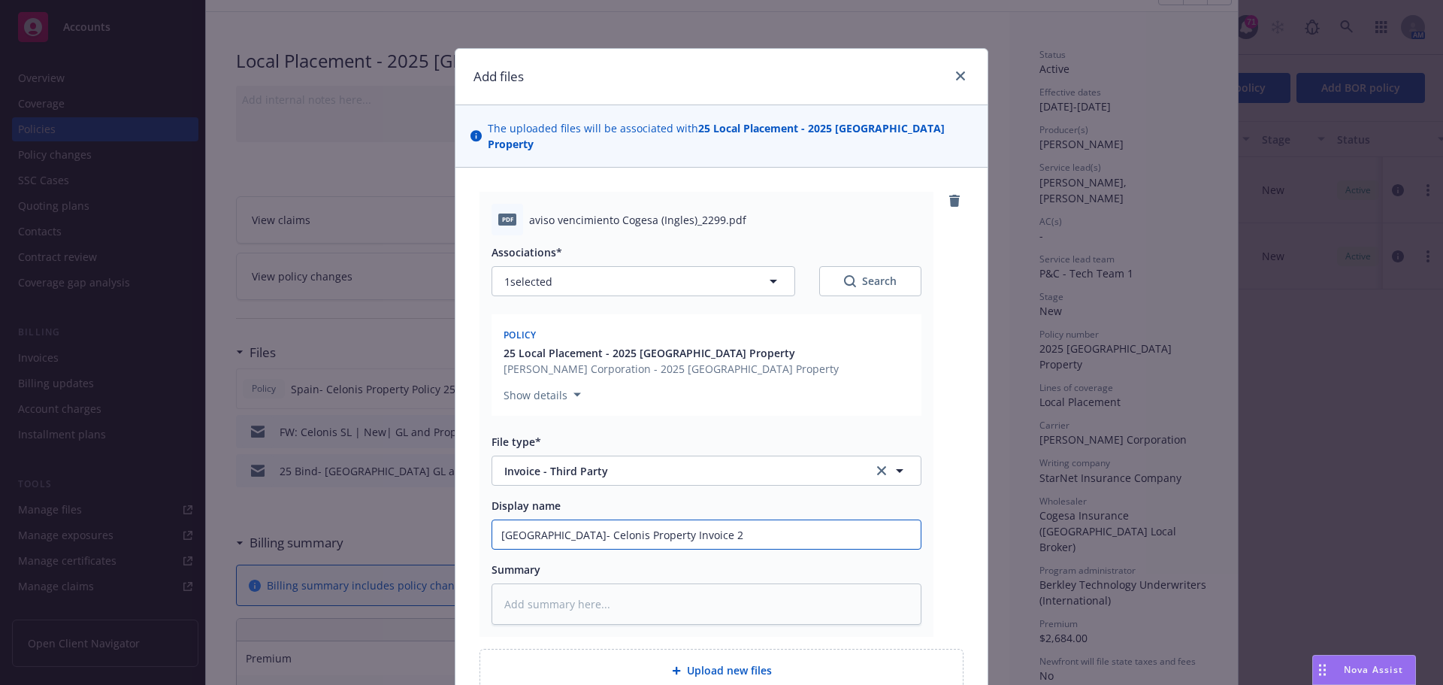
type input "Spain- Celonis Property Invoice 25"
type textarea "x"
type input "Spain- Celonis Property Invoice 25-"
type textarea "x"
type input "Spain- Celonis Property Invoice 25-2"
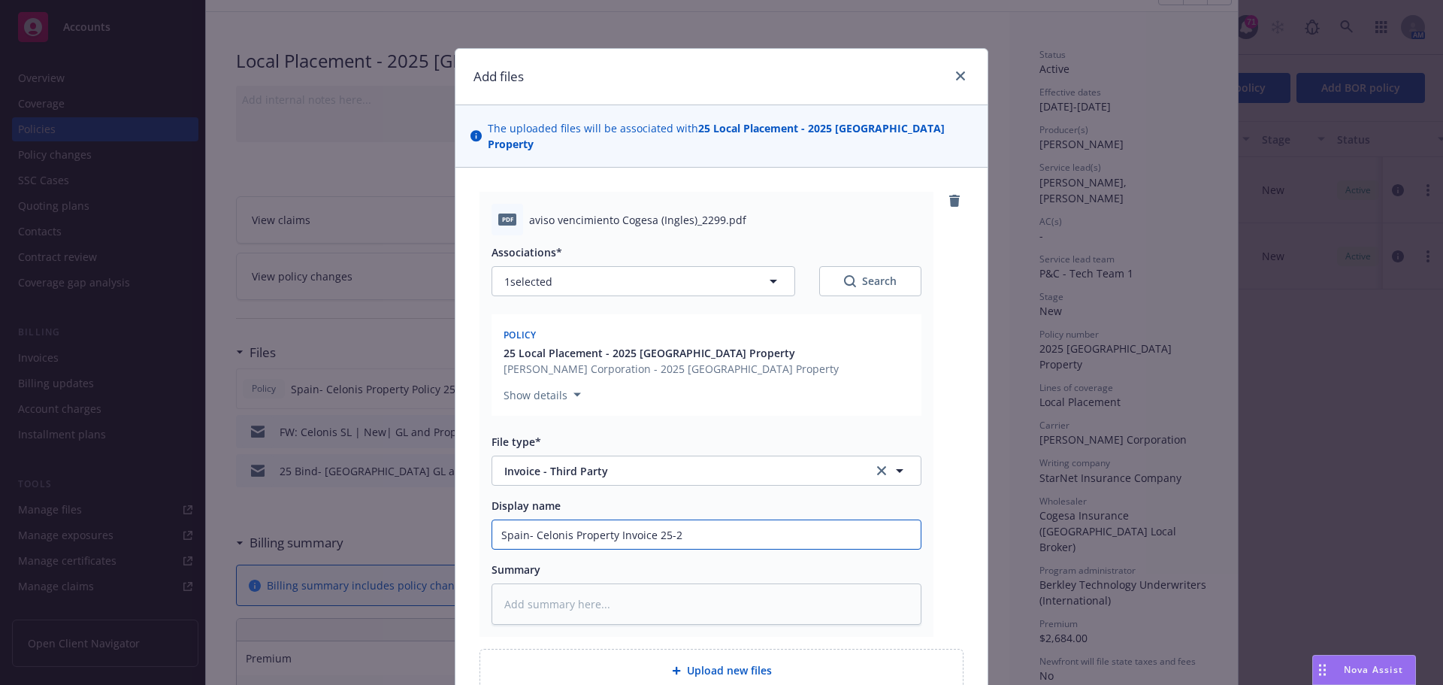
type textarea "x"
type input "[GEOGRAPHIC_DATA]- Celonis Property Invoice 25-26"
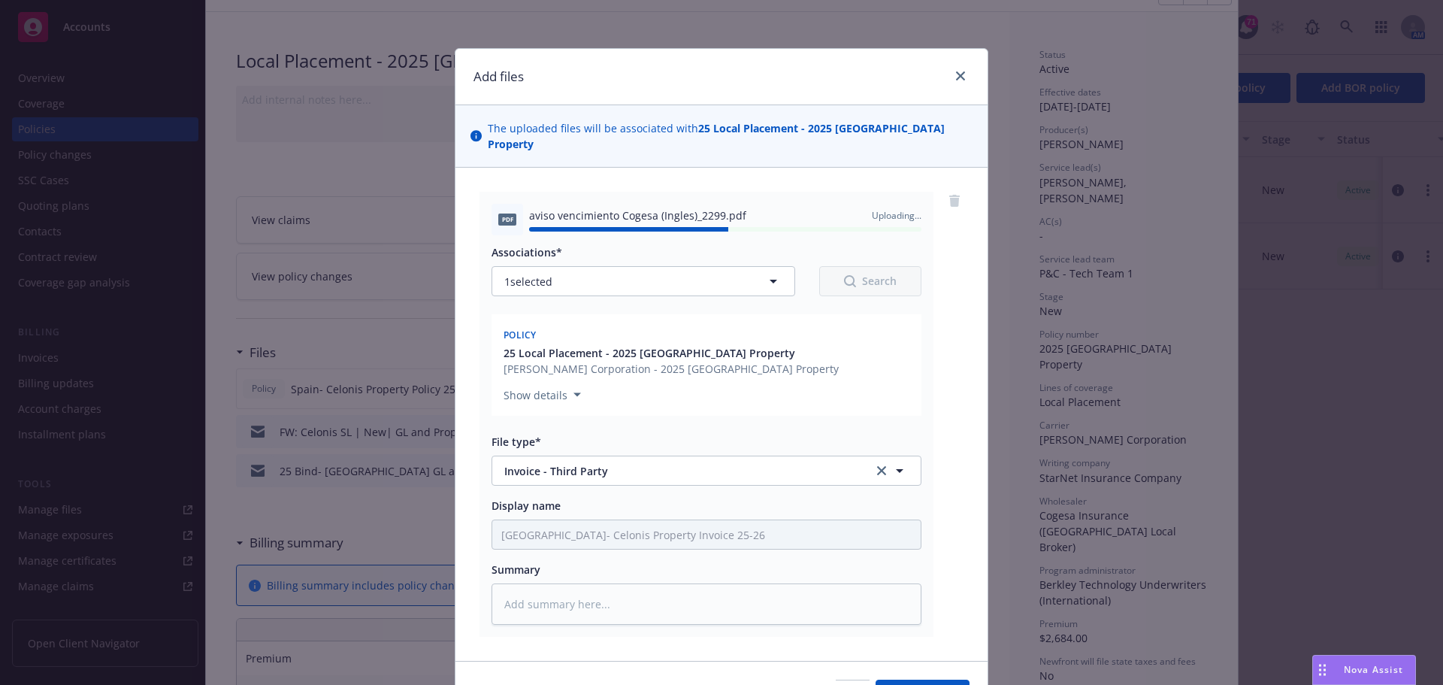
type textarea "x"
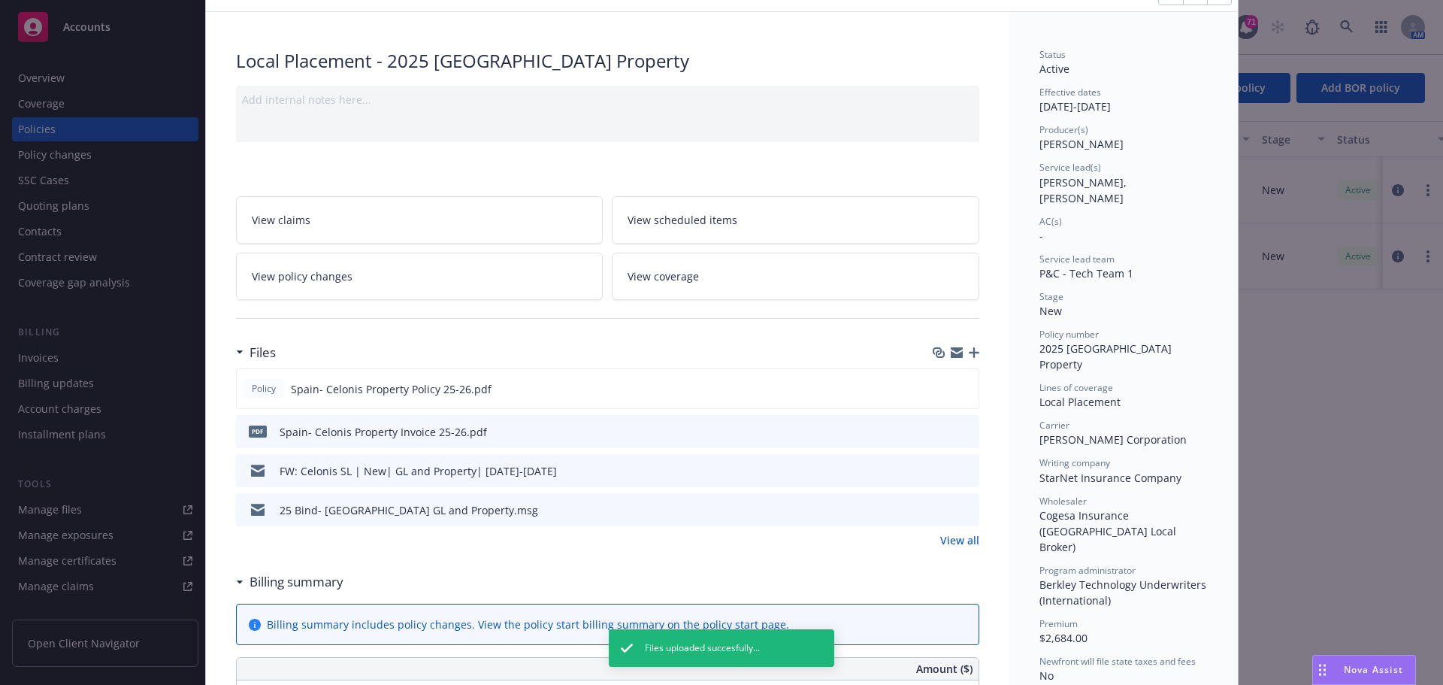
click at [958, 428] on icon "preview file" at bounding box center [965, 430] width 14 height 11
